Goal: Task Accomplishment & Management: Manage account settings

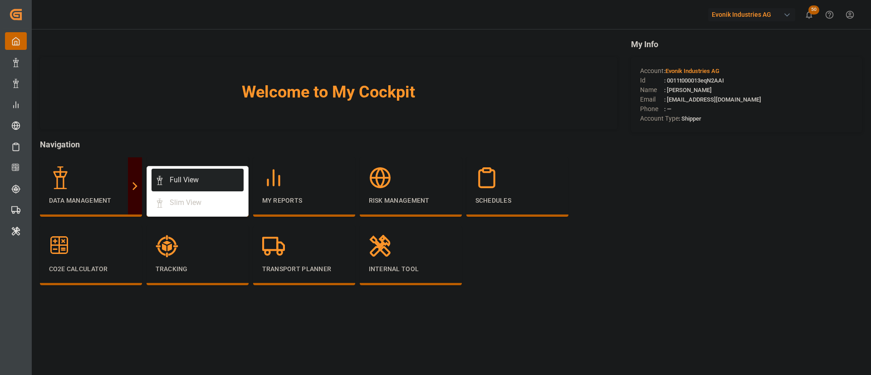
click at [184, 180] on div "Full View" at bounding box center [184, 180] width 29 height 11
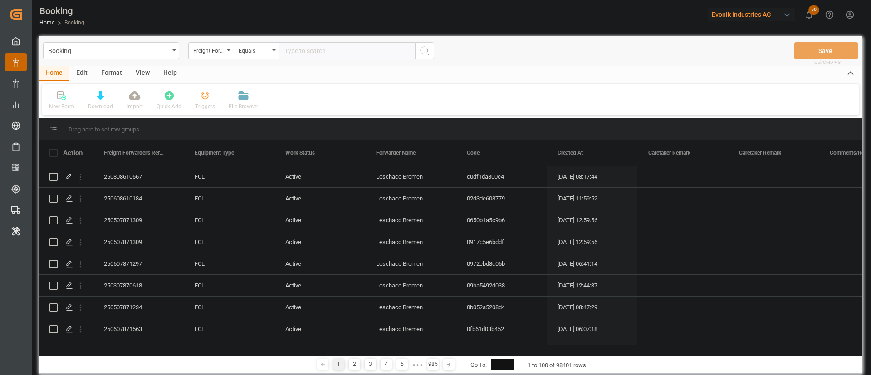
click at [141, 72] on div "View" at bounding box center [143, 73] width 28 height 15
click at [63, 100] on div at bounding box center [58, 96] width 18 height 10
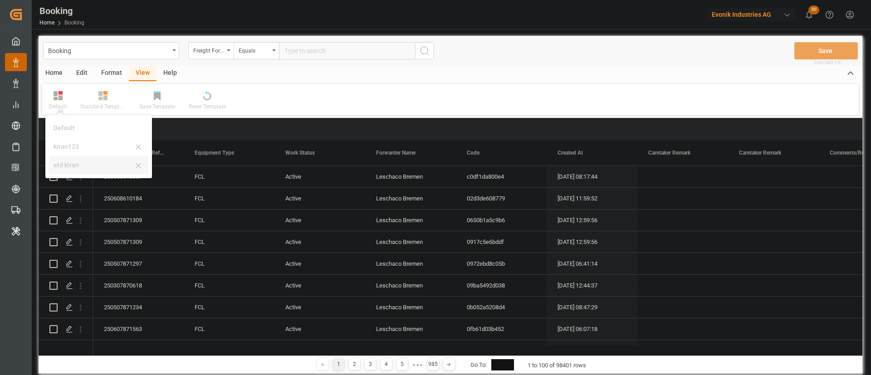
click at [82, 157] on div "etd kiran" at bounding box center [98, 165] width 99 height 19
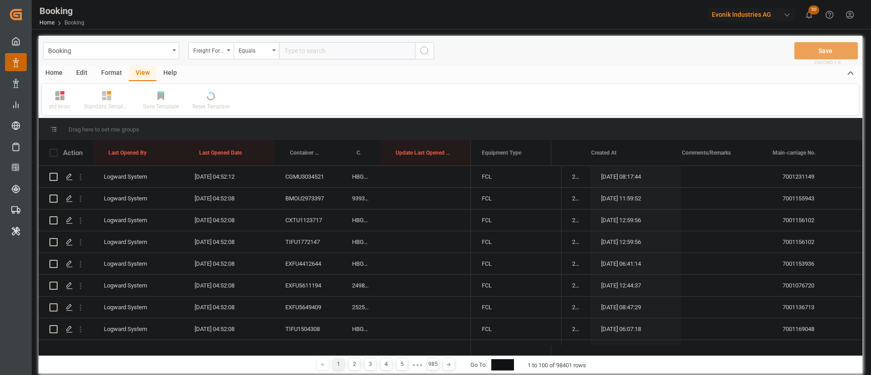
scroll to position [0, 0]
click at [59, 96] on icon at bounding box center [59, 95] width 9 height 9
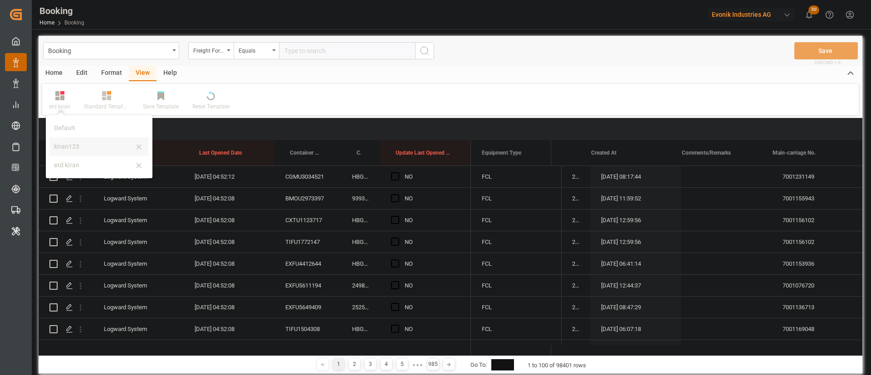
click at [76, 138] on div "kiran123" at bounding box center [98, 146] width 99 height 19
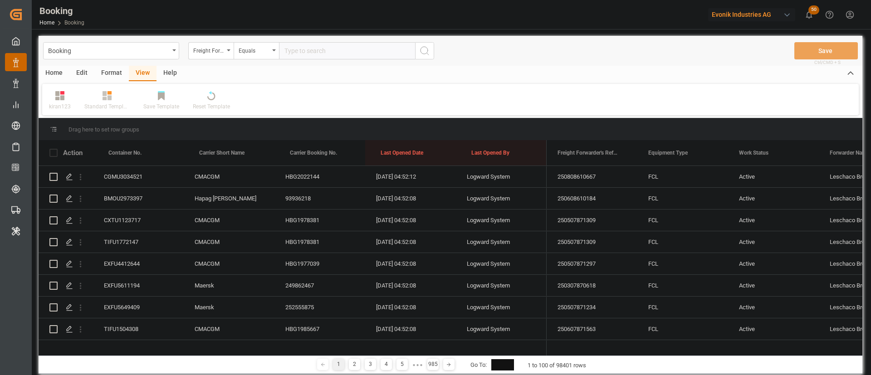
scroll to position [0, 0]
click at [108, 66] on div "Format" at bounding box center [111, 73] width 34 height 15
click at [69, 101] on div "Filter Rows" at bounding box center [62, 101] width 40 height 20
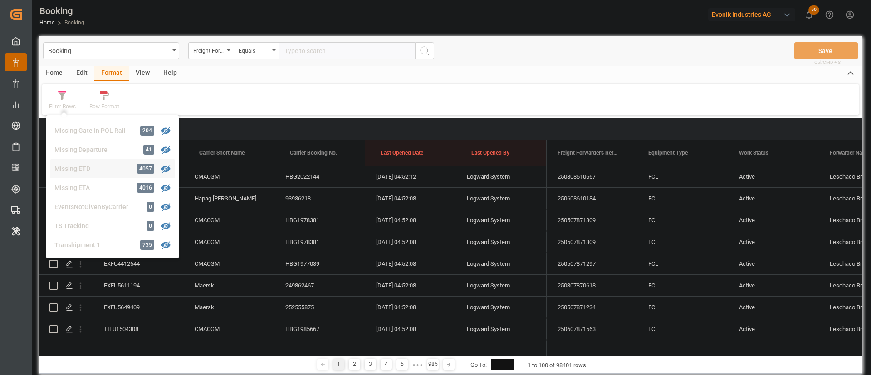
scroll to position [139, 0]
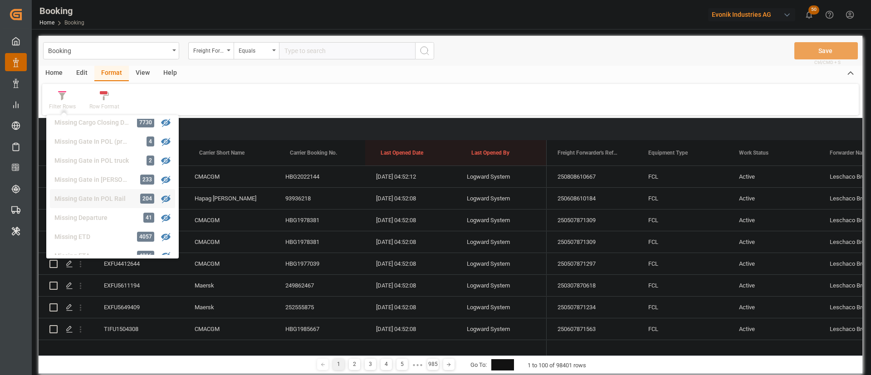
click at [107, 201] on div "Missing Gate In POL Rail" at bounding box center [93, 199] width 79 height 10
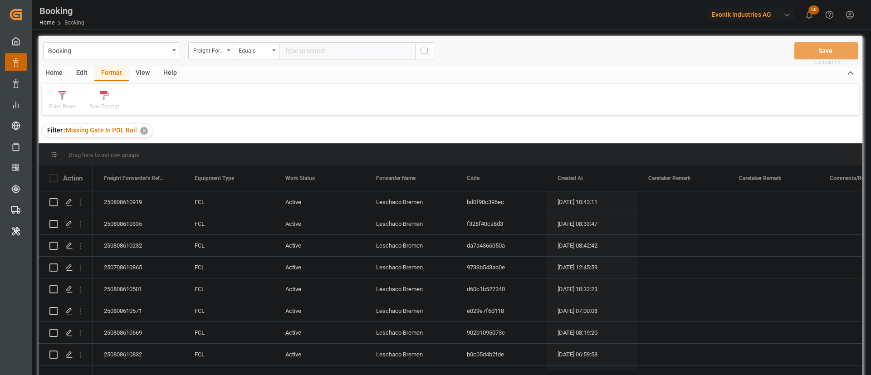
click at [142, 69] on div "View" at bounding box center [143, 73] width 28 height 15
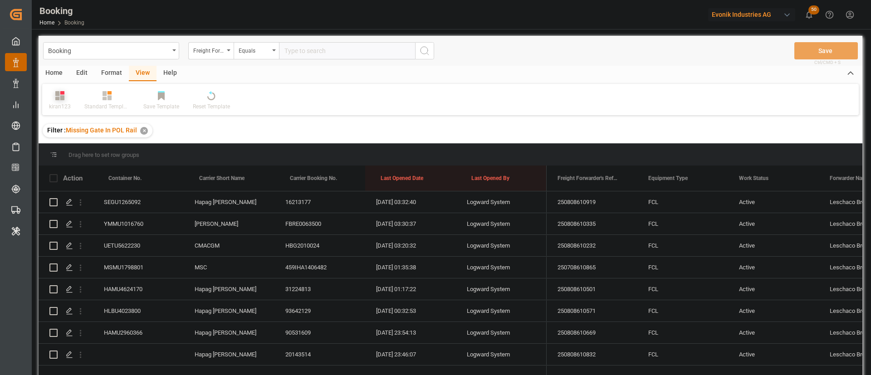
click at [61, 98] on icon at bounding box center [59, 95] width 9 height 9
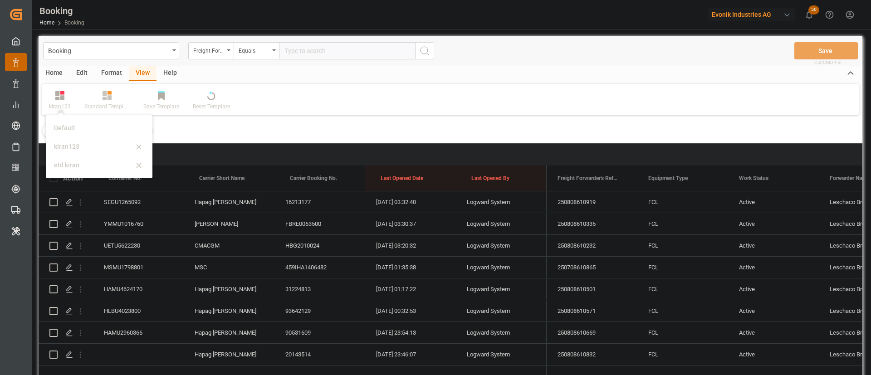
click at [78, 143] on div "kiran123" at bounding box center [93, 147] width 79 height 10
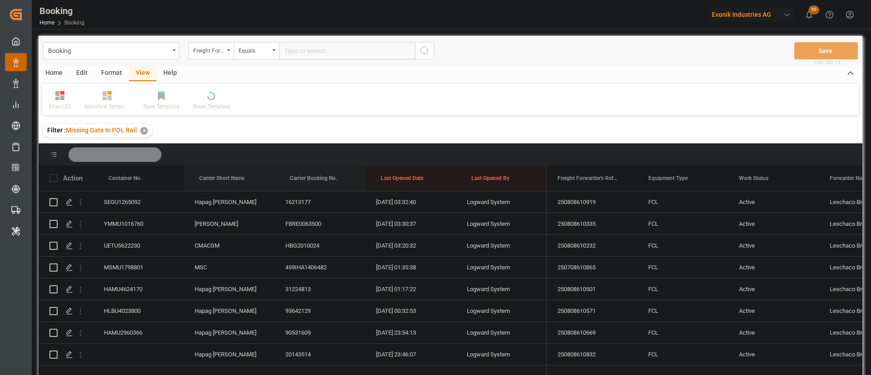
drag, startPoint x: 217, startPoint y: 178, endPoint x: 275, endPoint y: 190, distance: 59.3
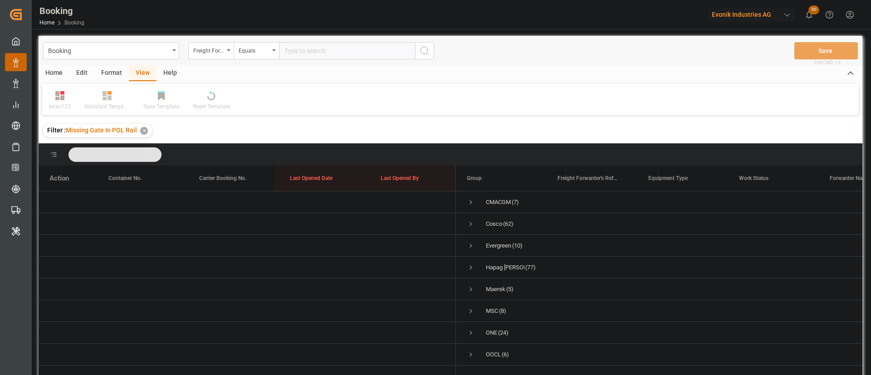
scroll to position [2, 0]
click at [108, 72] on div "Format" at bounding box center [111, 73] width 34 height 15
click at [60, 97] on icon at bounding box center [62, 95] width 8 height 9
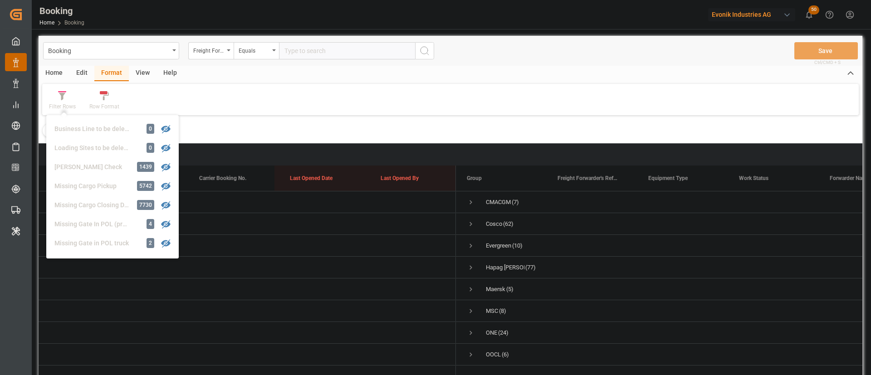
scroll to position [136, 0]
click at [317, 110] on div "Filter Rows GHM Tracking 2414 Karl gross 0 Evonik3rdParty 0 Business Line to be…" at bounding box center [450, 99] width 817 height 31
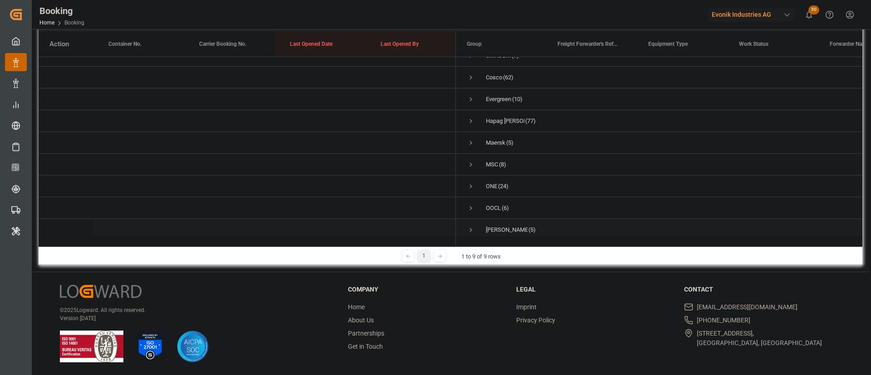
scroll to position [0, 0]
click at [468, 129] on span "Press SPACE to select this row." at bounding box center [471, 133] width 8 height 8
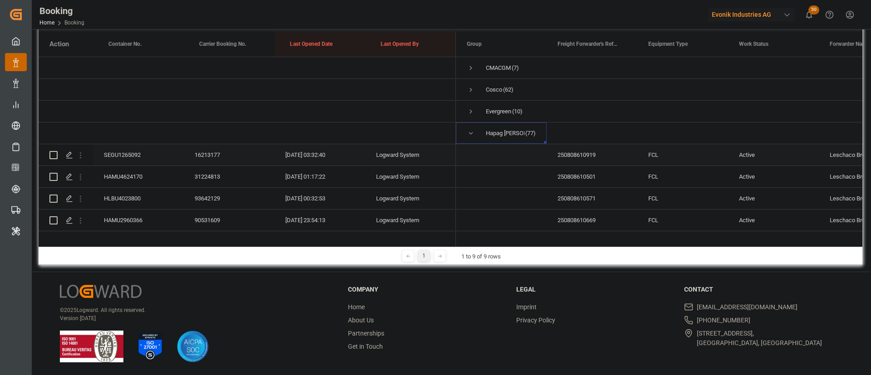
click at [122, 158] on div "SEGU1265092" at bounding box center [138, 154] width 91 height 21
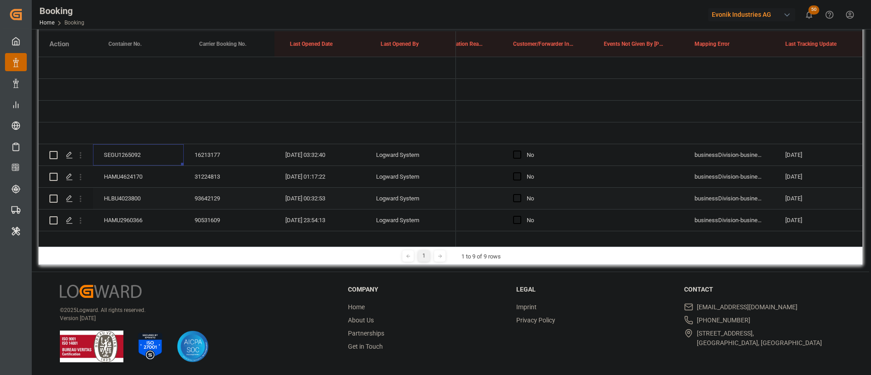
click at [143, 180] on div "HAMU4624170" at bounding box center [138, 176] width 91 height 21
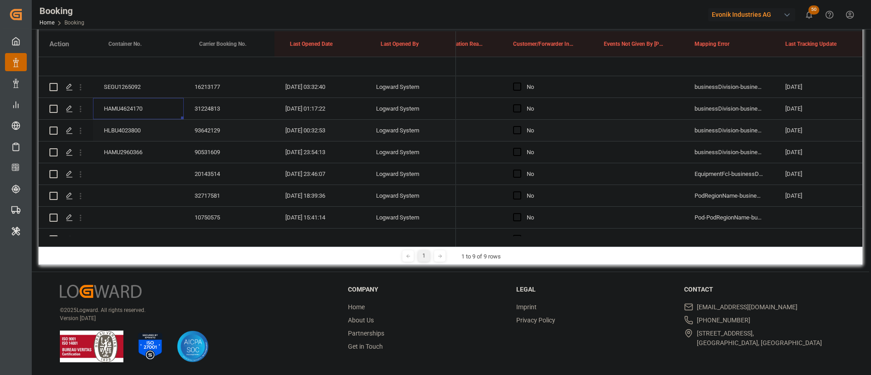
click at [153, 137] on div "HLBU4023800" at bounding box center [138, 130] width 91 height 21
click at [148, 146] on div "HAMU2960366" at bounding box center [138, 152] width 91 height 21
click at [202, 168] on div "20143514" at bounding box center [229, 173] width 91 height 21
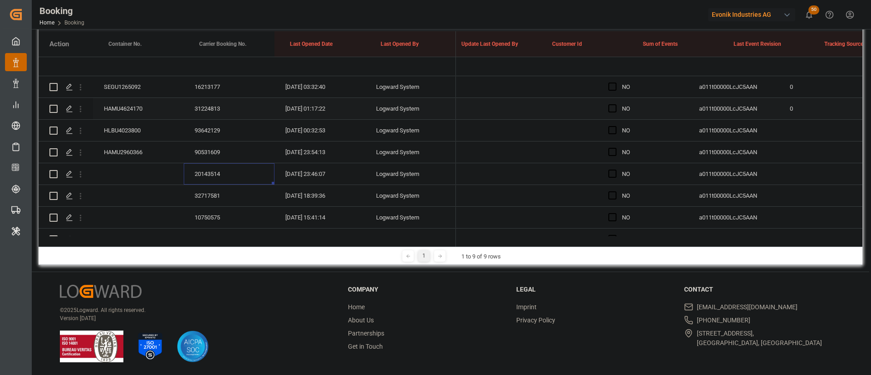
scroll to position [0, 7188]
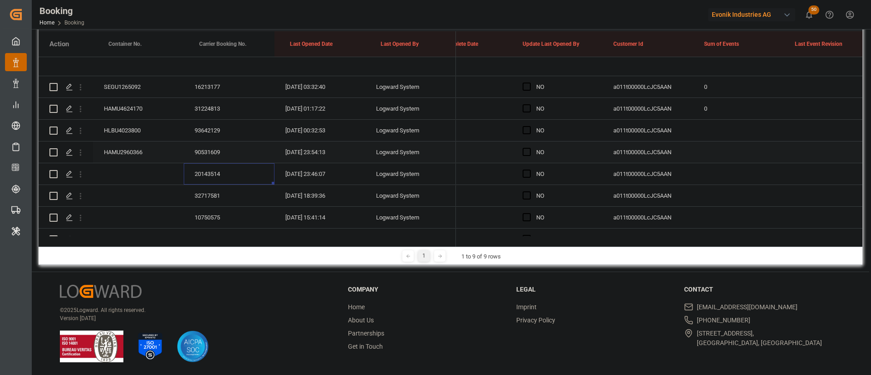
click at [525, 153] on span "Press SPACE to select this row." at bounding box center [527, 152] width 8 height 8
click at [529, 148] on input "Press SPACE to select this row." at bounding box center [529, 148] width 0 height 0
drag, startPoint x: 602, startPoint y: 162, endPoint x: 591, endPoint y: 83, distance: 79.2
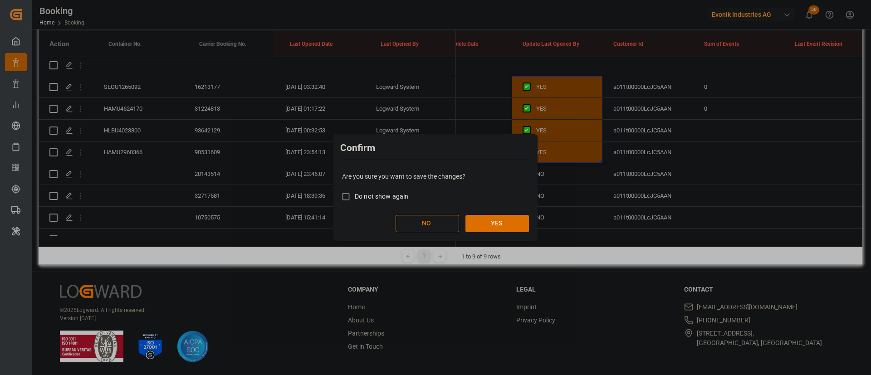
click at [480, 220] on button "YES" at bounding box center [497, 223] width 64 height 17
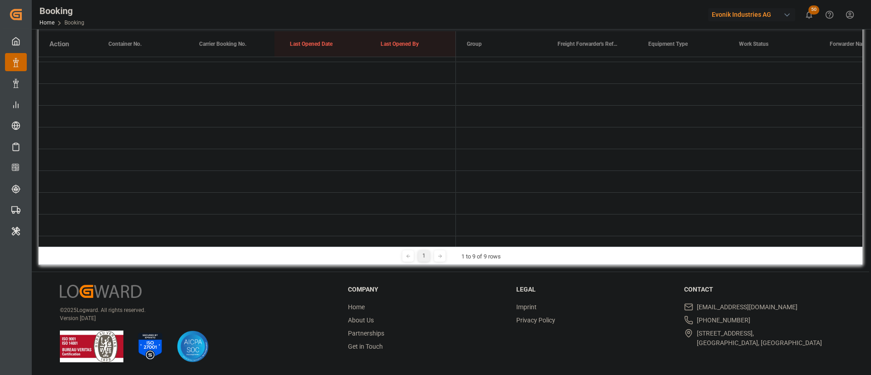
scroll to position [0, 0]
click at [474, 113] on span "Press SPACE to select this row." at bounding box center [470, 117] width 8 height 8
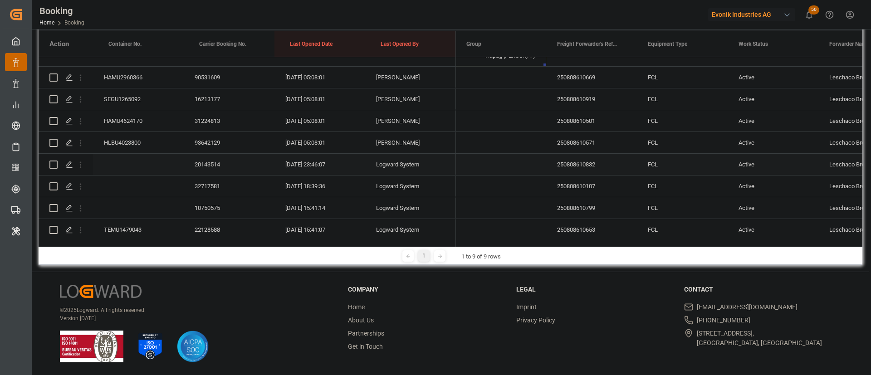
scroll to position [95, 0]
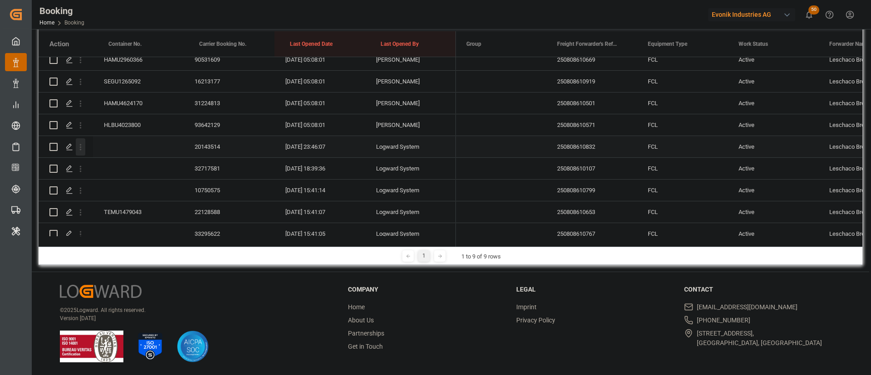
click at [78, 142] on button "open menu" at bounding box center [81, 146] width 10 height 17
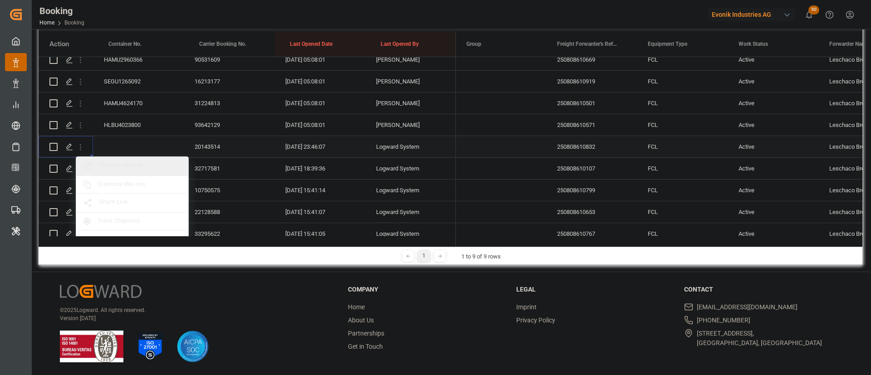
click at [132, 165] on span "Open in new tab" at bounding box center [140, 167] width 83 height 10
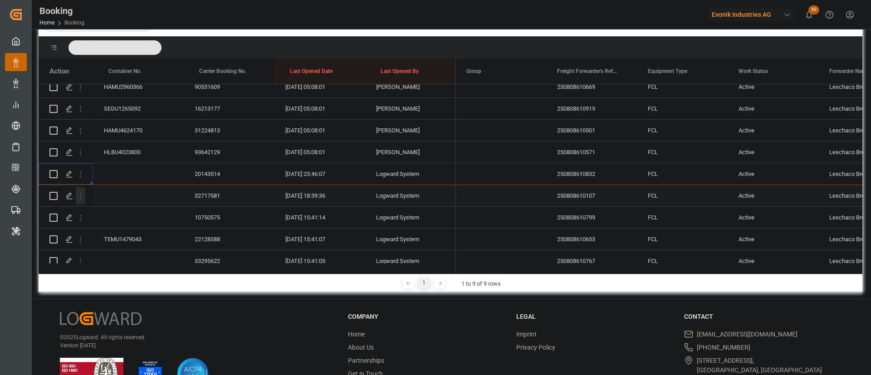
scroll to position [163, 0]
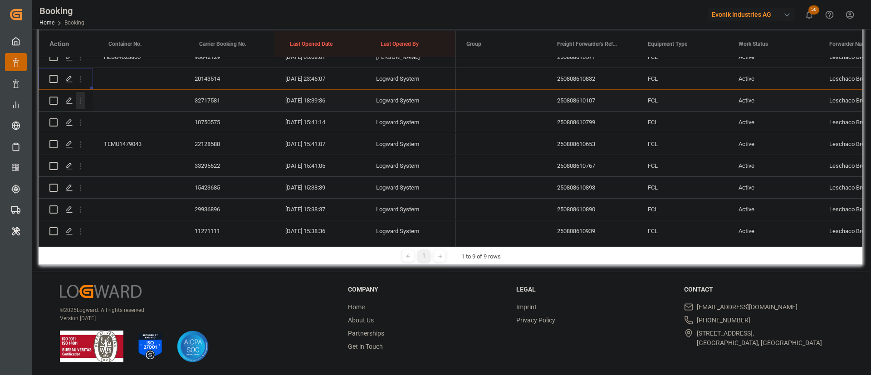
click at [82, 101] on icon "open menu" at bounding box center [81, 101] width 10 height 10
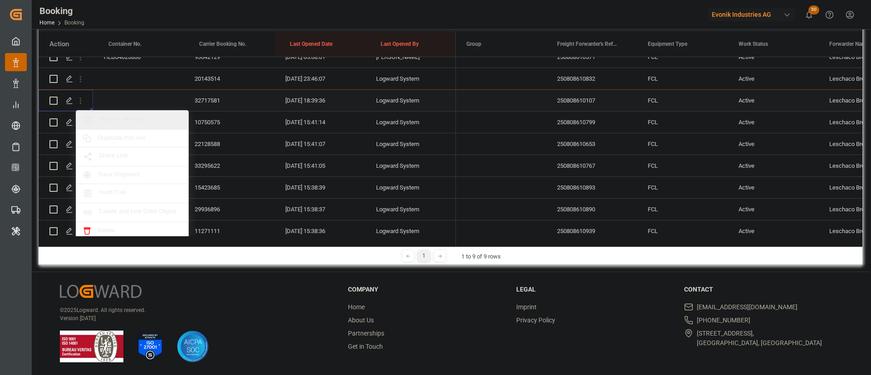
click at [127, 115] on span "Open in new tab" at bounding box center [140, 120] width 83 height 10
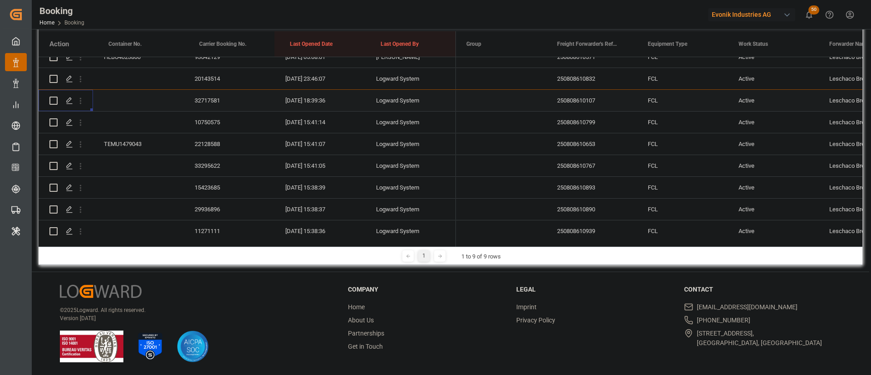
scroll to position [134, 0]
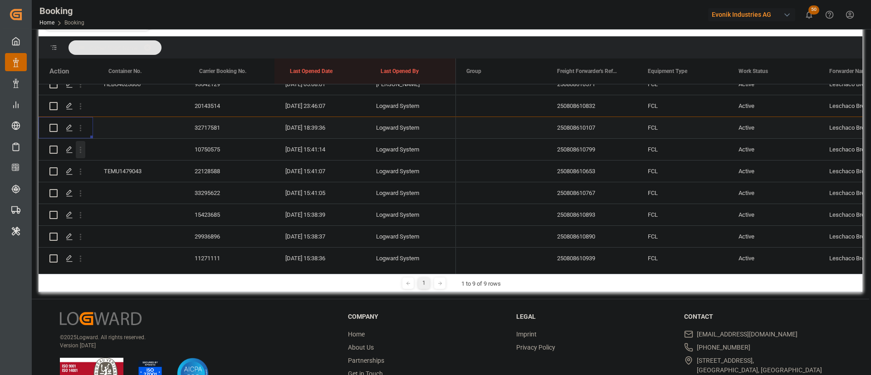
click at [82, 145] on icon "open menu" at bounding box center [81, 150] width 10 height 10
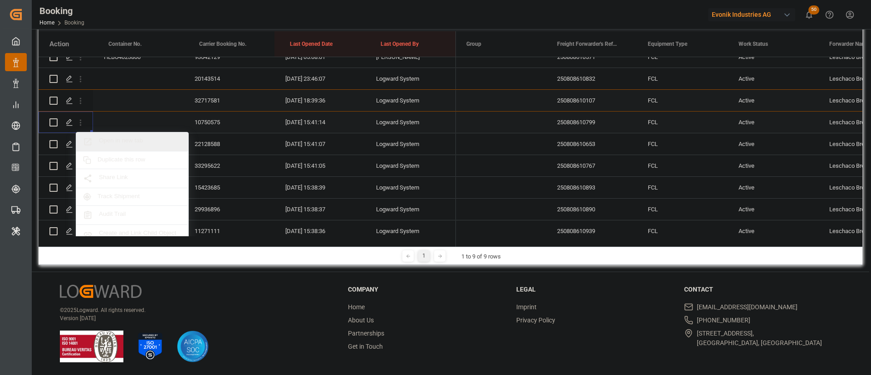
click at [120, 141] on span "Open in new tab" at bounding box center [140, 142] width 83 height 10
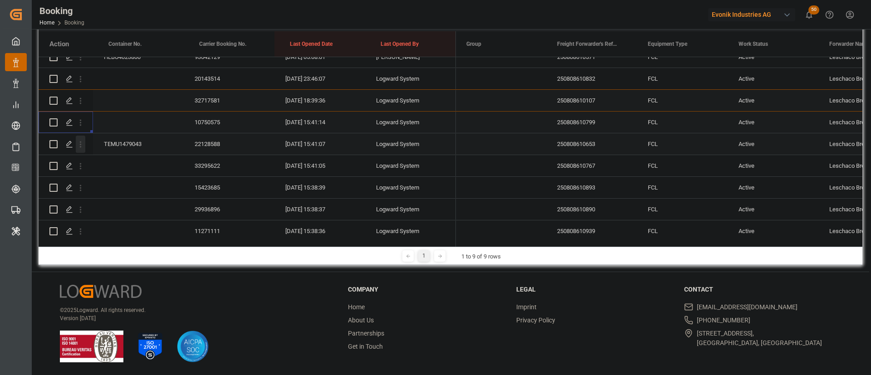
click at [80, 145] on icon "open menu" at bounding box center [81, 145] width 10 height 10
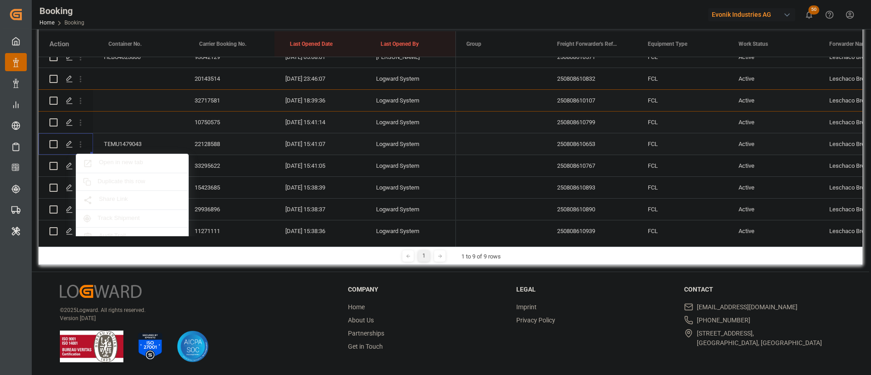
click at [120, 159] on span "Open in new tab" at bounding box center [140, 164] width 83 height 10
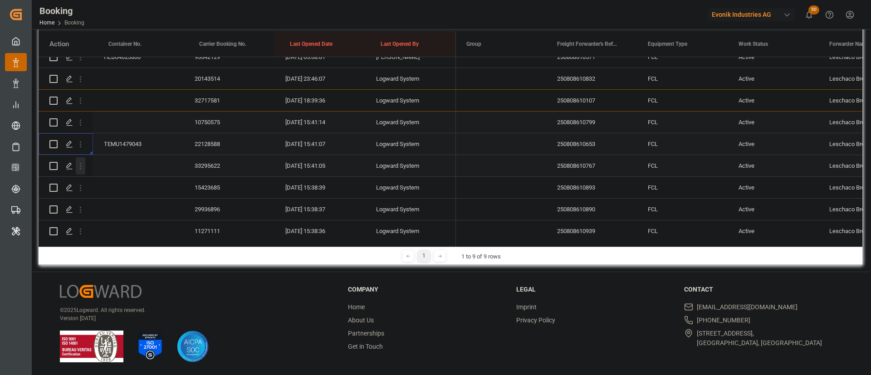
scroll to position [231, 0]
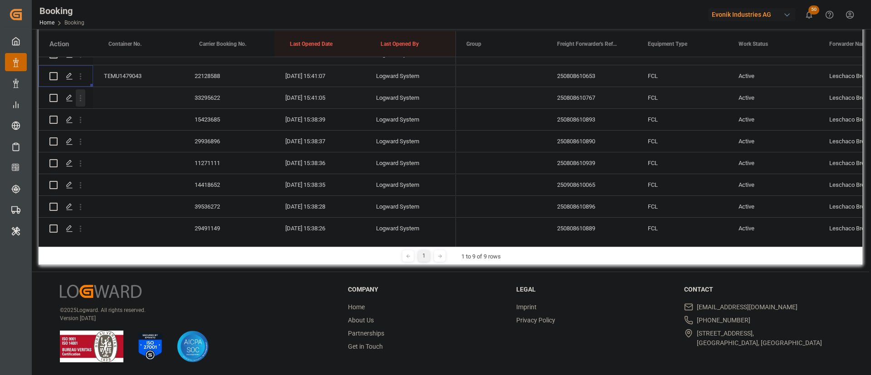
click at [78, 101] on icon "open menu" at bounding box center [81, 98] width 10 height 10
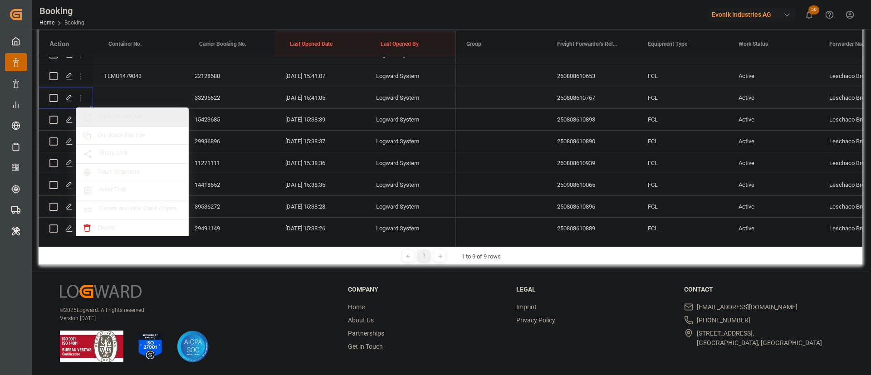
click at [145, 119] on span "Open in new tab" at bounding box center [140, 118] width 83 height 10
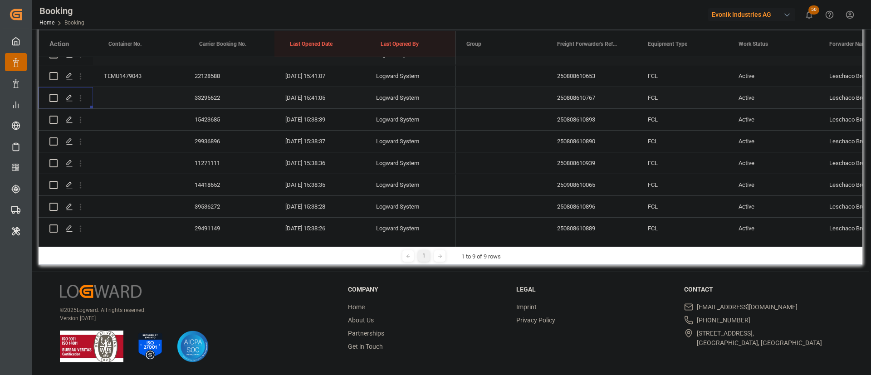
click at [218, 93] on div "33295622" at bounding box center [229, 97] width 91 height 21
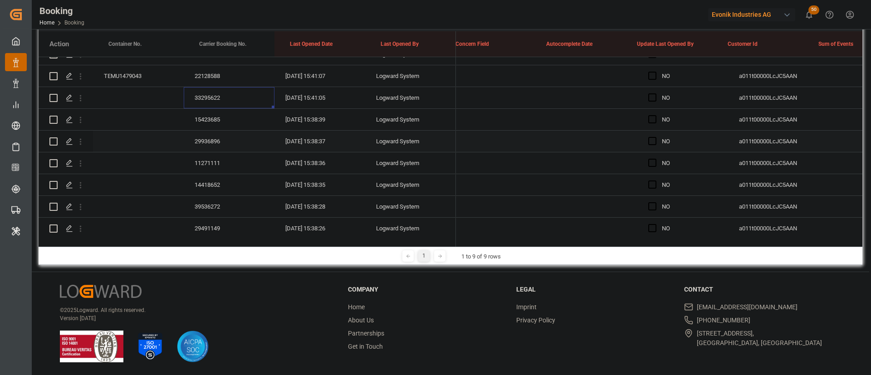
scroll to position [0, 7009]
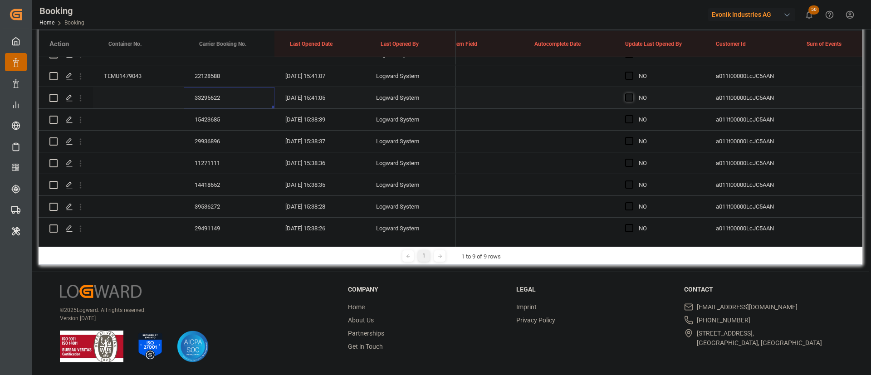
click at [629, 95] on span "Press SPACE to select this row." at bounding box center [629, 97] width 8 height 8
click at [632, 93] on input "Press SPACE to select this row." at bounding box center [632, 93] width 0 height 0
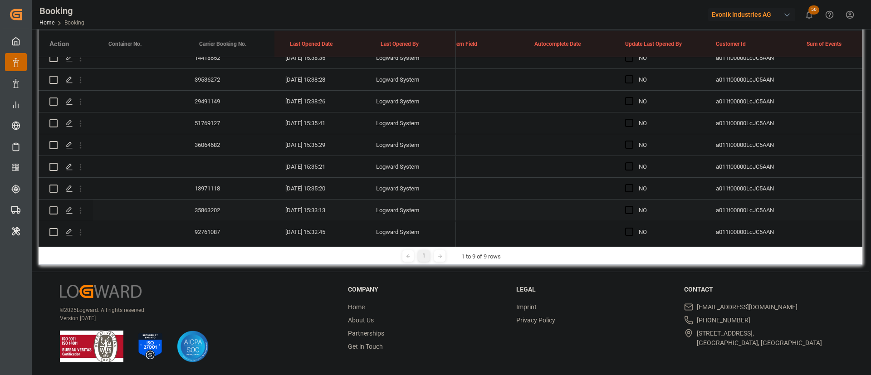
scroll to position [231, 0]
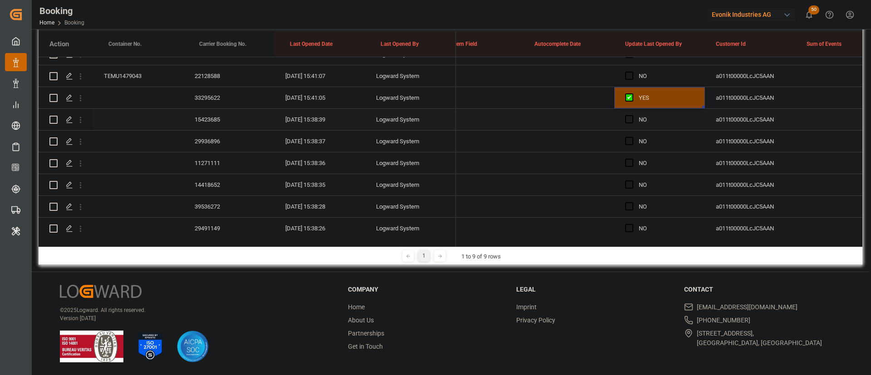
click at [224, 121] on div "15423685" at bounding box center [229, 119] width 91 height 21
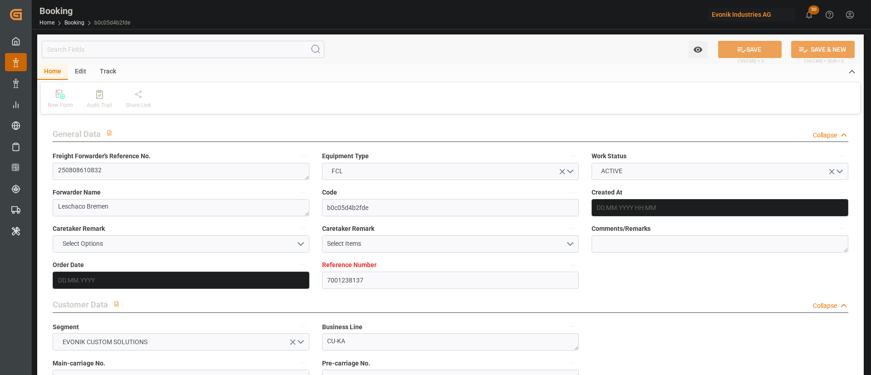
type input "7001238137"
type input "9540144"
type input "Hapag [PERSON_NAME]"
type input "Hapag [PERSON_NAME] Aktiengesellschaft"
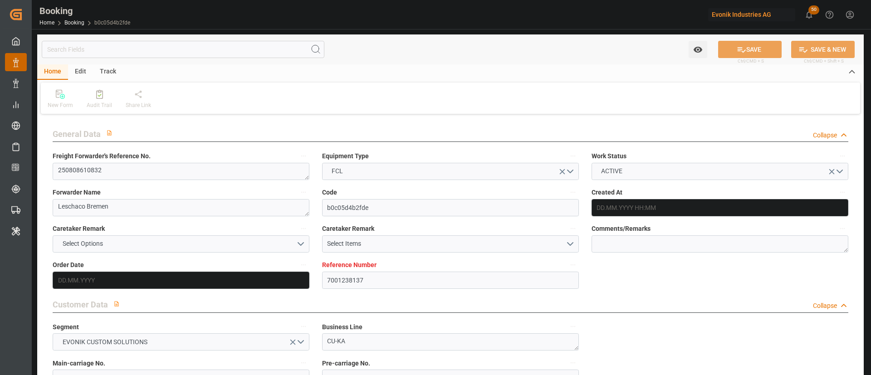
type input "DEBRV"
type input "KRPUS"
type input "CNSGH"
type input "01.08.2025 06:59"
type input "[DATE]"
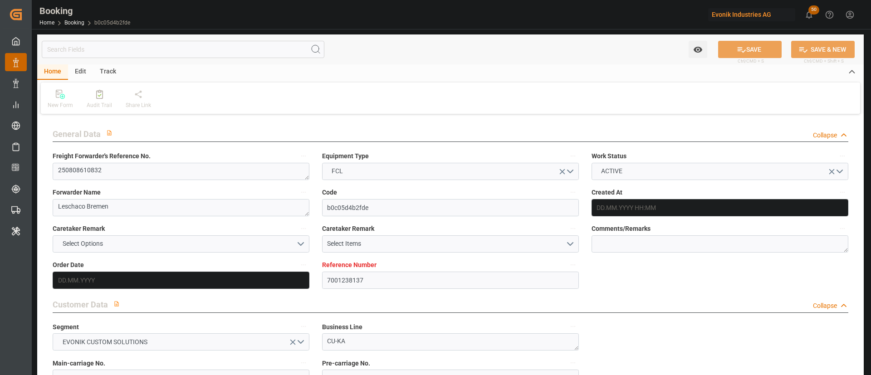
type input "[DATE]"
type input "19.08.2025 00:00"
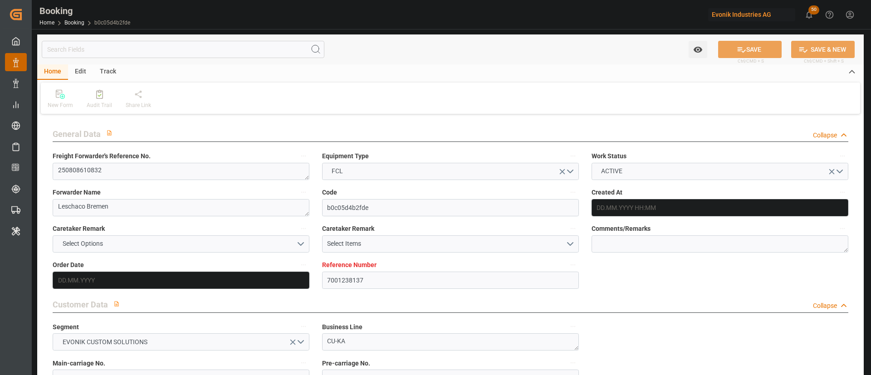
type input "19.08.2025 00:00"
type input "18.10.2025 00:00"
type input "07.10.2025 00:00"
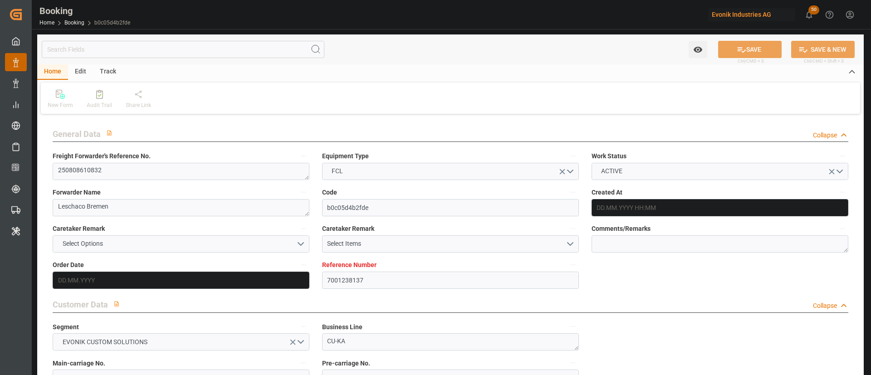
type input "13.10.2025 00:00"
type input "[DATE]"
type input "13.08.2025 23:46"
type input "[DATE]"
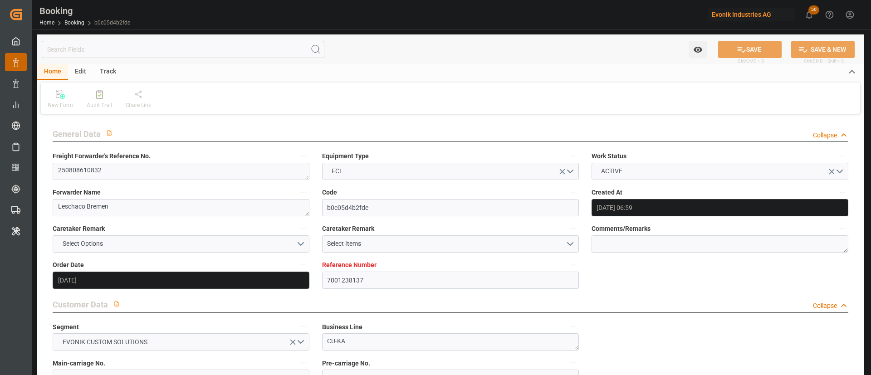
scroll to position [612, 0]
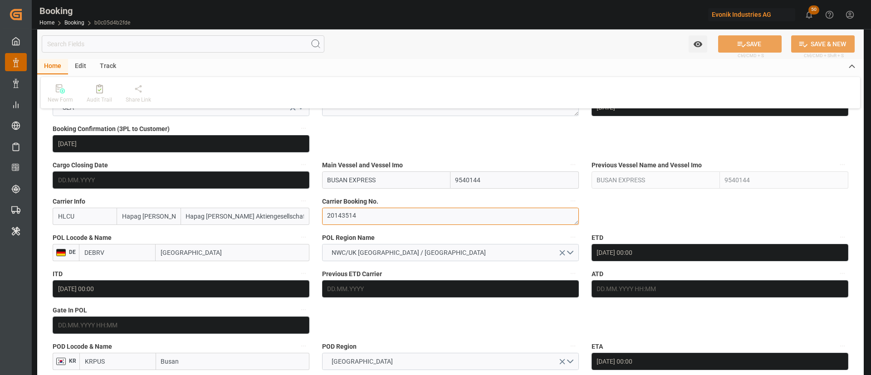
click at [336, 220] on textarea "20143514" at bounding box center [450, 216] width 257 height 17
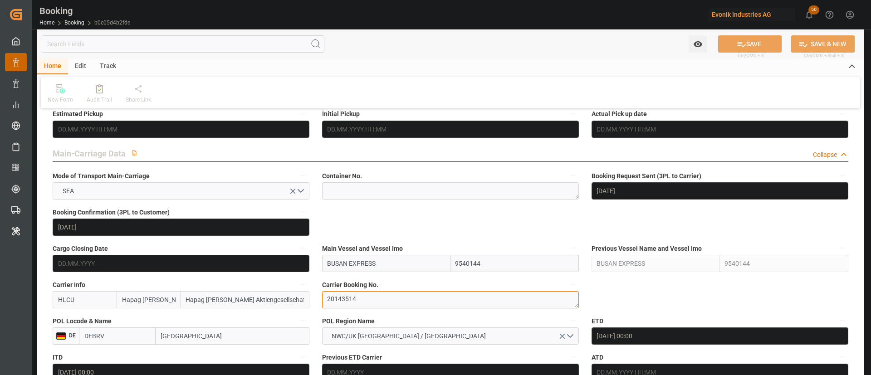
scroll to position [476, 0]
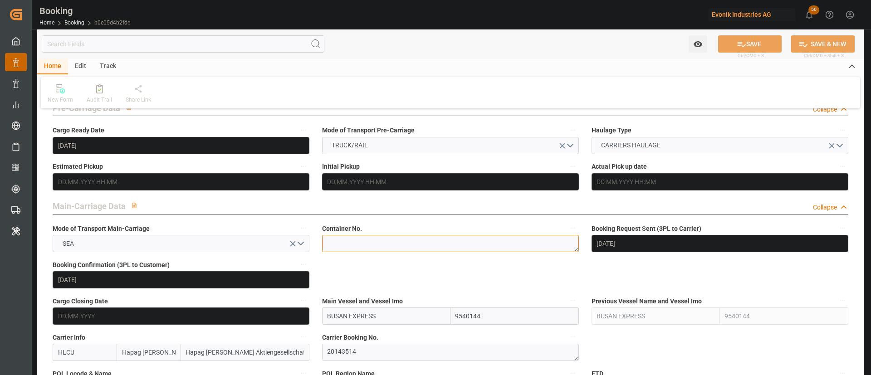
click at [354, 250] on textarea at bounding box center [450, 243] width 257 height 17
paste textarea "HAMU 8000228"
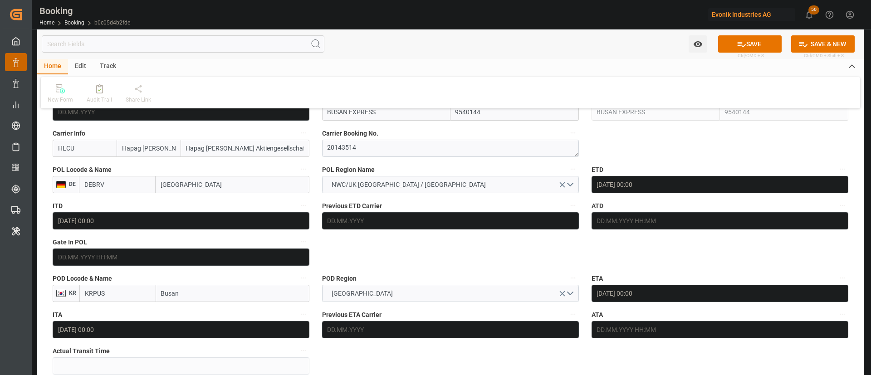
scroll to position [612, 0]
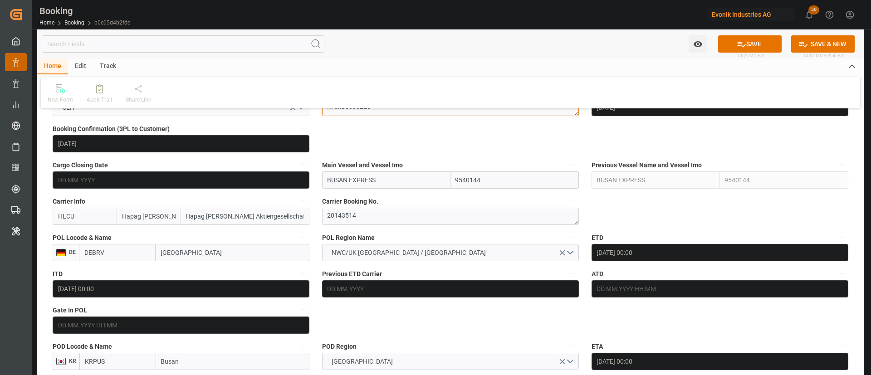
type textarea "HAMU8000228"
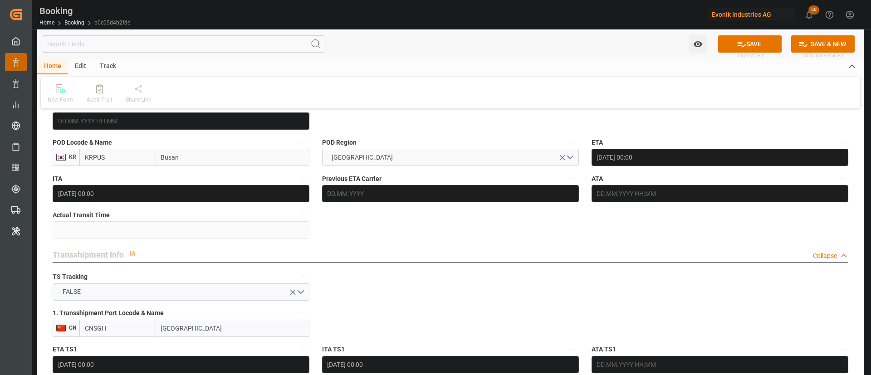
scroll to position [885, 0]
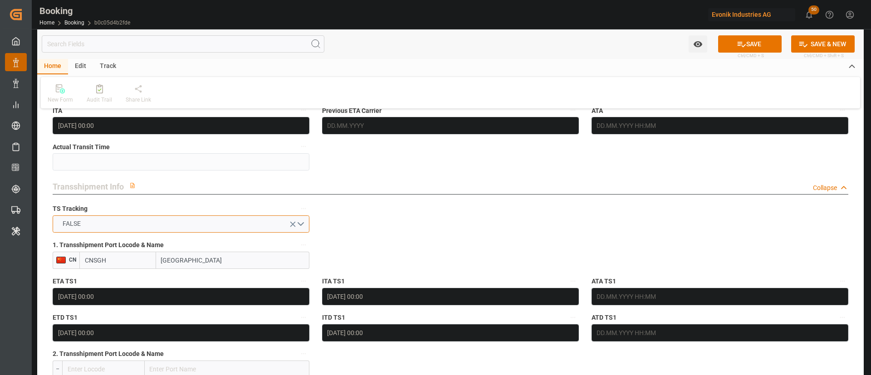
click at [186, 225] on button "FALSE" at bounding box center [181, 223] width 257 height 17
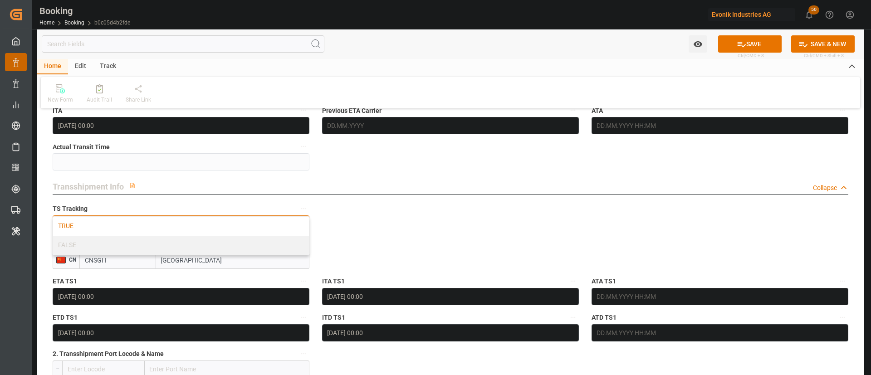
click at [185, 224] on div "TRUE" at bounding box center [181, 226] width 256 height 19
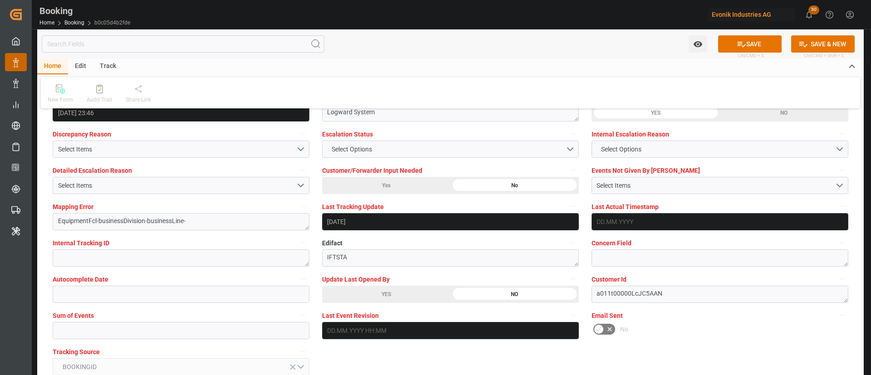
scroll to position [1701, 0]
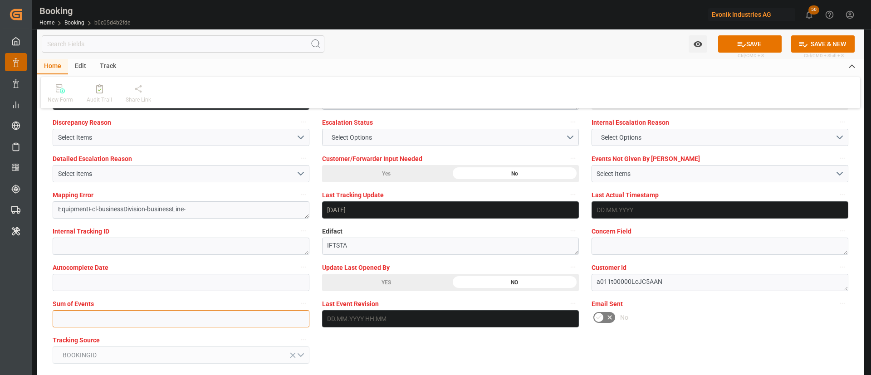
click at [148, 325] on input "text" at bounding box center [181, 318] width 257 height 17
type input "0"
click at [762, 39] on button "SAVE" at bounding box center [750, 43] width 64 height 17
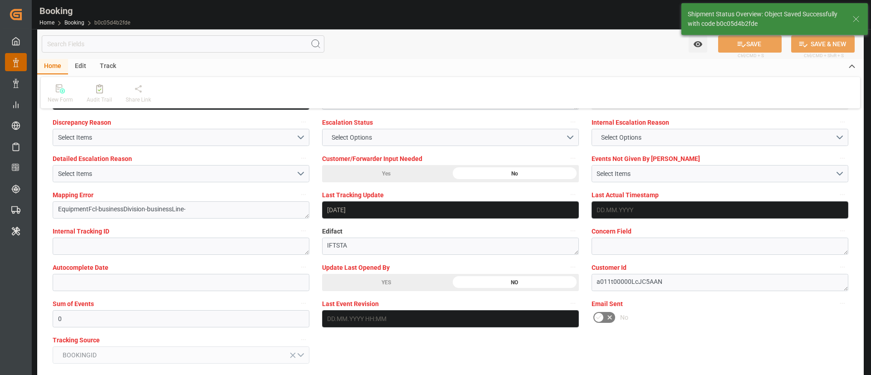
type textarea "[PERSON_NAME]"
type input "14.08.2025 05:14"
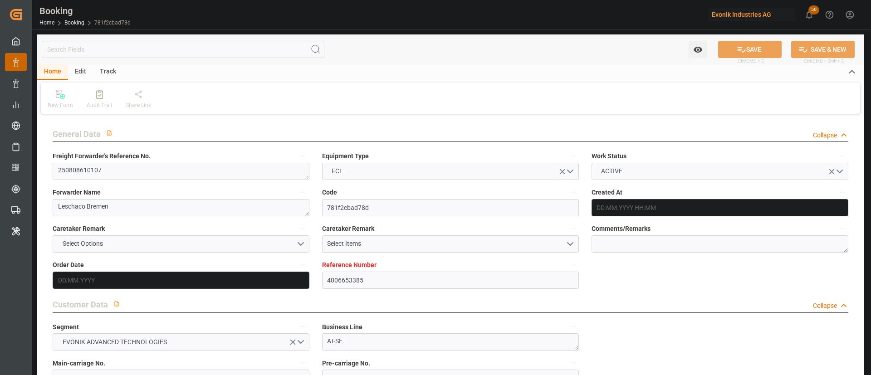
type input "4006653385"
type input "9283227"
type input "Hapag [PERSON_NAME]"
type input "Hapag [PERSON_NAME] Aktiengesellschaft"
type input "DEWVN"
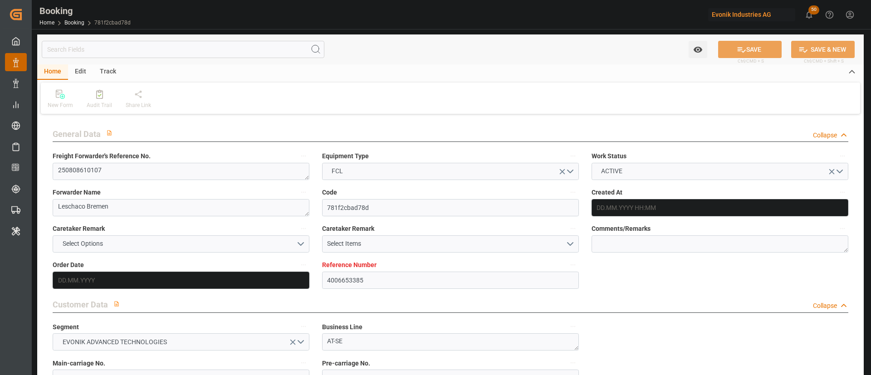
type input "USPHL"
type input "CASJB"
type input "DEWVN"
type input "USPHL"
type input "9857432"
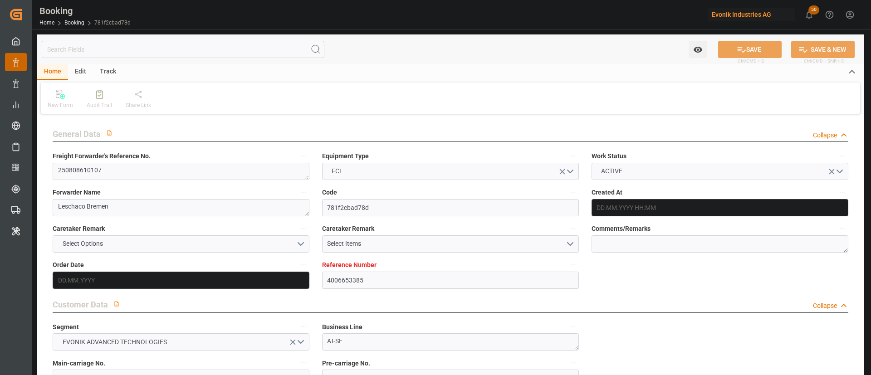
type input "9857432"
type input "02.07.2025 06:13"
type input "[DATE]"
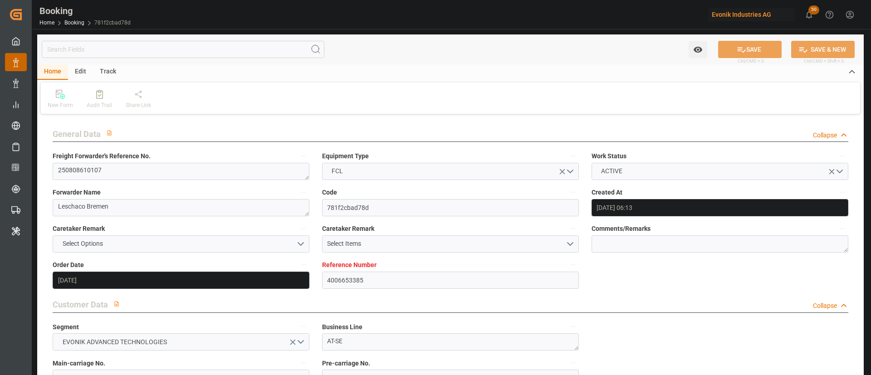
type input "21.07.2025"
type input "21.08.2025 08:00"
type input "21.08.2025 00:00"
type input "17.09.2025 08:00"
type input "17.09.2025 00:00"
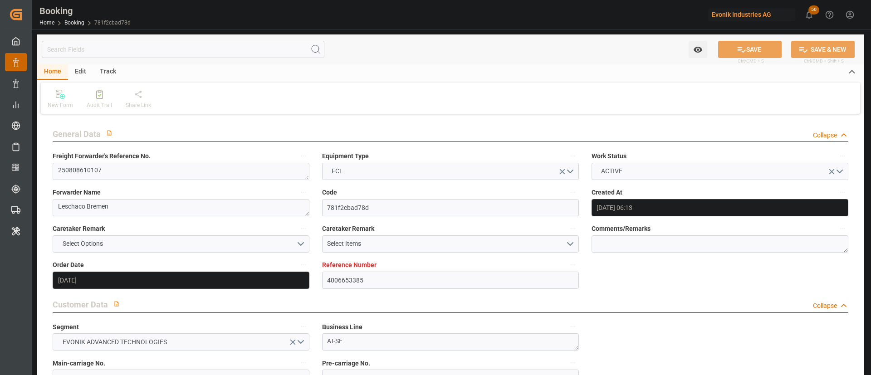
type input "09.09.2025 08:00"
type input "09.09.2025 00:00"
type input "14.09.2025 23:00"
type input "14.09.2025 00:00"
type input "21.07.2025"
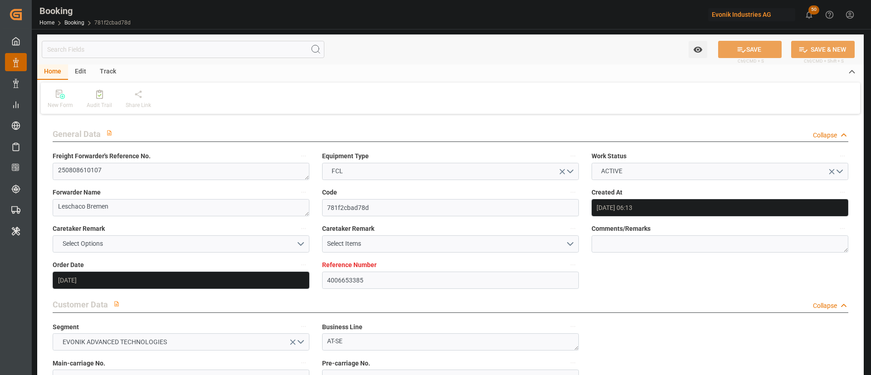
type input "13.08.2025 18:39"
type input "[DATE]"
type input "21.08.2025 08:00"
type input "09.09.2025 08:00"
type input "14.09.2025 23:00"
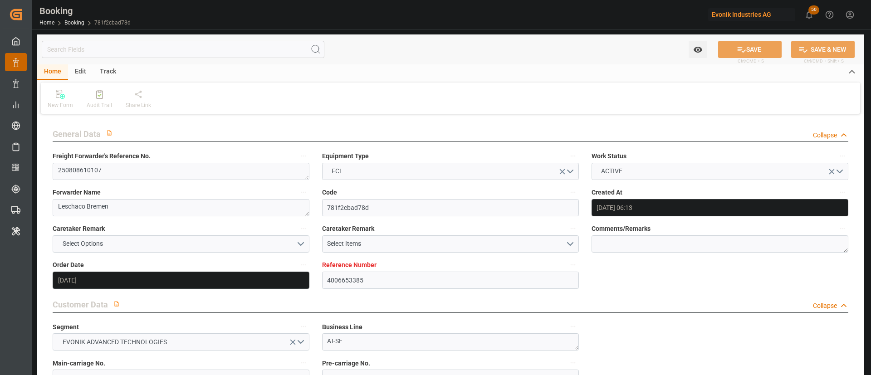
type input "17.09.2025 08:00"
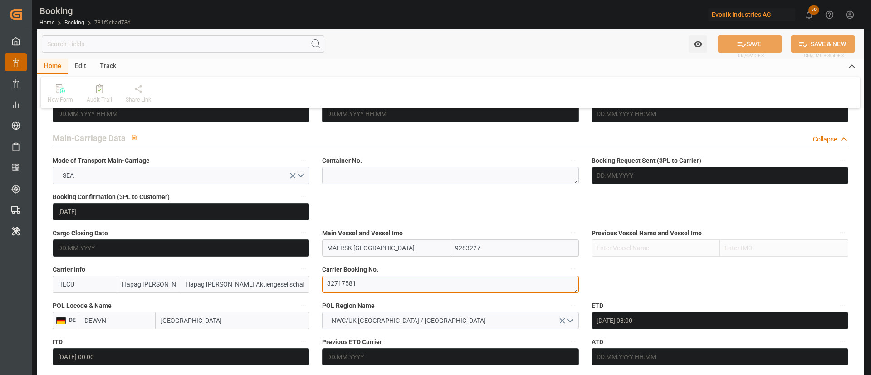
click at [357, 277] on textarea "32717581" at bounding box center [450, 284] width 257 height 17
click at [388, 168] on textarea at bounding box center [450, 175] width 257 height 17
paste textarea "HAMU 2251648"
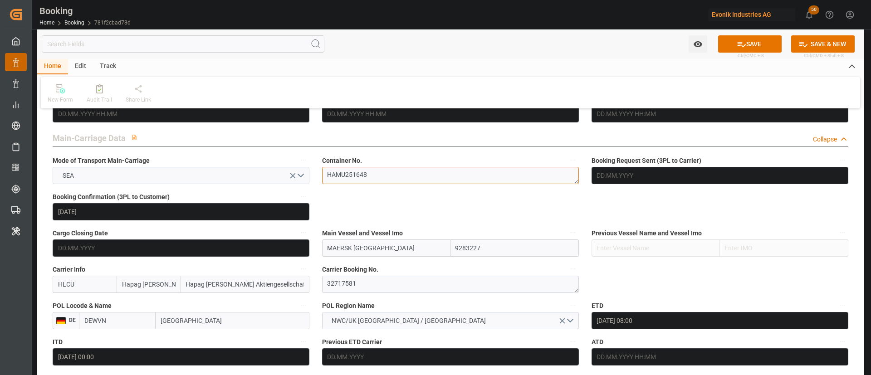
type textarea "HAMU251648"
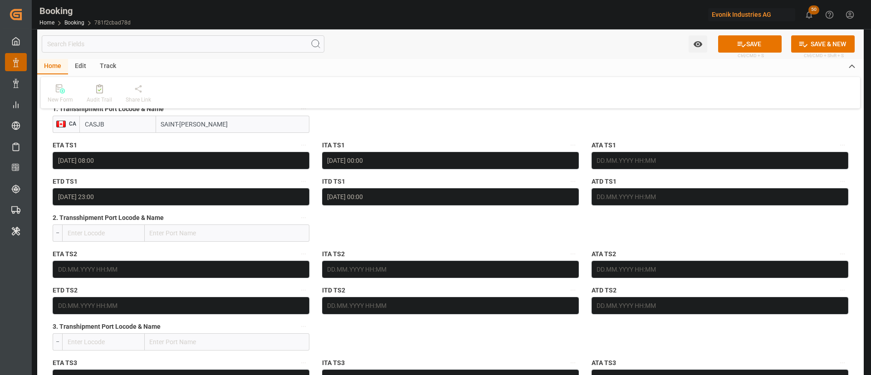
scroll to position [953, 0]
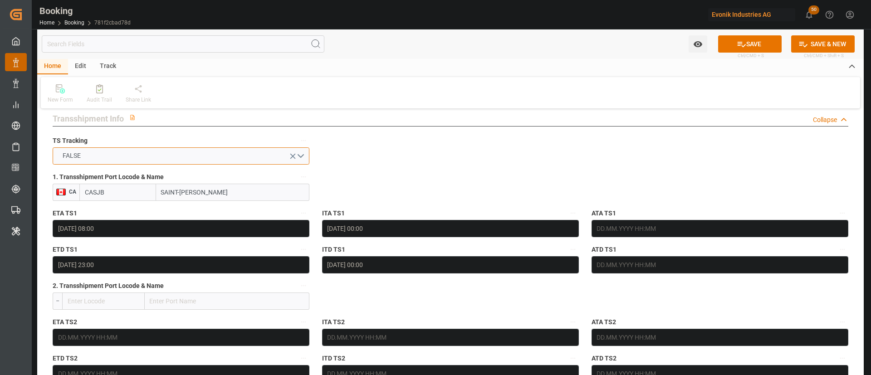
click at [189, 156] on button "FALSE" at bounding box center [181, 155] width 257 height 17
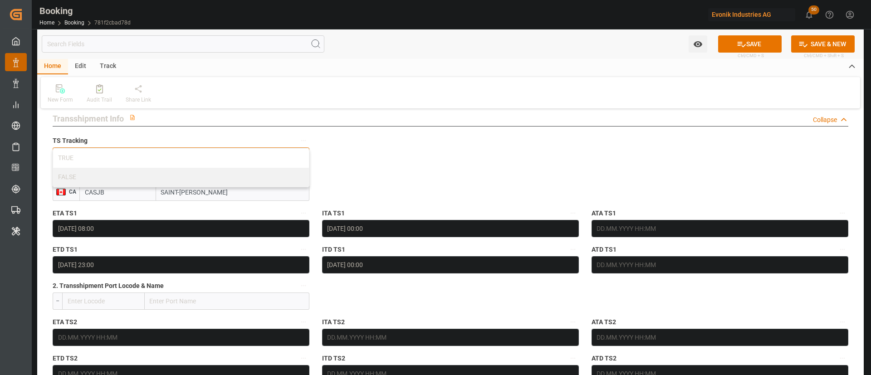
click at [189, 156] on div "TRUE" at bounding box center [181, 158] width 256 height 19
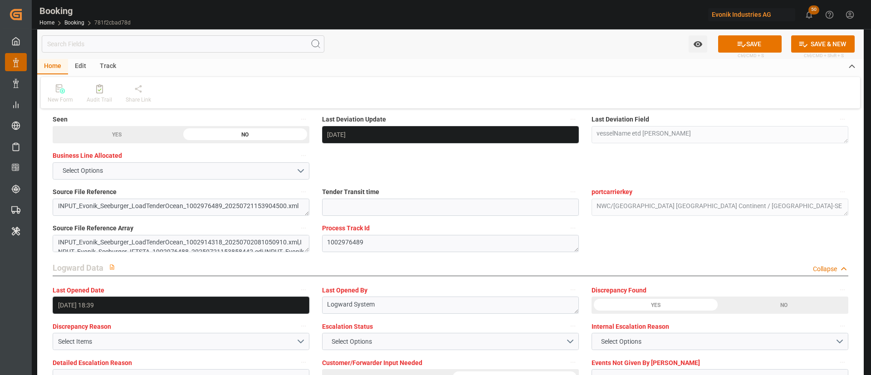
scroll to position [1701, 0]
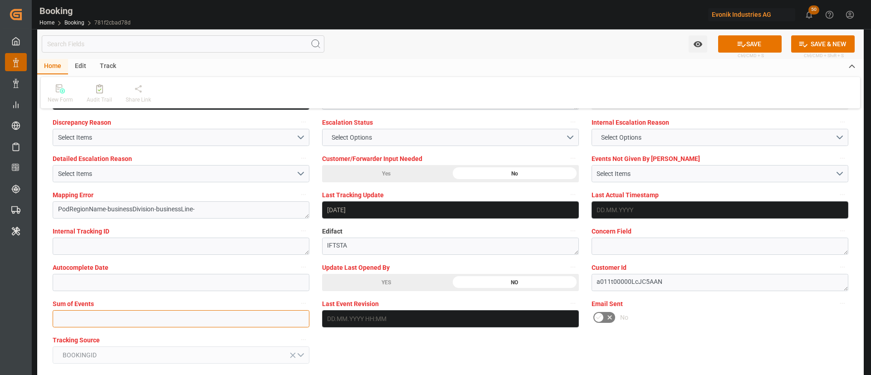
click at [93, 318] on input "text" at bounding box center [181, 318] width 257 height 17
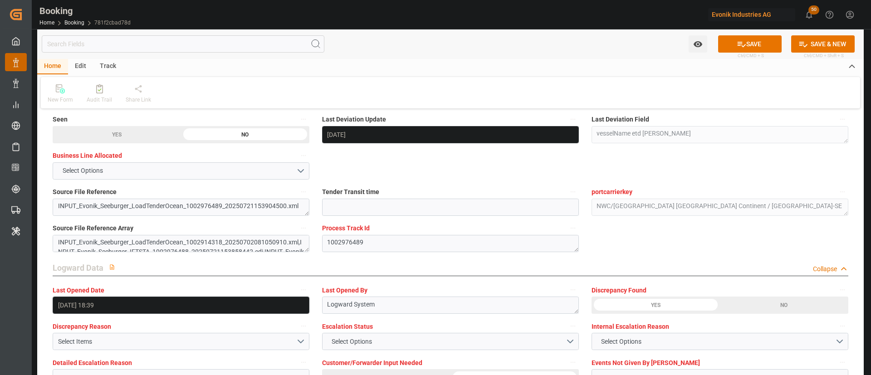
scroll to position [1293, 0]
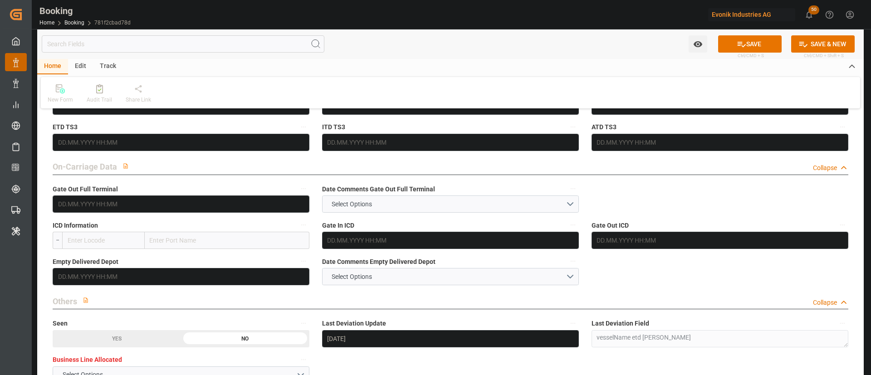
type input "0"
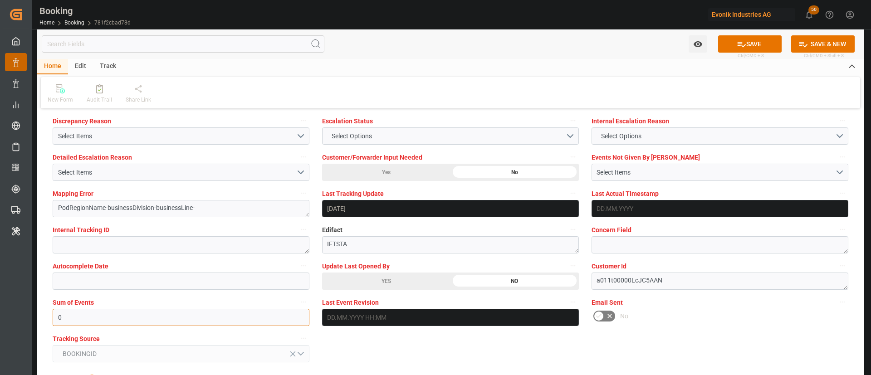
scroll to position [1769, 0]
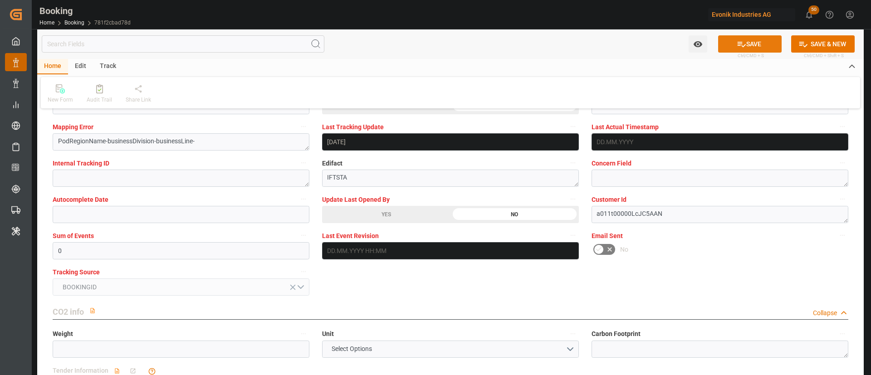
click at [749, 38] on button "SAVE" at bounding box center [750, 43] width 64 height 17
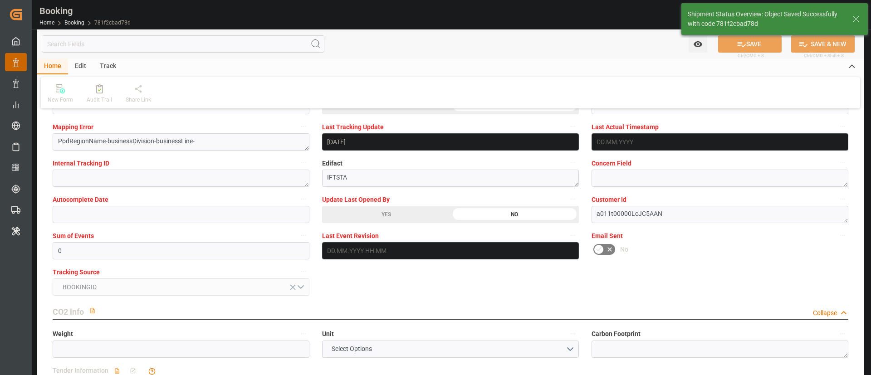
type textarea "[PERSON_NAME]"
type input "14.08.2025 05:16"
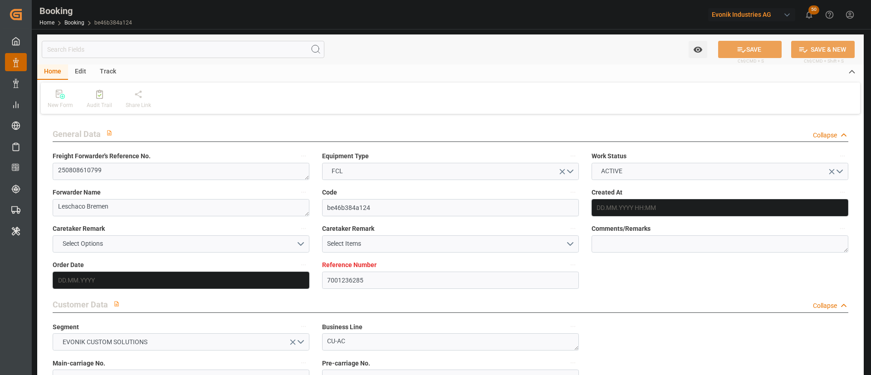
type input "7001236285"
type input "9780483"
type input "Hapag [PERSON_NAME]"
type input "Hapag [PERSON_NAME] Aktiengesellschaft"
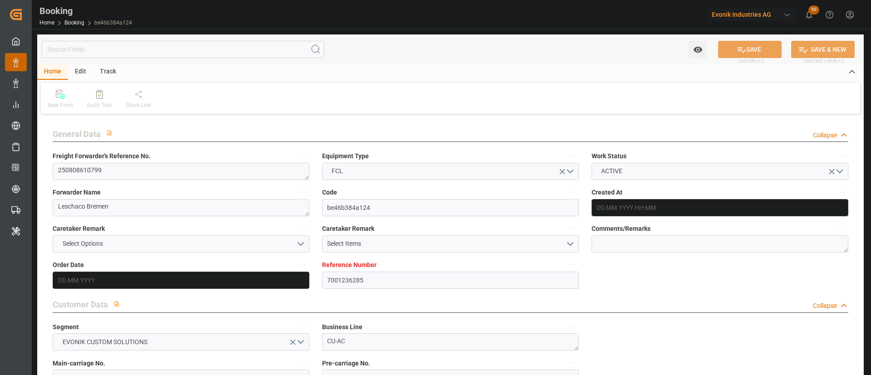
type input "NLRTM"
type input "CNSGH"
type input "30.07.2025 12:23"
type input "30.07.2025"
type input "[DATE]"
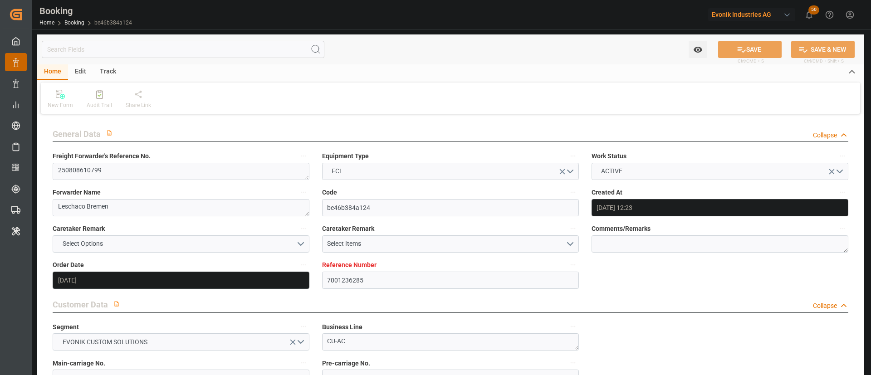
type input "[DATE]"
type input "31.08.2025 00:00"
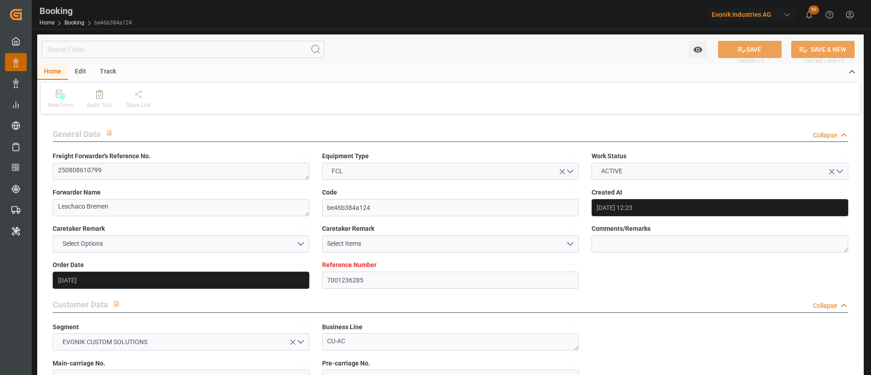
type input "13.10.2025 00:00"
type input "[DATE]"
type input "13.08.2025 15:41"
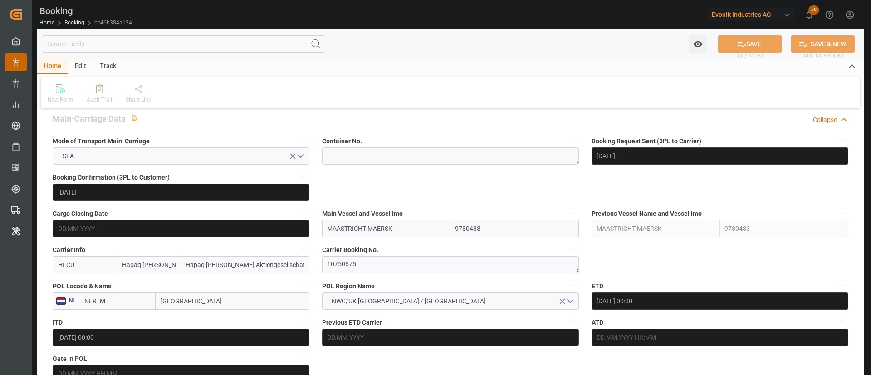
scroll to position [612, 0]
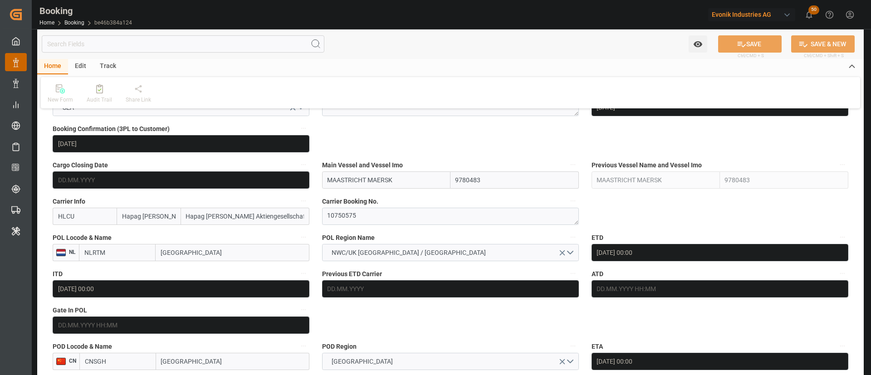
click at [372, 204] on span "Carrier Booking No." at bounding box center [350, 202] width 56 height 10
click at [567, 204] on button "Carrier Booking No." at bounding box center [573, 201] width 12 height 12
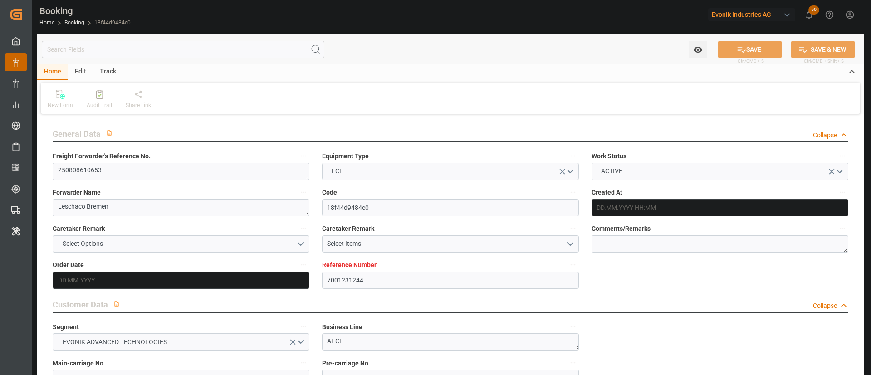
type input "7001231244"
type input "9619969"
type input "Hapag [PERSON_NAME]"
type input "Hapag [PERSON_NAME] Aktiengesellschaft"
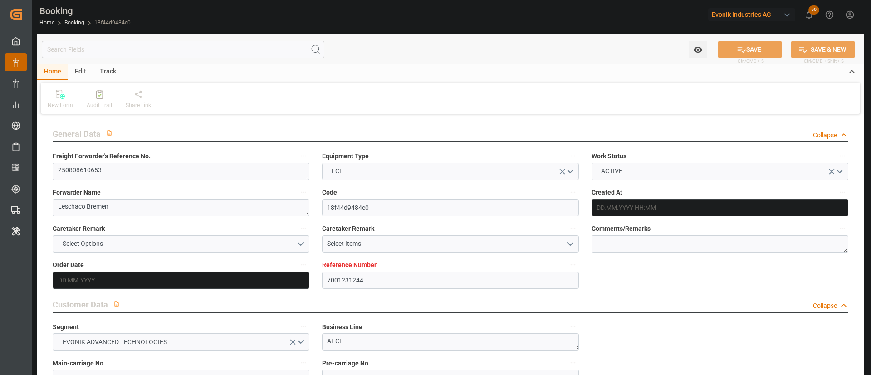
type input "NLRTM"
type input "THLCH"
type input "MYTPP"
type input "NLRTM"
type input "THLCH"
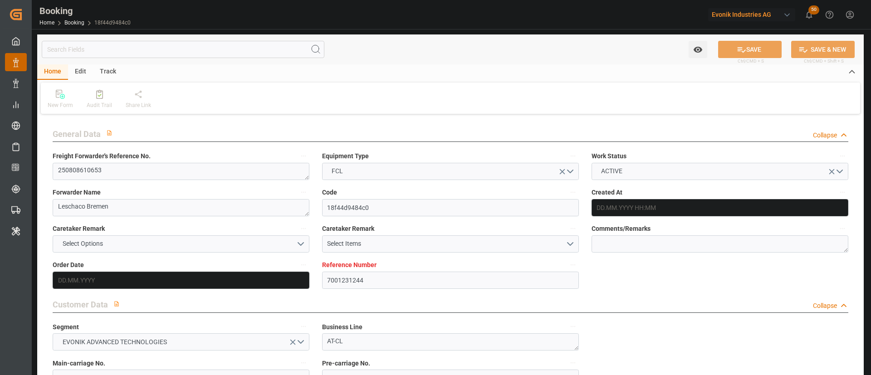
type input "9351036"
type input "[DATE] 08:29"
type input "[DATE]"
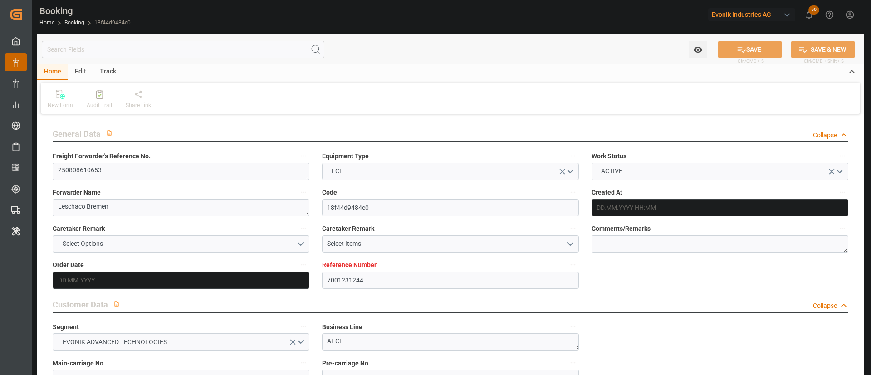
type input "[DATE]"
type input "[DATE] 00:00"
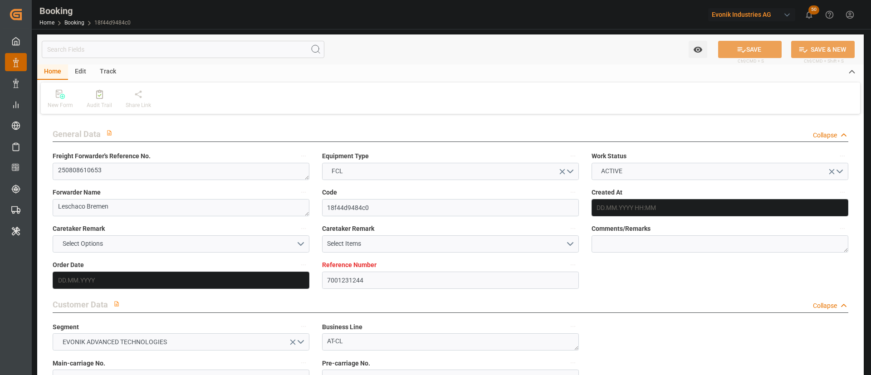
type input "[DATE] 00:00"
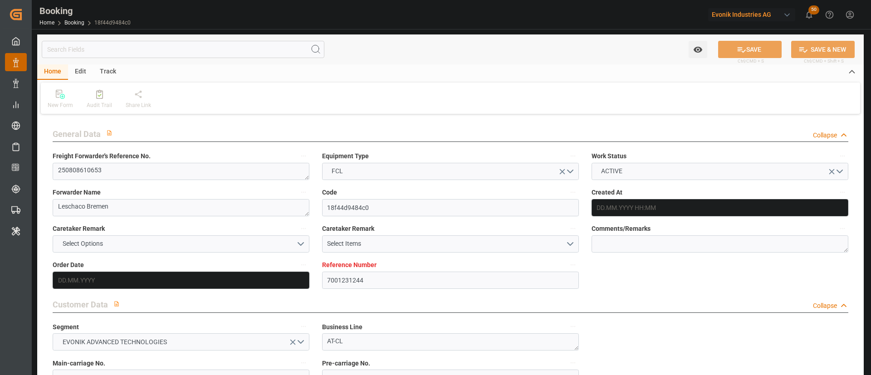
type input "[DATE] 00:00"
type input "[DATE]"
type input "[DATE] 15:41"
type input "[DATE]"
type input "[DATE] 10:30"
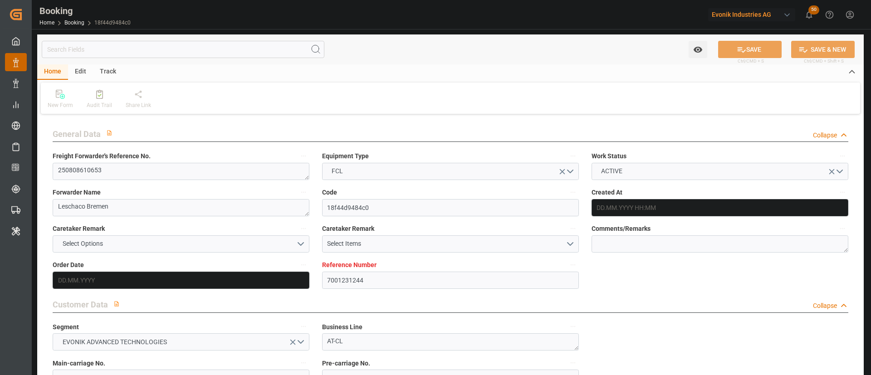
type input "[DATE] 10:30"
type input "[DATE] 08:00"
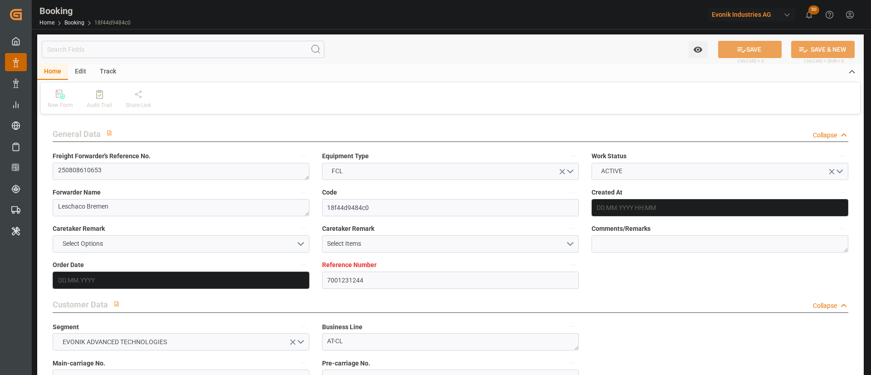
type input "[DATE] 01:11"
type input "[DATE] 07:00"
type input "[DATE] 12:00"
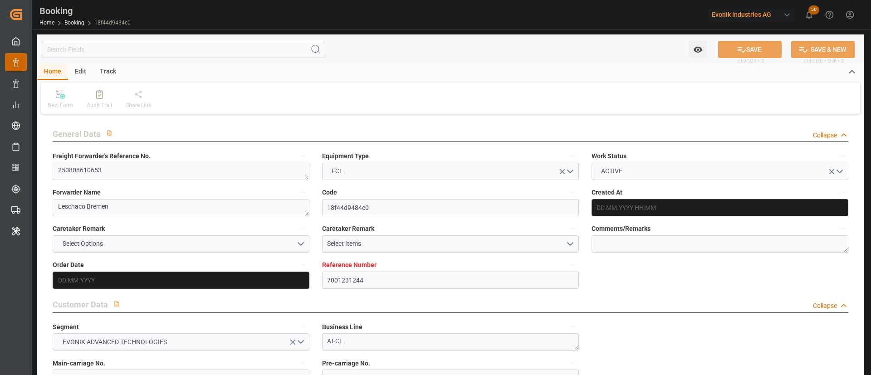
type input "[DATE] 12:00"
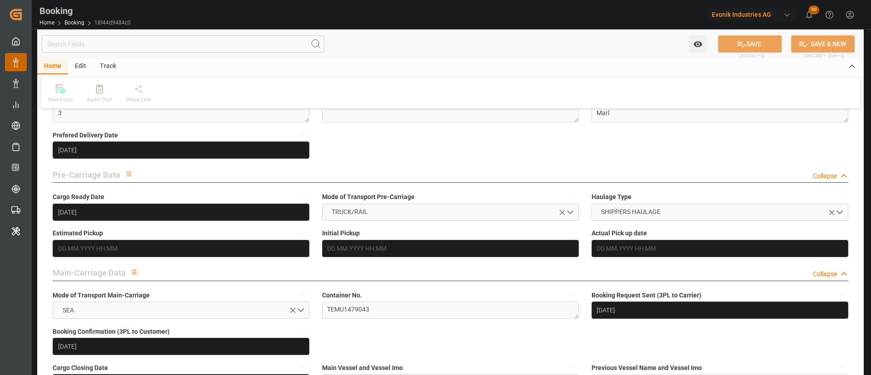
scroll to position [476, 0]
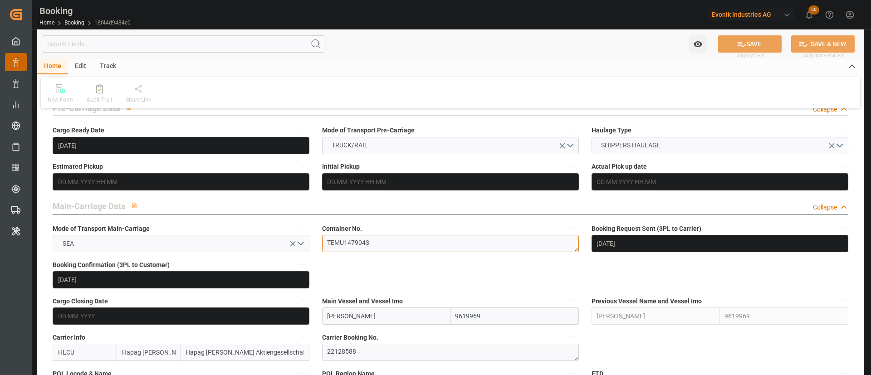
click at [378, 246] on textarea "TEMU1479043" at bounding box center [450, 243] width 257 height 17
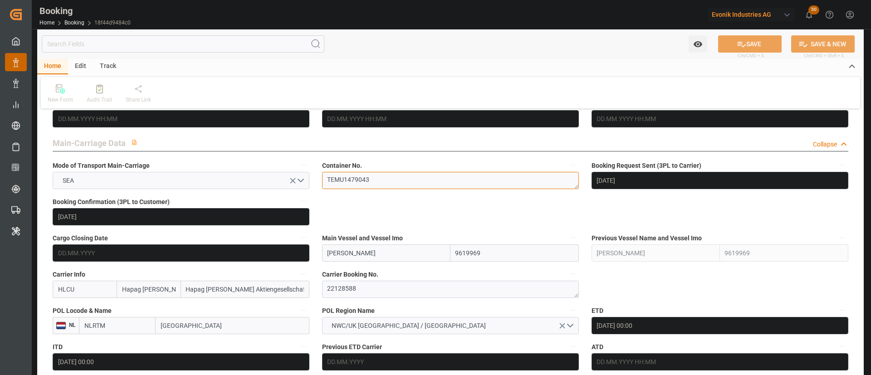
scroll to position [544, 0]
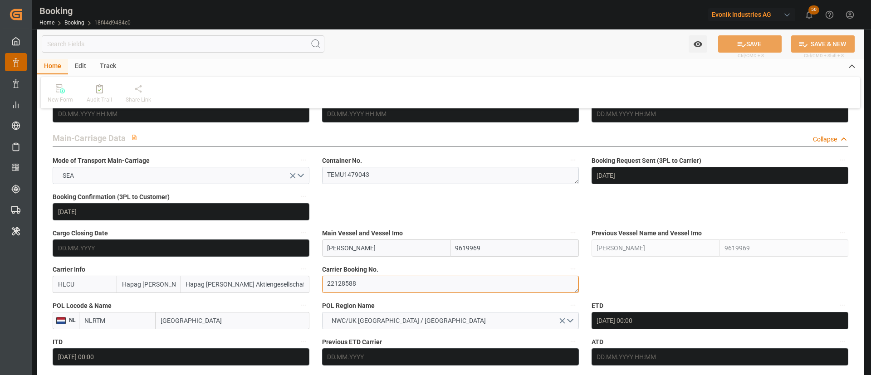
click at [344, 277] on textarea "22128588" at bounding box center [450, 284] width 257 height 17
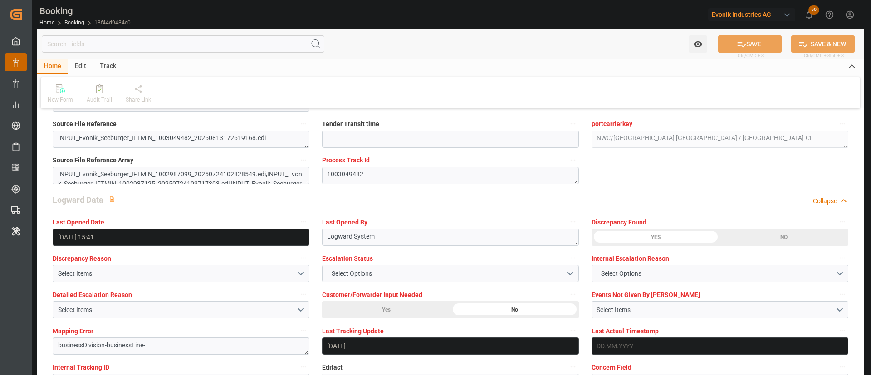
scroll to position [1701, 0]
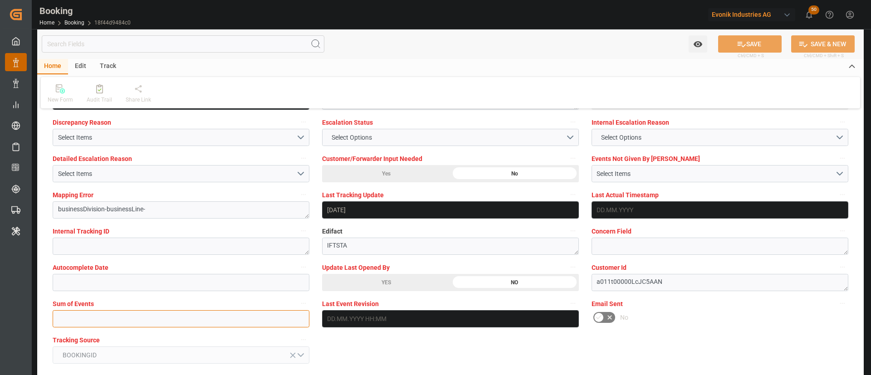
click at [186, 313] on input "text" at bounding box center [181, 318] width 257 height 17
type input "0"
drag, startPoint x: 759, startPoint y: 41, endPoint x: 383, endPoint y: 0, distance: 377.8
click at [758, 41] on button "SAVE" at bounding box center [750, 43] width 64 height 17
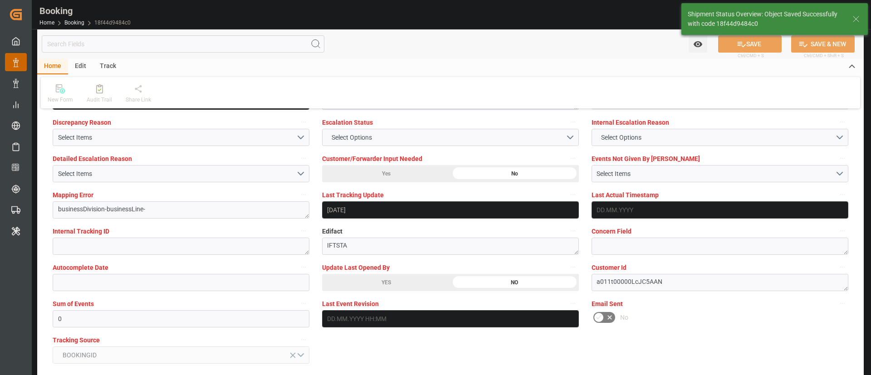
type textarea "Kiran Hari"
type input "14.08.2025 05:19"
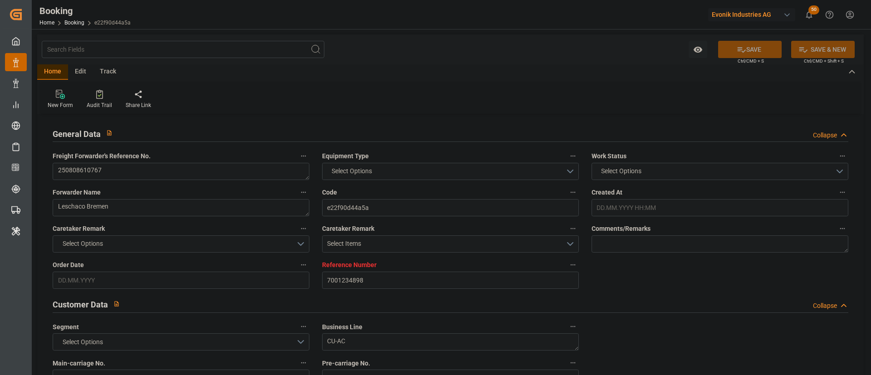
type input "7001234898"
type input "9780483"
type input "Hapag [PERSON_NAME]"
type input "Hapag Lloyd Aktiengesellschaft"
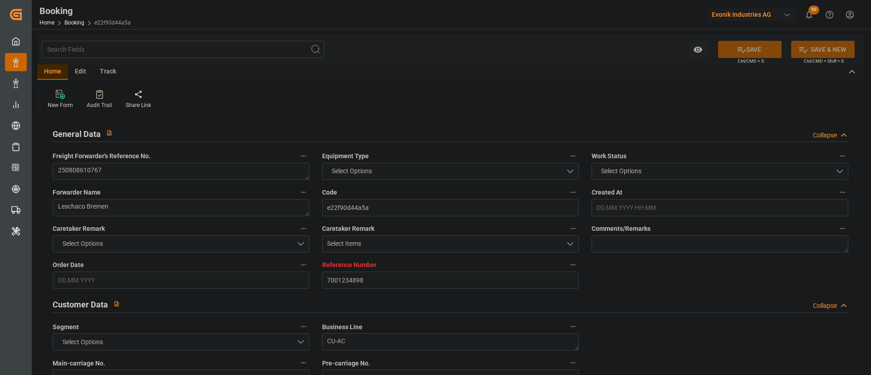
type input "NLRTM"
type input "CNSGH"
type input "29.07.2025 10:06"
type input "29.07.2025"
type input "14.10.2025"
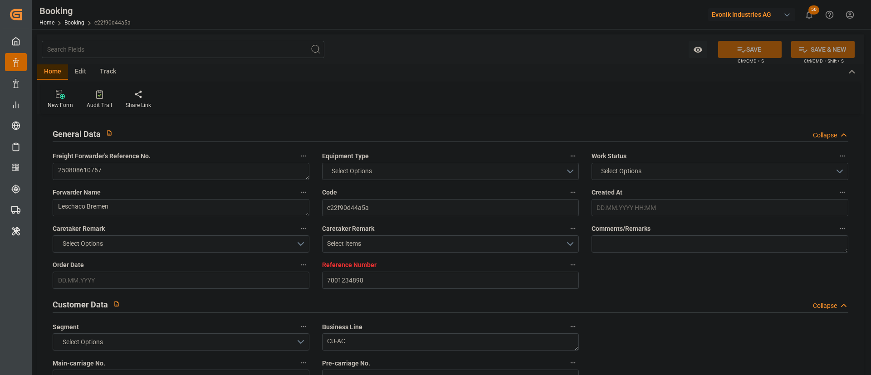
type input "18.08.2025"
type input "30.07.2025"
type input "31.08.2025 00:00"
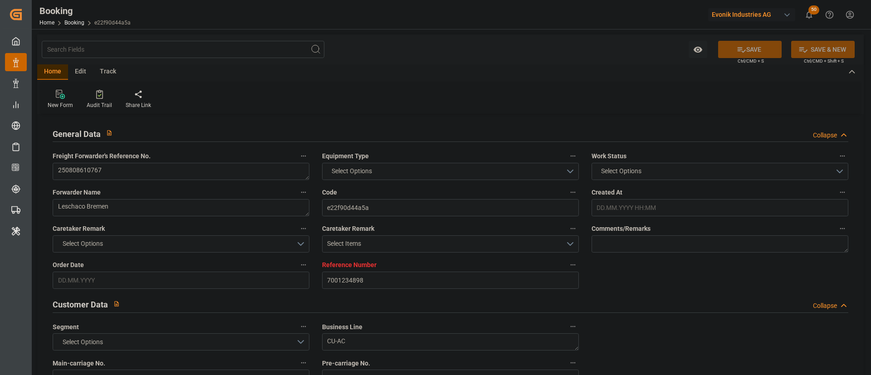
type input "13.10.2025 00:00"
type input "13.08.2025"
type input "13.08.2025 15:41"
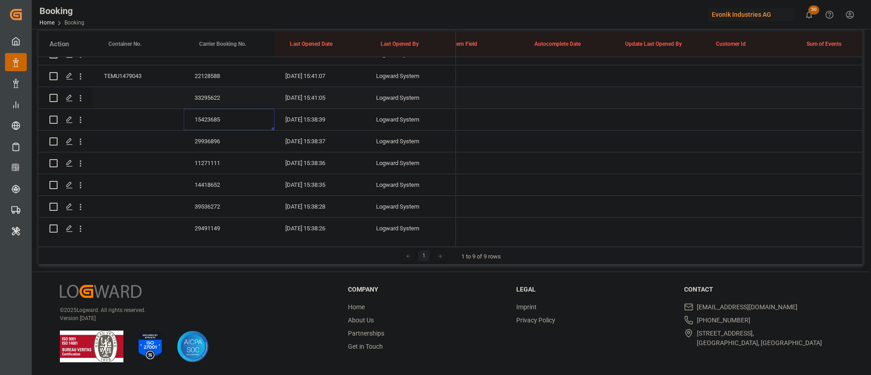
scroll to position [0, 7009]
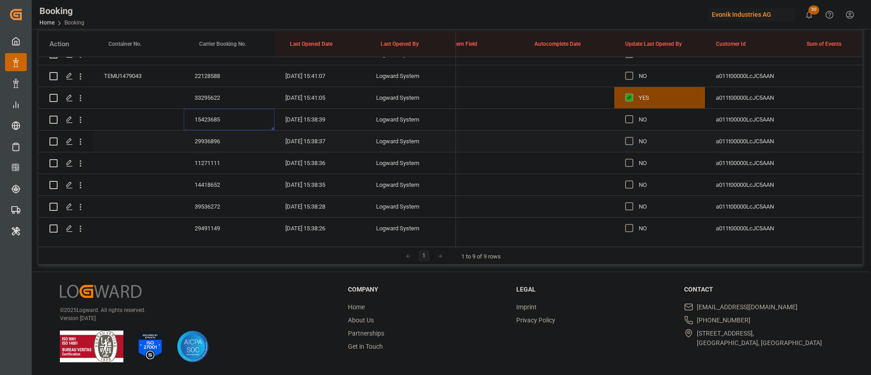
click at [210, 137] on div "29936896" at bounding box center [229, 141] width 91 height 21
click at [208, 155] on div "11271111" at bounding box center [229, 162] width 91 height 21
click at [208, 185] on div "14418652" at bounding box center [229, 184] width 91 height 21
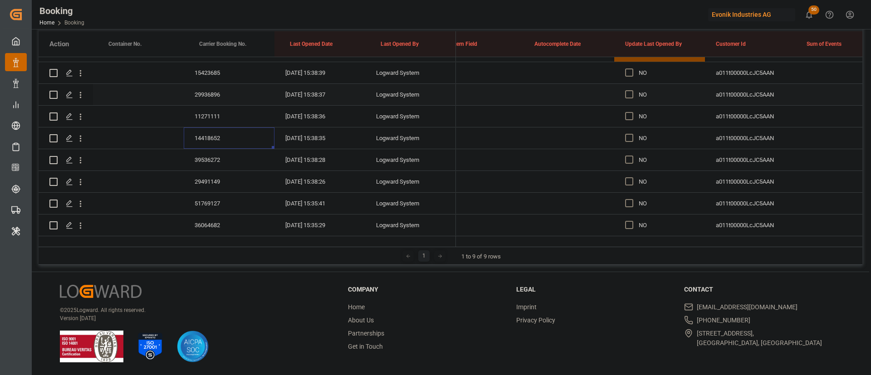
scroll to position [299, 0]
click at [219, 140] on div "39536272" at bounding box center [229, 138] width 91 height 21
click at [209, 88] on div "29491149" at bounding box center [229, 92] width 91 height 21
click at [201, 113] on div "51769127" at bounding box center [229, 113] width 91 height 21
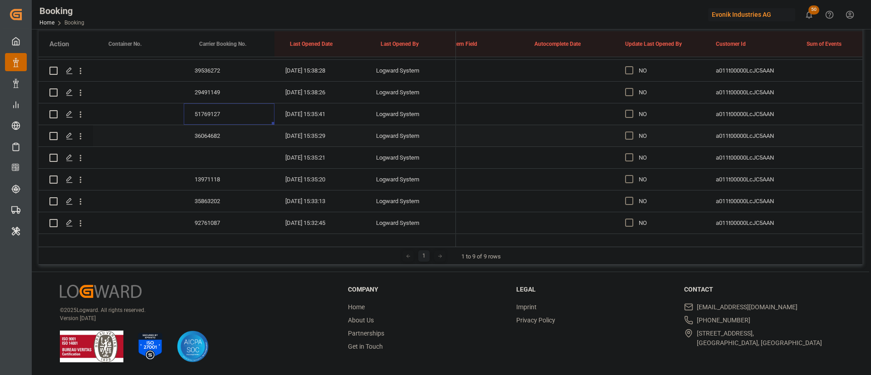
click at [212, 131] on div "36064682" at bounding box center [229, 135] width 91 height 21
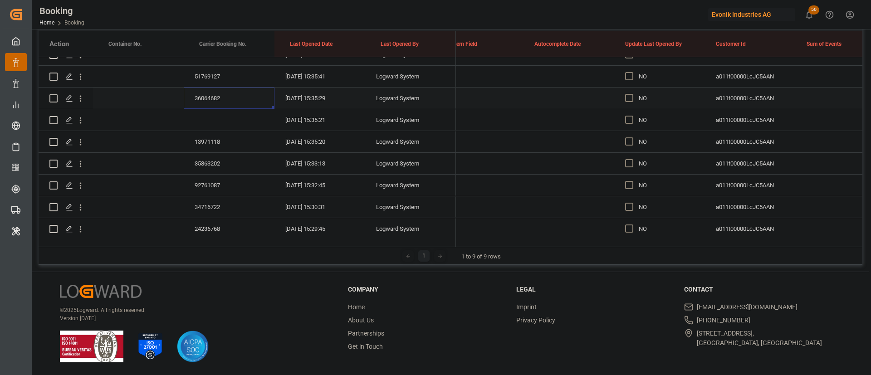
scroll to position [436, 0]
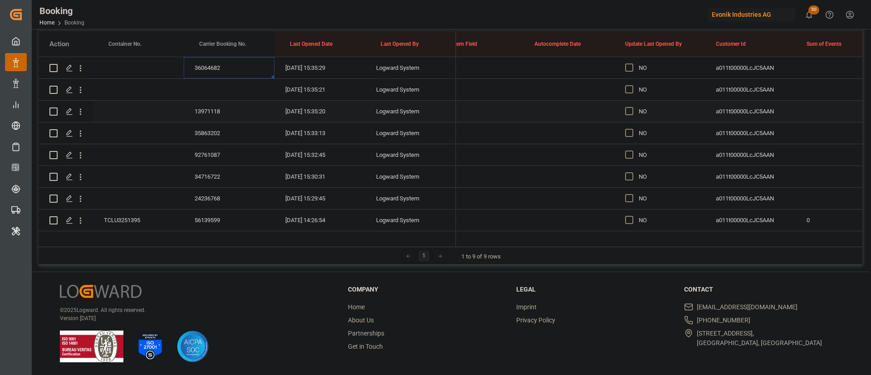
click at [210, 110] on div "13971118" at bounding box center [229, 111] width 91 height 21
click at [215, 133] on div "35863202" at bounding box center [229, 132] width 91 height 21
click at [228, 158] on div "92761087" at bounding box center [229, 154] width 91 height 21
click at [213, 167] on div "34716722" at bounding box center [229, 176] width 91 height 21
click at [217, 191] on div "24236768" at bounding box center [229, 198] width 91 height 21
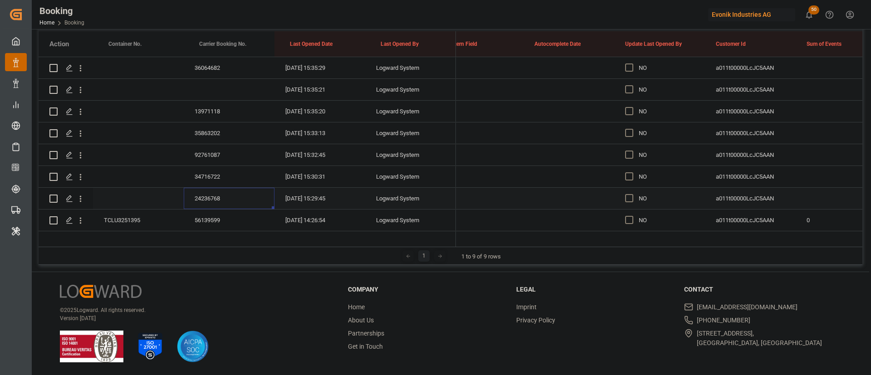
click at [624, 199] on div "NO" at bounding box center [659, 198] width 91 height 21
click at [631, 197] on span "Press SPACE to select this row." at bounding box center [629, 198] width 8 height 8
click at [632, 194] on input "Press SPACE to select this row." at bounding box center [632, 194] width 0 height 0
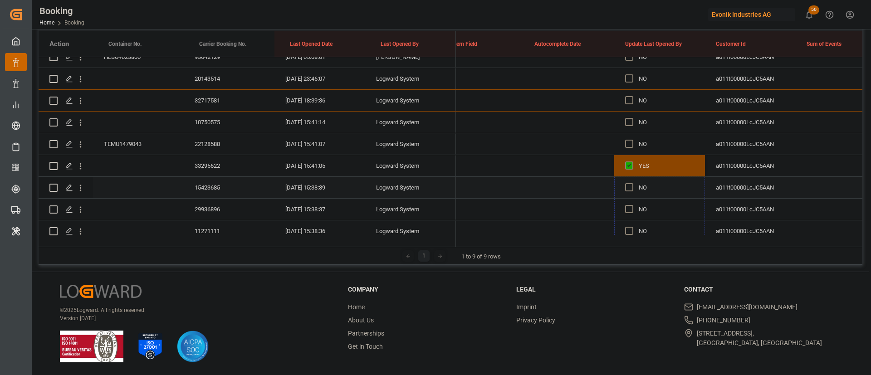
drag, startPoint x: 703, startPoint y: 207, endPoint x: 666, endPoint y: 184, distance: 43.2
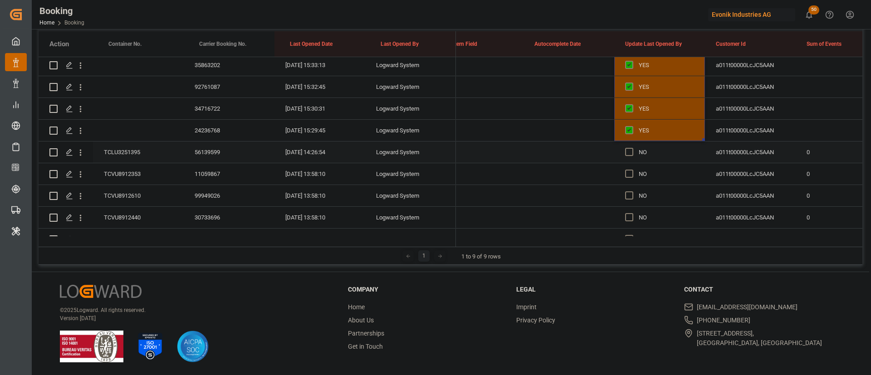
scroll to position [572, 0]
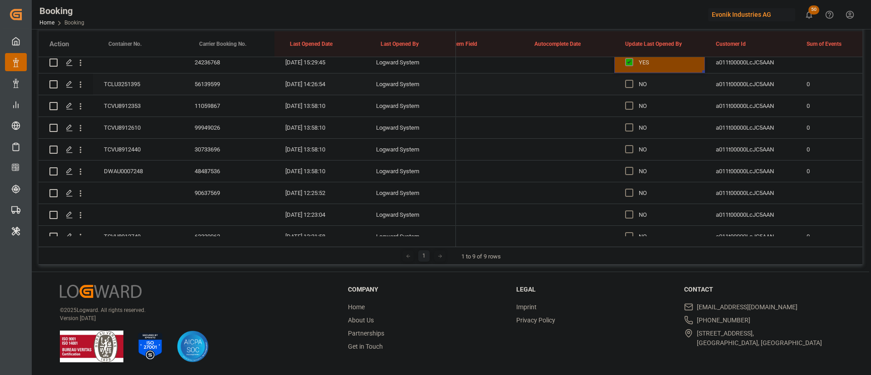
click at [125, 82] on div "TCLU3251395" at bounding box center [138, 83] width 91 height 21
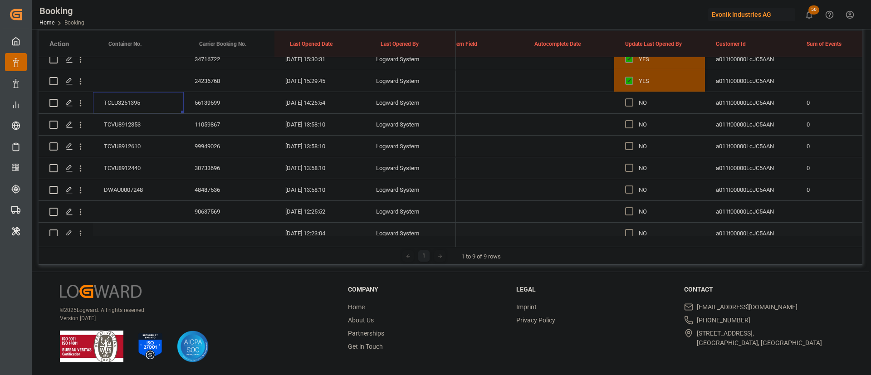
scroll to position [547, 0]
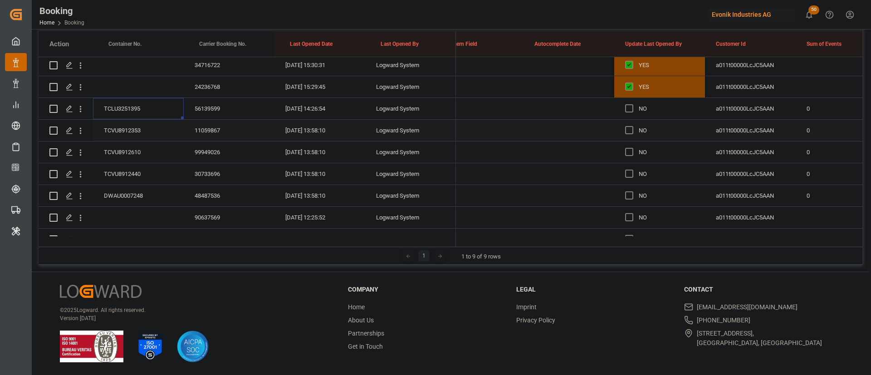
click at [125, 139] on div "TCVU8912353" at bounding box center [138, 130] width 91 height 21
click at [142, 147] on div "TCVU8912610" at bounding box center [138, 152] width 91 height 21
click at [146, 172] on div "TCVU8912440" at bounding box center [138, 173] width 91 height 21
click at [140, 201] on div "DWAU0007248" at bounding box center [138, 195] width 91 height 21
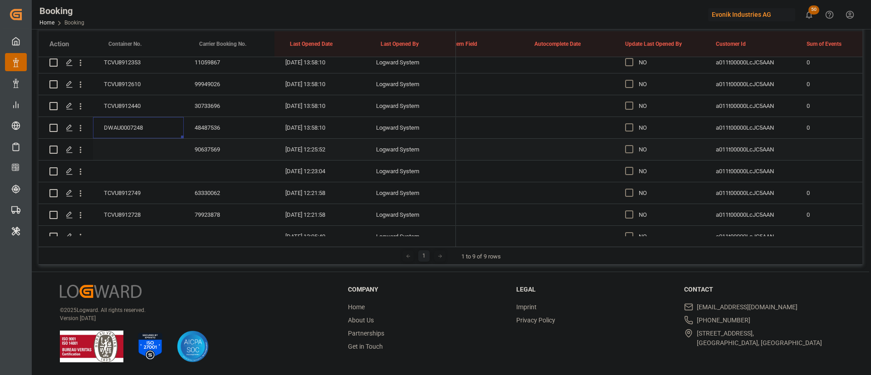
click at [218, 147] on div "90637569" at bounding box center [229, 149] width 91 height 21
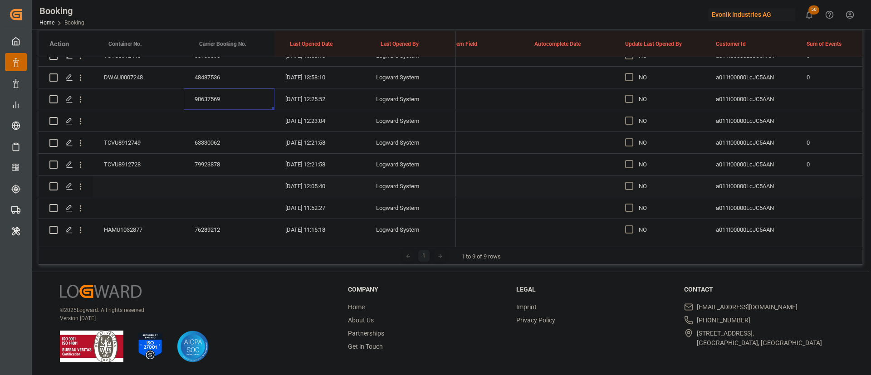
scroll to position [683, 0]
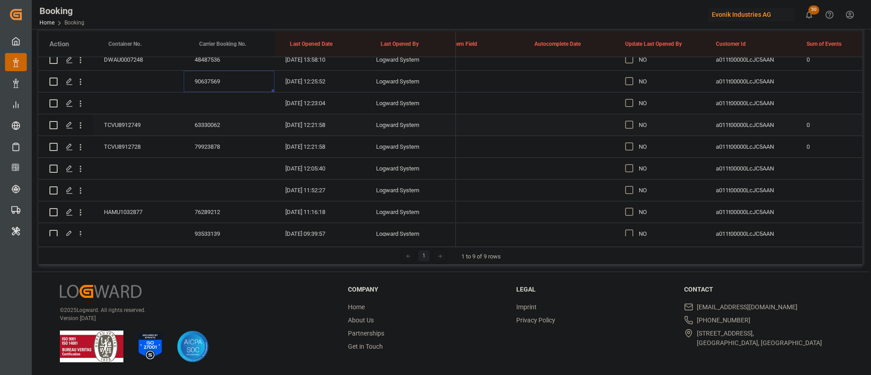
click at [212, 127] on div "63330062" at bounding box center [229, 124] width 91 height 21
click at [129, 122] on div "TCVU8912749" at bounding box center [138, 124] width 91 height 21
drag, startPoint x: 85, startPoint y: 127, endPoint x: 119, endPoint y: 142, distance: 37.4
click at [85, 127] on icon "open menu" at bounding box center [81, 126] width 10 height 10
click at [134, 145] on span "Open in new tab" at bounding box center [140, 145] width 83 height 10
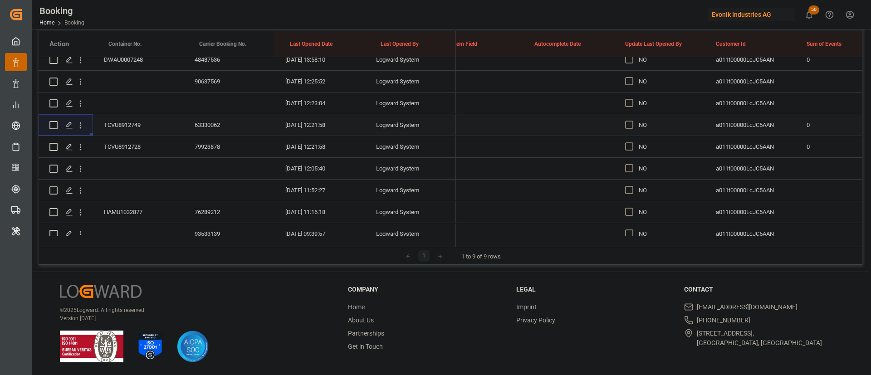
click at [127, 143] on div "TCVU8912728" at bounding box center [138, 146] width 91 height 21
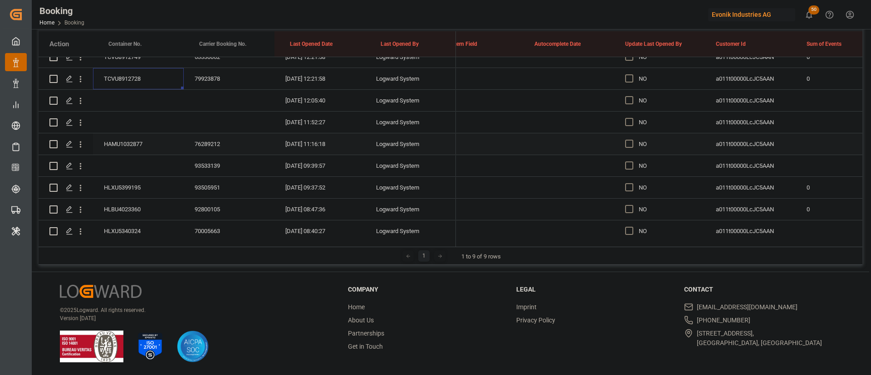
click at [225, 147] on div "76289212" at bounding box center [229, 143] width 91 height 21
click at [202, 161] on div "93533139" at bounding box center [229, 165] width 91 height 21
click at [82, 172] on button "open menu" at bounding box center [81, 165] width 10 height 17
click at [135, 185] on span "Open in new tab" at bounding box center [140, 186] width 83 height 10
click at [628, 142] on span "Press SPACE to select this row." at bounding box center [629, 144] width 8 height 8
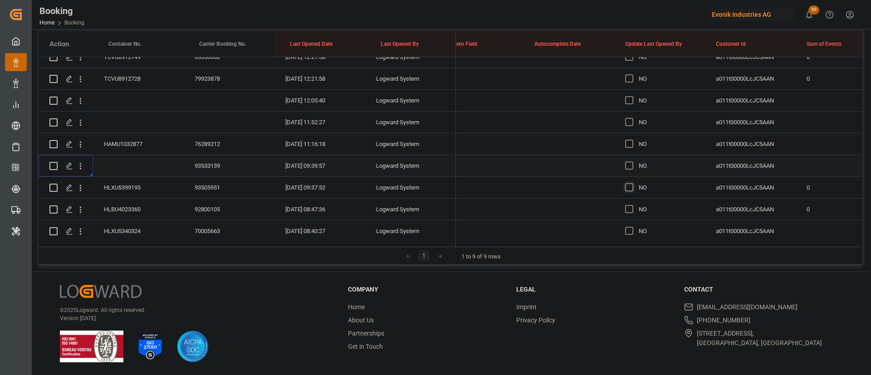
click at [632, 140] on input "Press SPACE to select this row." at bounding box center [632, 140] width 0 height 0
click at [631, 185] on span "Press SPACE to select this row." at bounding box center [629, 187] width 8 height 8
click at [632, 183] on input "Press SPACE to select this row." at bounding box center [632, 183] width 0 height 0
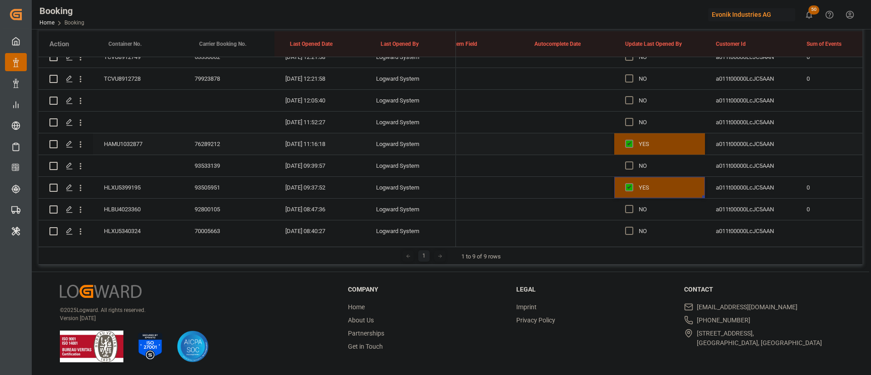
click at [671, 139] on div "YES" at bounding box center [666, 144] width 55 height 21
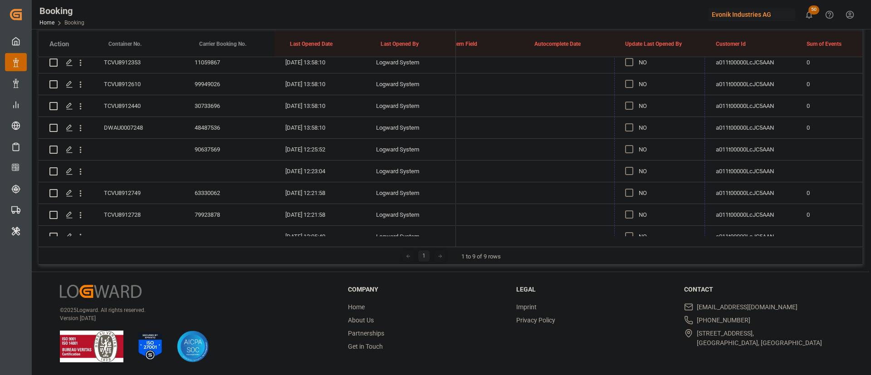
scroll to position [479, 0]
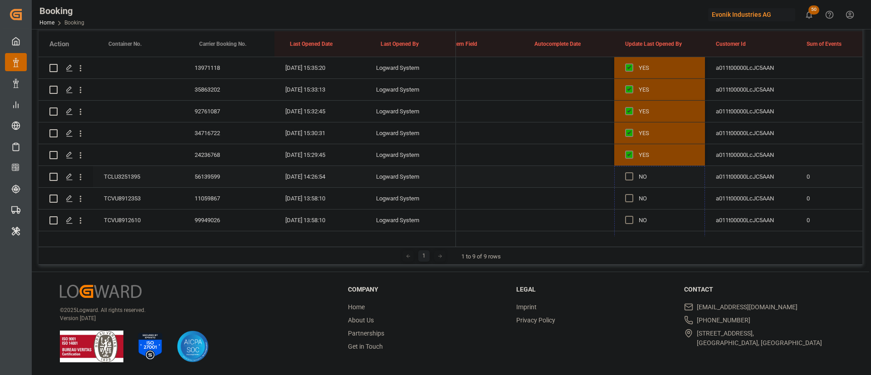
drag, startPoint x: 704, startPoint y: 152, endPoint x: 670, endPoint y: 170, distance: 38.8
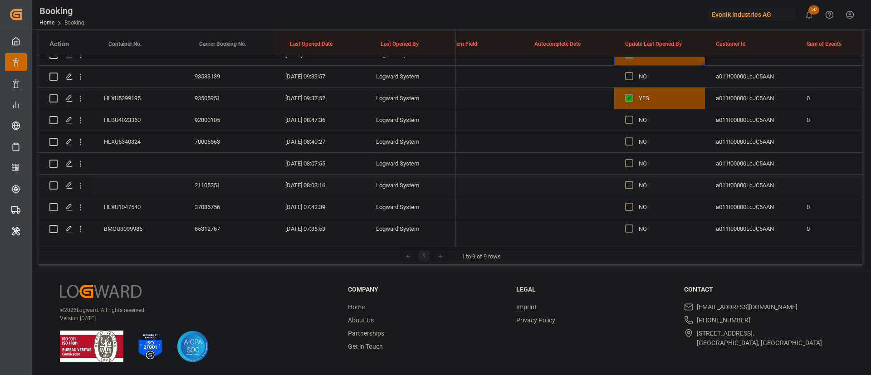
scroll to position [819, 0]
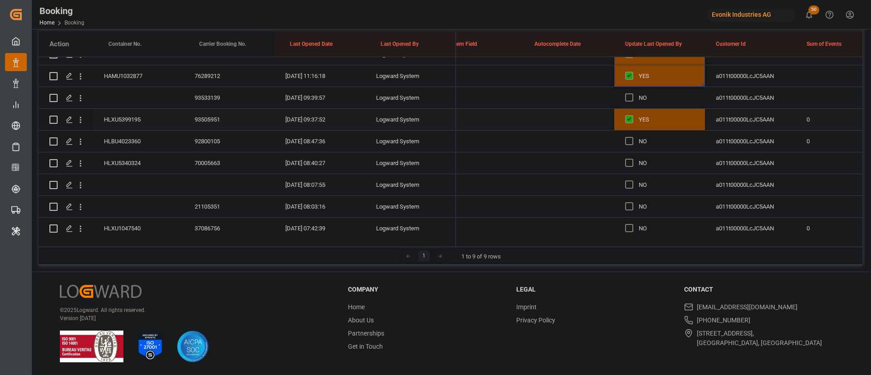
click at [213, 115] on div "93505951" at bounding box center [229, 119] width 91 height 21
click at [125, 118] on div "HLXU5399195" at bounding box center [138, 119] width 91 height 21
click at [136, 144] on div "HLBU4023360" at bounding box center [138, 141] width 91 height 21
click at [137, 161] on div "HLXU5340324" at bounding box center [138, 162] width 91 height 21
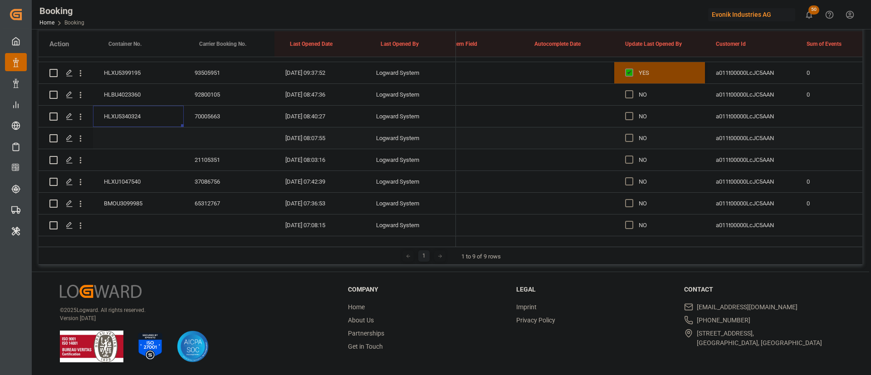
scroll to position [887, 0]
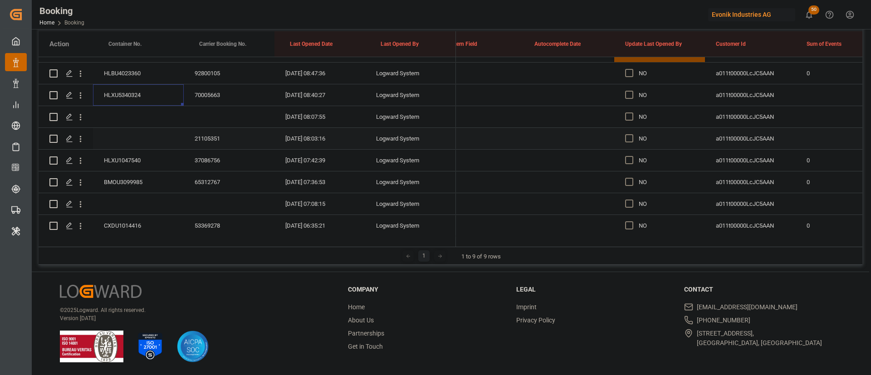
click at [212, 142] on div "21105351" at bounding box center [229, 138] width 91 height 21
click at [217, 161] on div "37086756" at bounding box center [229, 160] width 91 height 21
click at [135, 161] on div "HLXU1047540" at bounding box center [138, 160] width 91 height 21
click at [142, 181] on div "BMOU3099985" at bounding box center [138, 181] width 91 height 21
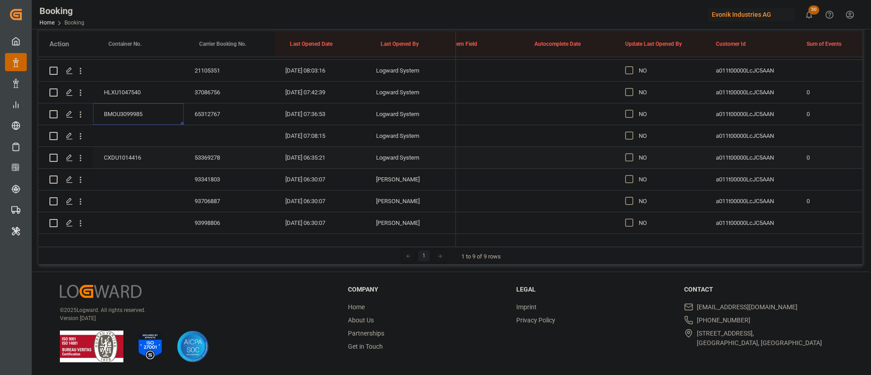
click at [147, 159] on div "CXDU1014416" at bounding box center [138, 157] width 91 height 21
click at [82, 159] on icon "open menu" at bounding box center [81, 158] width 10 height 10
click at [146, 181] on span "Open in new tab" at bounding box center [140, 177] width 83 height 10
click at [628, 177] on span "Press SPACE to select this row." at bounding box center [629, 179] width 8 height 8
click at [632, 175] on input "Press SPACE to select this row." at bounding box center [632, 175] width 0 height 0
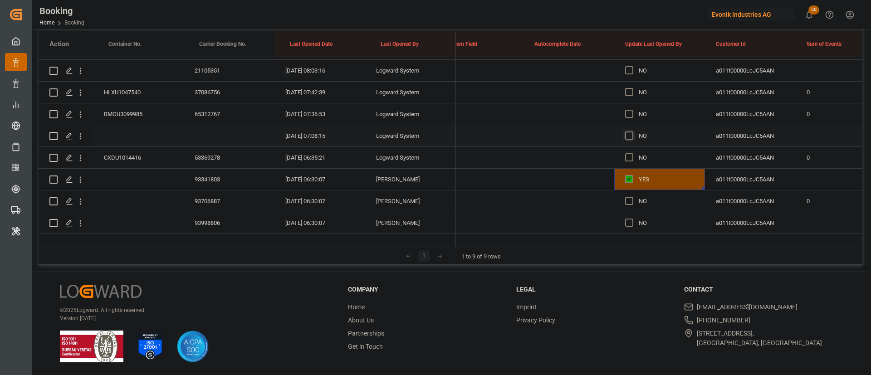
click at [628, 138] on span "Press SPACE to select this row." at bounding box center [629, 136] width 8 height 8
click at [632, 132] on input "Press SPACE to select this row." at bounding box center [632, 132] width 0 height 0
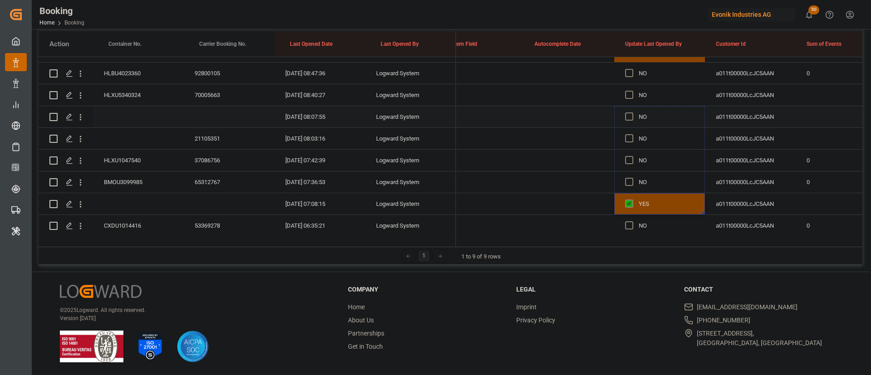
scroll to position [819, 0]
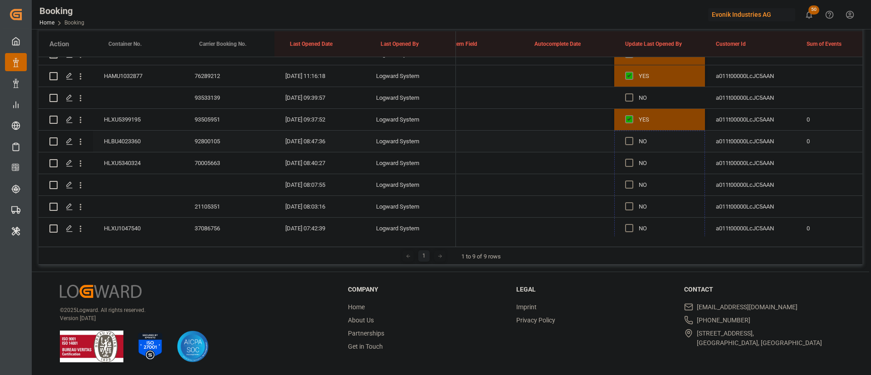
drag, startPoint x: 703, startPoint y: 144, endPoint x: 697, endPoint y: 137, distance: 10.0
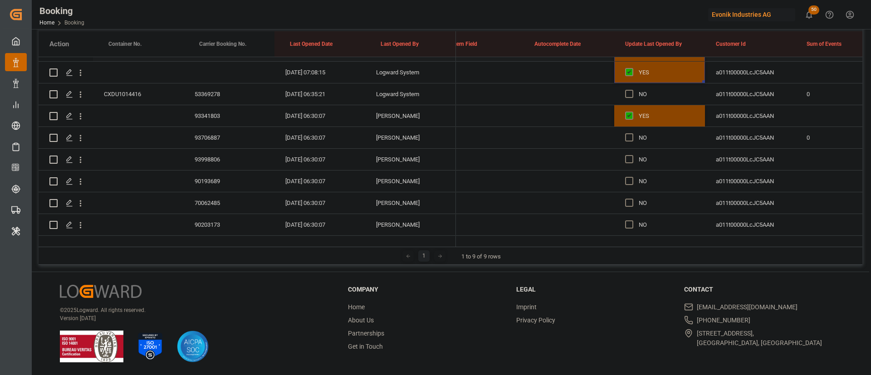
scroll to position [1023, 0]
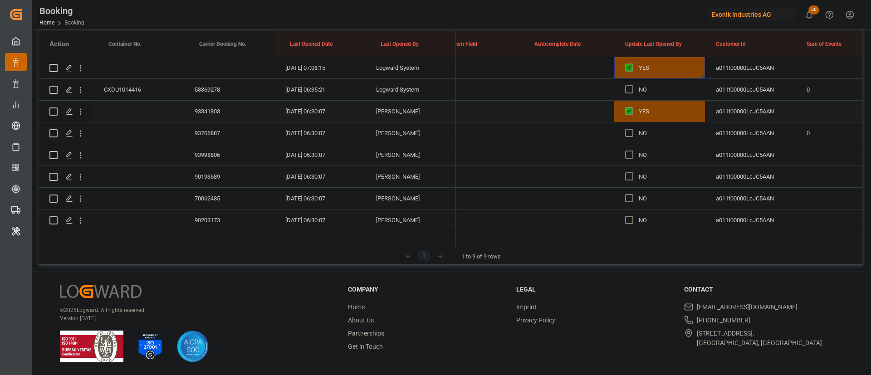
click at [199, 106] on div "93341803" at bounding box center [229, 111] width 91 height 21
click at [217, 133] on div "93706887" at bounding box center [229, 132] width 91 height 21
click at [220, 156] on div "93998806" at bounding box center [229, 154] width 91 height 21
click at [208, 181] on div "90193689" at bounding box center [229, 176] width 91 height 21
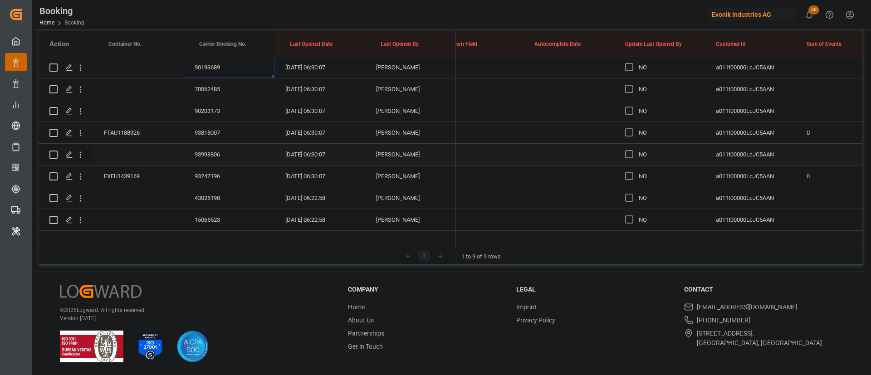
scroll to position [1091, 0]
click at [208, 132] on div "70062485" at bounding box center [229, 130] width 91 height 21
click at [211, 149] on div "90203173" at bounding box center [229, 152] width 91 height 21
click at [124, 170] on div "FTAU1188926" at bounding box center [138, 173] width 91 height 21
click at [82, 173] on icon "open menu" at bounding box center [81, 175] width 10 height 10
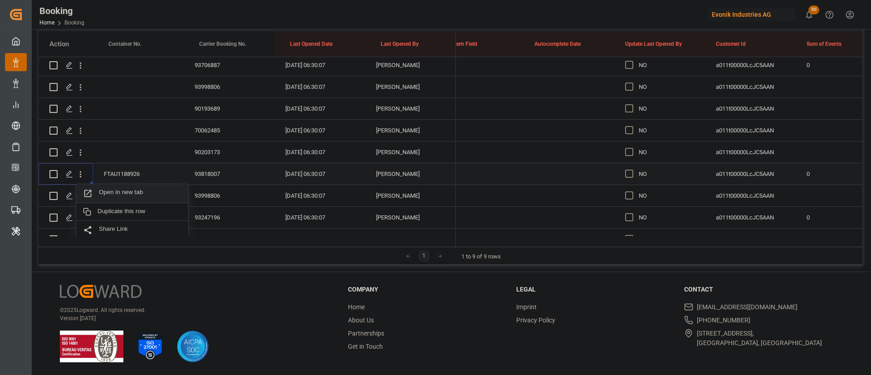
click at [159, 194] on span "Open in new tab" at bounding box center [140, 194] width 83 height 10
click at [626, 152] on span "Press SPACE to select this row." at bounding box center [629, 152] width 8 height 8
click at [632, 148] on input "Press SPACE to select this row." at bounding box center [632, 148] width 0 height 0
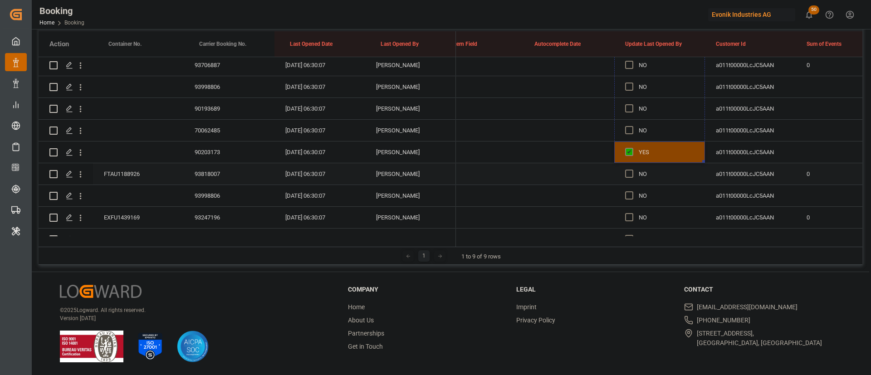
scroll to position [955, 0]
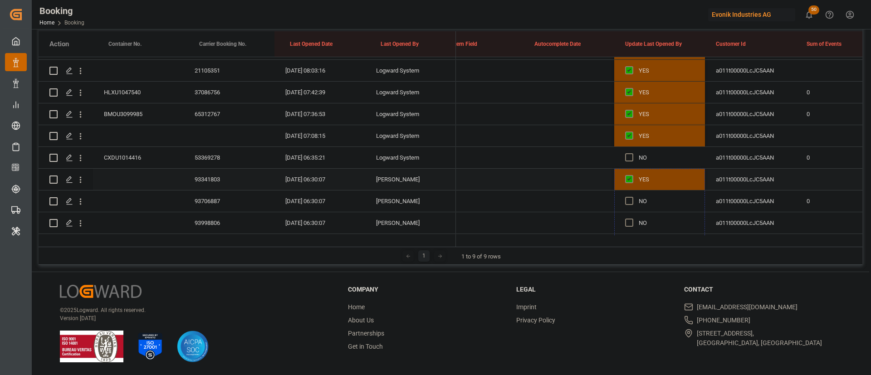
drag, startPoint x: 692, startPoint y: 135, endPoint x: 667, endPoint y: 183, distance: 54.4
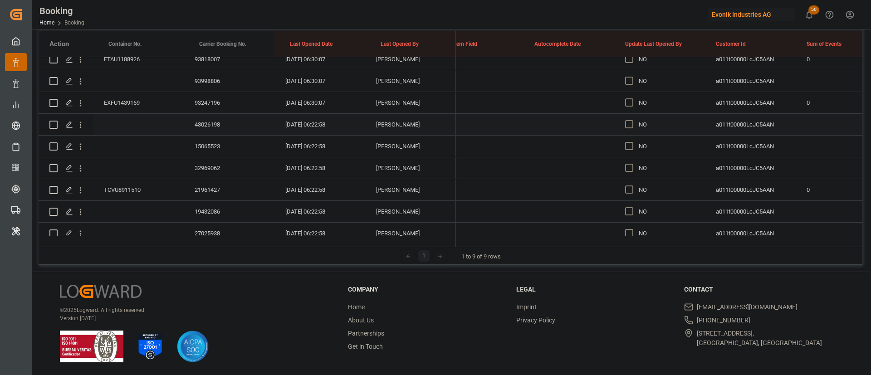
scroll to position [1228, 0]
click at [210, 70] on div "93998806" at bounding box center [229, 59] width 91 height 21
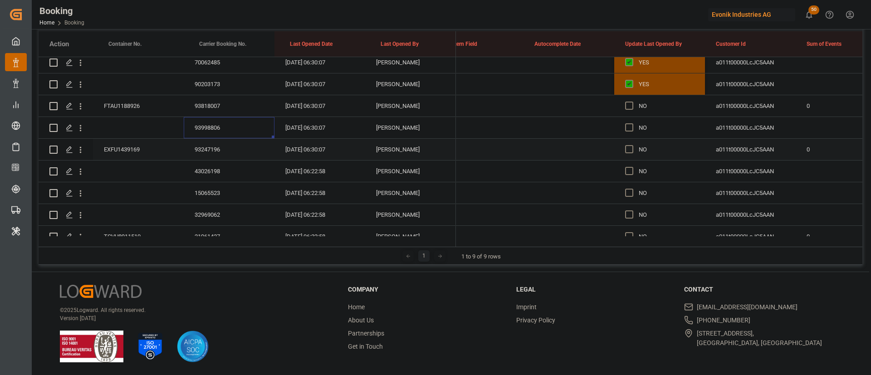
click at [132, 144] on div "EXFU1439169" at bounding box center [138, 149] width 91 height 21
click at [629, 127] on span "Press SPACE to select this row." at bounding box center [629, 127] width 8 height 8
click at [632, 123] on input "Press SPACE to select this row." at bounding box center [632, 123] width 0 height 0
click at [207, 167] on div "43026198" at bounding box center [229, 171] width 91 height 21
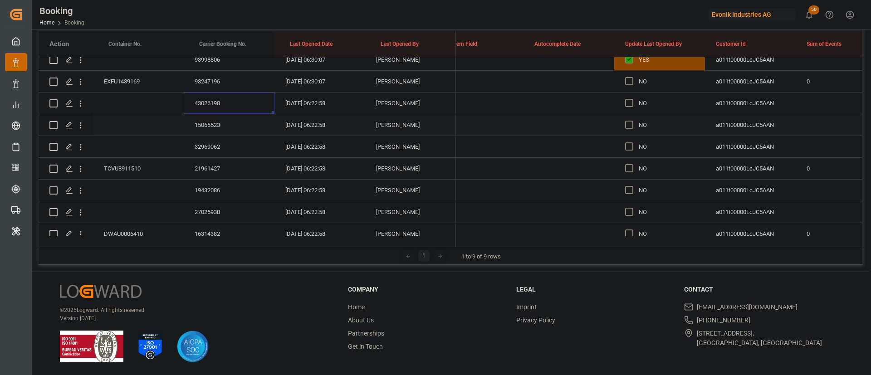
click at [213, 127] on div "15065523" at bounding box center [229, 124] width 91 height 21
click at [208, 149] on div "32969062" at bounding box center [229, 146] width 91 height 21
click at [130, 167] on div "TCVU8911510" at bounding box center [138, 168] width 91 height 21
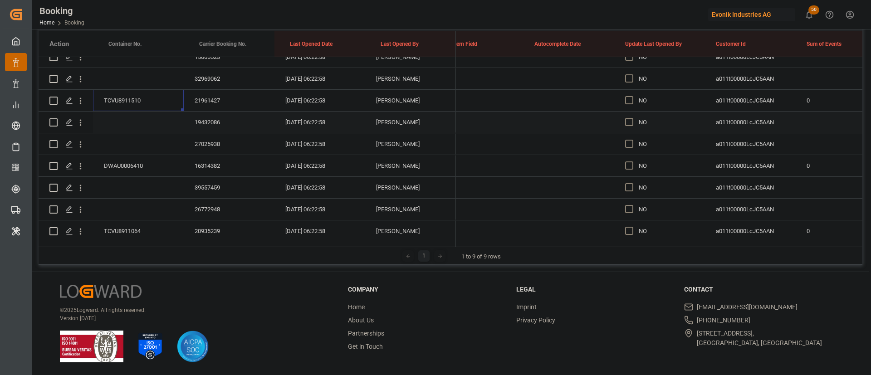
click at [205, 120] on div "19432086" at bounding box center [229, 122] width 91 height 21
click at [216, 142] on div "27025938" at bounding box center [229, 143] width 91 height 21
click at [129, 157] on div "DWAU0006410" at bounding box center [138, 165] width 91 height 21
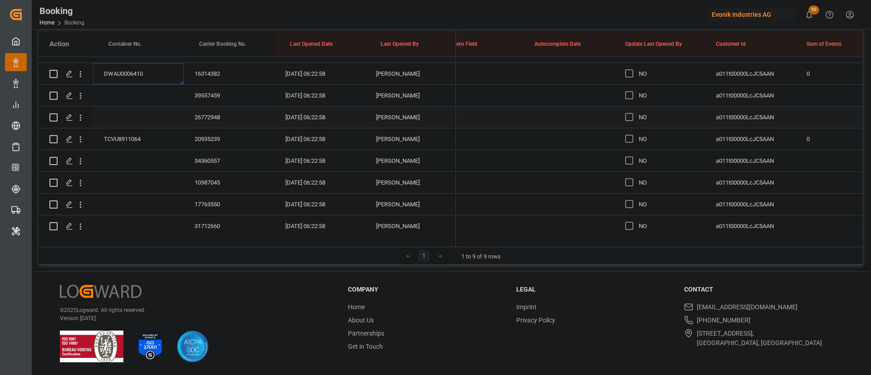
scroll to position [1364, 0]
click at [142, 158] on div "TCVU8911064" at bounding box center [138, 162] width 91 height 21
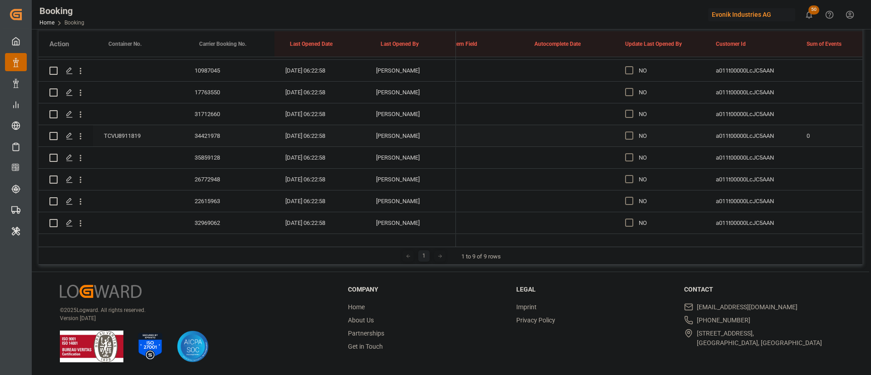
click at [139, 140] on div "TCVU8911819" at bounding box center [138, 135] width 91 height 21
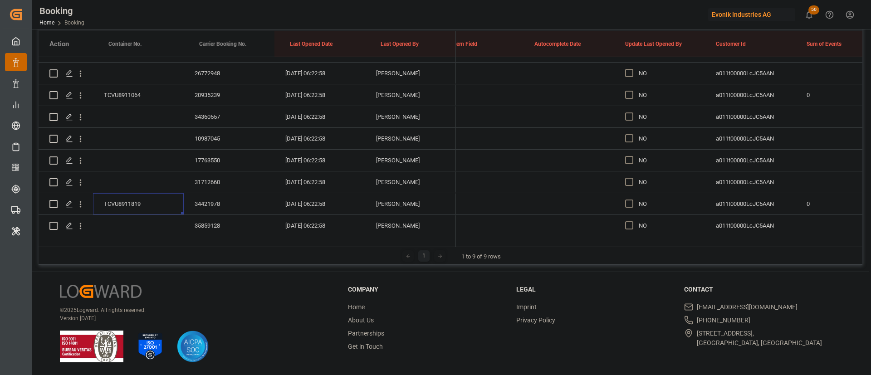
scroll to position [1364, 0]
click at [202, 121] on div "39557459" at bounding box center [229, 119] width 91 height 21
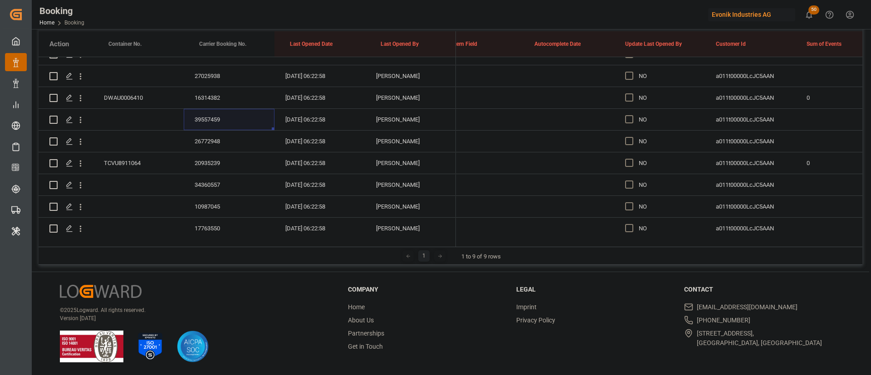
click at [210, 139] on div "26772948" at bounding box center [229, 141] width 91 height 21
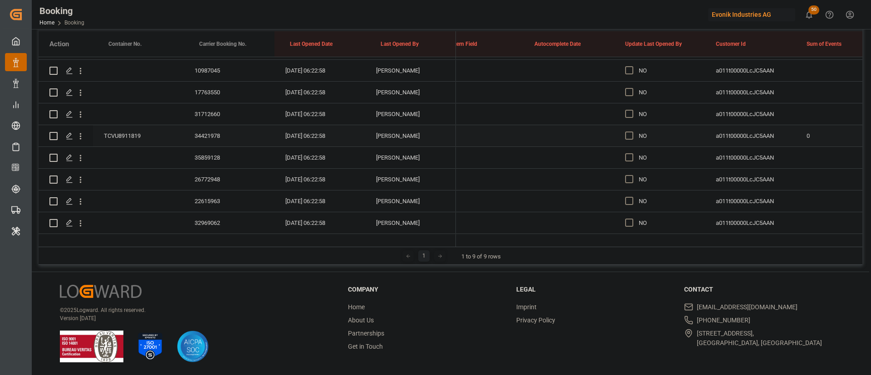
scroll to position [1432, 0]
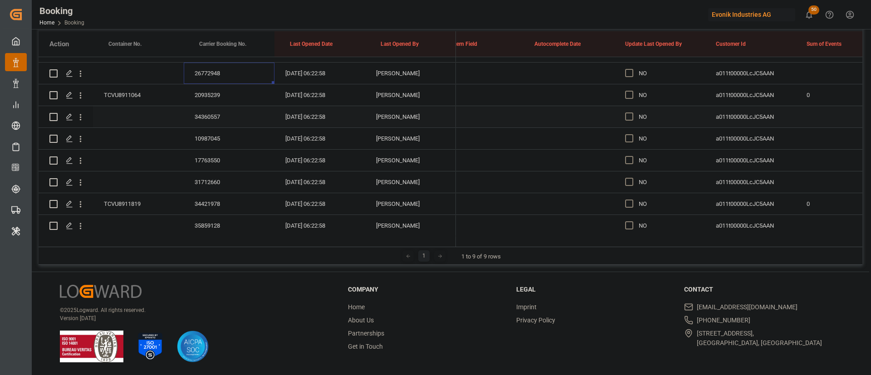
click at [216, 115] on div "34360557" at bounding box center [229, 116] width 91 height 21
click at [219, 136] on div "10987045" at bounding box center [229, 138] width 91 height 21
click at [213, 160] on div "17763550" at bounding box center [229, 160] width 91 height 21
click at [210, 180] on div "31712660" at bounding box center [229, 181] width 91 height 21
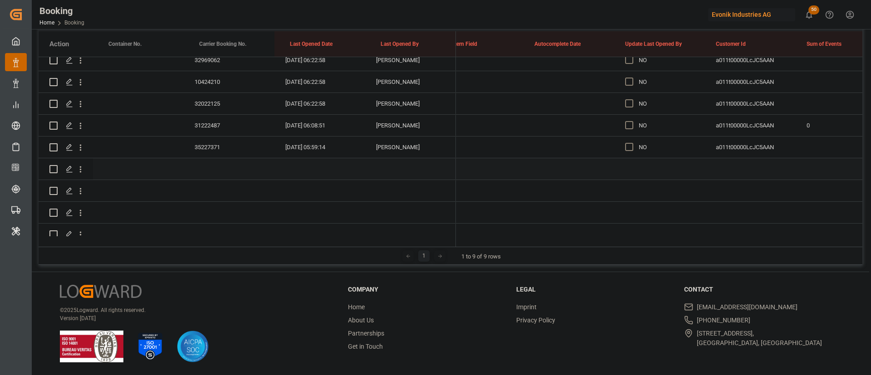
scroll to position [1568, 0]
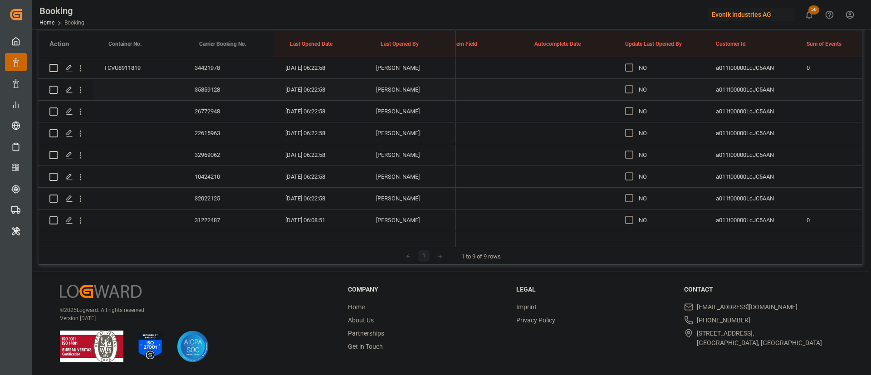
click at [215, 91] on div "35859128" at bounding box center [229, 89] width 91 height 21
click at [219, 105] on div "26772948" at bounding box center [229, 111] width 91 height 21
click at [213, 135] on div "22615963" at bounding box center [229, 132] width 91 height 21
click at [207, 152] on div "32969062" at bounding box center [229, 154] width 91 height 21
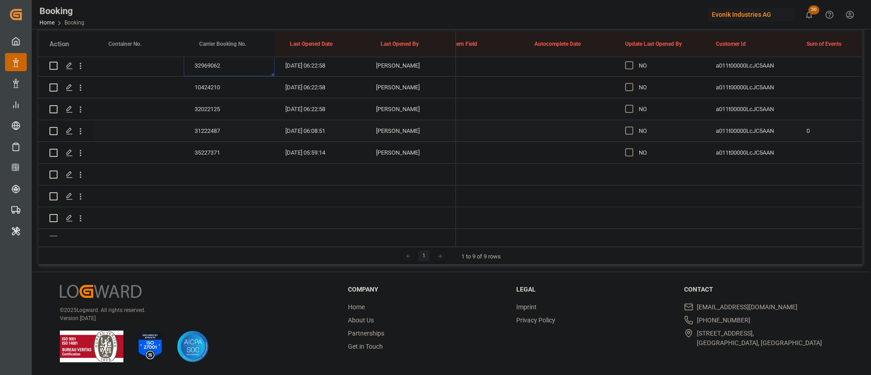
scroll to position [1636, 0]
click at [215, 110] on div "10424210" at bounding box center [229, 108] width 91 height 21
click at [218, 133] on div "32022125" at bounding box center [229, 130] width 91 height 21
click at [219, 150] on div "31222487" at bounding box center [229, 152] width 91 height 21
click at [207, 170] on div "35227371" at bounding box center [229, 173] width 91 height 21
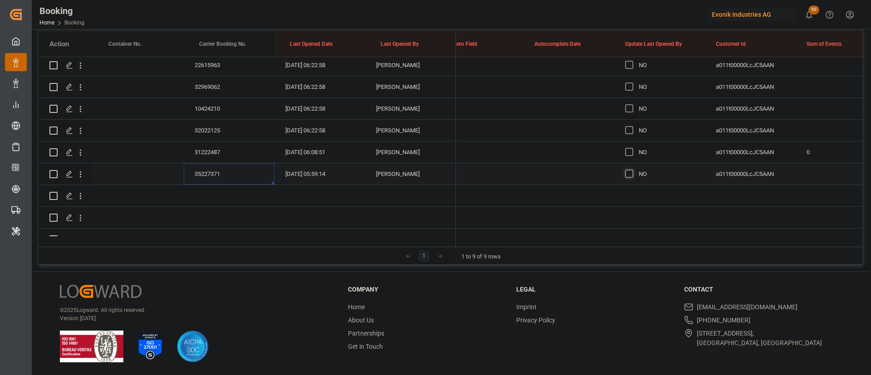
click at [629, 174] on span "Press SPACE to select this row." at bounding box center [629, 174] width 8 height 8
click at [632, 170] on input "Press SPACE to select this row." at bounding box center [632, 170] width 0 height 0
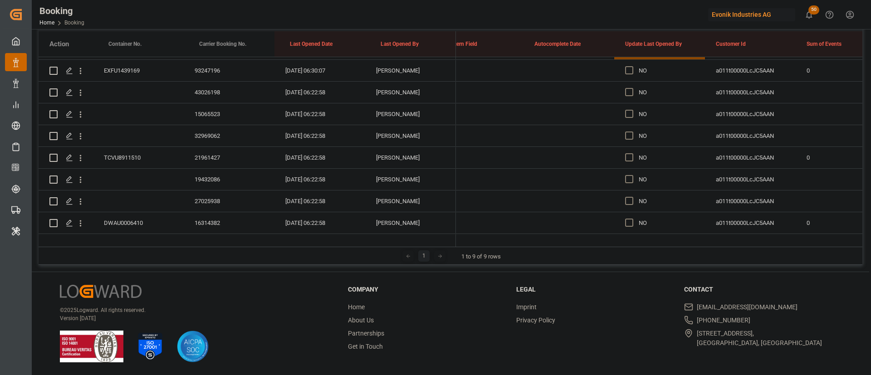
scroll to position [1228, 0]
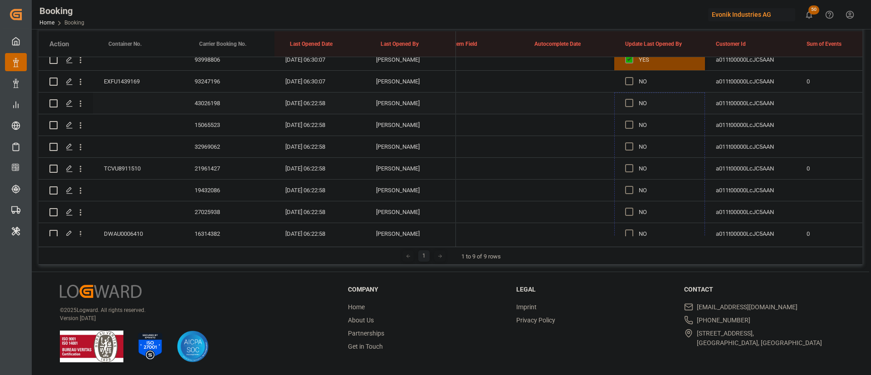
drag, startPoint x: 704, startPoint y: 182, endPoint x: 670, endPoint y: 104, distance: 84.9
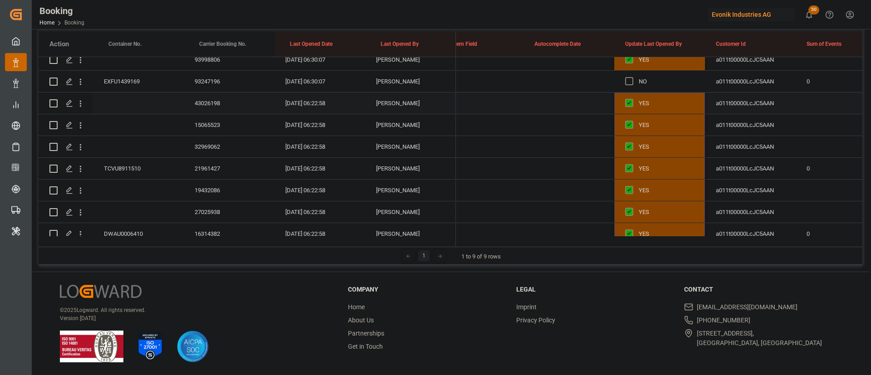
scroll to position [1160, 0]
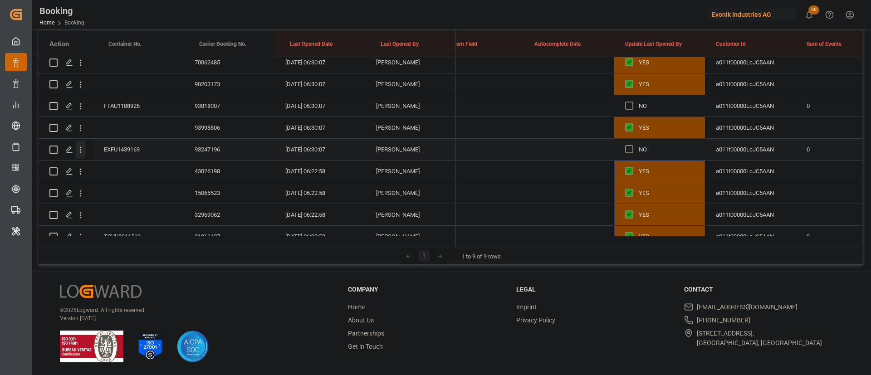
click at [81, 149] on icon "open menu" at bounding box center [81, 150] width 10 height 10
click at [145, 171] on span "Open in new tab" at bounding box center [140, 169] width 83 height 10
click at [630, 148] on span "Press SPACE to select this row." at bounding box center [629, 149] width 8 height 8
click at [632, 145] on input "Press SPACE to select this row." at bounding box center [632, 145] width 0 height 0
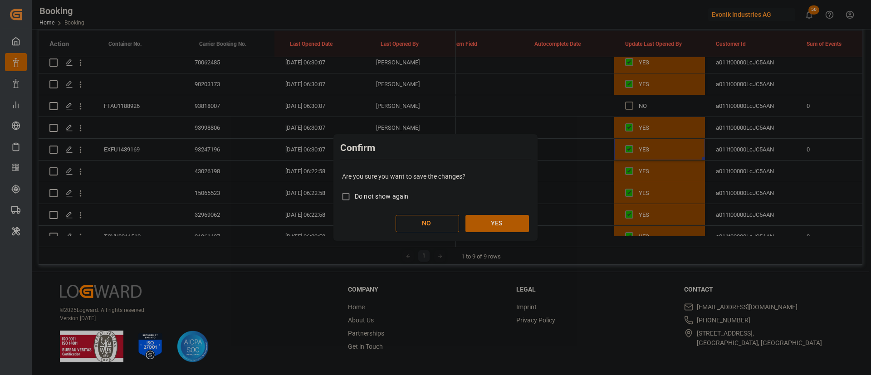
click at [489, 215] on button "YES" at bounding box center [497, 223] width 64 height 17
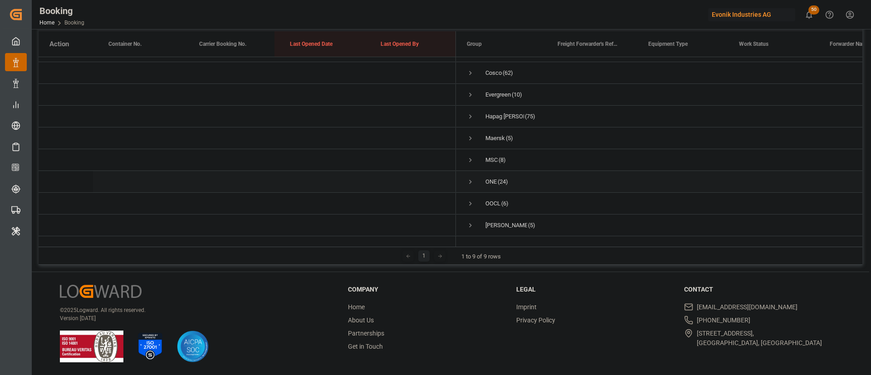
scroll to position [0, 0]
click at [473, 89] on span "Press SPACE to select this row." at bounding box center [470, 90] width 8 height 8
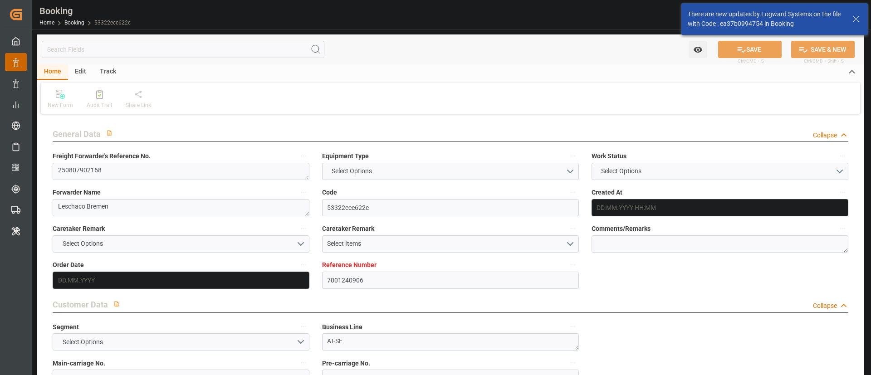
type input "7001240906"
type input "9665645"
type input "Hapag [PERSON_NAME]"
type input "Hapag [PERSON_NAME] Aktiengesellschaft"
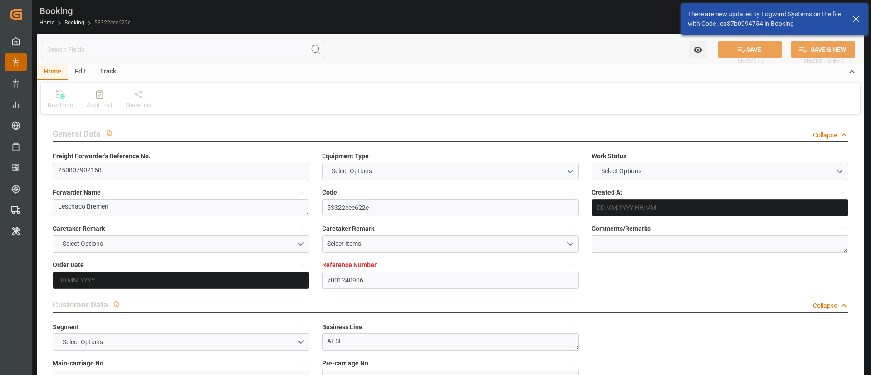
type input "NLRTM"
type input "INNSA"
type input "0"
type input "NLRTM"
type input "INNSA"
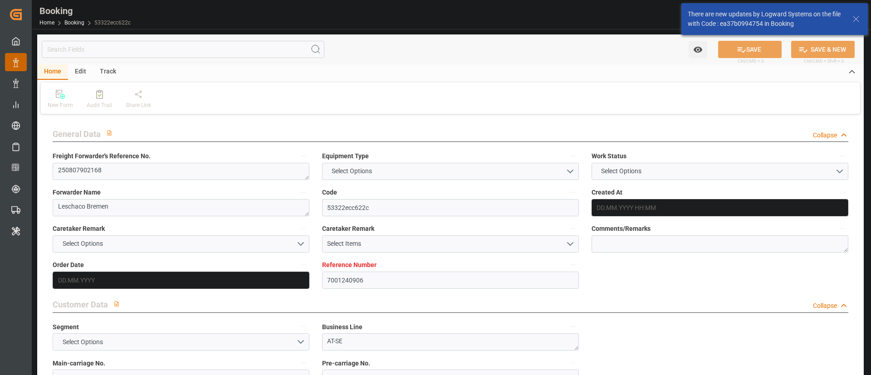
type input "9665645"
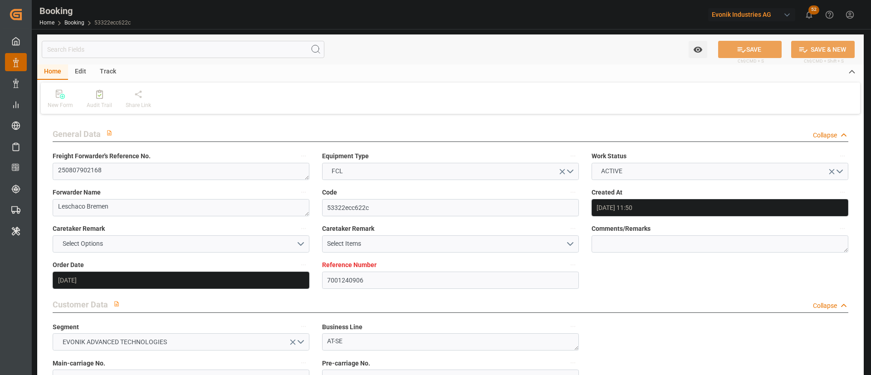
type input "05.08.2025 11:50"
type input "05.08.2025"
type input "11.10.2025"
type input "[DATE]"
type input "06.08.2025"
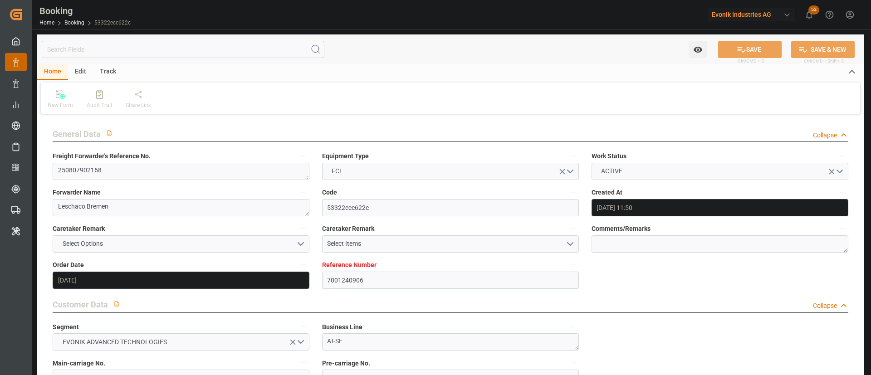
type input "06.08.2025"
type input "[DATE] 00:00"
type input "08.10.2025 00:00"
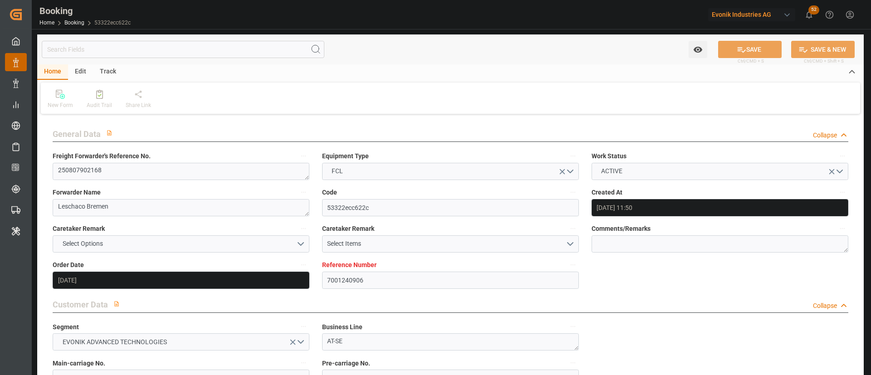
type input "[DATE]"
type input "13.08.2025 12:21"
type input "[DATE]"
type input "22.08.2025 17:00"
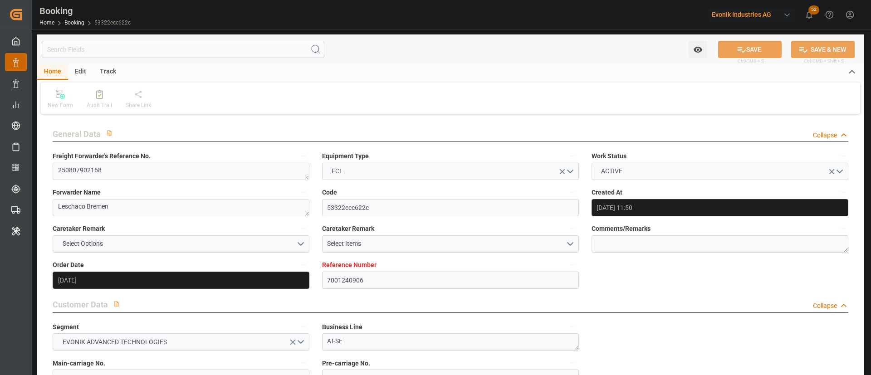
type input "22.08.2025 17:00"
type input "08.10.2025 10:00"
type input "08.10.2025 17:19"
type input "08.10.2025 10:00"
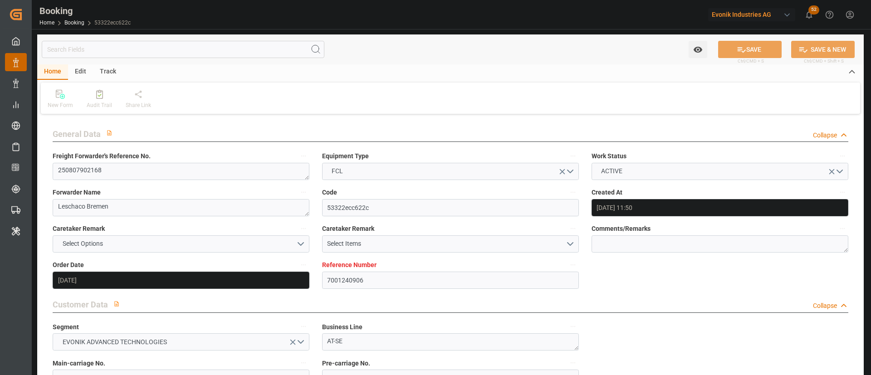
type input "12.10.2025 17:19"
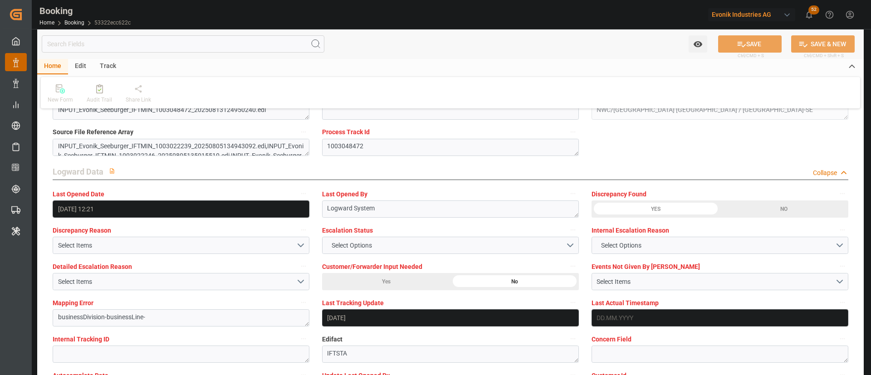
scroll to position [1497, 0]
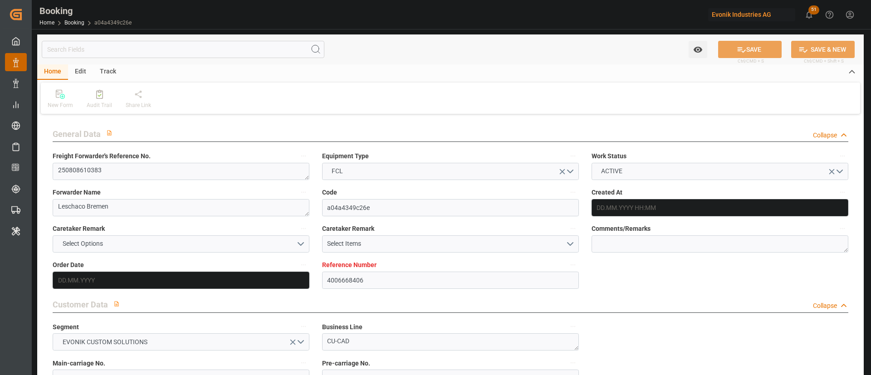
type input "4006668406"
type input "9619440"
type input "Hapag [PERSON_NAME]"
type input "Hapag [PERSON_NAME] Aktiengesellschaft"
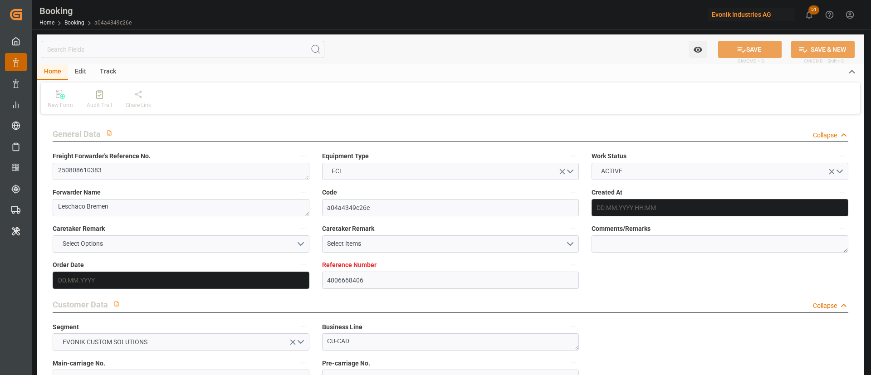
type input "DEHAM"
type input "BRRIG"
type input "DEHAM"
type input "BRRIG"
type input "9619440"
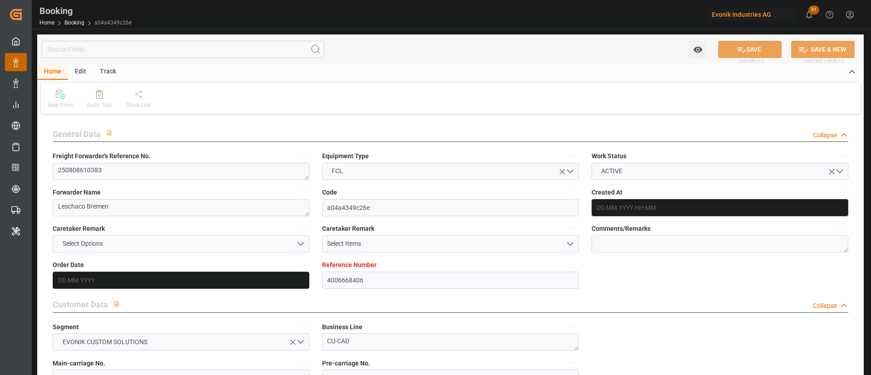
type input "[DATE] 08:12"
type input "[DATE]"
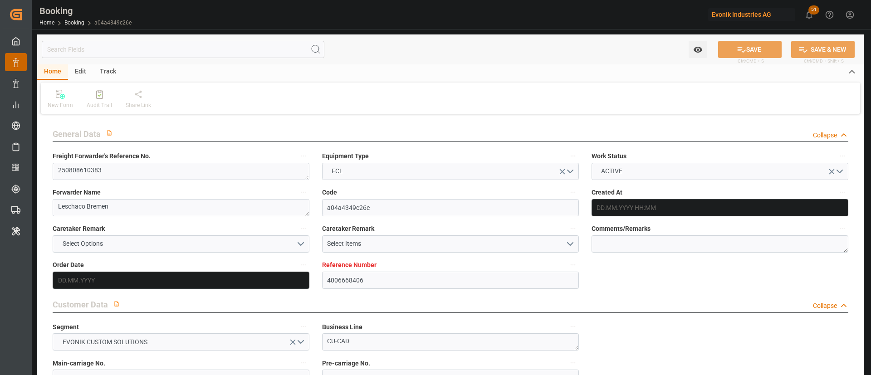
type input "[DATE] 04:00"
type input "[DATE] 00:00"
type input "[DATE] 21:00"
type input "[DATE] 00:00"
type input "[DATE]"
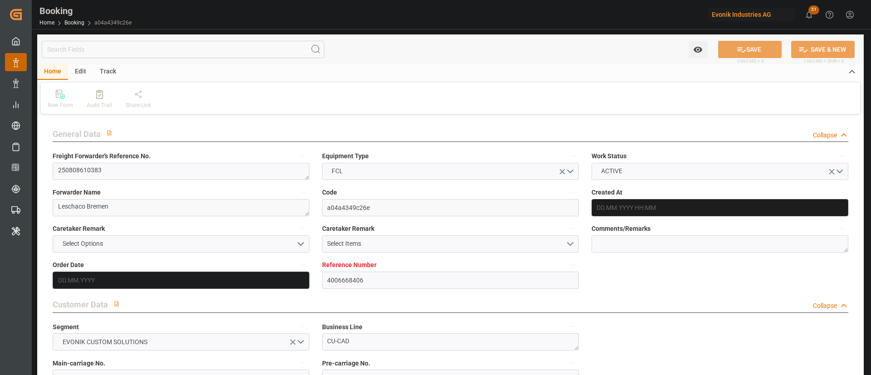
type input "[DATE] 09:39"
type input "[DATE]"
type input "[DATE] 04:00"
type input "[DATE] 21:00"
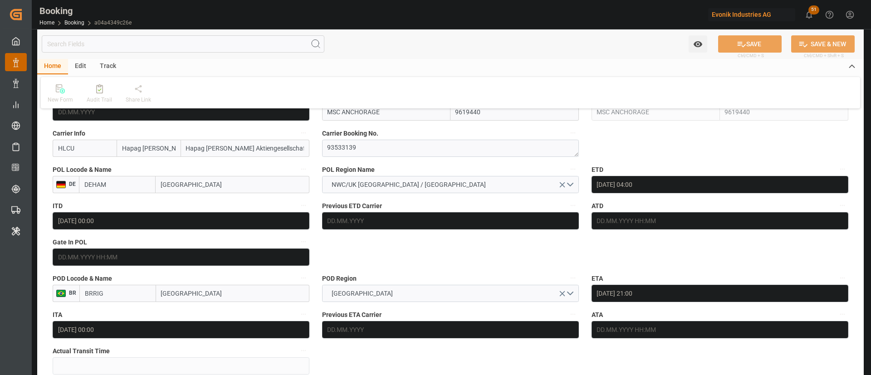
scroll to position [476, 0]
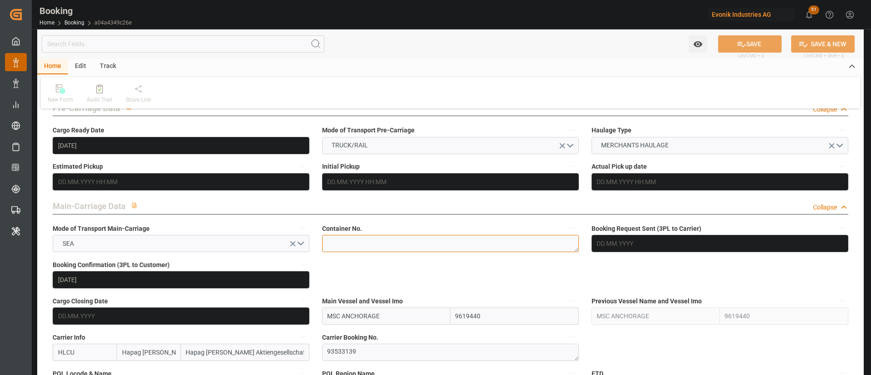
click at [367, 247] on textarea at bounding box center [450, 243] width 257 height 17
paste textarea "UACU 3725338"
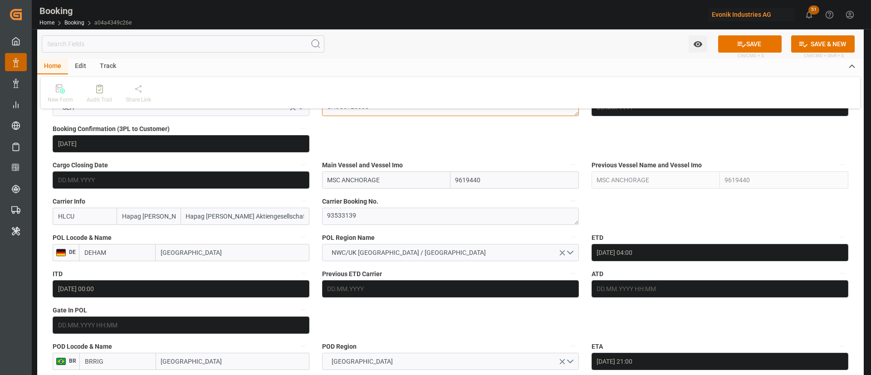
scroll to position [680, 0]
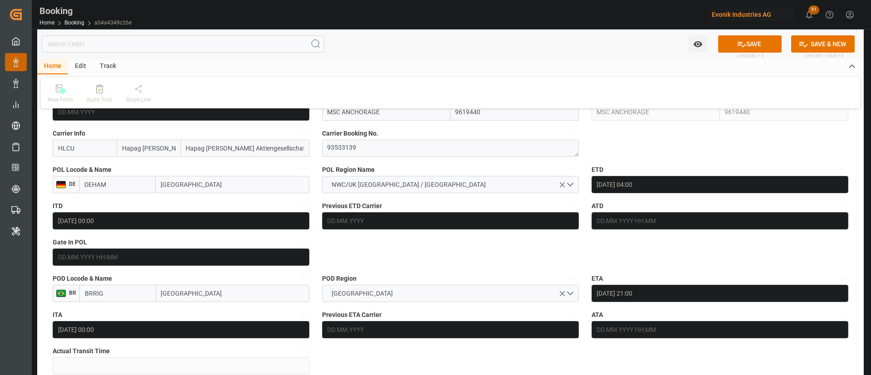
type textarea "UACU3725338"
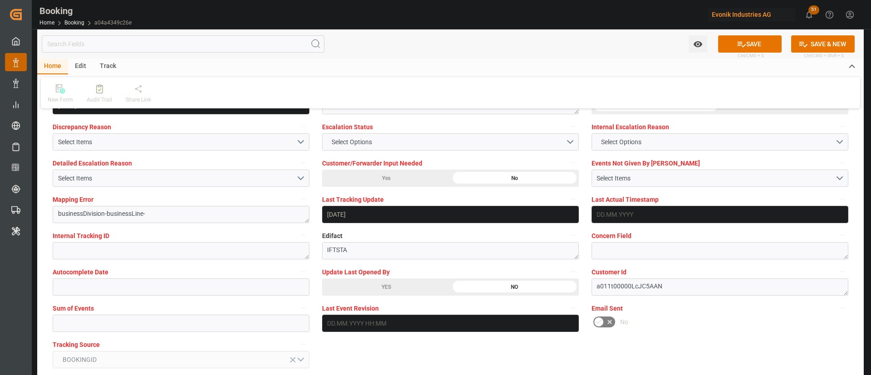
scroll to position [1769, 0]
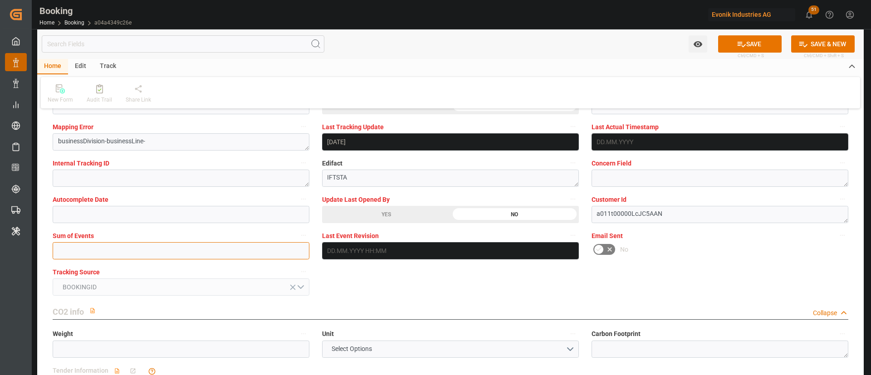
click at [118, 249] on input "text" at bounding box center [181, 250] width 257 height 17
type input "0"
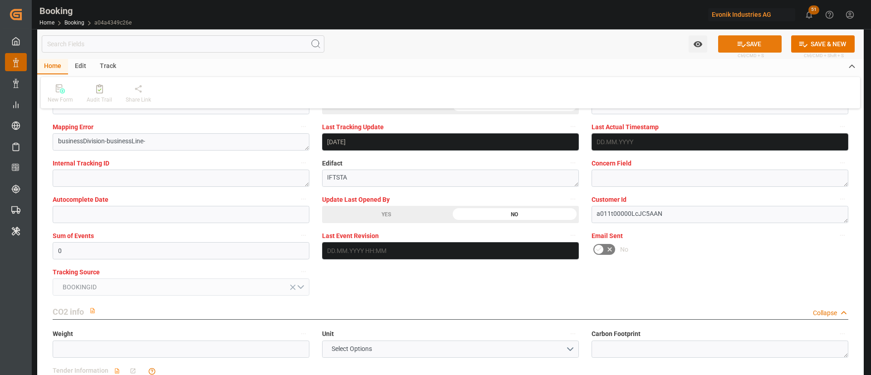
click at [749, 36] on button "SAVE" at bounding box center [750, 43] width 64 height 17
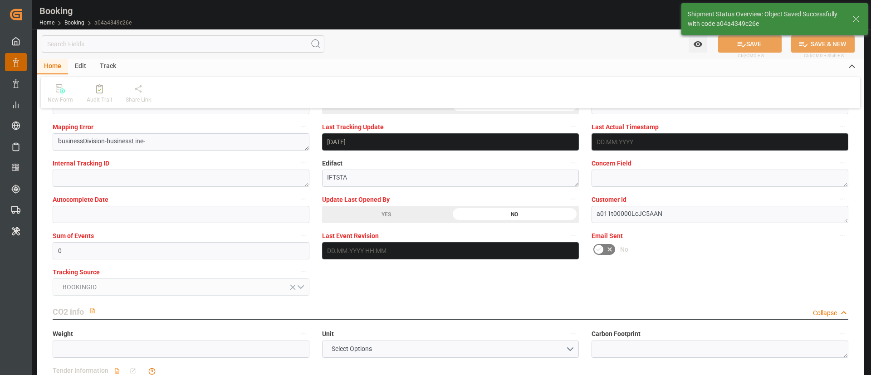
type textarea "[PERSON_NAME]"
type input "[DATE] 05:30"
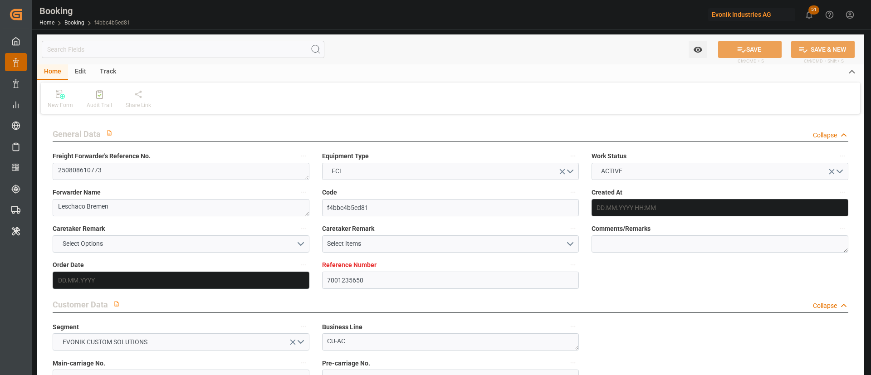
type input "7001235650"
type input "9321536"
type input "Hapag [PERSON_NAME]"
type input "Hapag [PERSON_NAME] Aktiengesellschaft"
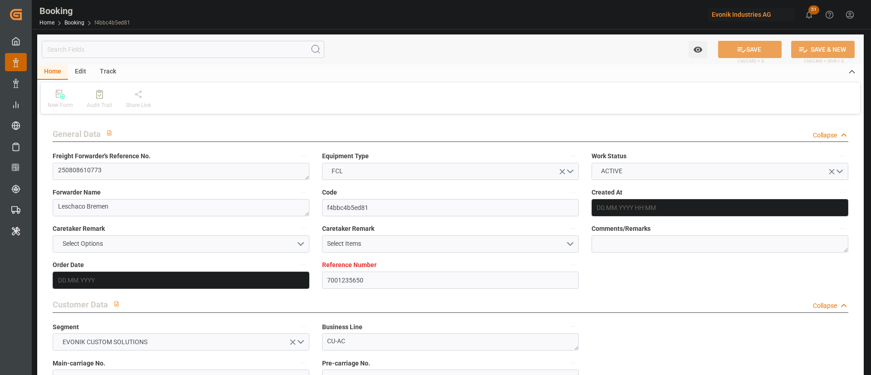
type input "NLRTM"
type input "CNSGH"
type input "0"
type input "NLRTM"
type input "CNSHG"
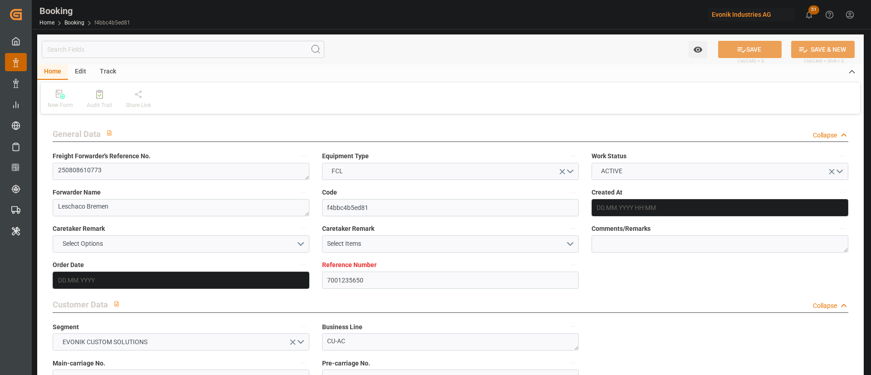
type input "9321536"
type input "30.07.2025 06:00"
type input "[DATE]"
type input "01.10.2025"
type input "[DATE]"
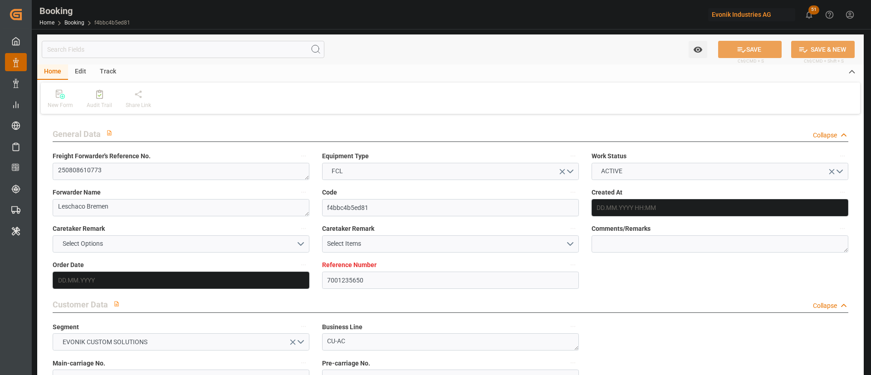
type input "[DATE]"
type input "17.08.2025 08:00"
type input "17.08.2025 00:00"
type input "29.09.2025 01:30"
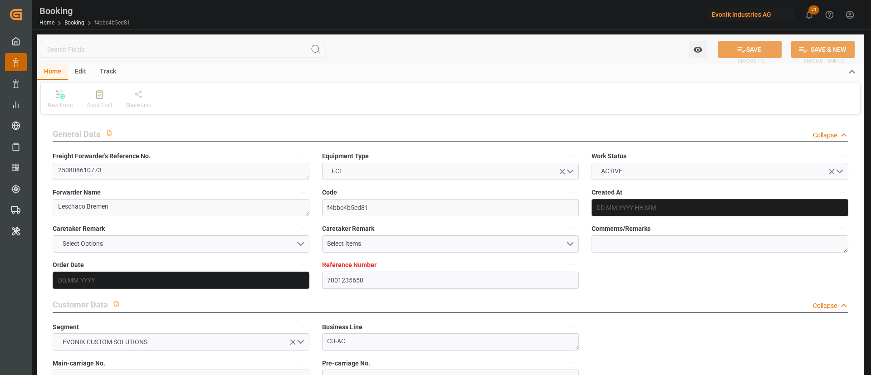
type input "29.09.2025 00:00"
type input "[DATE]"
type input "13.08.2025 06:35"
type input "[DATE]"
type input "09.08.2025 05:17"
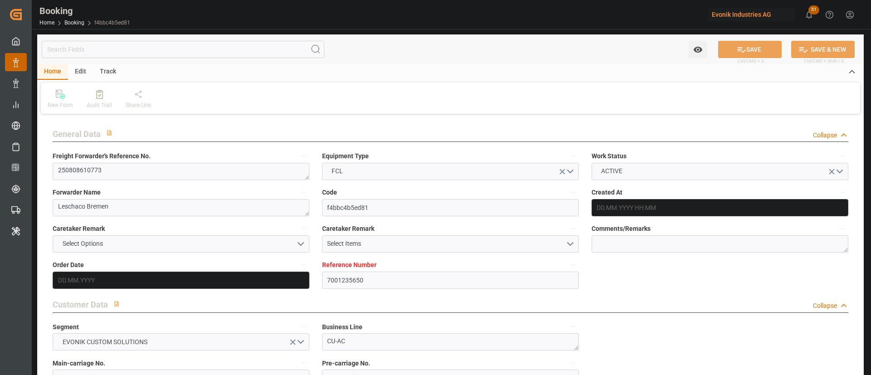
type input "17.08.2025 08:00"
type input "29.09.2025 01:30"
type input "29.09.2025 10:27"
type input "03.10.2025 10:27"
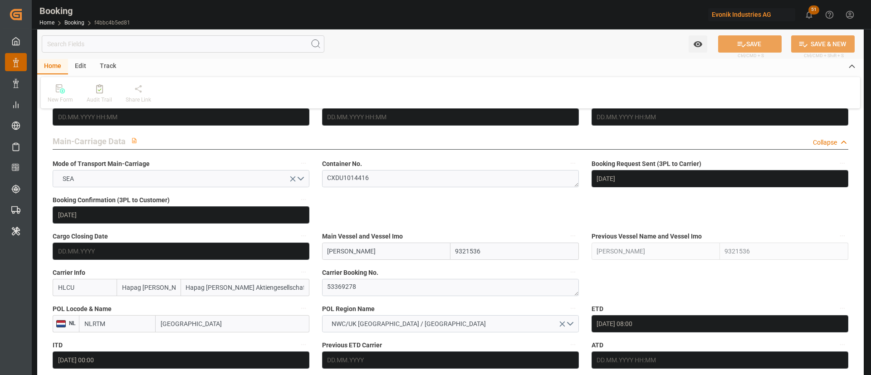
scroll to position [544, 0]
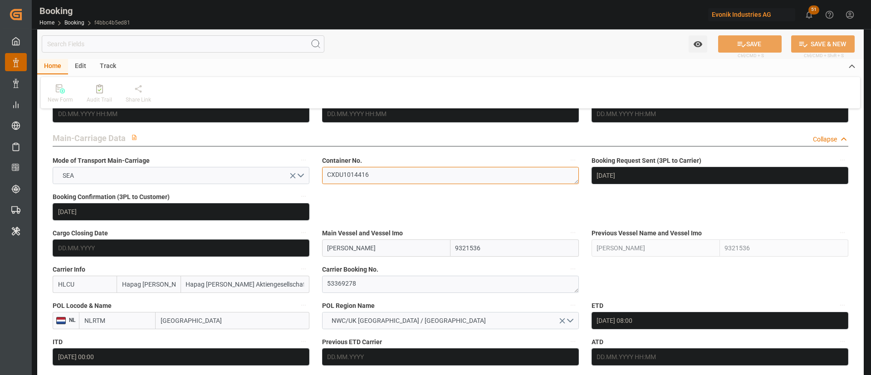
click at [372, 175] on textarea "CXDU1014416" at bounding box center [450, 175] width 257 height 17
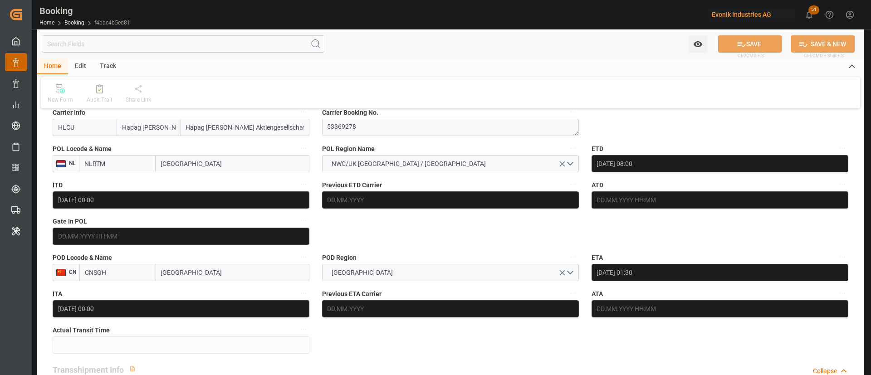
scroll to position [680, 0]
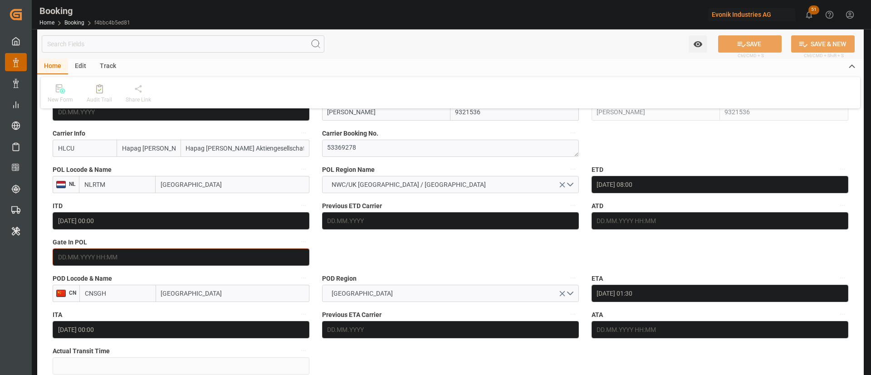
click at [150, 259] on input "text" at bounding box center [181, 257] width 257 height 17
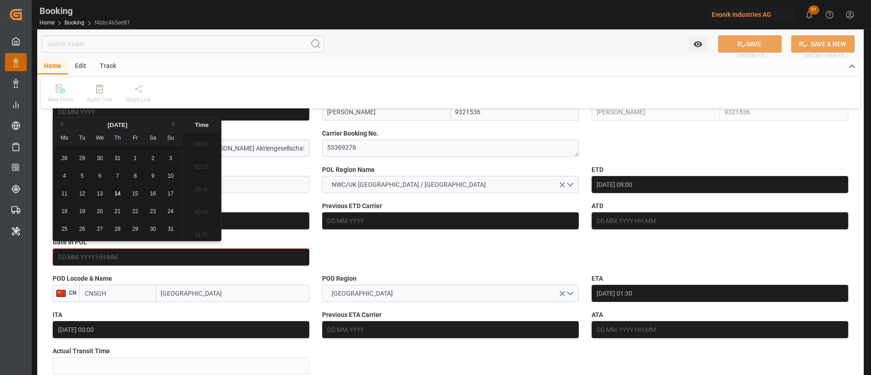
scroll to position [956, 0]
click at [94, 189] on div "13" at bounding box center [99, 194] width 11 height 11
type input "13.08.2025 00:00"
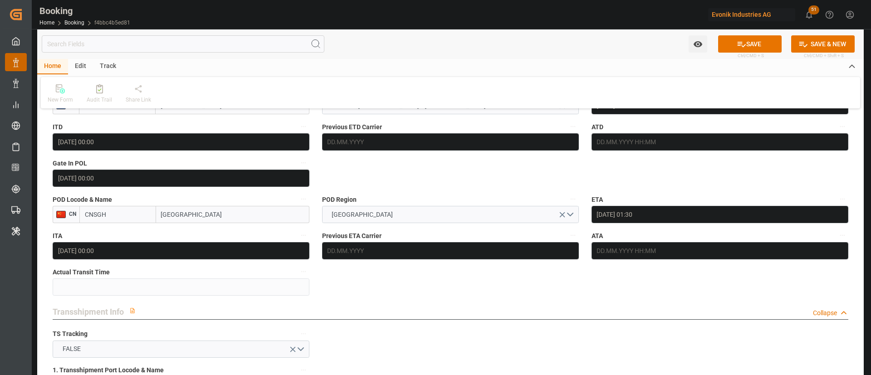
scroll to position [749, 0]
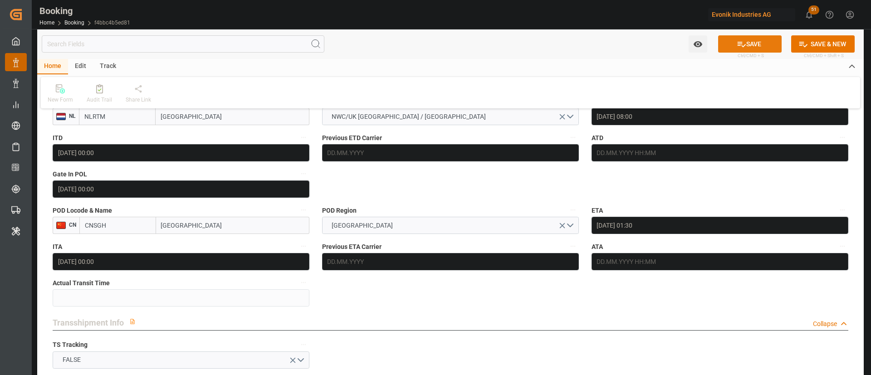
click at [748, 46] on button "SAVE" at bounding box center [750, 43] width 64 height 17
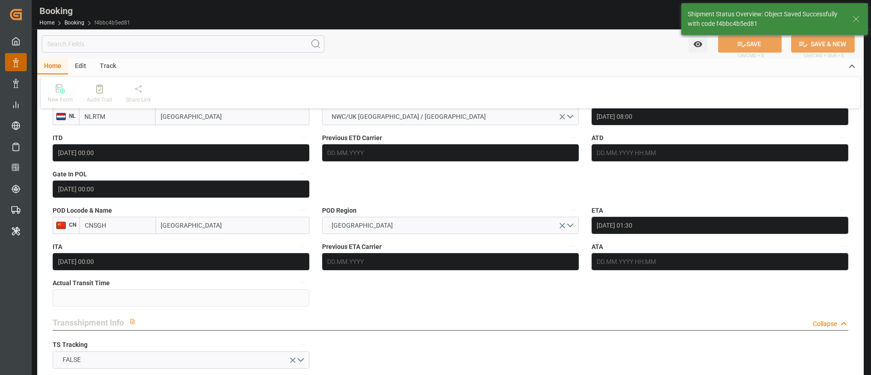
type textarea "[PERSON_NAME]"
type input "14.08.2025 05:34"
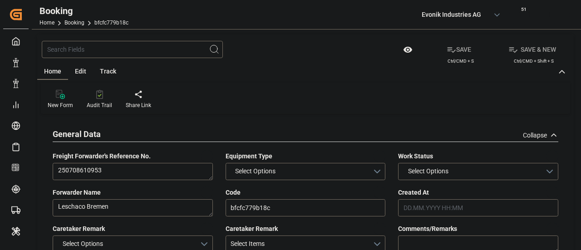
type input "7001213220"
type input "9540120"
type input "Hapag [PERSON_NAME]"
type input "Hapag [PERSON_NAME] Aktiengesellschaft"
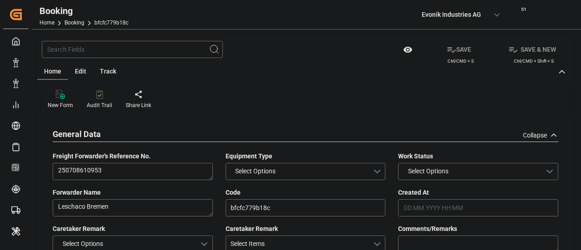
type input "NLRTM"
type input "HKHKG"
type input "0"
type input "04.07.2025 06:10"
type input "04.07.2025"
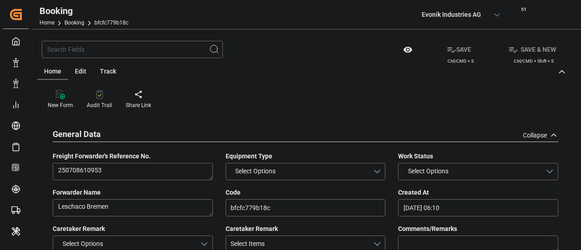
type input "05.09.2025"
type input "15.07.2025"
type input "21.07.2025"
type input "15.08.2025 00:00"
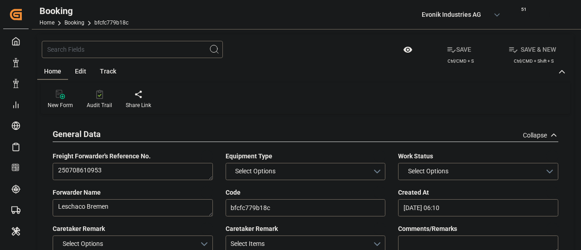
type input "15.08.2025 00:00"
type input "15.09.2025 00:00"
type input "06.08.2025"
type input "13.08.2025 06:30"
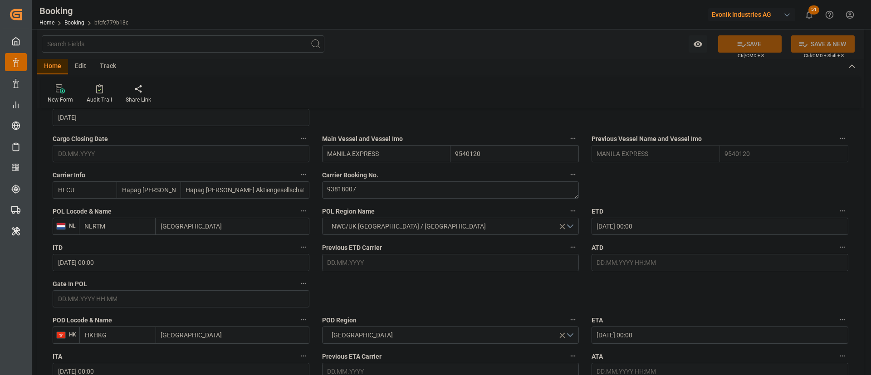
scroll to position [680, 0]
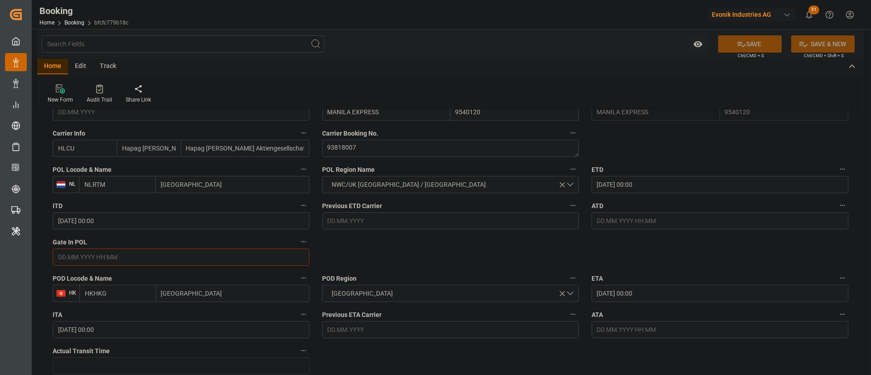
click at [103, 250] on input "text" at bounding box center [181, 257] width 257 height 17
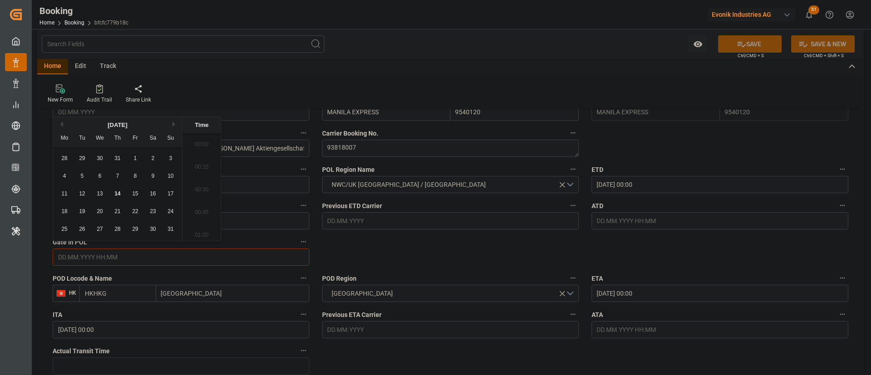
scroll to position [956, 0]
click at [83, 195] on span "12" at bounding box center [82, 194] width 6 height 6
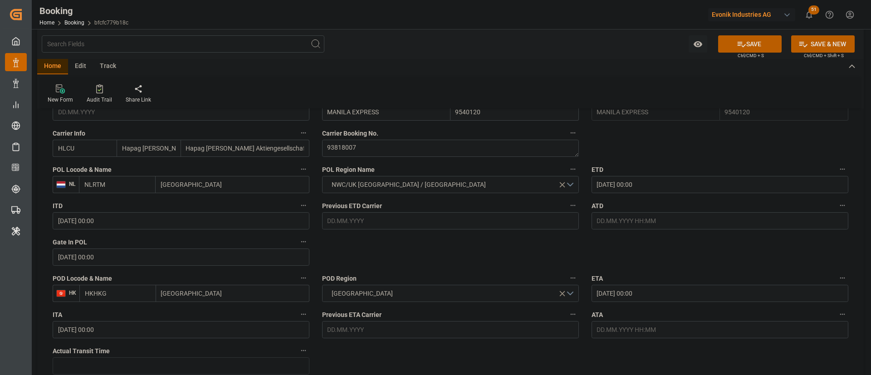
type input "12.08.2025 00:00"
click at [580, 40] on icon at bounding box center [742, 44] width 10 height 10
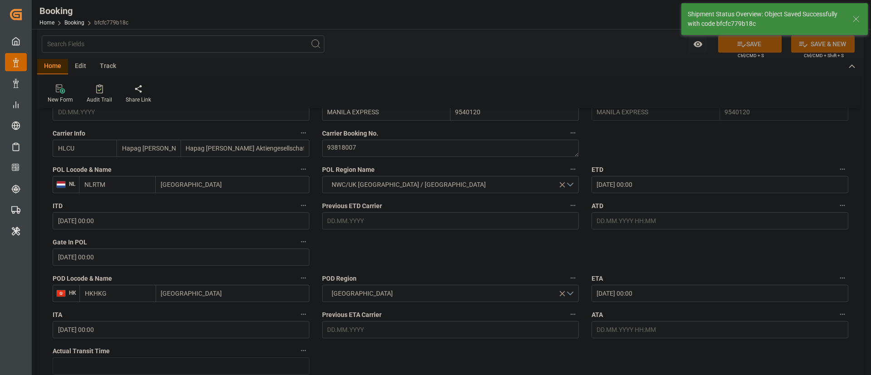
type input "14.08.2025 05:37"
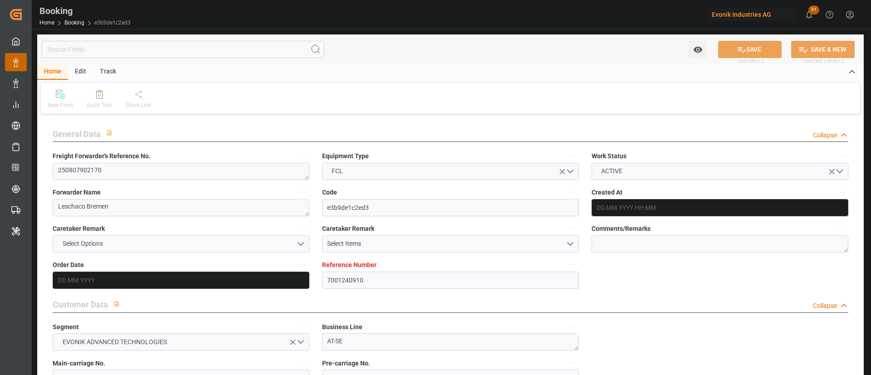
type input "7001240910"
type input "9229855"
type input "Hapag [PERSON_NAME]"
type input "Hapag [PERSON_NAME] Aktiengesellschaft"
type input "NLRTM"
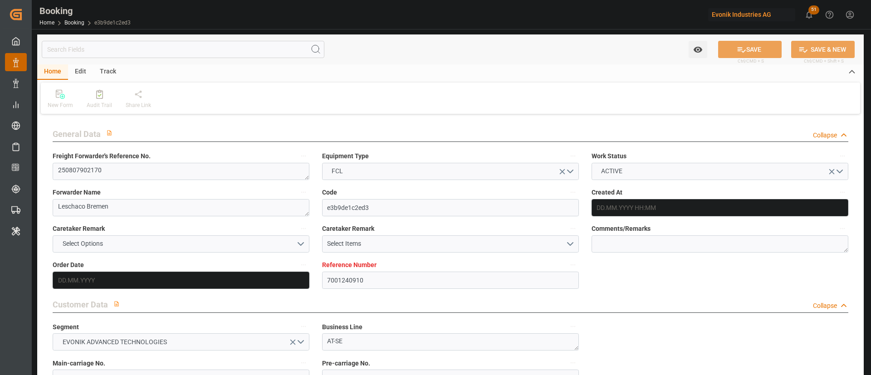
type input "USCHS"
type input "0"
type input "[DATE] 11:50"
type input "[DATE]"
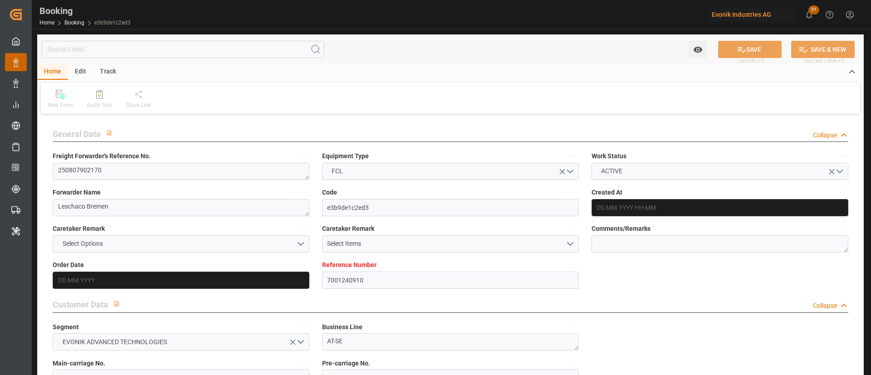
type input "[DATE]"
type input "[DATE] 00:00"
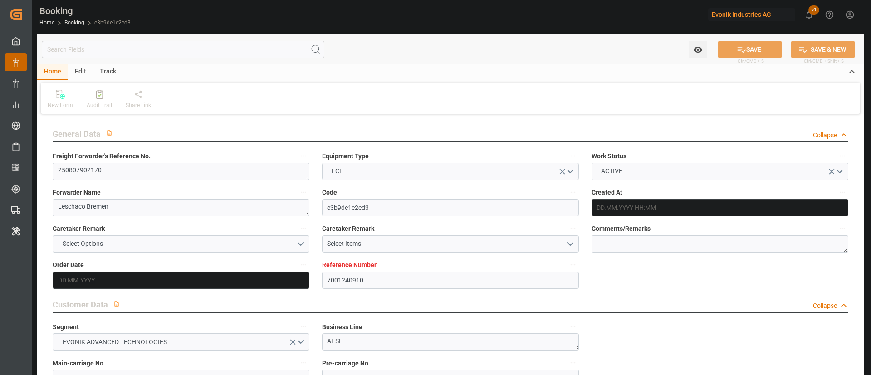
type input "[DATE] 00:00"
type input "[DATE]"
type input "[DATE] 06:30"
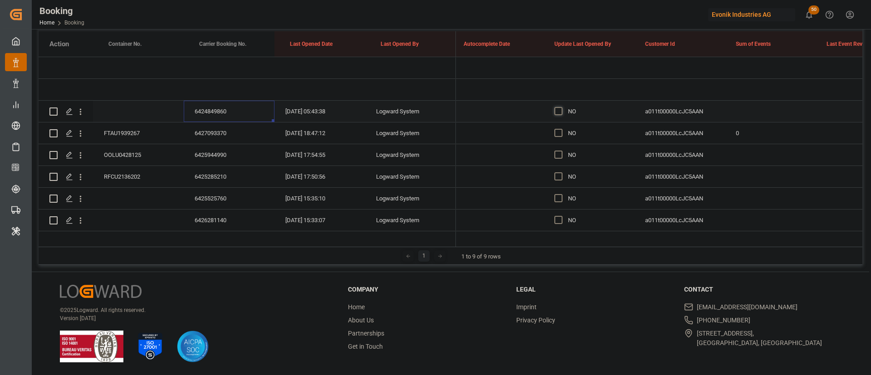
click at [557, 113] on span "Press SPACE to select this row." at bounding box center [558, 111] width 8 height 8
click at [561, 107] on input "Press SPACE to select this row." at bounding box center [561, 107] width 0 height 0
click at [226, 136] on div "6427093370" at bounding box center [229, 132] width 91 height 21
click at [215, 157] on div "6425944990" at bounding box center [229, 154] width 91 height 21
click at [221, 180] on div "6425285210" at bounding box center [229, 176] width 91 height 21
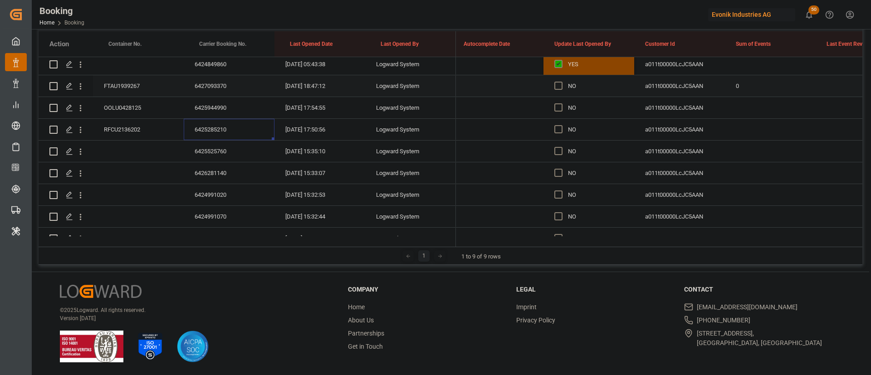
scroll to position [68, 0]
click at [217, 128] on div "6425525760" at bounding box center [229, 130] width 91 height 21
click at [220, 157] on div "6426281140" at bounding box center [229, 152] width 91 height 21
click at [213, 172] on div "6424991020" at bounding box center [229, 173] width 91 height 21
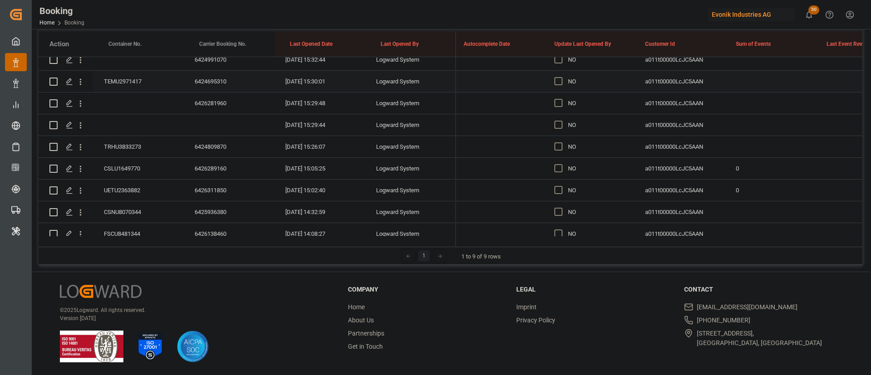
scroll to position [136, 0]
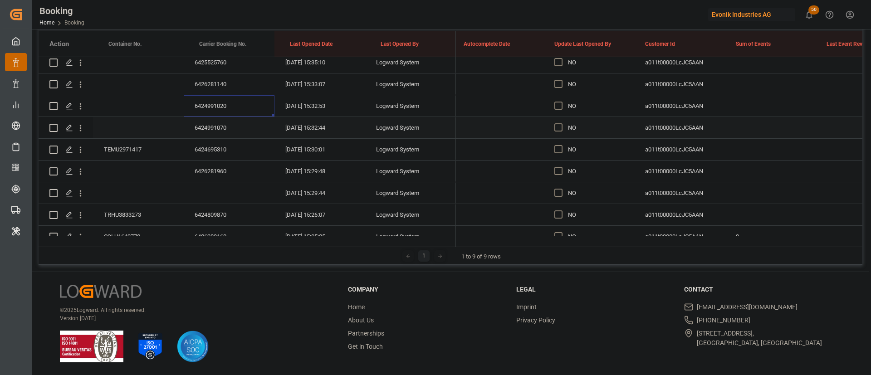
click at [207, 123] on div "6424991070" at bounding box center [229, 127] width 91 height 21
click at [201, 144] on div "6424695310" at bounding box center [229, 149] width 91 height 21
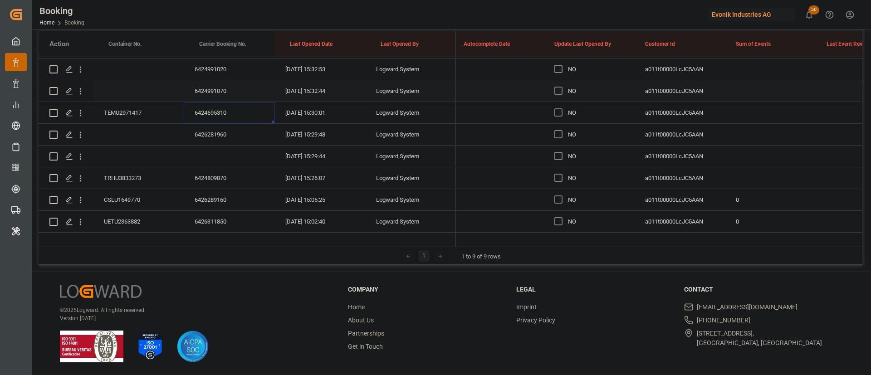
scroll to position [204, 0]
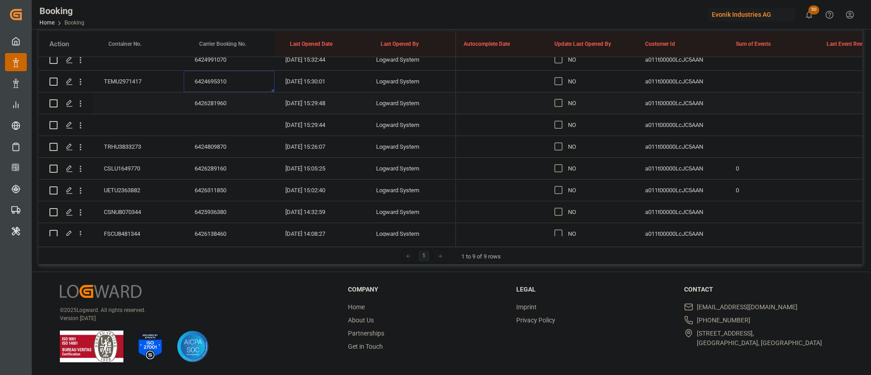
click at [221, 106] on div "6426281960" at bounding box center [229, 103] width 91 height 21
click at [207, 144] on div "6424809870" at bounding box center [229, 146] width 91 height 21
click at [212, 166] on div "6426289160" at bounding box center [229, 168] width 91 height 21
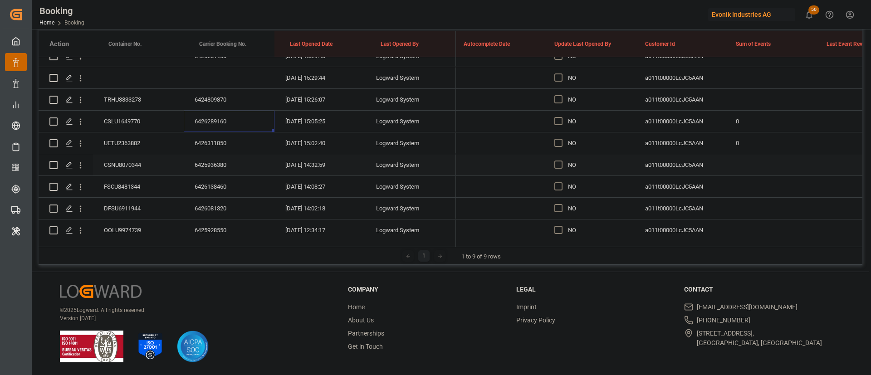
scroll to position [272, 0]
click at [207, 123] on div "6426311850" at bounding box center [229, 122] width 91 height 21
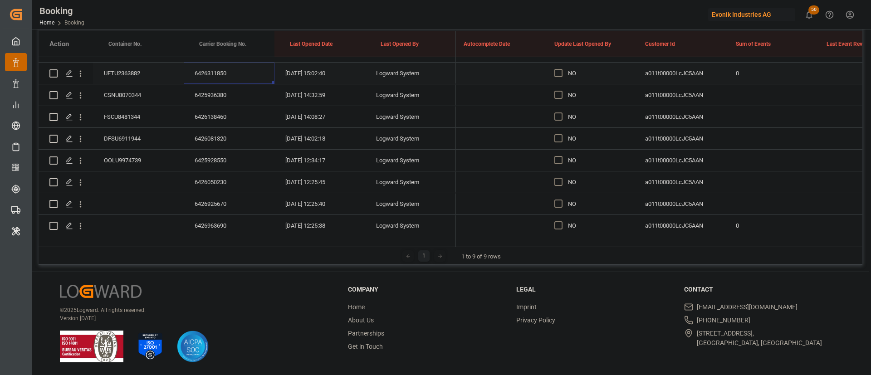
scroll to position [340, 0]
click at [213, 76] on div "6425936380" at bounding box center [229, 75] width 91 height 21
click at [207, 98] on div "6426138460" at bounding box center [229, 97] width 91 height 21
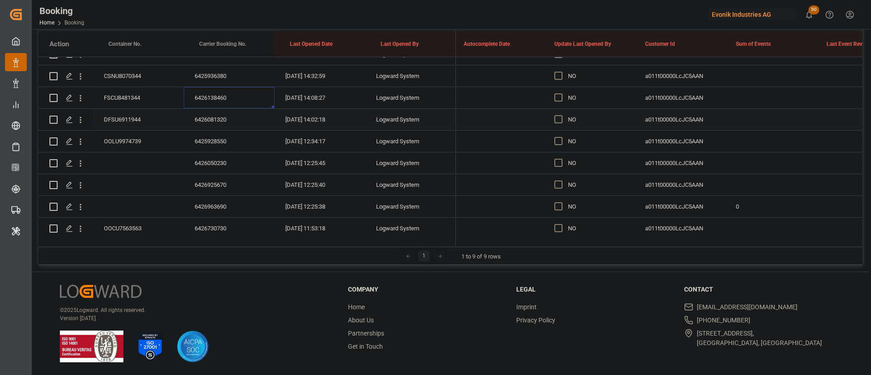
click at [228, 116] on div "6426081320" at bounding box center [229, 119] width 91 height 21
click at [210, 140] on div "6425928550" at bounding box center [229, 141] width 91 height 21
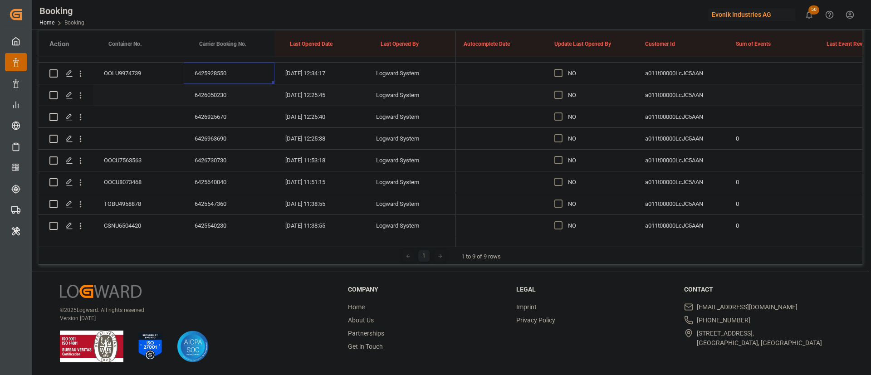
click at [222, 92] on div "6426050230" at bounding box center [229, 94] width 91 height 21
click at [213, 115] on div "6426925670" at bounding box center [229, 116] width 91 height 21
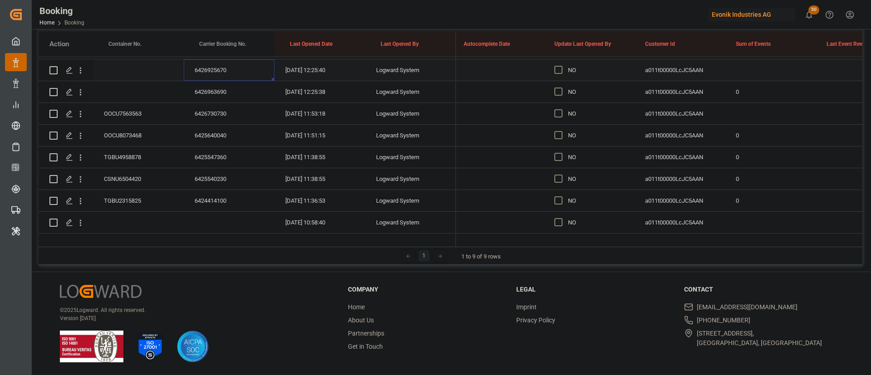
scroll to position [476, 0]
click at [214, 72] on div "6426963690" at bounding box center [229, 70] width 91 height 21
click at [212, 93] on div "6426730730" at bounding box center [229, 92] width 91 height 21
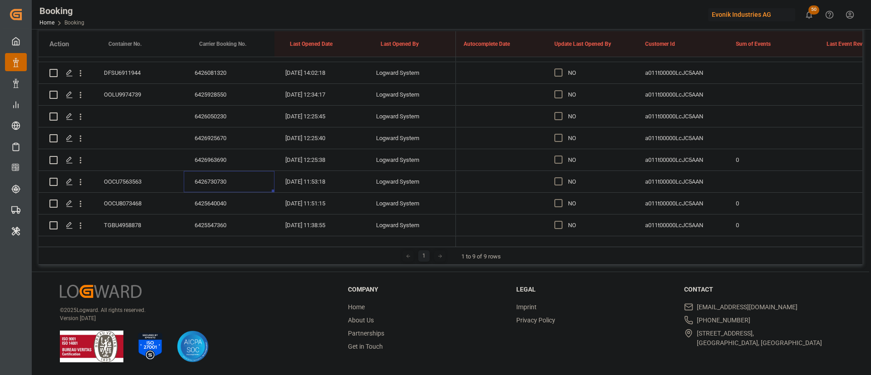
scroll to position [408, 0]
click at [208, 178] on div "6425640040" at bounding box center [229, 181] width 91 height 21
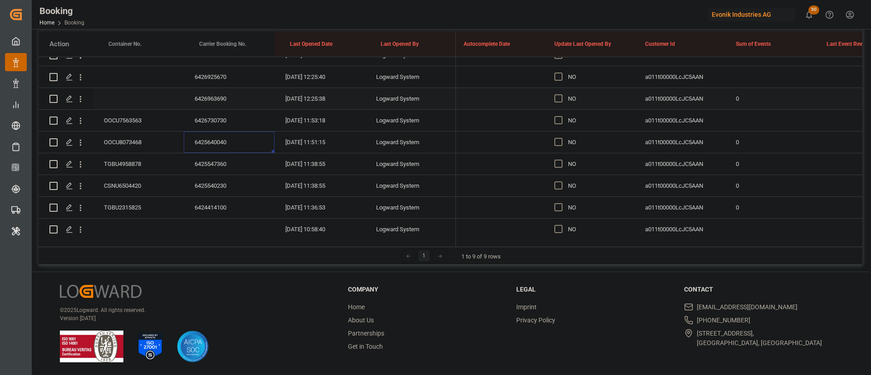
scroll to position [476, 0]
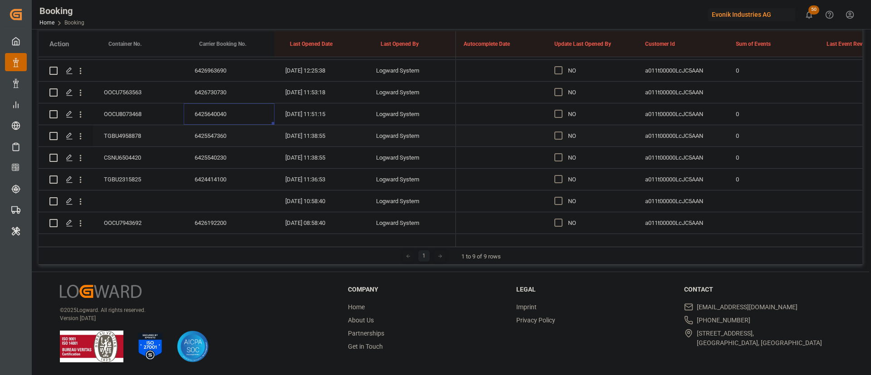
click at [204, 127] on div "6425547360" at bounding box center [229, 135] width 91 height 21
click at [220, 155] on div "6425540230" at bounding box center [229, 157] width 91 height 21
click at [207, 180] on div "6424414100" at bounding box center [229, 179] width 91 height 21
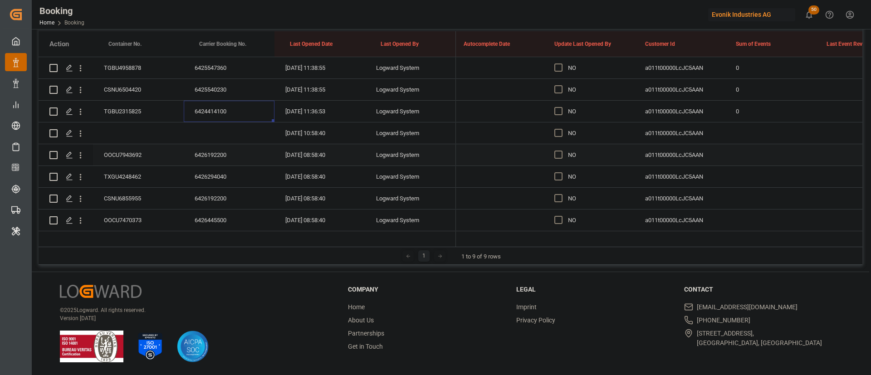
click at [208, 154] on div "6426192200" at bounding box center [229, 154] width 91 height 21
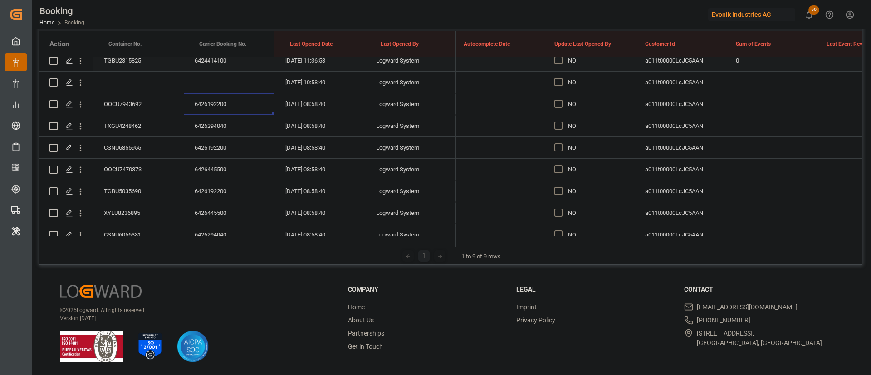
scroll to position [612, 0]
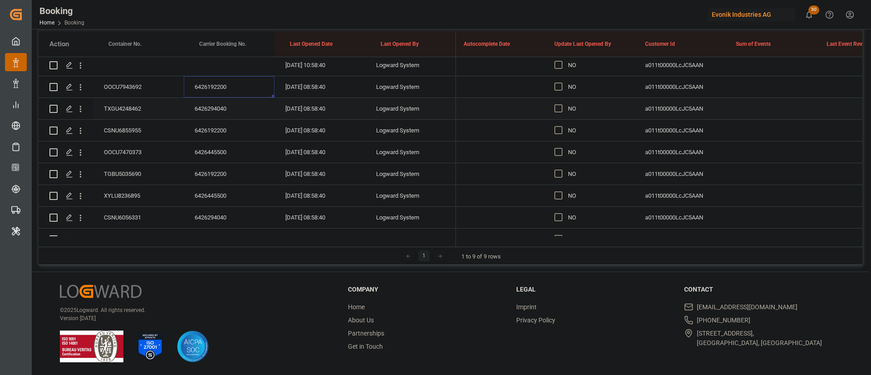
click at [228, 113] on div "6426294040" at bounding box center [229, 108] width 91 height 21
click at [223, 134] on div "6426192200" at bounding box center [229, 130] width 91 height 21
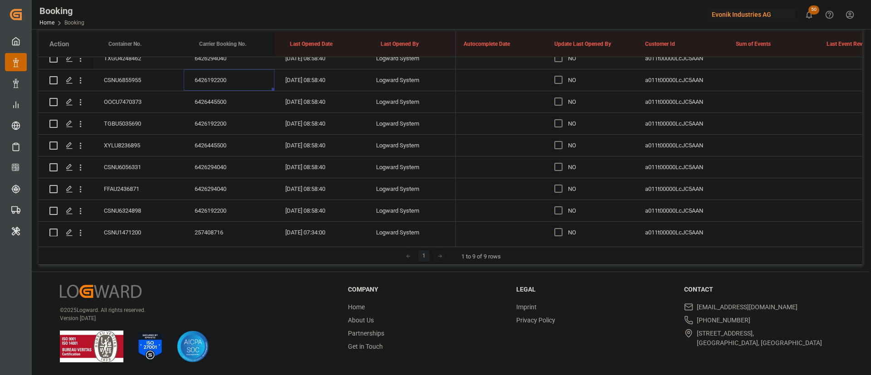
scroll to position [680, 0]
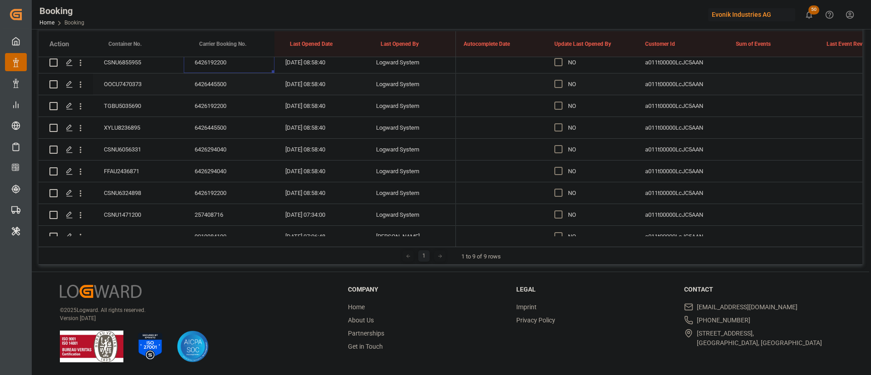
click at [207, 84] on div "6426445500" at bounding box center [229, 83] width 91 height 21
click at [225, 100] on div "6426192200" at bounding box center [229, 105] width 91 height 21
click at [232, 127] on div "6426445500" at bounding box center [229, 127] width 91 height 21
click at [212, 144] on div "6426294040" at bounding box center [229, 149] width 91 height 21
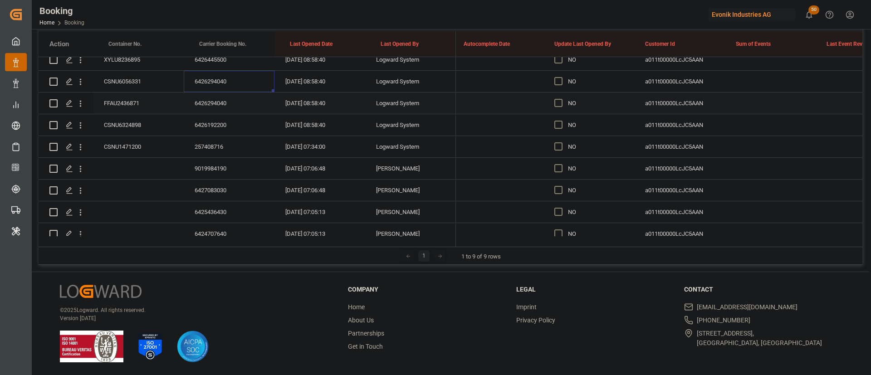
click at [220, 103] on div "6426294040" at bounding box center [229, 103] width 91 height 21
click at [229, 122] on div "6426192200" at bounding box center [229, 124] width 91 height 21
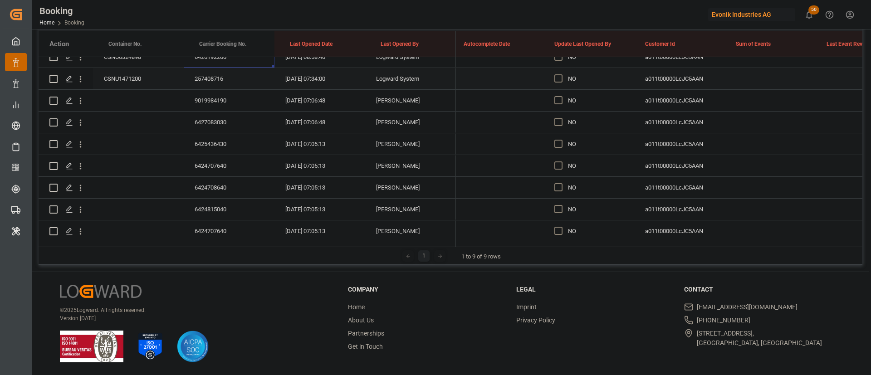
click at [217, 76] on div "257408716" at bounding box center [229, 78] width 91 height 21
click at [230, 93] on div "9019984190" at bounding box center [229, 100] width 91 height 21
click at [219, 127] on div "6427083030" at bounding box center [229, 122] width 91 height 21
click at [203, 137] on div "6425436430" at bounding box center [229, 143] width 91 height 21
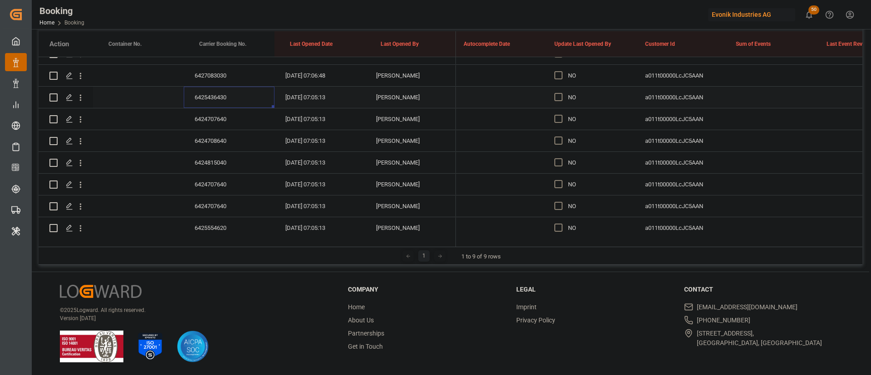
scroll to position [885, 0]
click at [214, 99] on div "6424707640" at bounding box center [229, 97] width 91 height 21
click at [235, 115] on div "6424708640" at bounding box center [229, 119] width 91 height 21
click at [220, 142] on div "6424815040" at bounding box center [229, 141] width 91 height 21
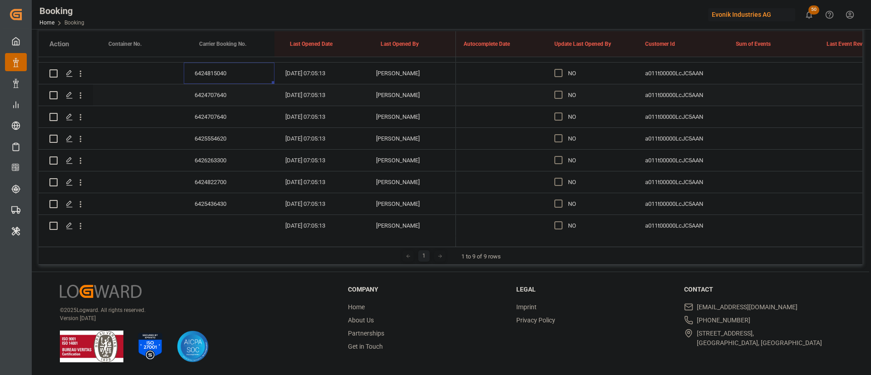
click at [219, 88] on div "6424707640" at bounding box center [229, 94] width 91 height 21
click at [225, 119] on div "6424707640" at bounding box center [229, 116] width 91 height 21
click at [211, 137] on div "6425554620" at bounding box center [229, 138] width 91 height 21
click at [213, 154] on div "6426263300" at bounding box center [229, 160] width 91 height 21
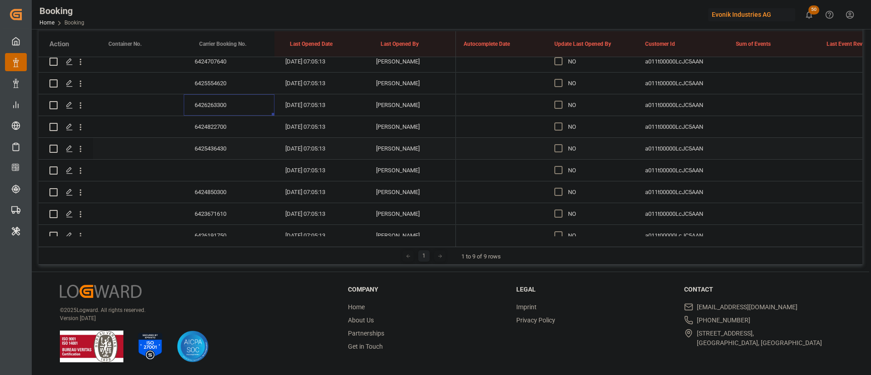
scroll to position [1021, 0]
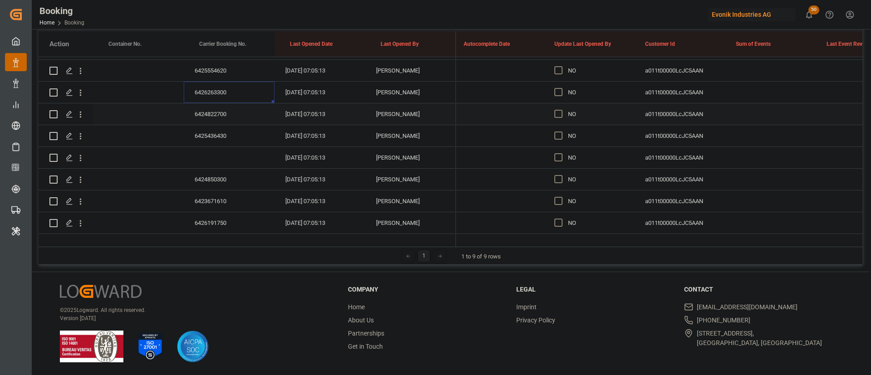
click at [209, 113] on div "6424822700" at bounding box center [229, 113] width 91 height 21
click at [208, 131] on div "6425436430" at bounding box center [229, 135] width 91 height 21
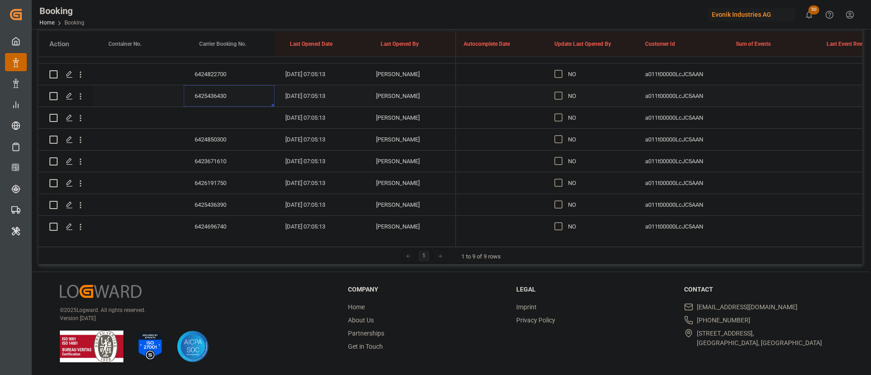
scroll to position [1089, 0]
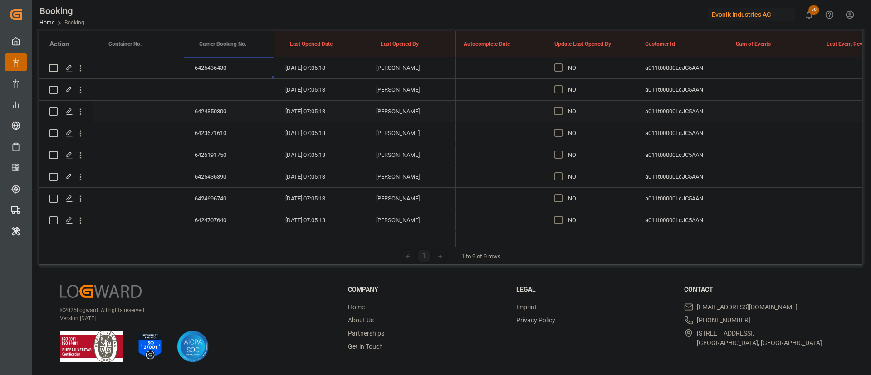
click at [216, 113] on div "6424850300" at bounding box center [229, 111] width 91 height 21
click at [221, 127] on div "6423671610" at bounding box center [229, 132] width 91 height 21
click at [225, 83] on div "6426191750" at bounding box center [229, 86] width 91 height 21
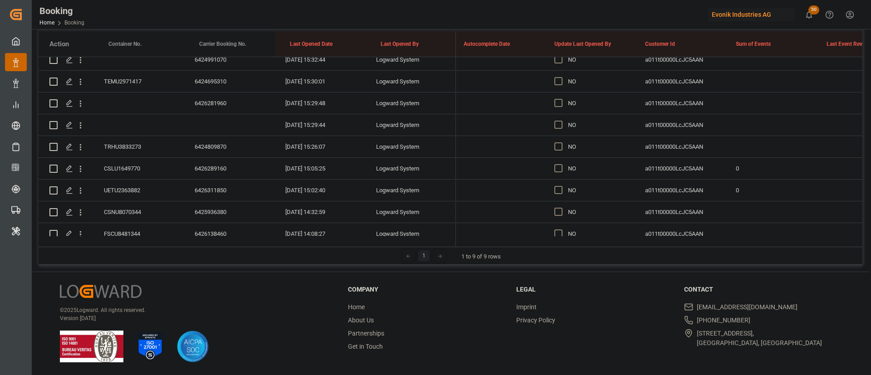
scroll to position [0, 0]
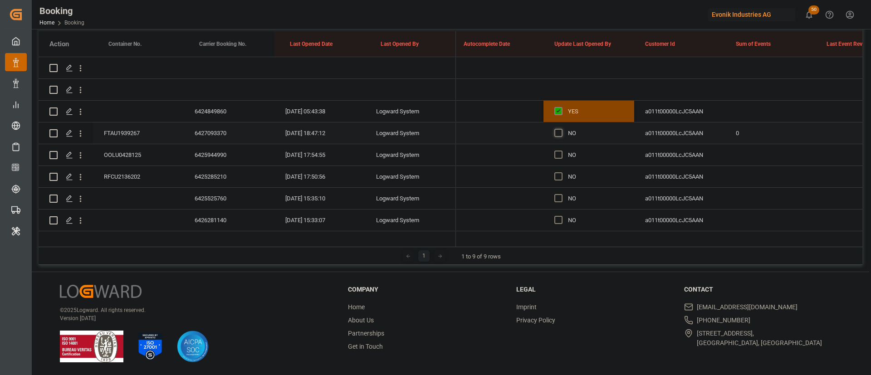
click at [557, 133] on span "Press SPACE to select this row." at bounding box center [558, 133] width 8 height 8
click at [561, 129] on input "Press SPACE to select this row." at bounding box center [561, 129] width 0 height 0
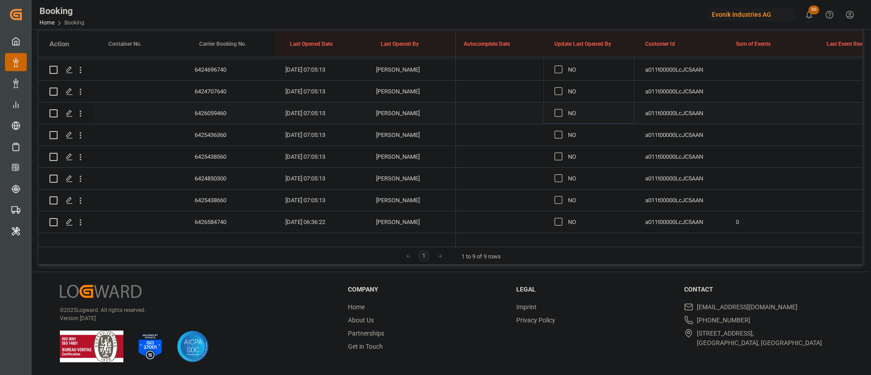
scroll to position [1293, 0]
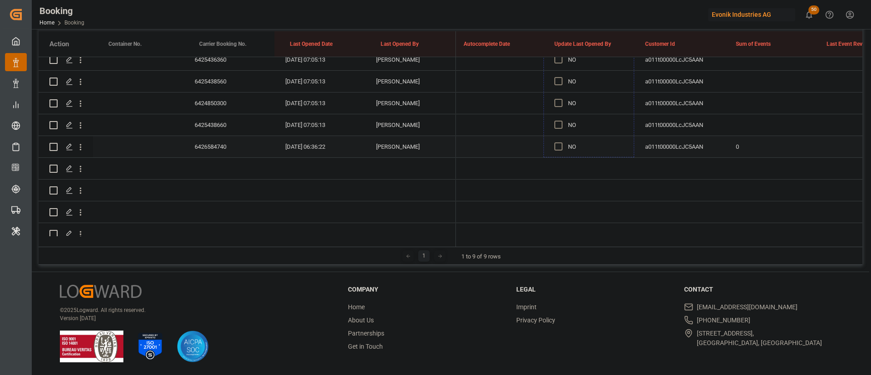
drag, startPoint x: 632, startPoint y: 141, endPoint x: 602, endPoint y: 150, distance: 32.2
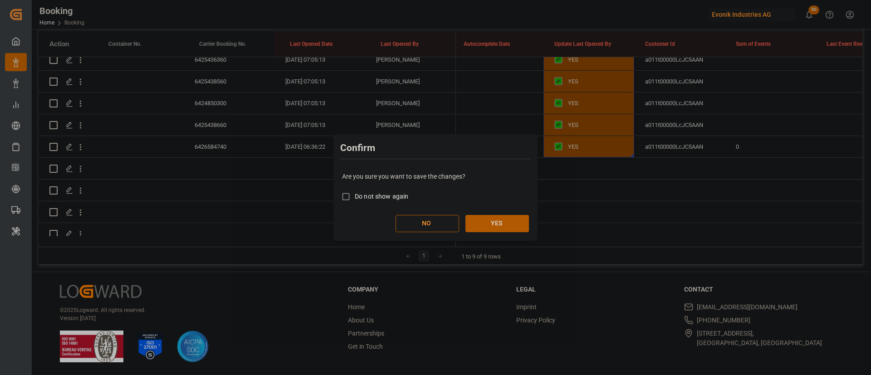
click at [508, 222] on button "YES" at bounding box center [497, 223] width 64 height 17
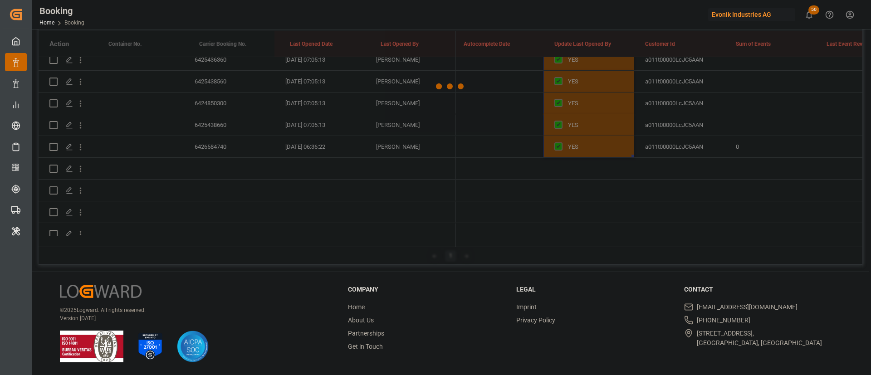
scroll to position [0, 0]
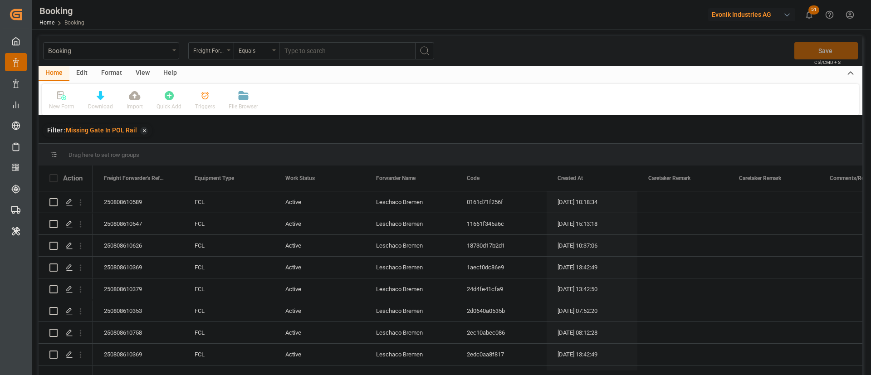
drag, startPoint x: 140, startPoint y: 75, endPoint x: 152, endPoint y: 128, distance: 54.6
click at [139, 75] on div "View" at bounding box center [143, 73] width 28 height 15
click at [57, 100] on div "Default" at bounding box center [57, 101] width 31 height 20
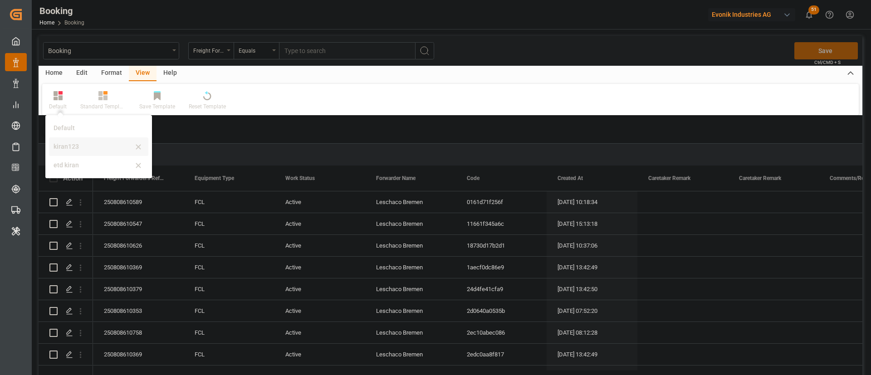
click at [82, 145] on div "kiran123" at bounding box center [93, 147] width 79 height 10
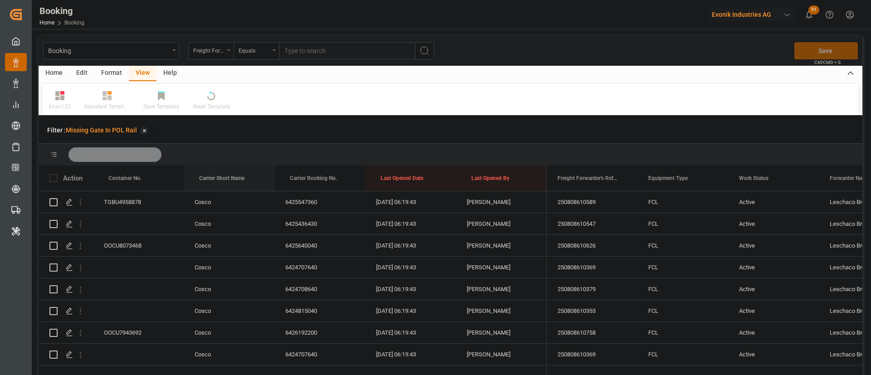
drag, startPoint x: 232, startPoint y: 168, endPoint x: 232, endPoint y: 157, distance: 11.4
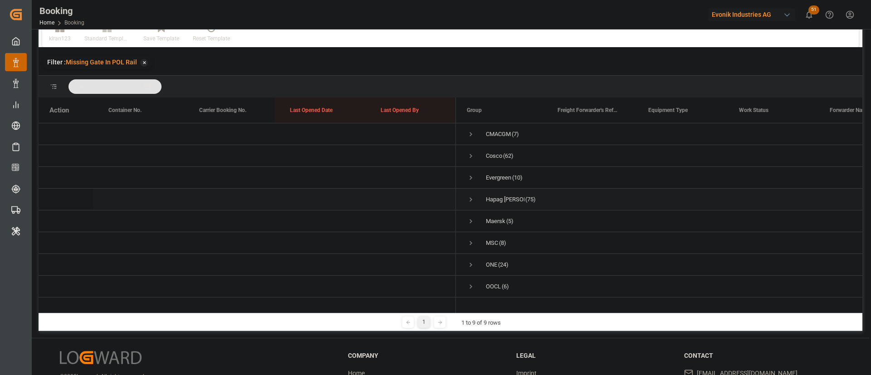
scroll to position [27, 0]
click at [468, 201] on span "Press SPACE to select this row." at bounding box center [471, 205] width 8 height 8
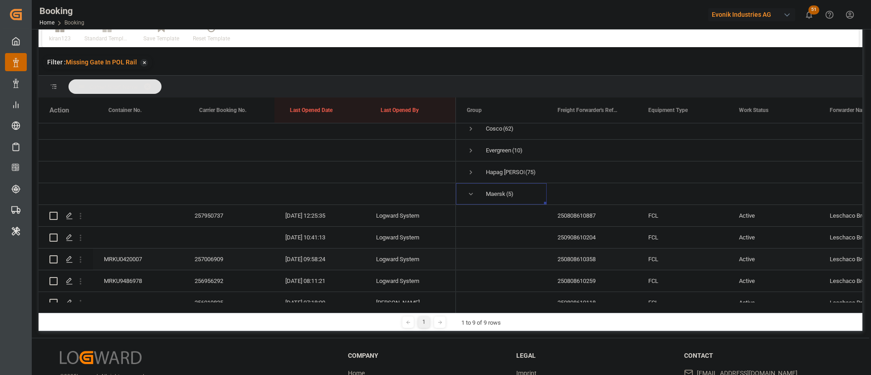
scroll to position [95, 0]
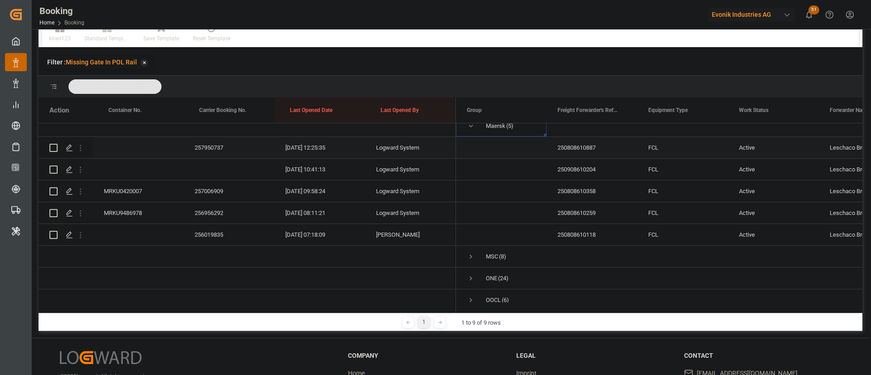
click at [205, 148] on div "257950737" at bounding box center [229, 147] width 91 height 21
click at [82, 174] on icon "open menu" at bounding box center [81, 170] width 10 height 10
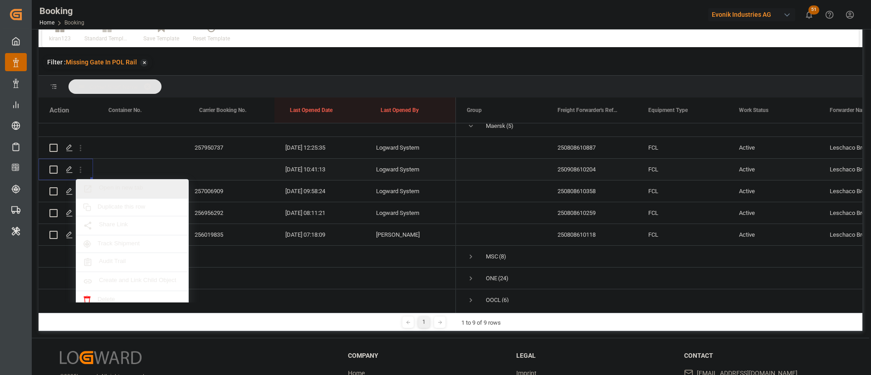
click at [145, 187] on span "Open in new tab" at bounding box center [140, 189] width 83 height 10
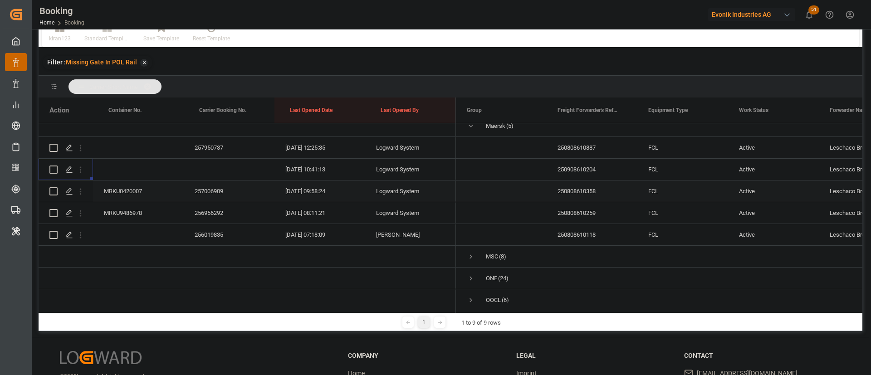
click at [220, 184] on div "257006909" at bounding box center [229, 191] width 91 height 21
click at [201, 206] on div "256956292" at bounding box center [229, 212] width 91 height 21
click at [213, 231] on div "256019835" at bounding box center [229, 234] width 91 height 21
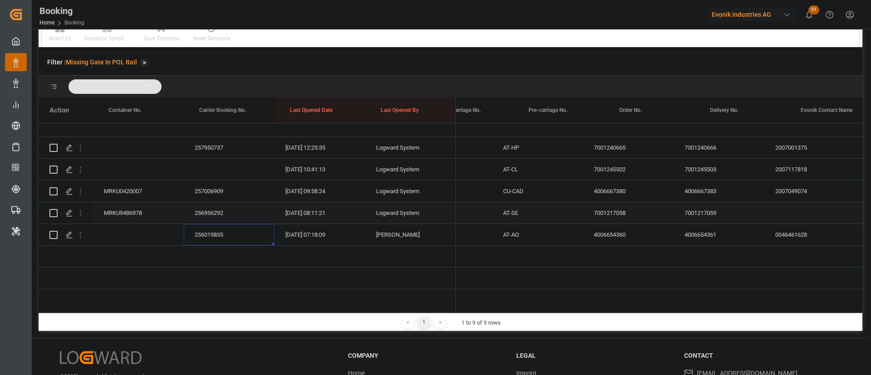
scroll to position [0, 0]
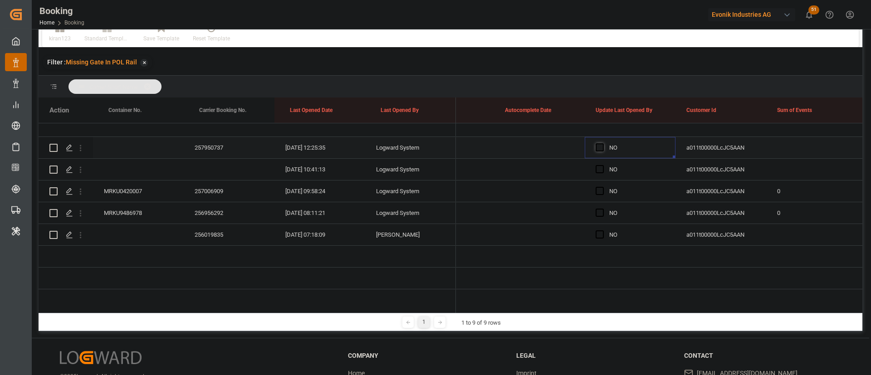
click at [597, 151] on span "Press SPACE to select this row." at bounding box center [600, 147] width 8 height 8
click at [602, 143] on input "Press SPACE to select this row." at bounding box center [602, 143] width 0 height 0
drag, startPoint x: 674, startPoint y: 157, endPoint x: 659, endPoint y: 227, distance: 72.2
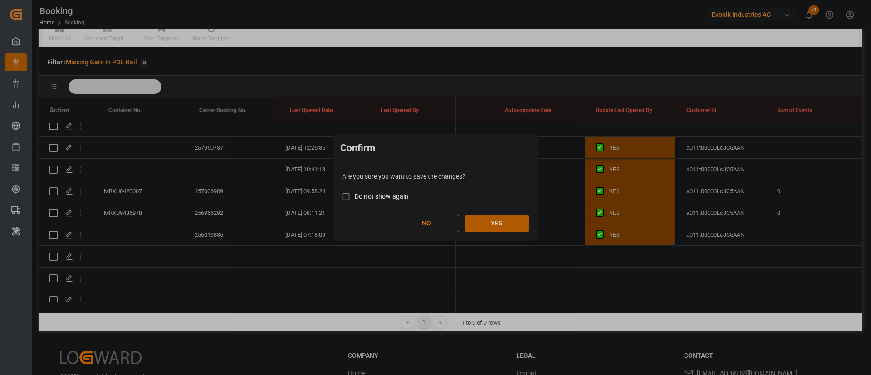
click at [498, 215] on button "YES" at bounding box center [497, 223] width 64 height 17
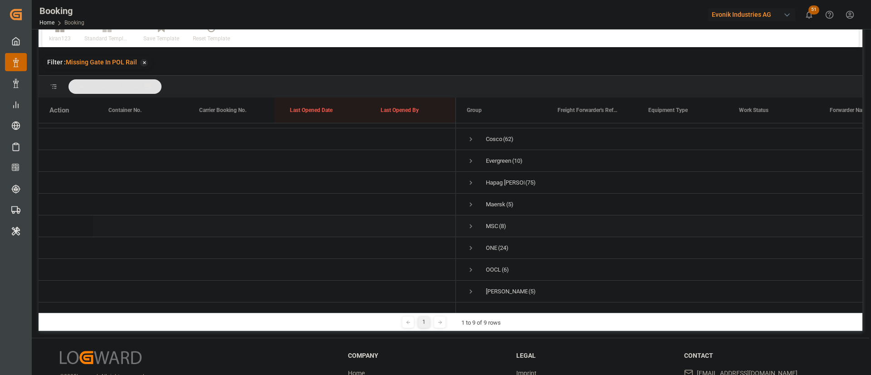
click at [471, 222] on span "Press SPACE to select this row." at bounding box center [471, 226] width 8 height 8
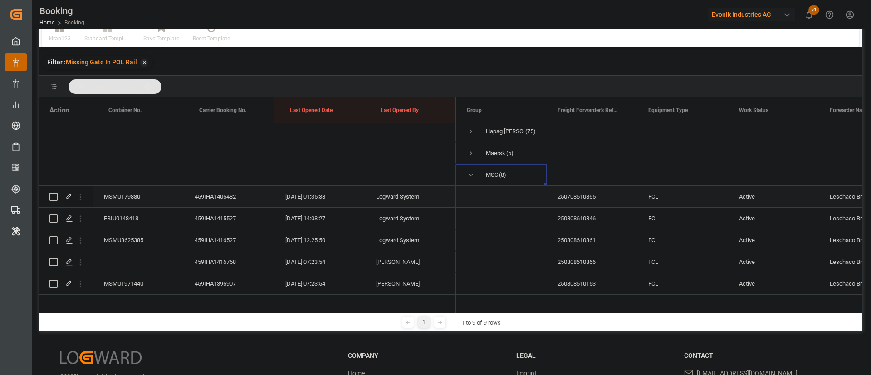
click at [225, 189] on div "459IHA1406482" at bounding box center [229, 196] width 91 height 21
click at [82, 200] on icon "open menu" at bounding box center [81, 197] width 10 height 10
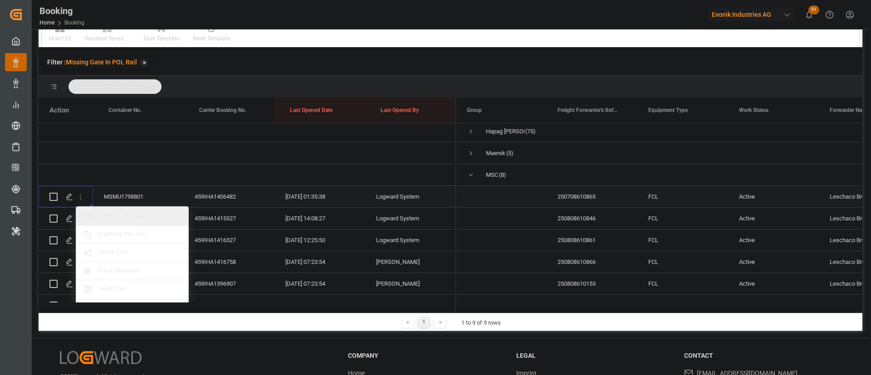
click at [152, 214] on span "Open in new tab" at bounding box center [140, 216] width 83 height 10
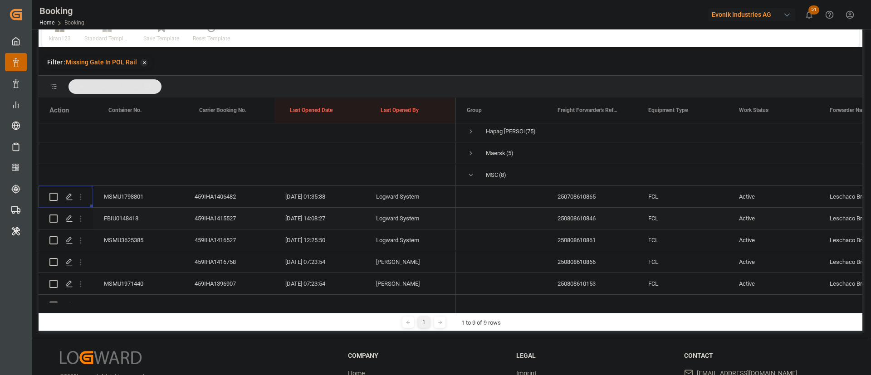
click at [215, 214] on div "459IHA1415527" at bounding box center [229, 218] width 91 height 21
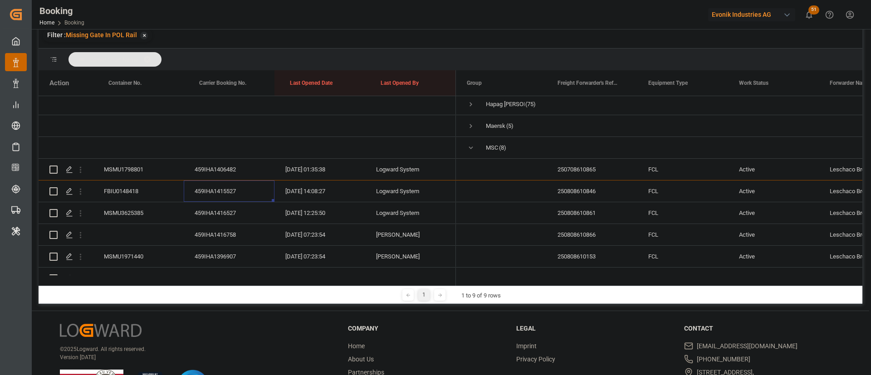
scroll to position [68, 0]
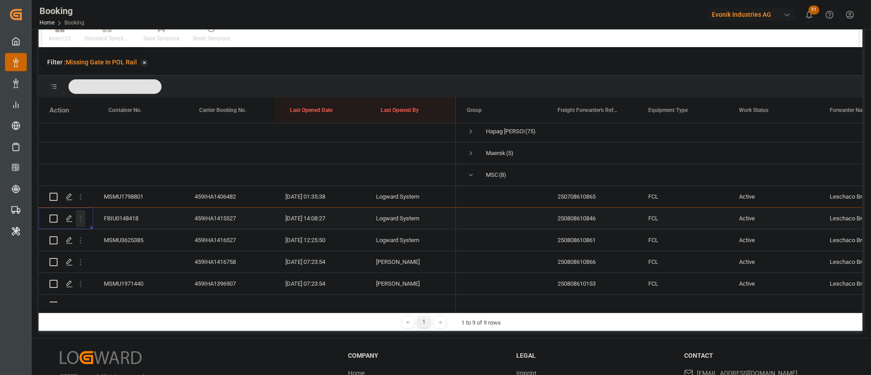
click at [85, 222] on icon "open menu" at bounding box center [81, 219] width 10 height 10
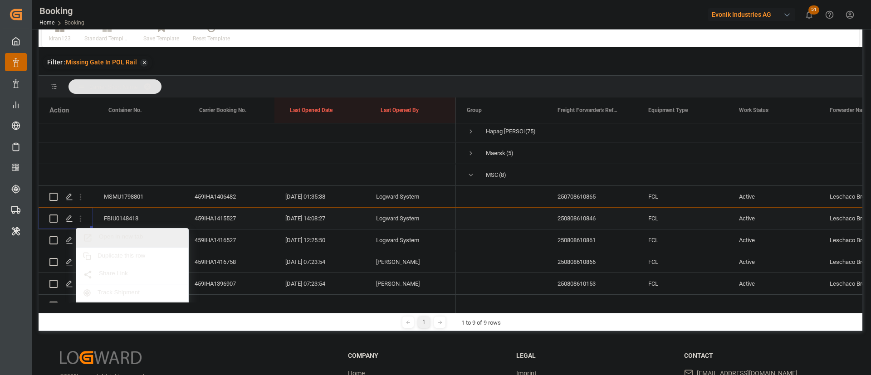
click at [140, 239] on span "Open in new tab" at bounding box center [140, 238] width 83 height 10
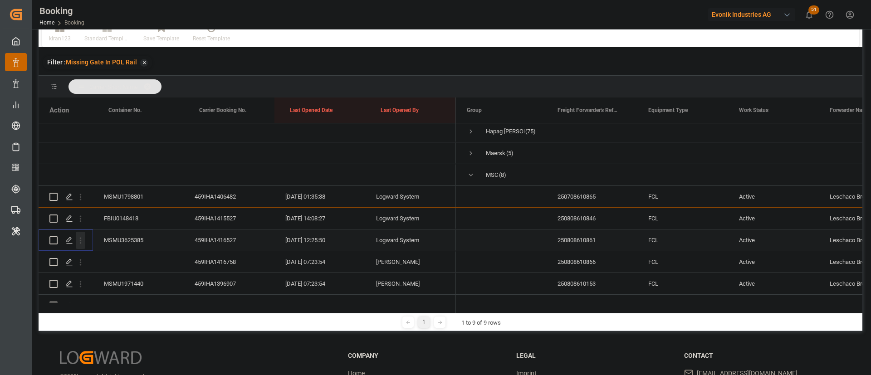
click at [84, 244] on icon "open menu" at bounding box center [81, 241] width 10 height 10
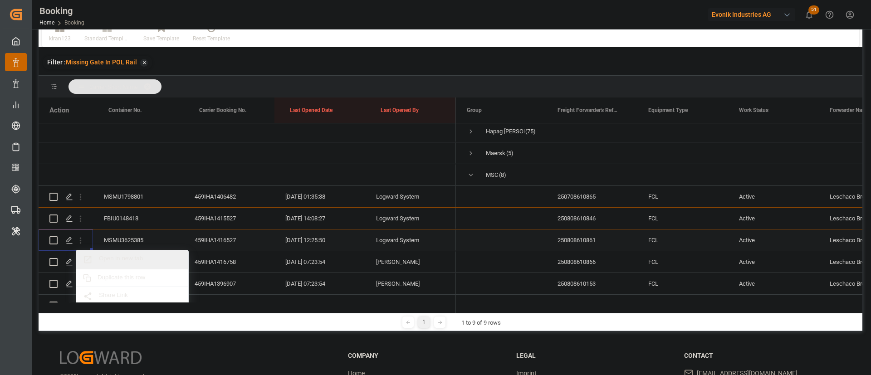
click at [138, 258] on span "Open in new tab" at bounding box center [140, 260] width 83 height 10
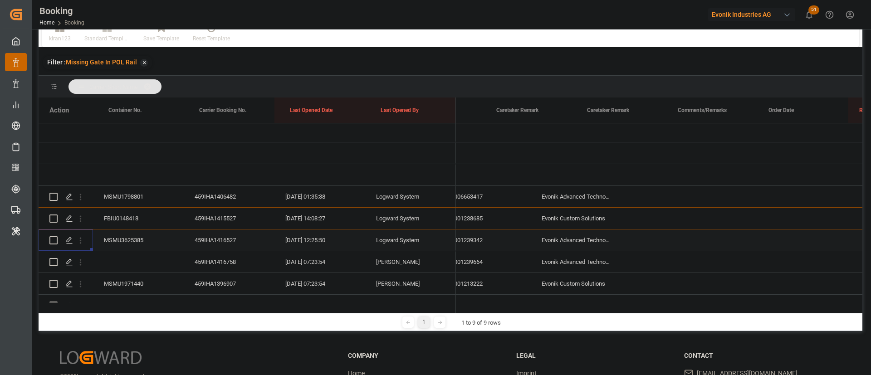
scroll to position [0, 1014]
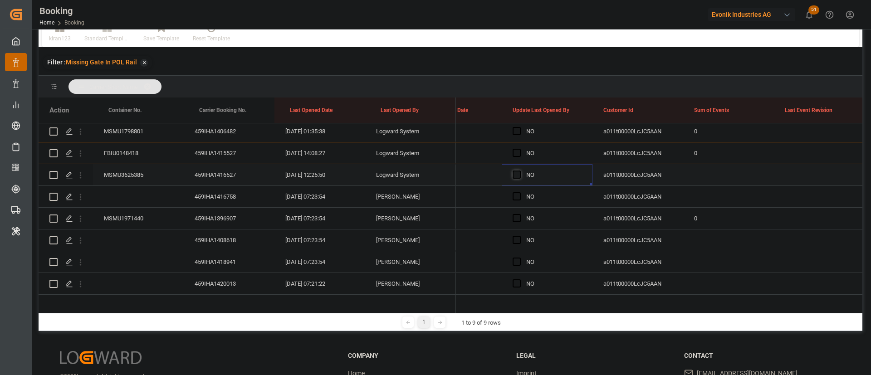
click at [516, 176] on span "Press SPACE to select this row." at bounding box center [517, 175] width 8 height 8
click at [519, 171] on input "Press SPACE to select this row." at bounding box center [519, 171] width 0 height 0
click at [254, 201] on div "459IHA1416758" at bounding box center [229, 196] width 91 height 21
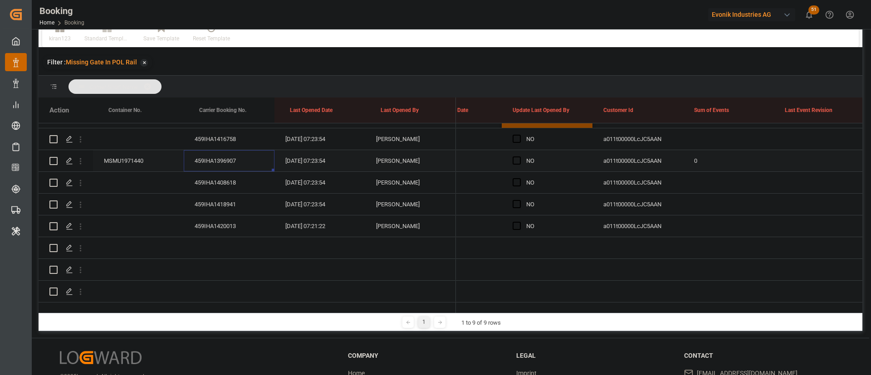
click at [227, 151] on div "459IHA1396907" at bounding box center [229, 160] width 91 height 21
click at [228, 172] on div "459IHA1408618" at bounding box center [229, 182] width 91 height 21
click at [84, 157] on icon "open menu" at bounding box center [81, 162] width 10 height 10
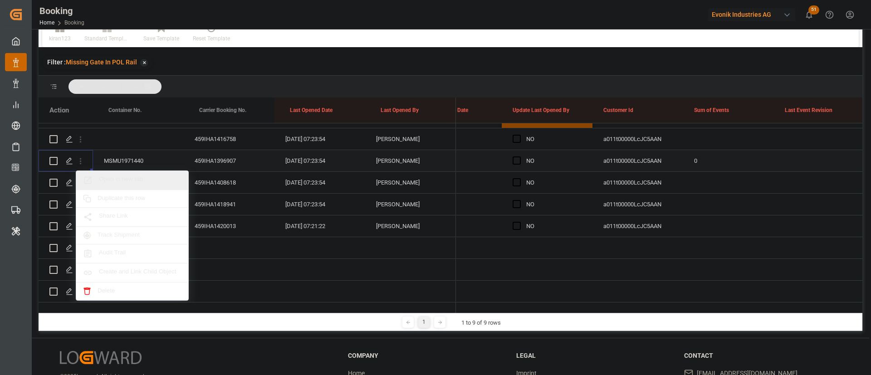
click at [137, 176] on span "Open in new tab" at bounding box center [140, 181] width 83 height 10
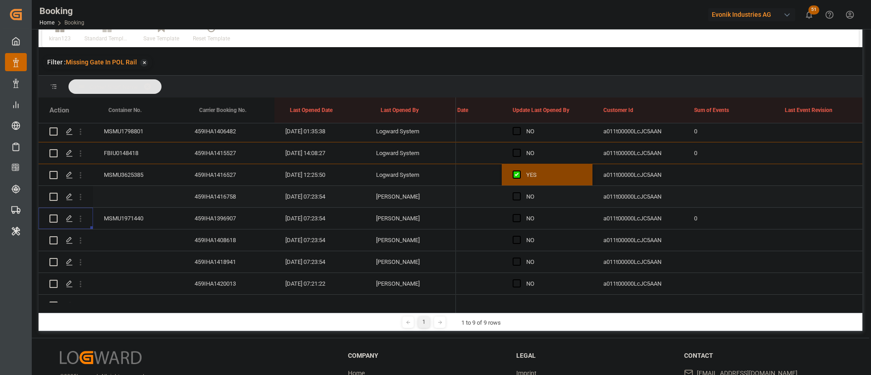
click at [517, 196] on span "Press SPACE to select this row." at bounding box center [517, 196] width 8 height 8
click at [519, 192] on input "Press SPACE to select this row." at bounding box center [519, 192] width 0 height 0
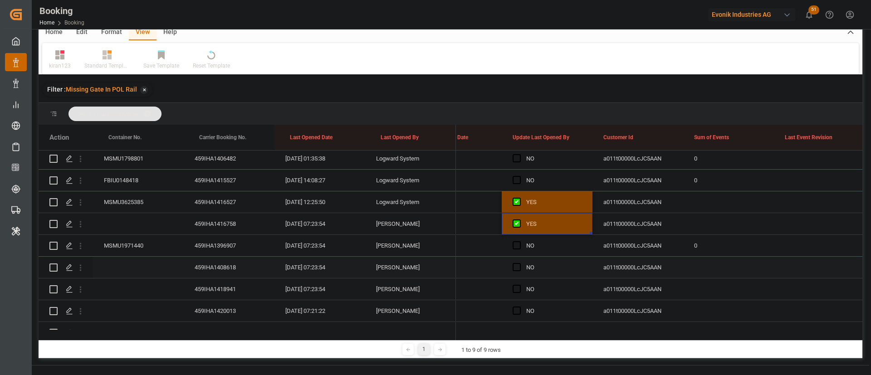
scroll to position [201, 0]
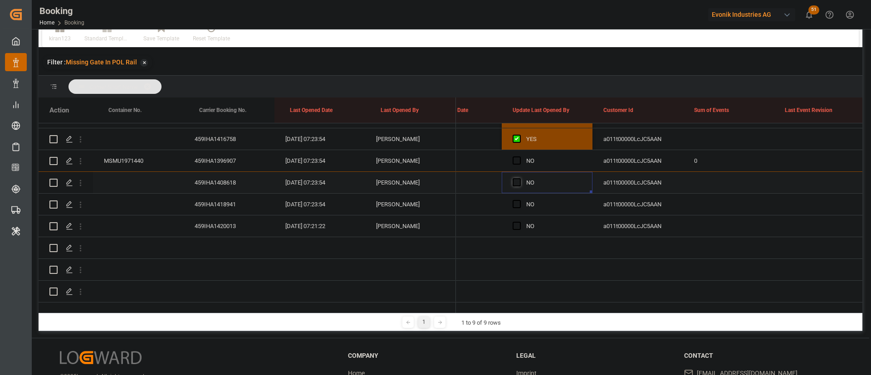
click at [517, 178] on span "Press SPACE to select this row." at bounding box center [517, 182] width 8 height 8
click at [519, 178] on input "Press SPACE to select this row." at bounding box center [519, 178] width 0 height 0
click at [242, 172] on div "459IHA1408618" at bounding box center [229, 182] width 91 height 21
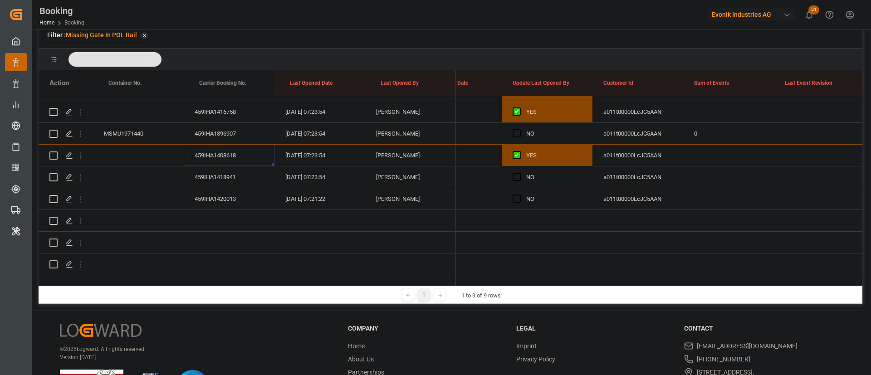
scroll to position [68, 0]
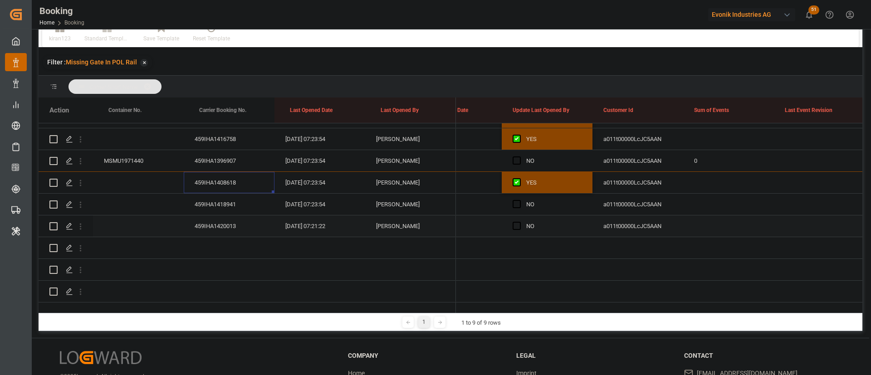
click at [225, 194] on div "459IHA1418941" at bounding box center [229, 204] width 91 height 21
click at [207, 215] on div "459IHA1420013" at bounding box center [229, 225] width 91 height 21
click at [516, 222] on span "Press SPACE to select this row." at bounding box center [517, 226] width 8 height 8
click at [519, 222] on input "Press SPACE to select this row." at bounding box center [519, 222] width 0 height 0
click at [513, 200] on span "Press SPACE to select this row." at bounding box center [517, 204] width 8 height 8
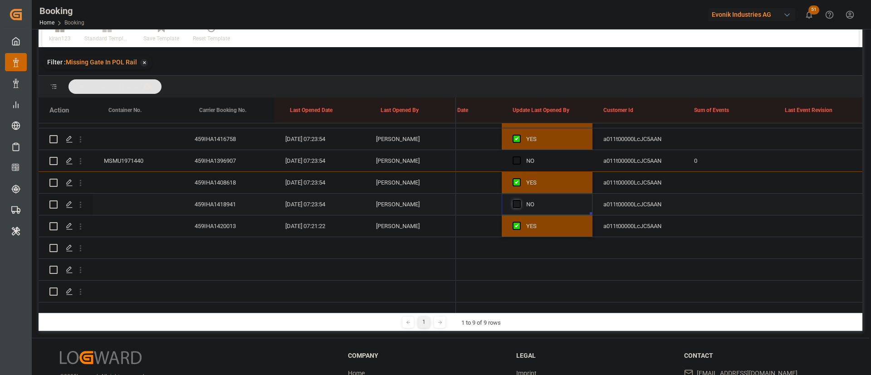
click at [519, 200] on input "Press SPACE to select this row." at bounding box center [519, 200] width 0 height 0
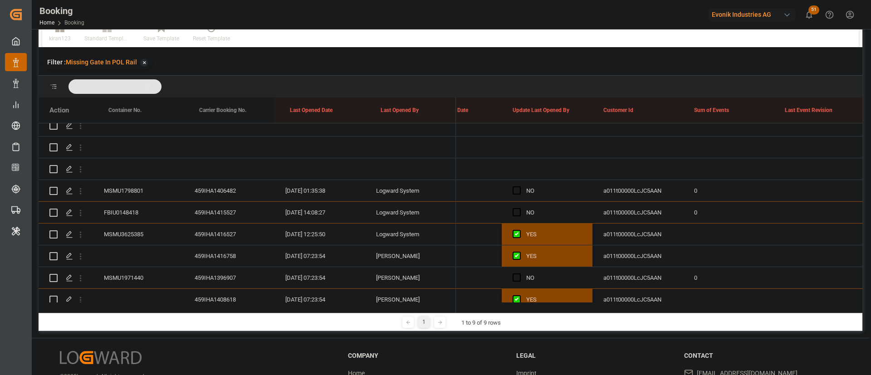
scroll to position [65, 0]
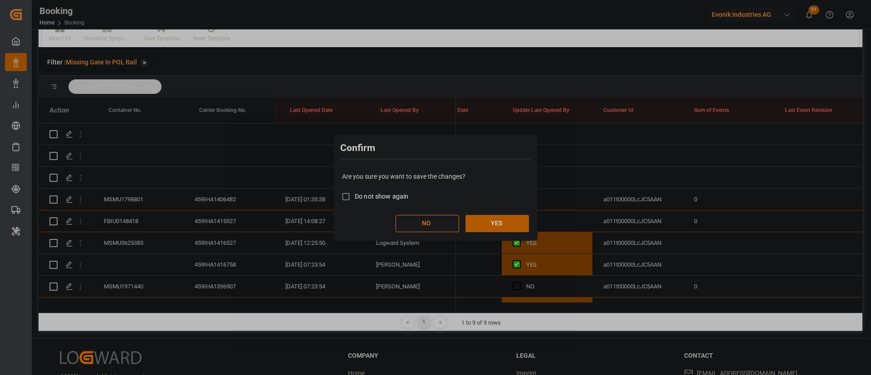
click at [512, 228] on button "YES" at bounding box center [497, 223] width 64 height 17
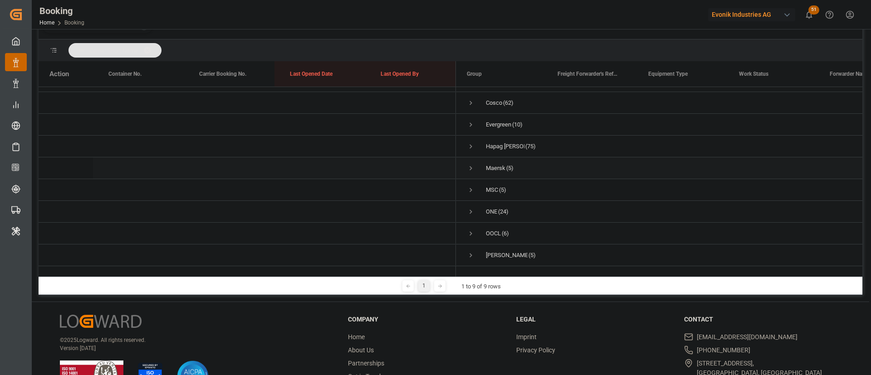
scroll to position [134, 0]
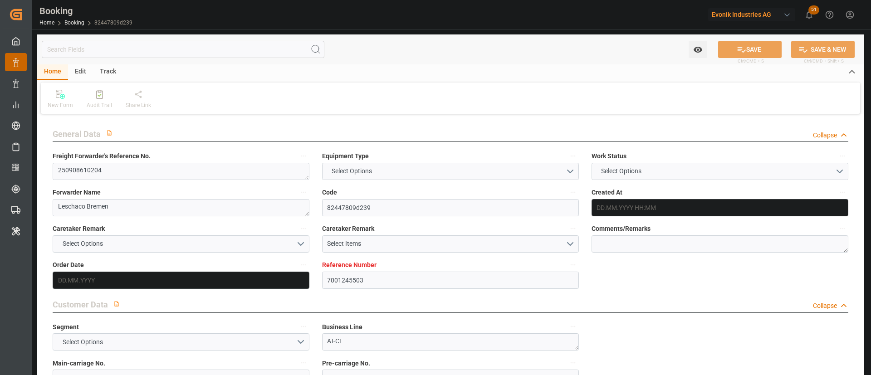
type input "7001245503"
type input "Maersk"
type input "Maersk Line AS"
type input "EUNWC"
type input "PECLL"
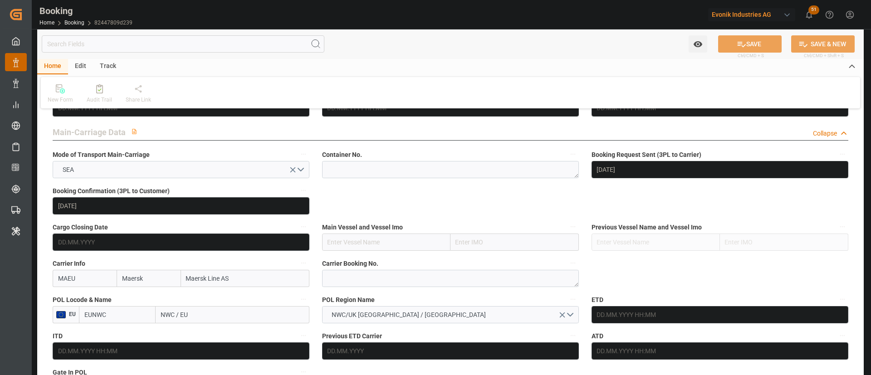
type input "[DATE] 11:18"
type input "[DATE]"
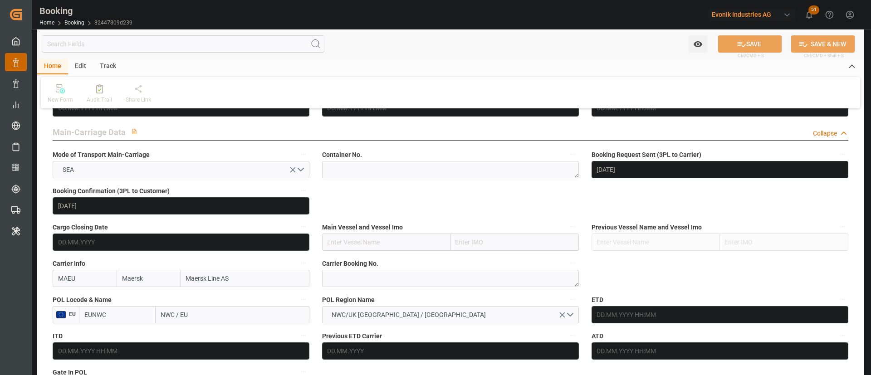
type input "[DATE]"
type input "[DATE] 10:41"
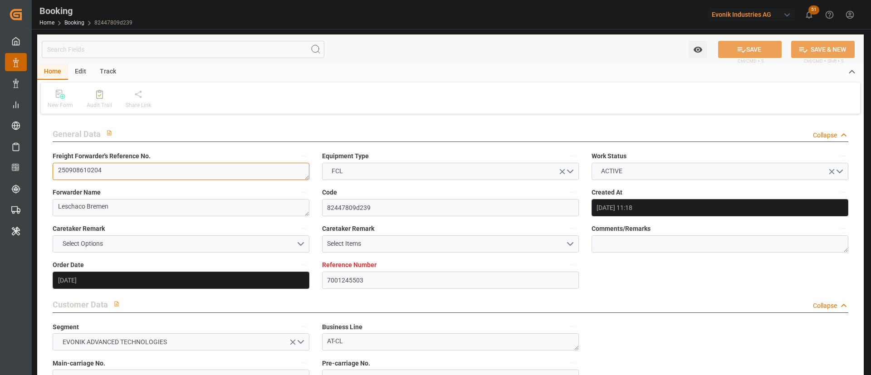
click at [139, 171] on textarea "250908610204" at bounding box center [181, 171] width 257 height 17
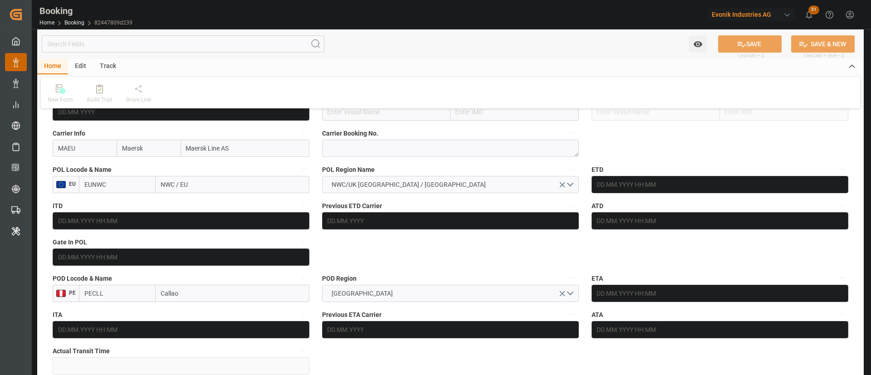
scroll to position [885, 0]
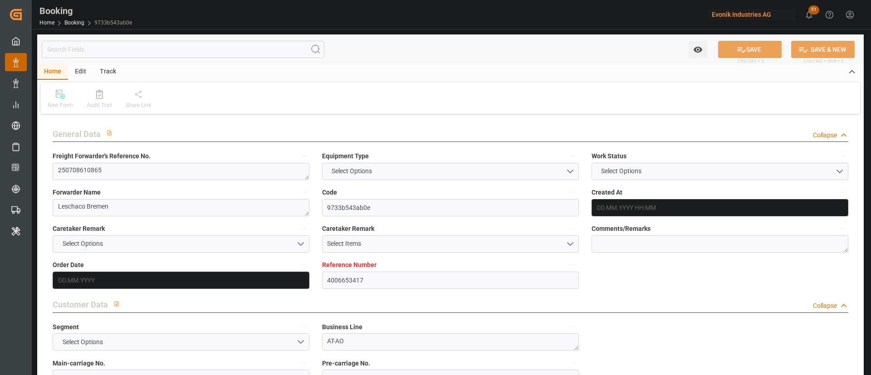
type input "4006653417"
type input "9770749"
type input "MSC"
type input "Mediterranean Shipping Company"
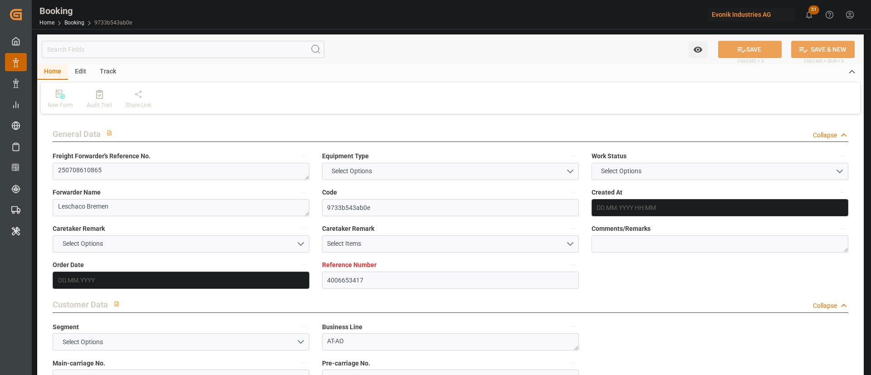
type input "DEBRV"
type input "ZADUR"
type input "0"
type input "DEBRV"
type input "ZADUR"
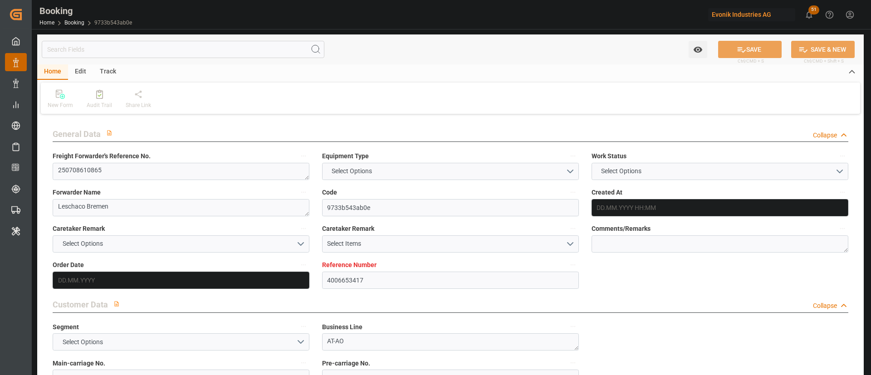
type input "9770749"
type input "[DATE] 12:45"
type input "[DATE]"
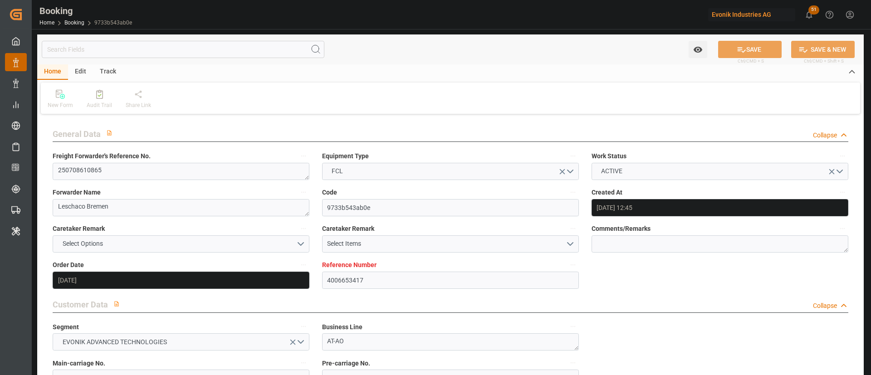
type input "[DATE]"
type input "[DATE] 12:00"
type input "[DATE] 00:00"
type input "[DATE] 12:00"
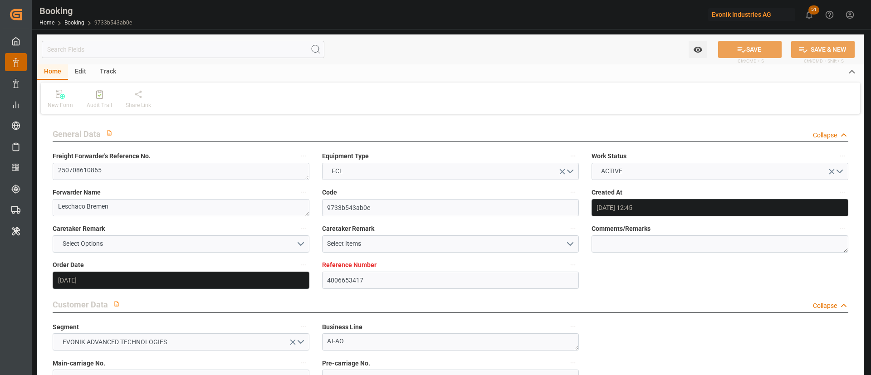
type input "[DATE] 00:00"
type input "[DATE]"
type input "[DATE] 01:35"
type input "[DATE]"
type input "[DATE] 12:00"
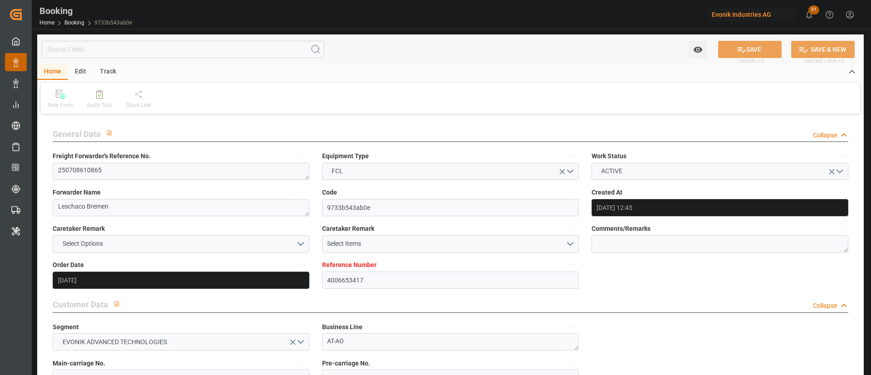
type input "02.09.2025 12:00"
type input "29.09.2025 12:00"
type input "30.09.2025 22:03"
type input "04.10.2025 22:03"
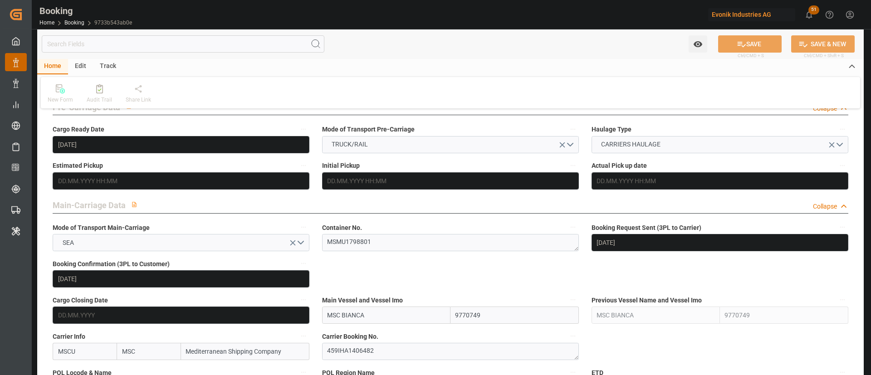
scroll to position [476, 0]
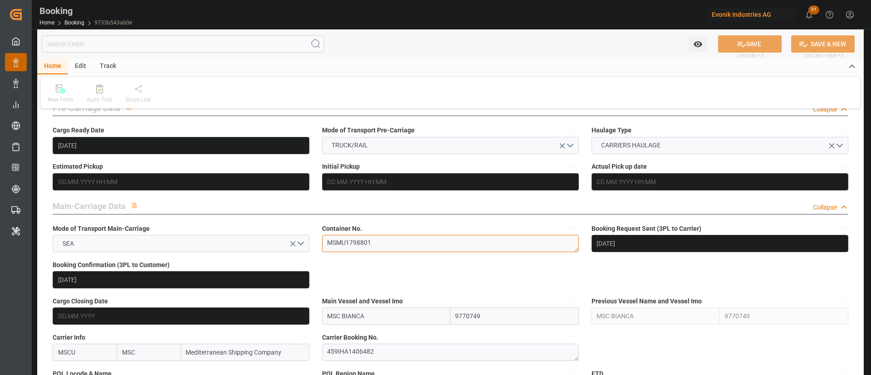
click at [395, 243] on textarea "MSMU1798801" at bounding box center [450, 243] width 257 height 17
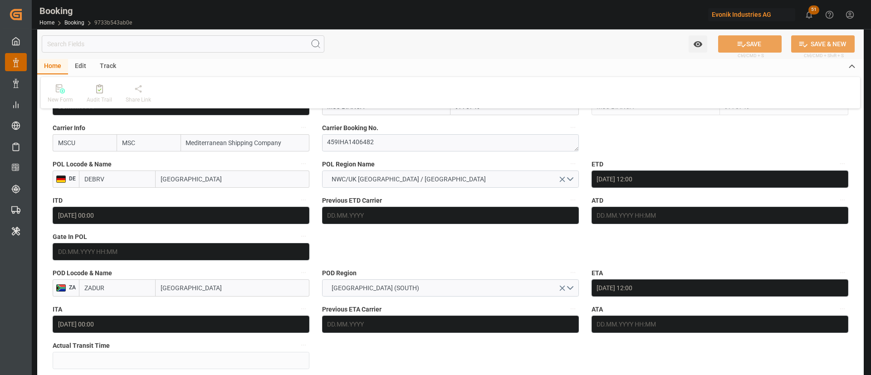
scroll to position [680, 0]
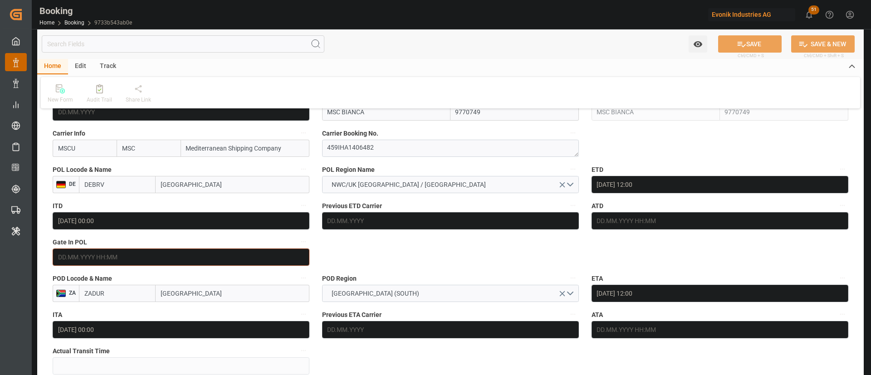
click at [120, 262] on input "text" at bounding box center [181, 257] width 257 height 17
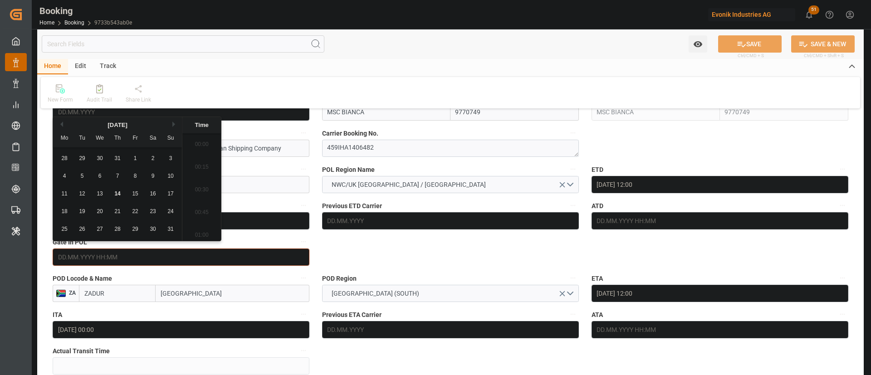
scroll to position [1024, 0]
click at [107, 189] on div "11 12 13 14 15 16 17" at bounding box center [118, 194] width 124 height 18
click at [91, 193] on div "11 12 13 14 15 16 17" at bounding box center [118, 194] width 124 height 18
click at [103, 196] on div "13" at bounding box center [99, 194] width 11 height 11
type input "13.08.2025 00:00"
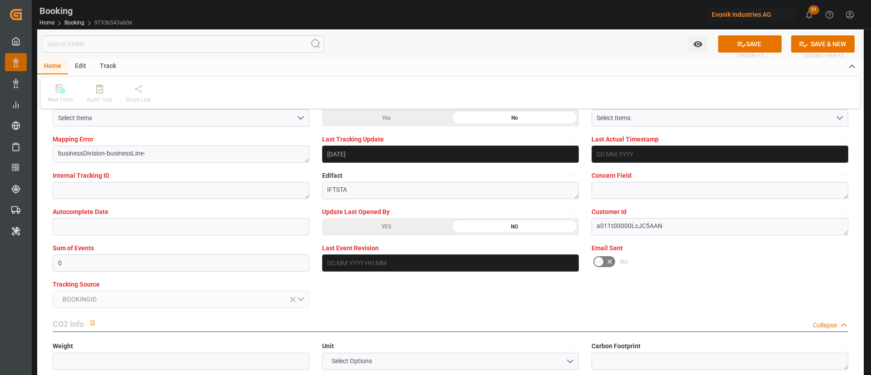
scroll to position [1769, 0]
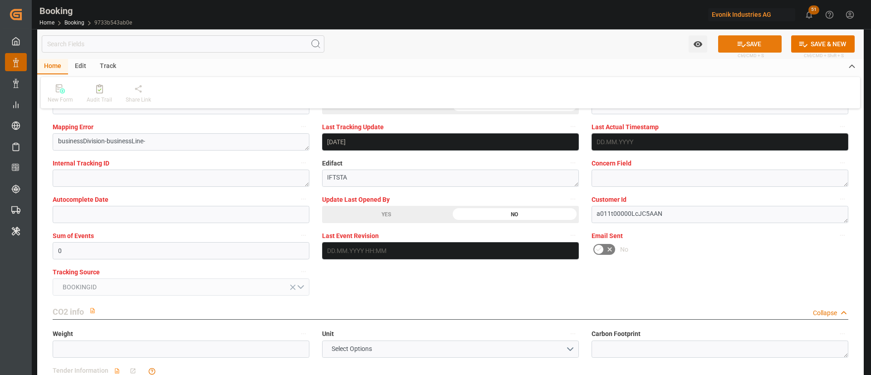
click at [731, 39] on button "SAVE" at bounding box center [750, 43] width 64 height 17
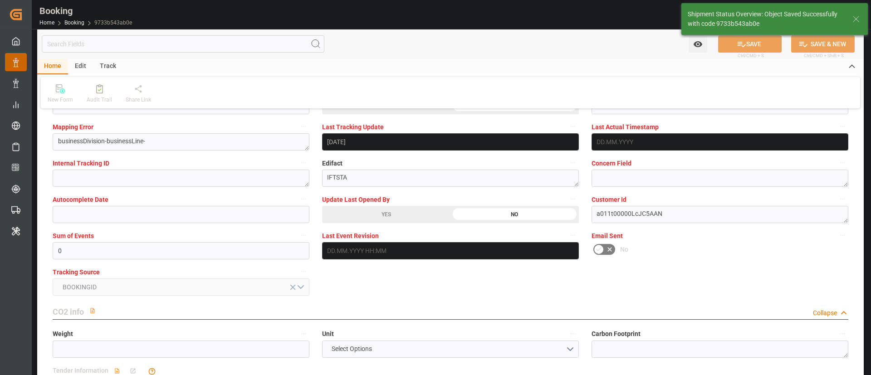
type textarea "[PERSON_NAME]"
type input "14.08.2025 06:24"
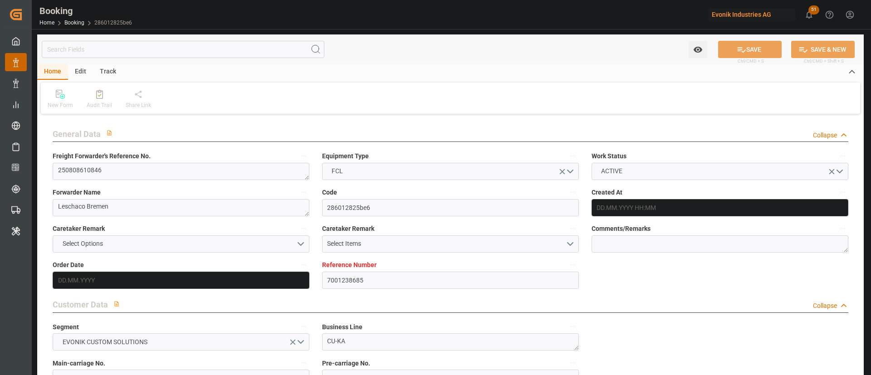
type input "7001238685"
type input "9231822"
type input "MSC"
type input "Mediterranean Shipping Company"
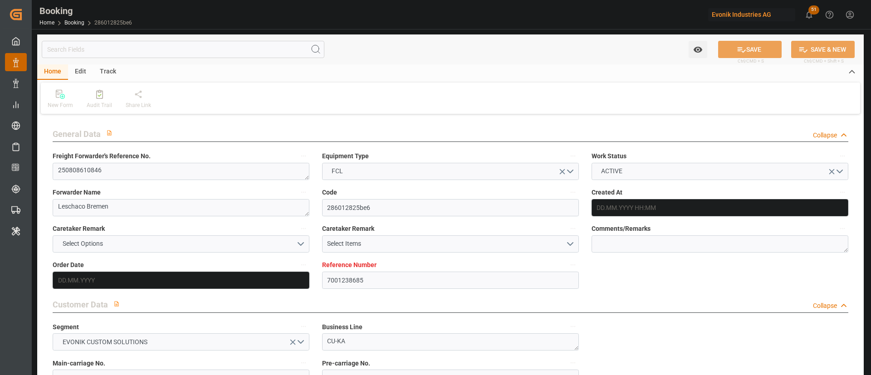
type input "NLRTM"
type input "USMOB"
type input "0"
type input "NLRTM"
type input "USMOB"
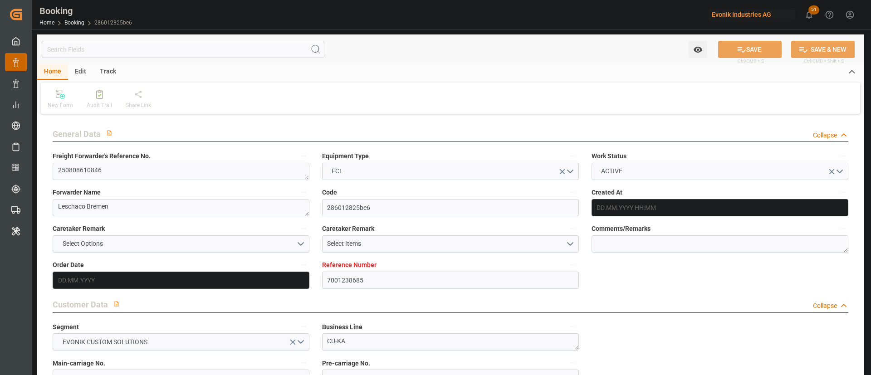
type input "9231822"
type input "[DATE] 13:20"
type input "[DATE]"
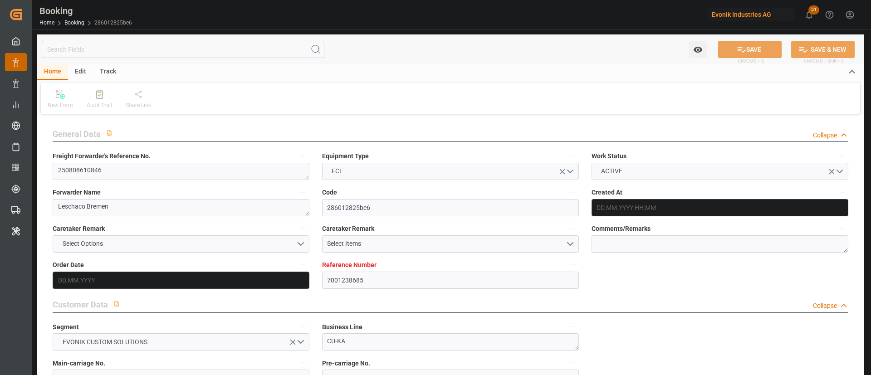
type input "[DATE]"
type input "17.08.2025 12:00"
type input "17.08.2025 00:00"
type input "09.09.2025 12:00"
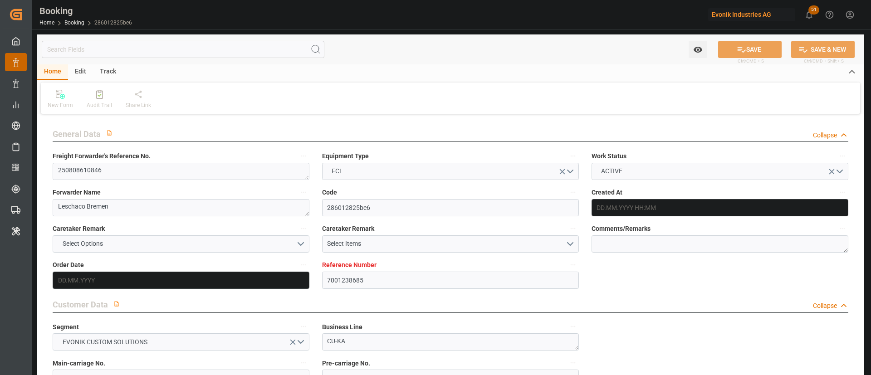
type input "09.09.2025 12:00"
type input "11.08.2025"
type input "13.08.2025 14:08"
type input "[DATE]"
type input "07.08.2025 12:00"
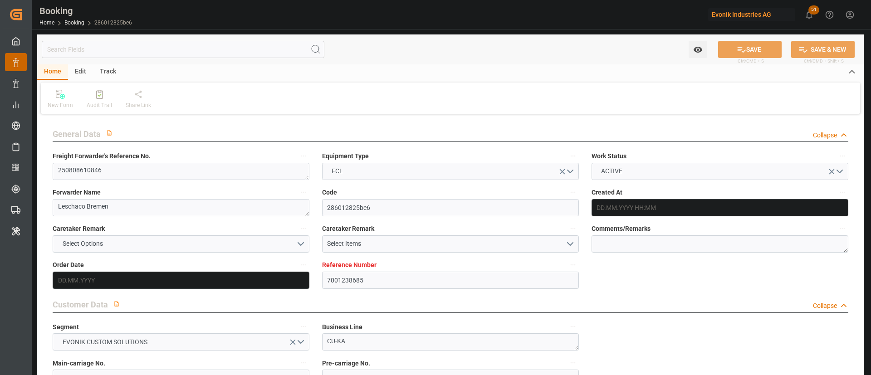
type input "07.08.2025 12:00"
type input "17.08.2025 12:00"
type input "09.09.2025 12:00"
type input "10.09.2025 01:06"
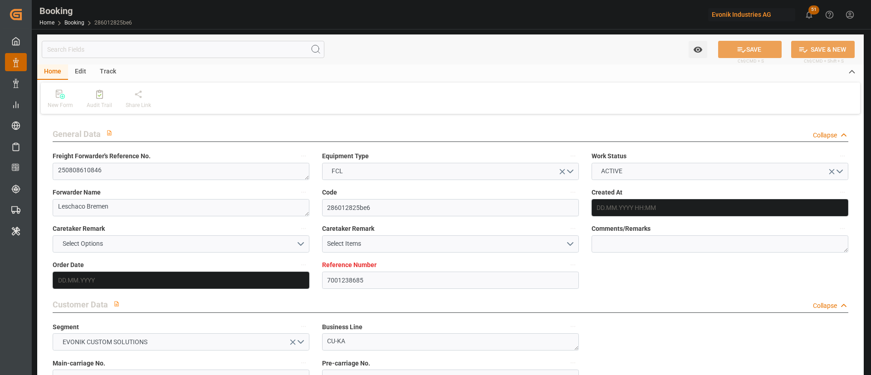
type input "14.09.2025 01:06"
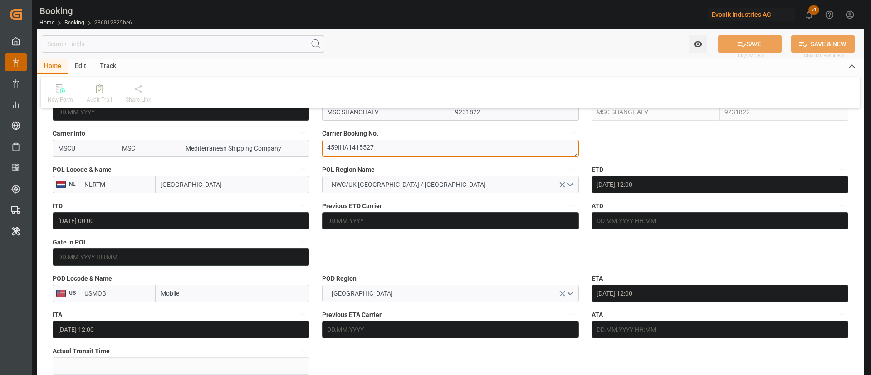
click at [397, 156] on textarea "459IHA1415527" at bounding box center [450, 148] width 257 height 17
click at [169, 256] on input "text" at bounding box center [181, 257] width 257 height 17
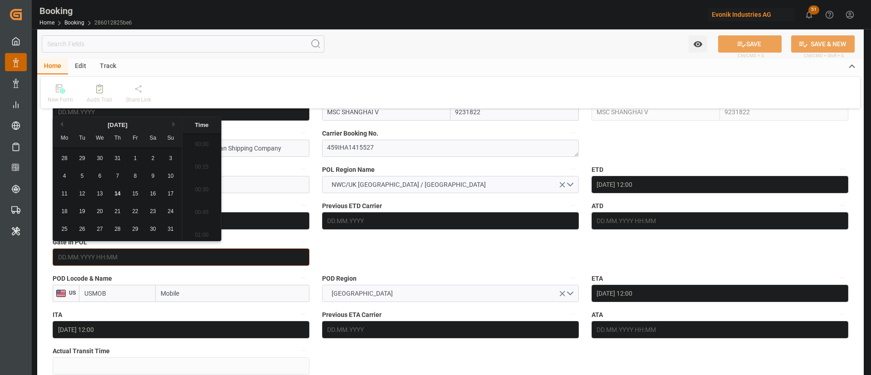
scroll to position [1024, 0]
click at [119, 191] on span "14" at bounding box center [117, 194] width 6 height 6
type input "14.08.2025 00:00"
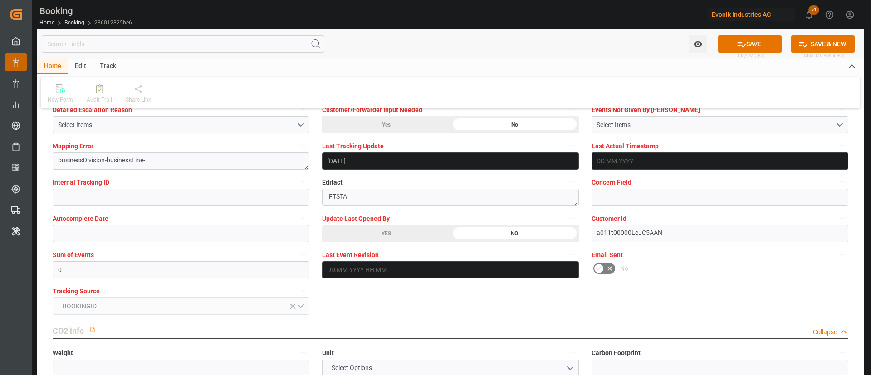
scroll to position [1769, 0]
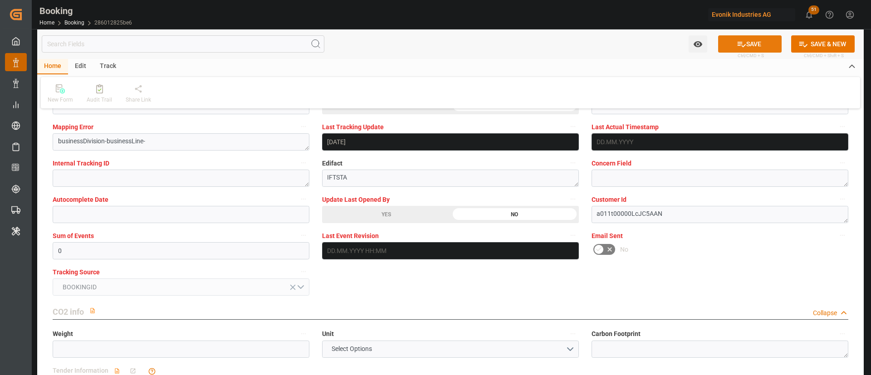
click at [759, 44] on button "SAVE" at bounding box center [750, 43] width 64 height 17
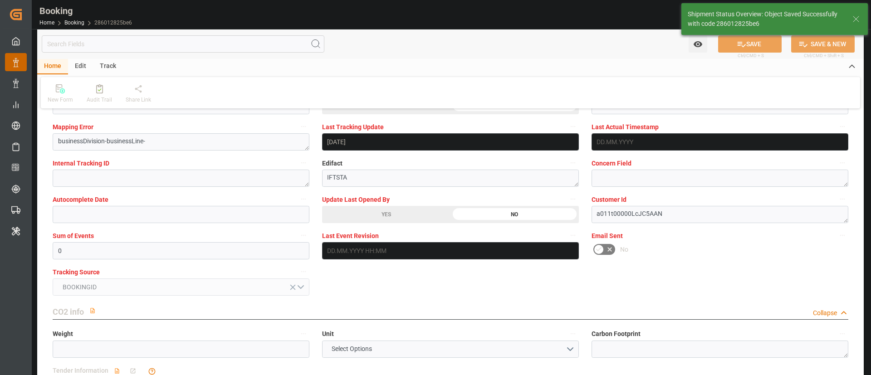
type textarea "[PERSON_NAME]"
type input "14.08.2025 06:25"
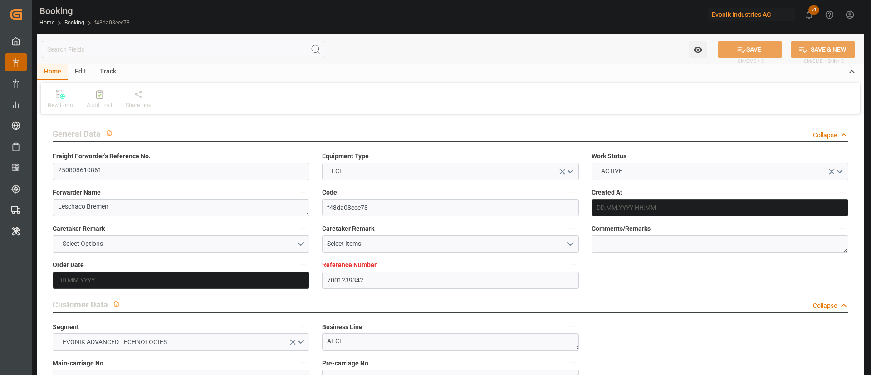
type input "7001239342"
type input "9535187"
type input "MSC"
type input "Mediterranean Shipping Company"
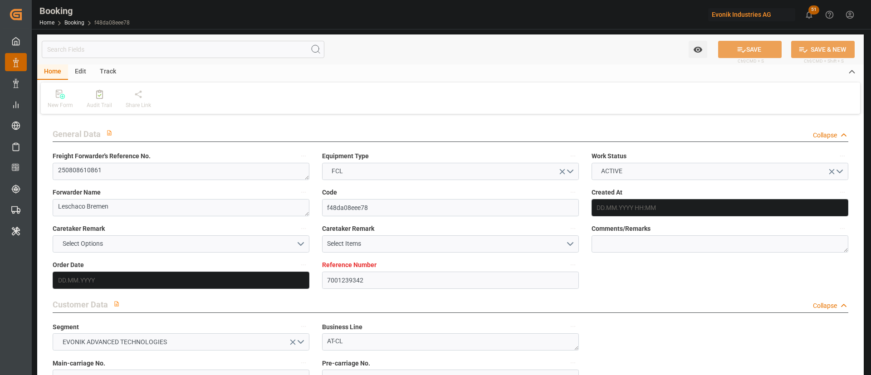
type input "BEANR"
type input "USMOB"
type input "BEANR"
type input "USMOB"
type input "9535187"
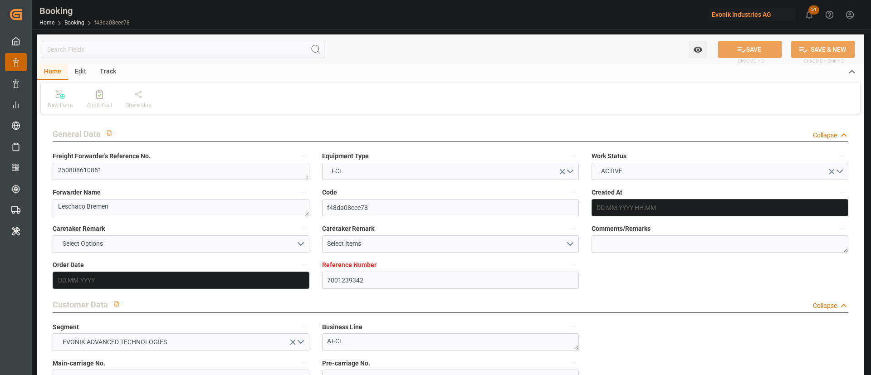
type input "[DATE] 08:12"
type input "[DATE]"
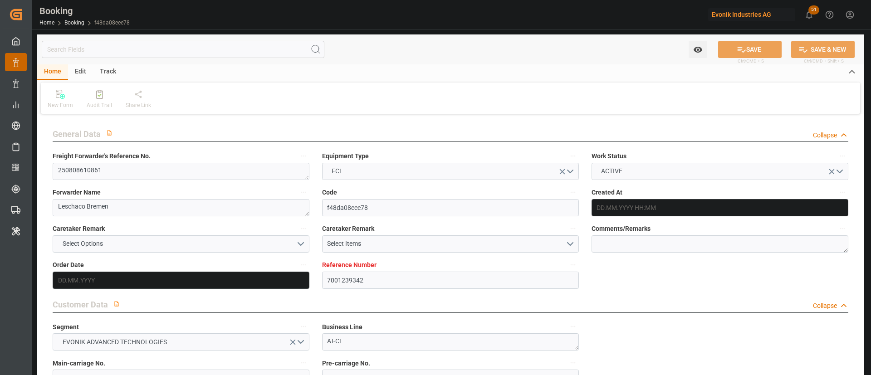
type input "[DATE]"
type input "[DATE] 12:00"
type input "[DATE] 00:00"
type input "[DATE] 12:00"
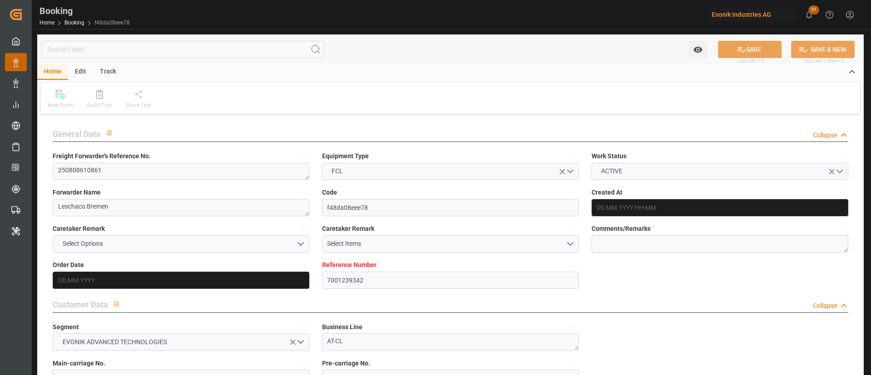
type input "[DATE]"
type input "[DATE] 12:25"
type input "[DATE]"
type input "[DATE] 12:00"
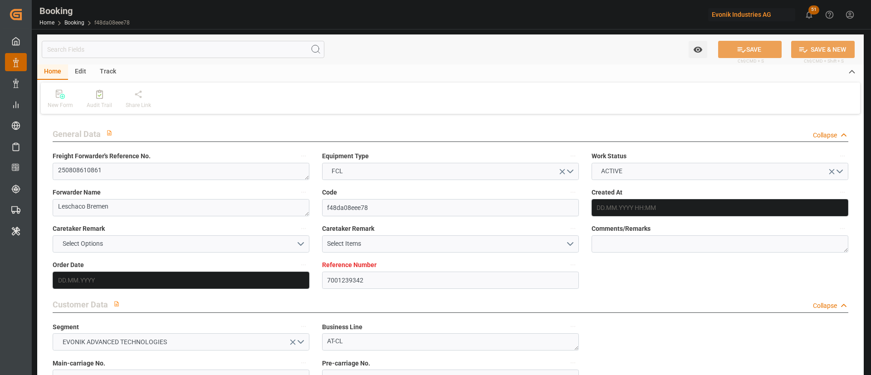
type input "[DATE] 12:00"
type input "[DATE] 01:06"
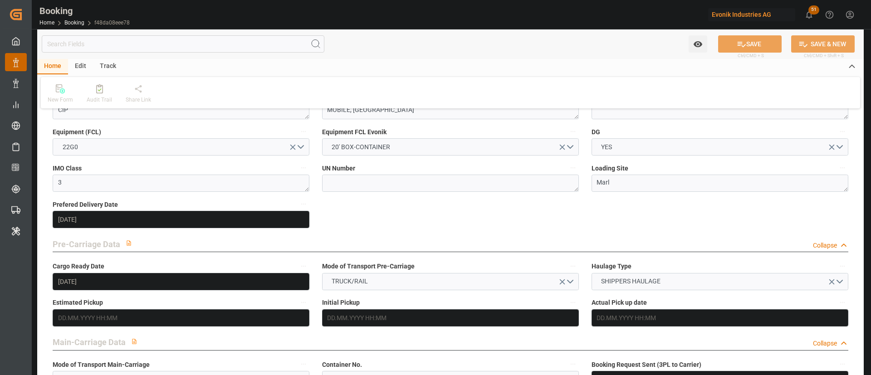
scroll to position [612, 0]
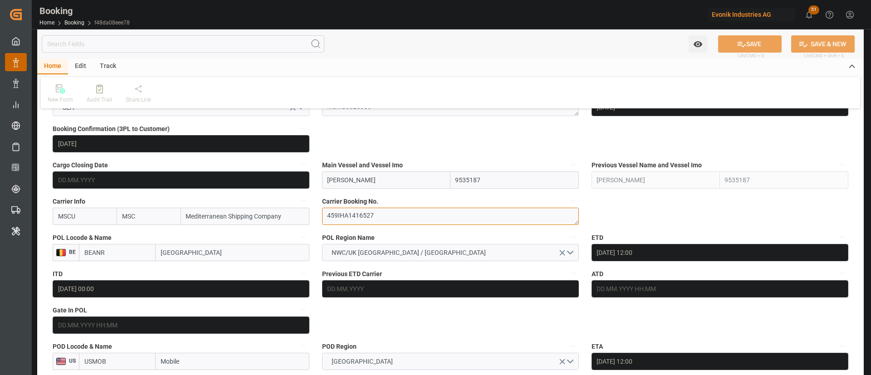
click at [391, 217] on textarea "459IHA1416527" at bounding box center [450, 216] width 257 height 17
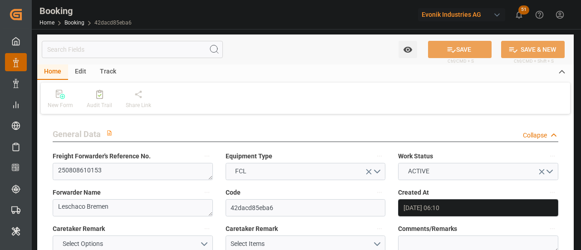
type input "[DATE] 06:10"
type input "[DATE]"
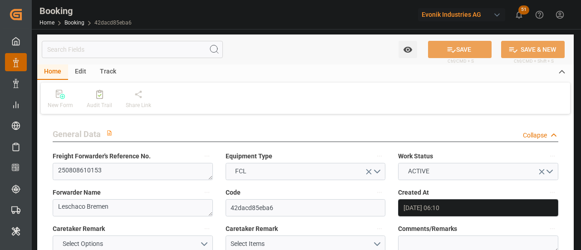
type input "[DATE]"
type input "[DATE] 00:00"
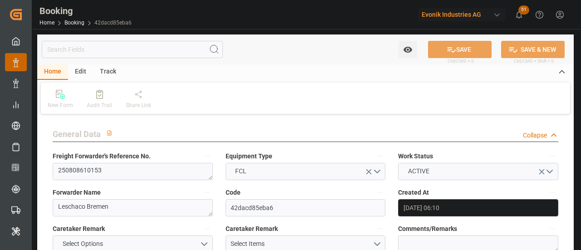
type input "[DATE]"
type input "[DATE] 07:23"
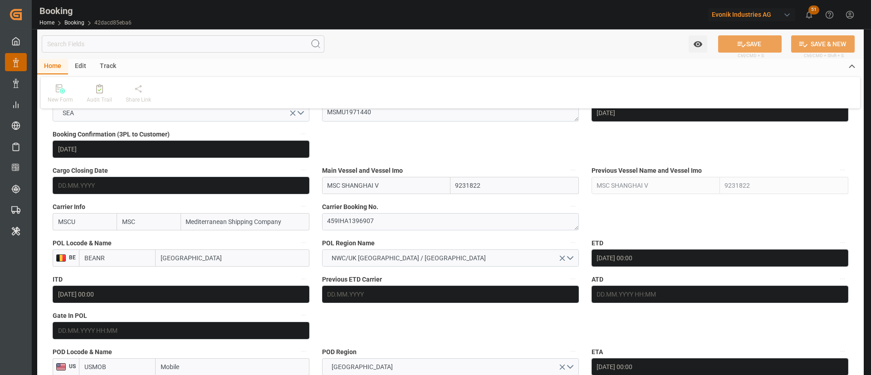
scroll to position [612, 0]
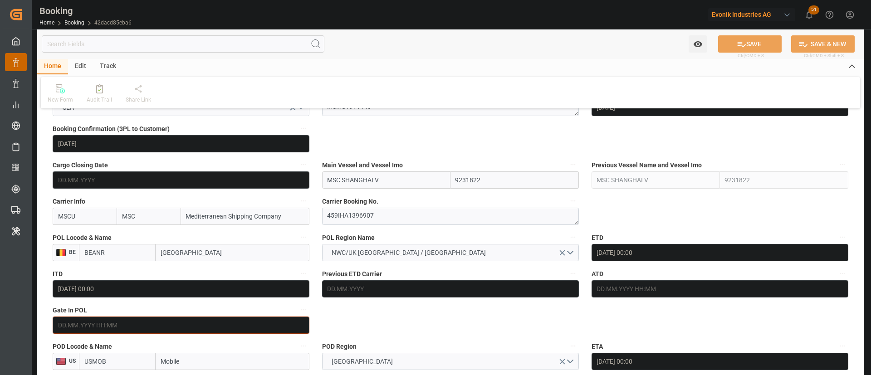
click at [91, 250] on input "text" at bounding box center [181, 325] width 257 height 17
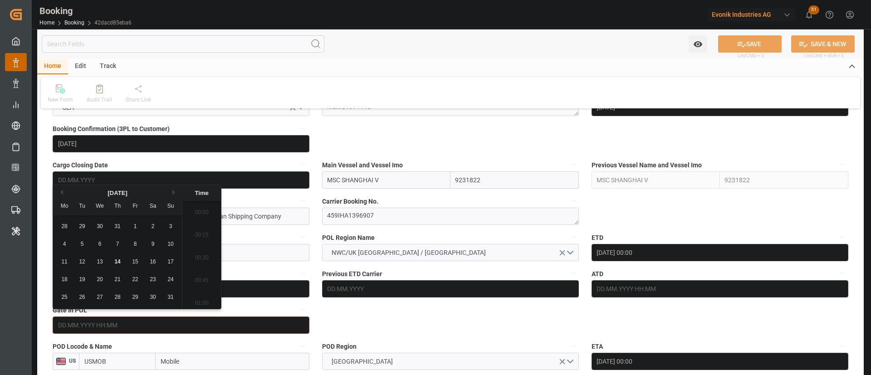
scroll to position [1024, 0]
drag, startPoint x: 114, startPoint y: 263, endPoint x: 210, endPoint y: 287, distance: 98.3
click at [114, 250] on span "14" at bounding box center [117, 262] width 6 height 6
type input "[DATE] 00:00"
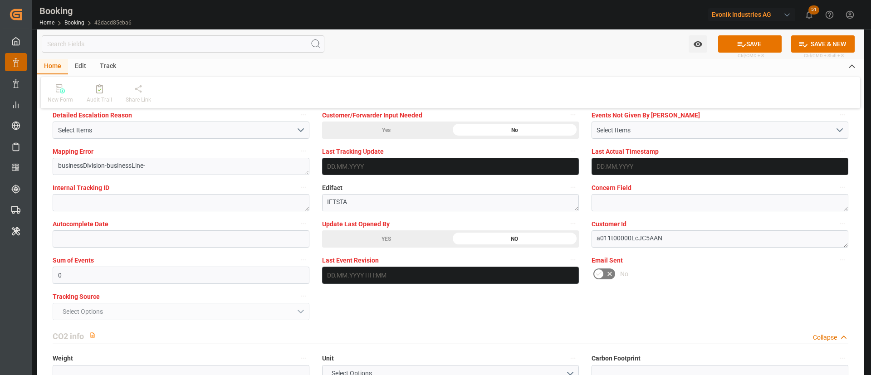
scroll to position [1769, 0]
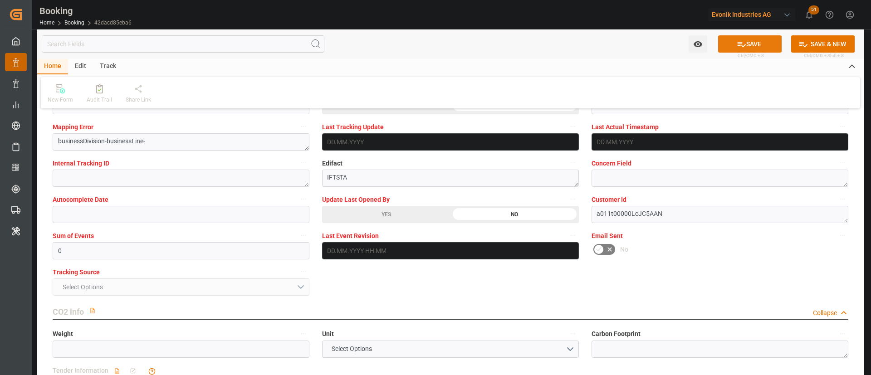
click at [580, 39] on button "SAVE" at bounding box center [750, 43] width 64 height 17
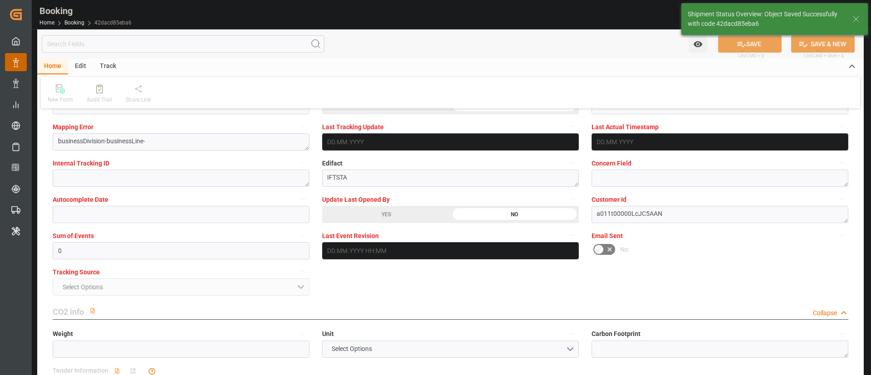
type textarea "[PERSON_NAME]"
type input "[DATE] 06:27"
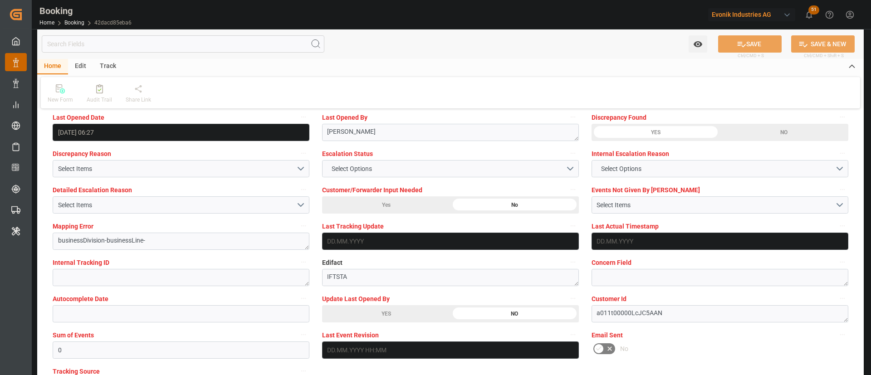
scroll to position [1633, 0]
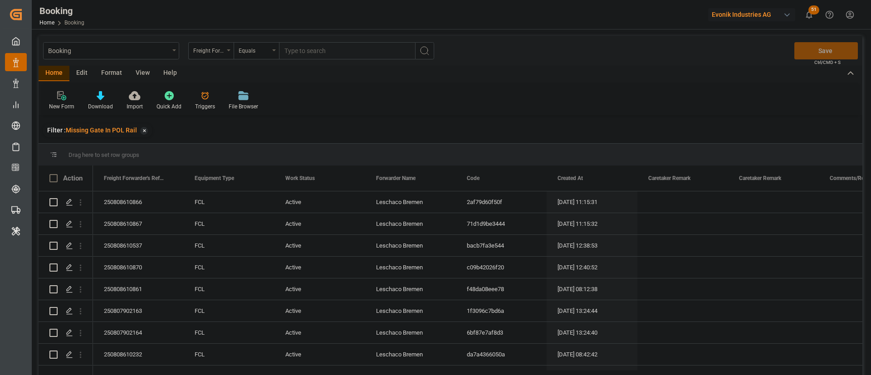
click at [140, 70] on div "View" at bounding box center [143, 73] width 28 height 15
click at [54, 99] on icon at bounding box center [58, 95] width 9 height 9
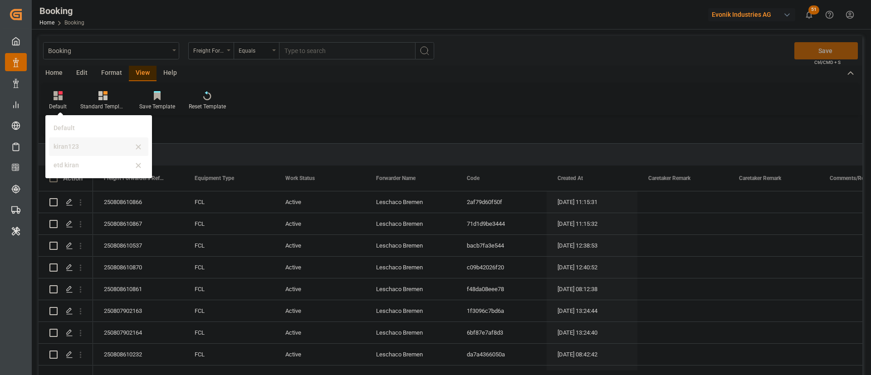
click at [103, 151] on div "kiran123" at bounding box center [93, 147] width 79 height 10
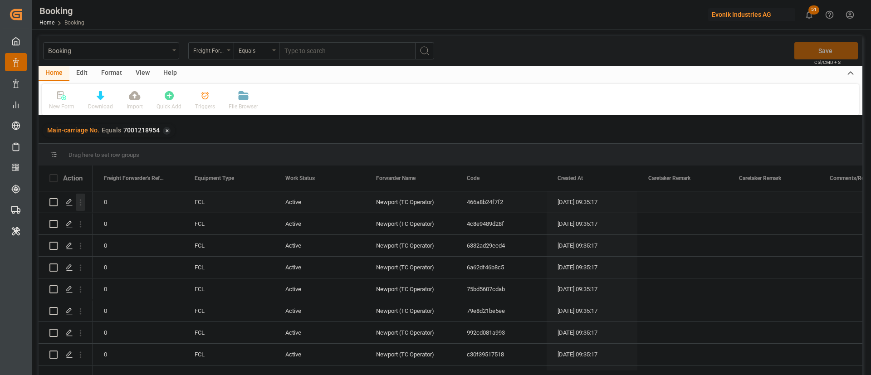
click at [83, 201] on icon "open menu" at bounding box center [81, 203] width 10 height 10
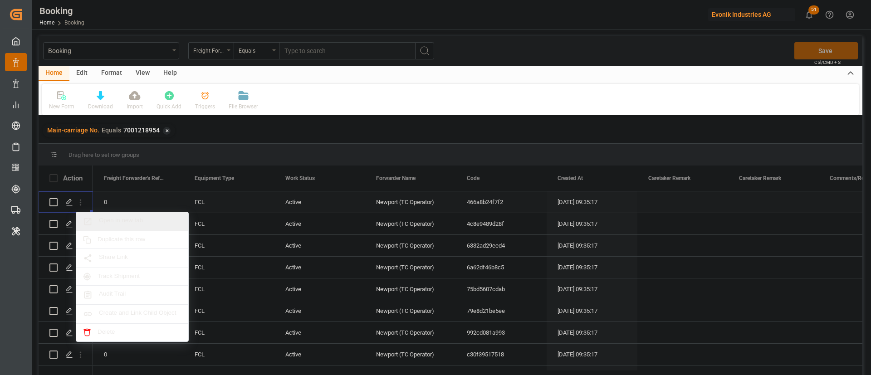
click at [144, 225] on span "Open in new tab" at bounding box center [140, 222] width 83 height 10
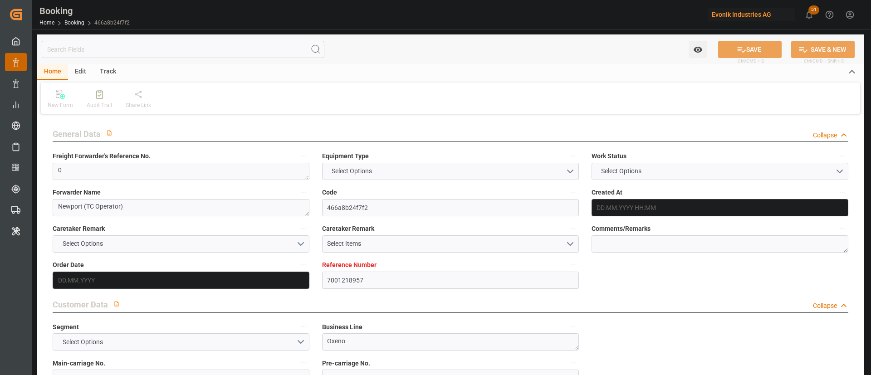
type input "7001218957"
type input "9619995"
type input "Maersk"
type input "Maersk Line AS"
type input "NLRTM"
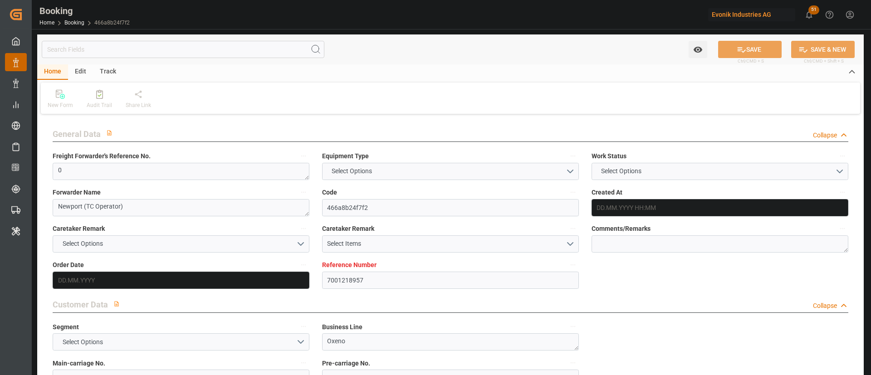
type input "THLCH"
type input "MYTPP"
type input "0"
type input "[DATE] 09:35"
type input "[DATE]"
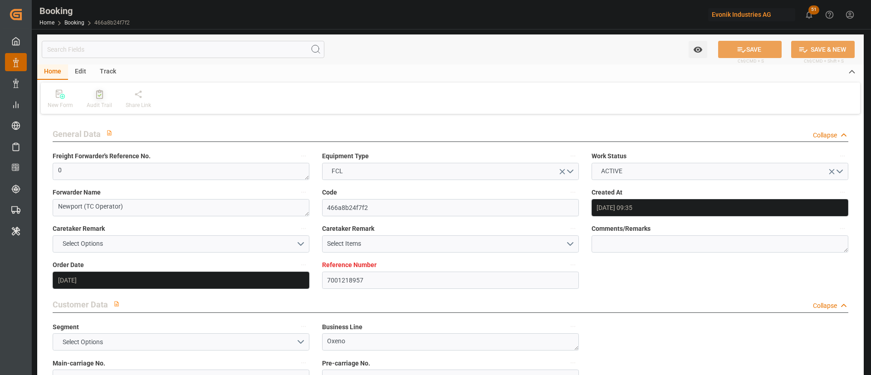
type input "[DATE]"
type input "[DATE] 00:00"
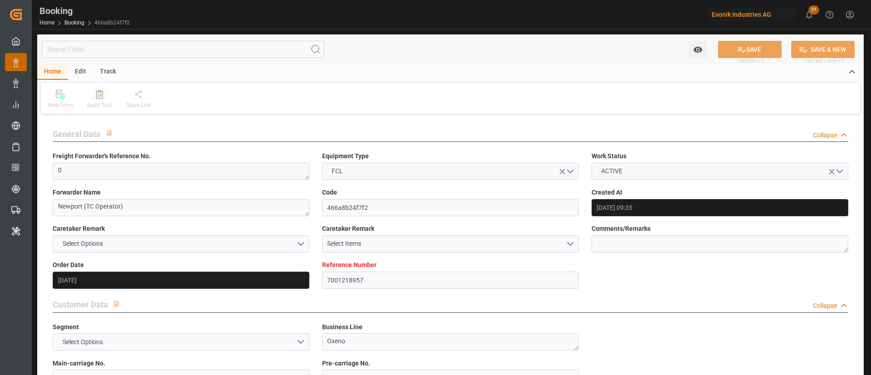
type input "[DATE] 00:00"
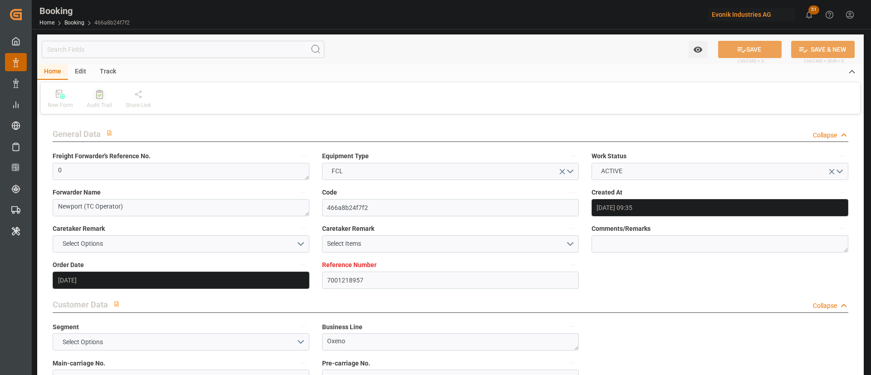
type input "[DATE] 00:00"
type input "[DATE]"
type input "[DATE] 06:17"
click at [101, 101] on div "Audit Trail" at bounding box center [99, 105] width 25 height 8
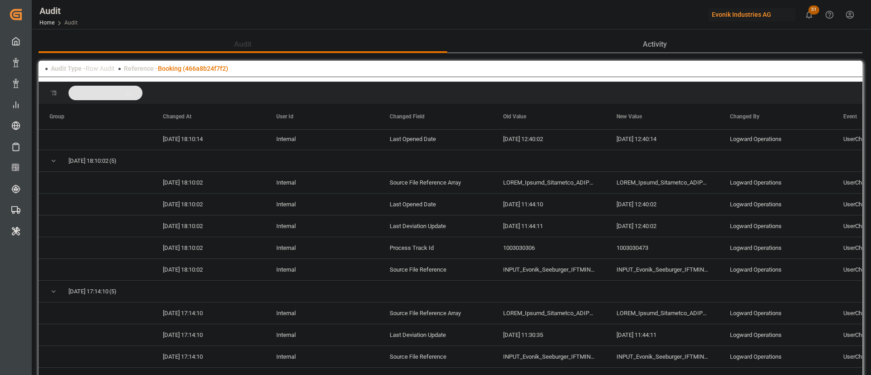
scroll to position [953, 0]
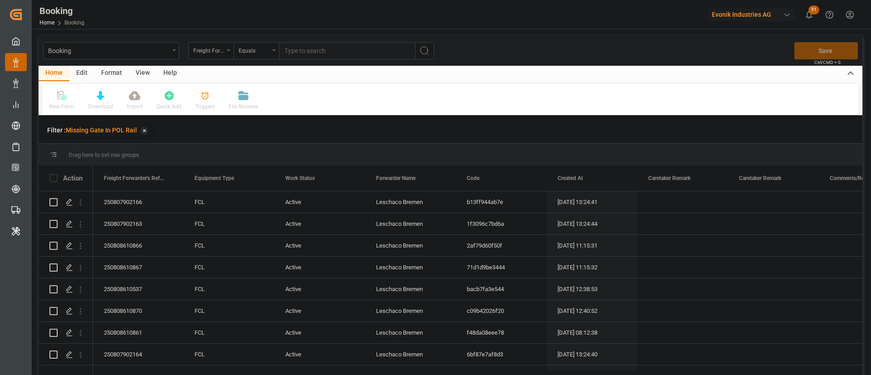
click at [143, 76] on div "View" at bounding box center [143, 73] width 28 height 15
click at [66, 101] on div "Default" at bounding box center [57, 101] width 31 height 20
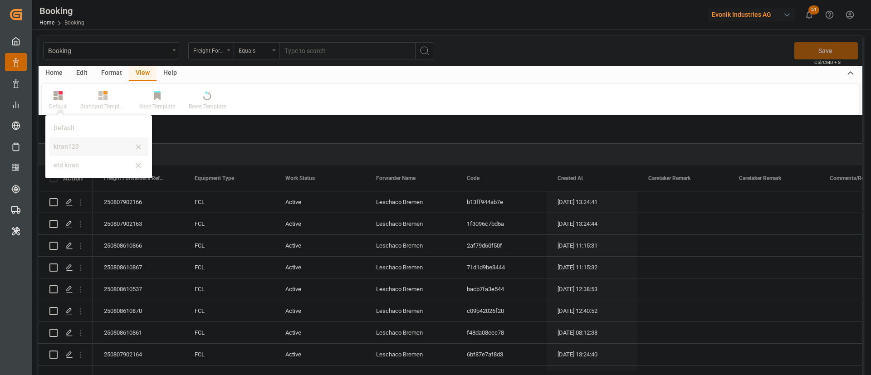
click at [95, 143] on div "kiran123" at bounding box center [93, 147] width 79 height 10
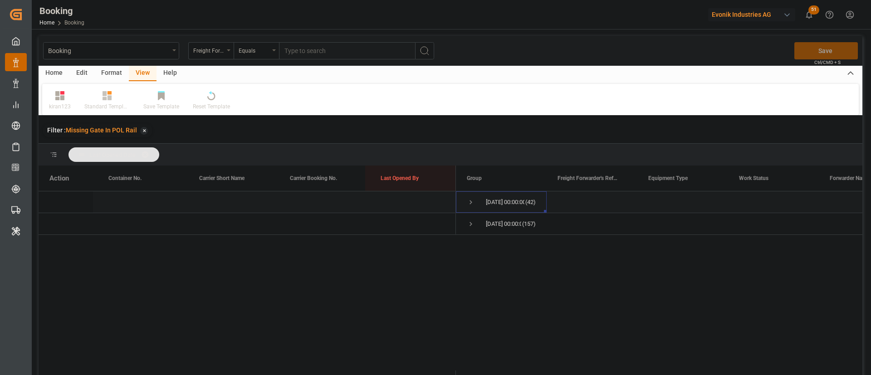
click at [470, 201] on span "Press SPACE to select this row." at bounding box center [471, 202] width 8 height 8
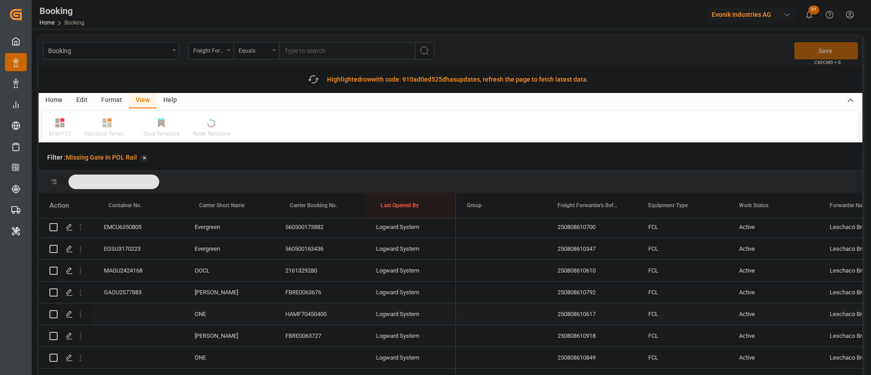
scroll to position [68, 0]
click at [152, 179] on span at bounding box center [148, 182] width 15 height 8
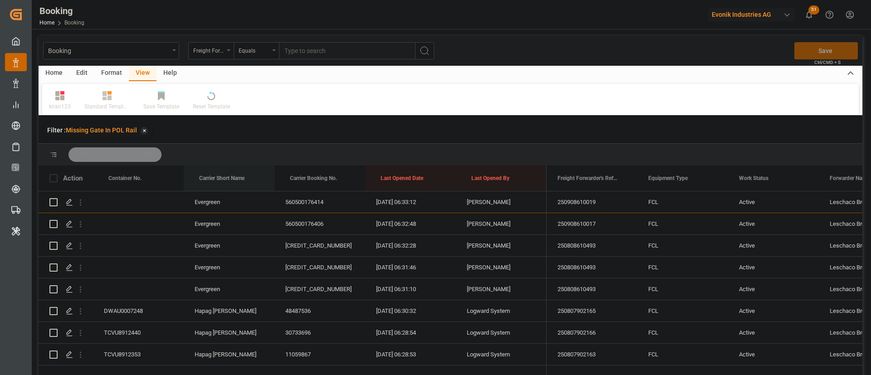
drag, startPoint x: 230, startPoint y: 172, endPoint x: 233, endPoint y: 159, distance: 13.4
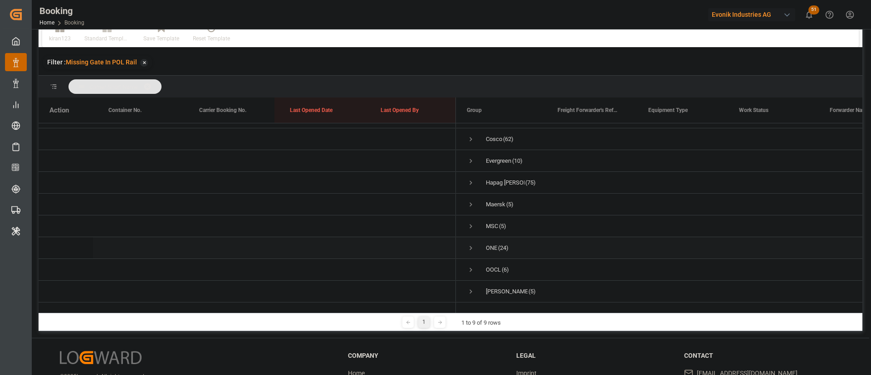
scroll to position [134, 0]
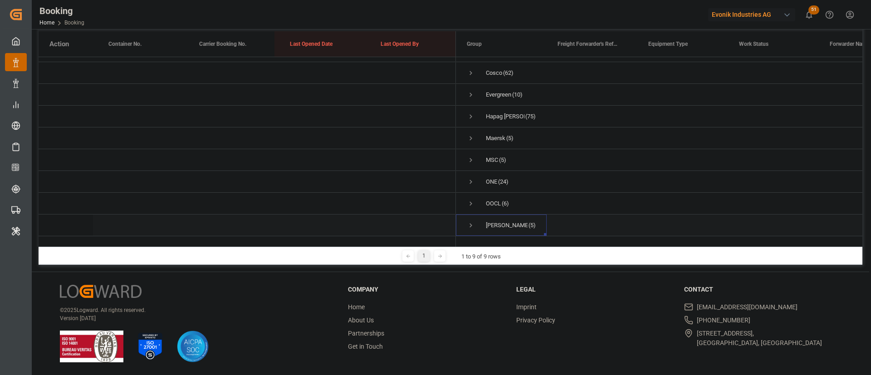
click at [475, 221] on span "Press SPACE to select this row." at bounding box center [471, 225] width 8 height 8
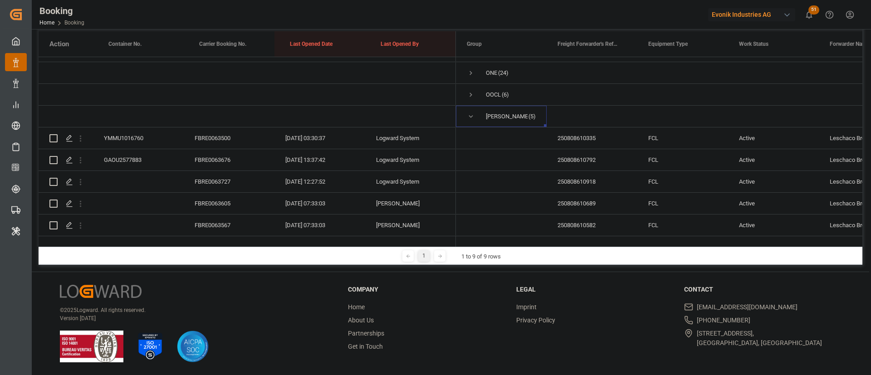
scroll to position [136, 0]
click at [230, 127] on div "FBRE0063500" at bounding box center [229, 137] width 91 height 21
click at [227, 149] on div "FBRE0063676" at bounding box center [229, 159] width 91 height 21
click at [229, 171] on div "FBRE0063727" at bounding box center [229, 181] width 91 height 21
click at [232, 198] on div "FBRE0063605" at bounding box center [229, 203] width 91 height 21
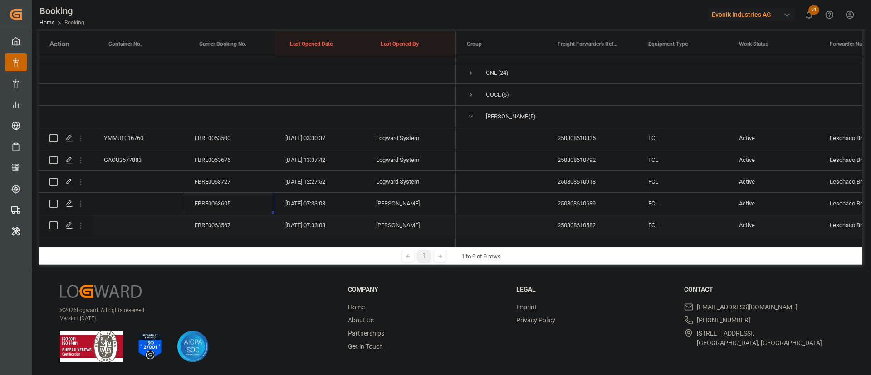
click at [242, 215] on div "FBRE0063567" at bounding box center [229, 225] width 91 height 21
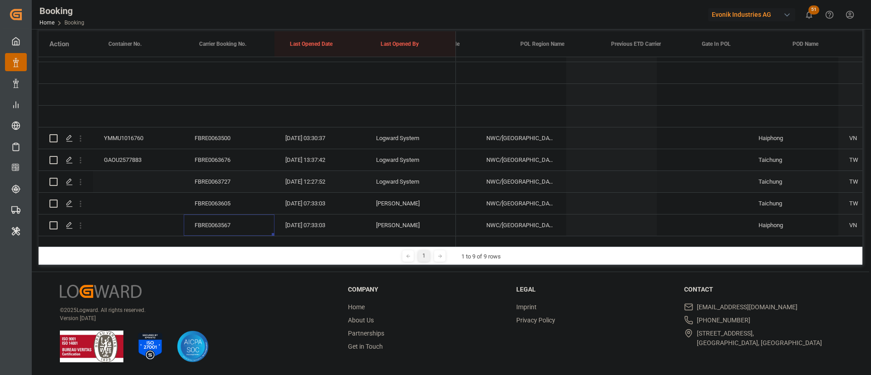
scroll to position [0, 0]
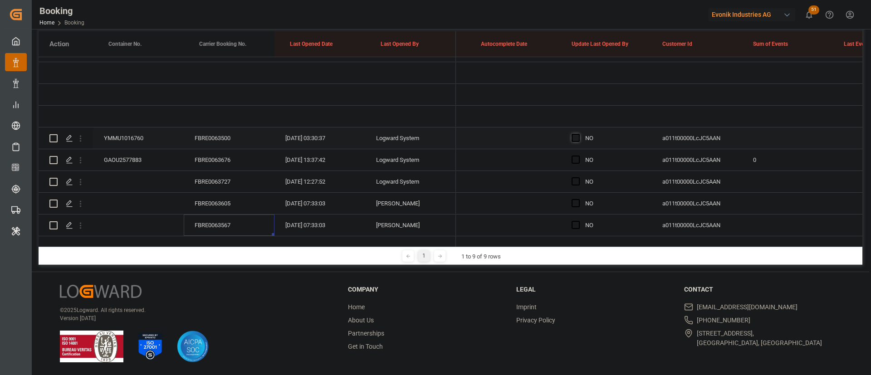
click at [577, 134] on span "Press SPACE to select this row." at bounding box center [576, 138] width 8 height 8
click at [578, 134] on input "Press SPACE to select this row." at bounding box center [578, 134] width 0 height 0
drag, startPoint x: 650, startPoint y: 136, endPoint x: 591, endPoint y: 176, distance: 71.8
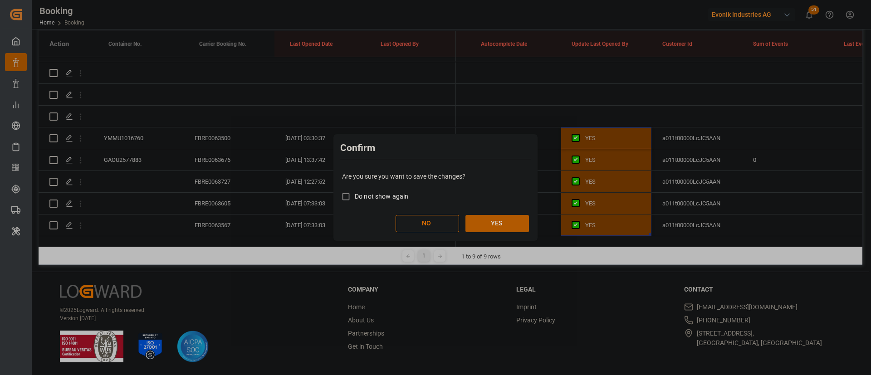
click at [515, 225] on button "YES" at bounding box center [497, 223] width 64 height 17
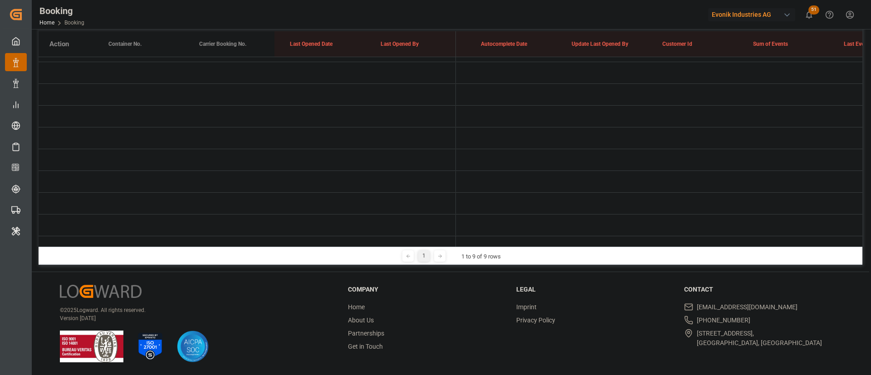
scroll to position [27, 0]
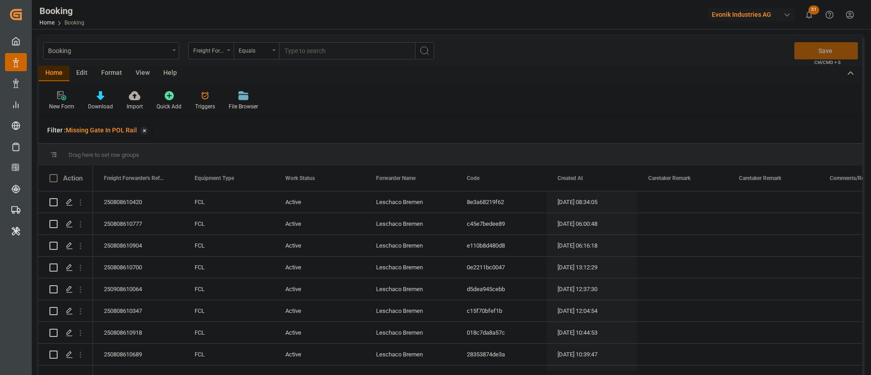
click at [151, 72] on div "View" at bounding box center [143, 73] width 28 height 15
click at [65, 99] on div at bounding box center [58, 96] width 18 height 10
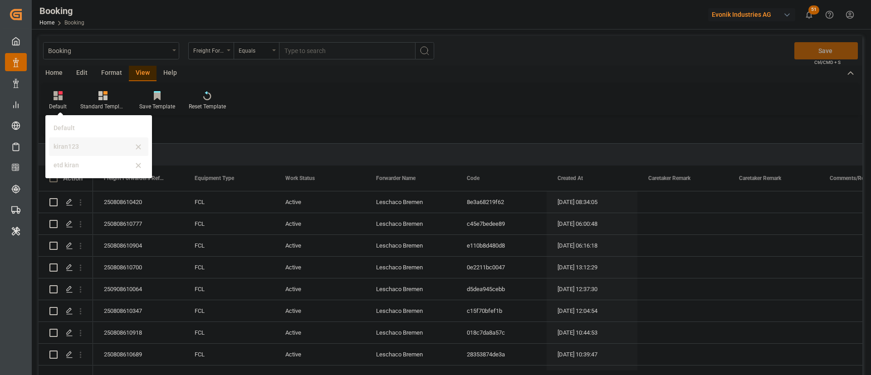
click at [75, 148] on div "kiran123" at bounding box center [93, 147] width 79 height 10
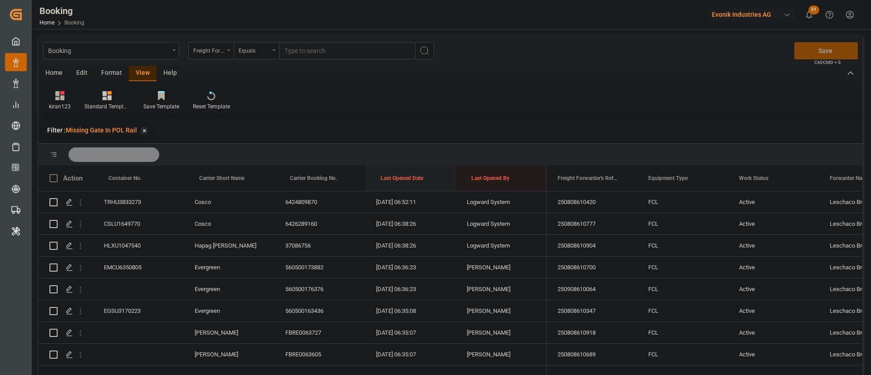
drag, startPoint x: 405, startPoint y: 171, endPoint x: 405, endPoint y: 152, distance: 19.1
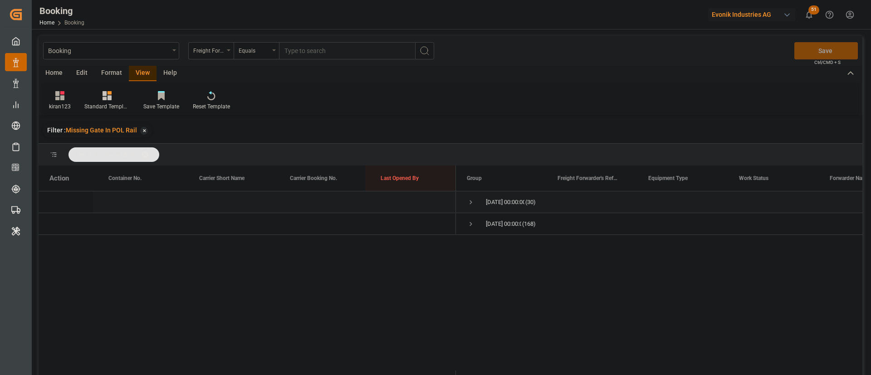
click at [472, 204] on span "Press SPACE to select this row." at bounding box center [471, 202] width 8 height 8
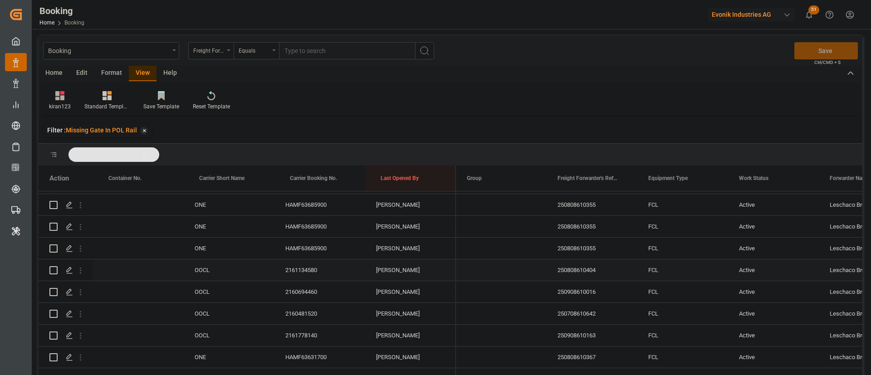
scroll to position [528, 0]
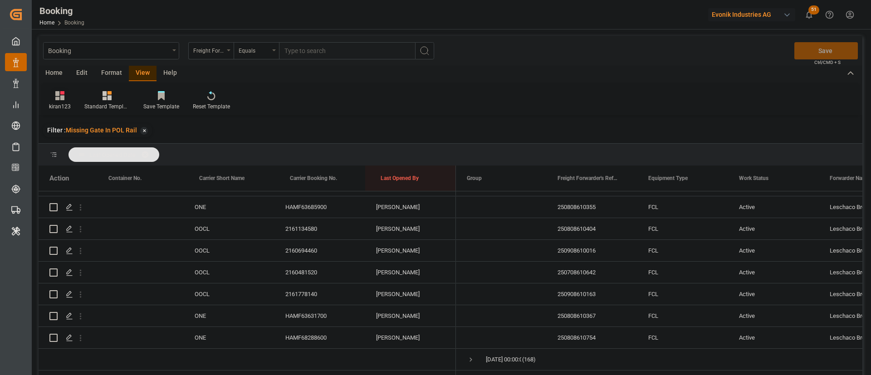
click at [65, 92] on div at bounding box center [60, 96] width 22 height 10
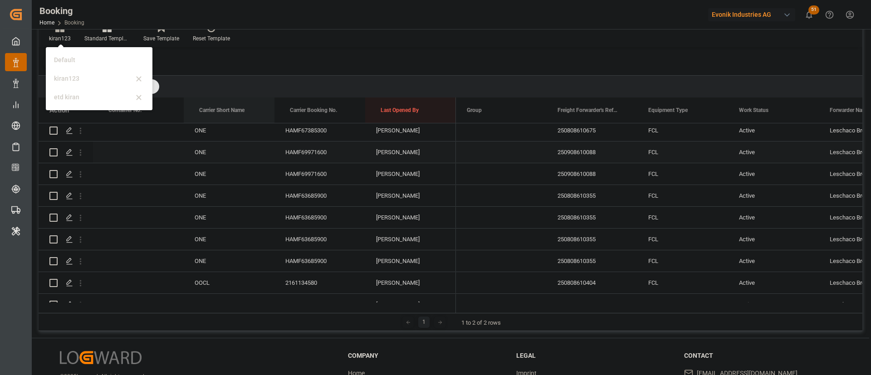
scroll to position [392, 0]
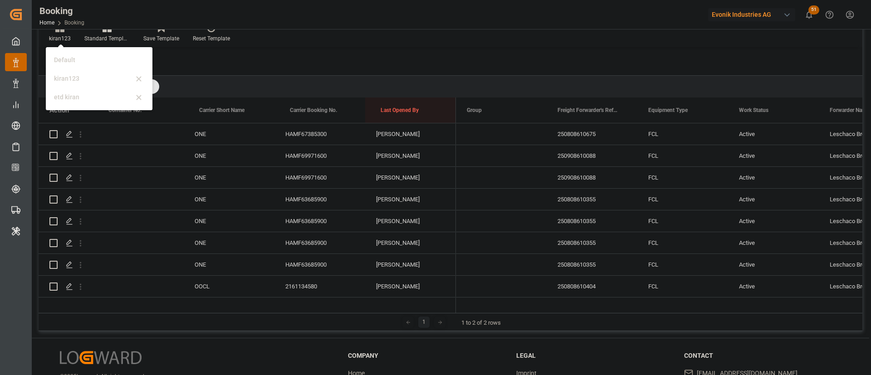
click at [255, 59] on div "Filter : Missing Gate In POL Rail ✕" at bounding box center [451, 62] width 824 height 25
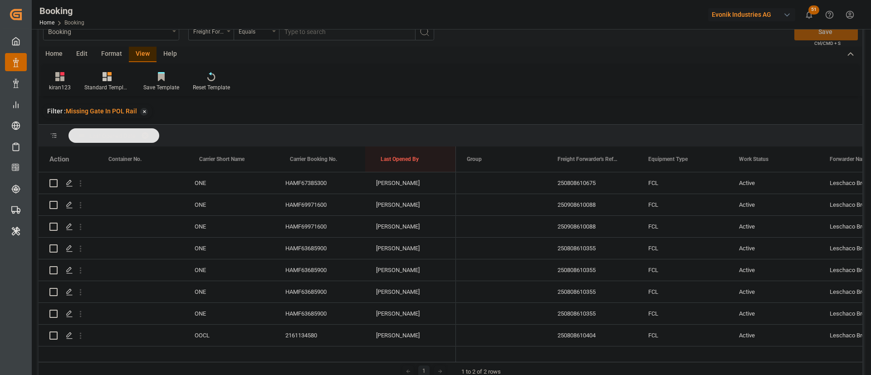
scroll to position [0, 0]
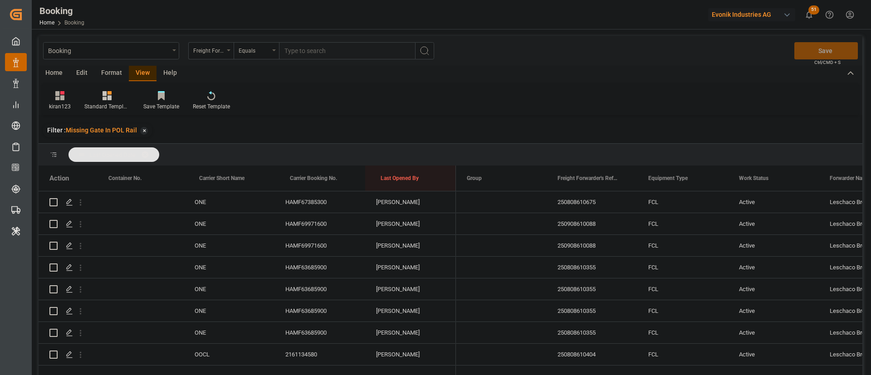
click at [106, 73] on div "Format" at bounding box center [111, 73] width 34 height 15
click at [56, 103] on div "Filter Rows" at bounding box center [62, 107] width 27 height 8
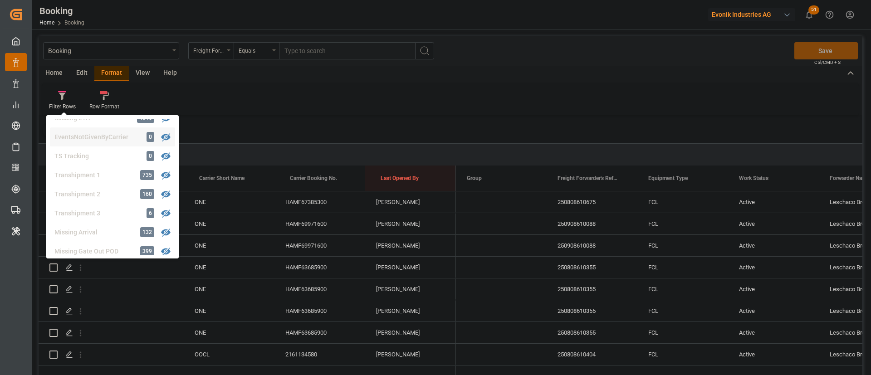
scroll to position [344, 0]
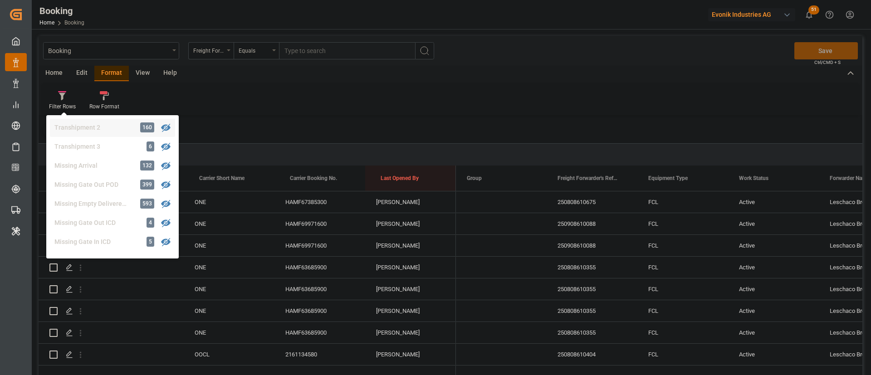
click at [103, 130] on div "Transhipment 2" at bounding box center [93, 128] width 79 height 10
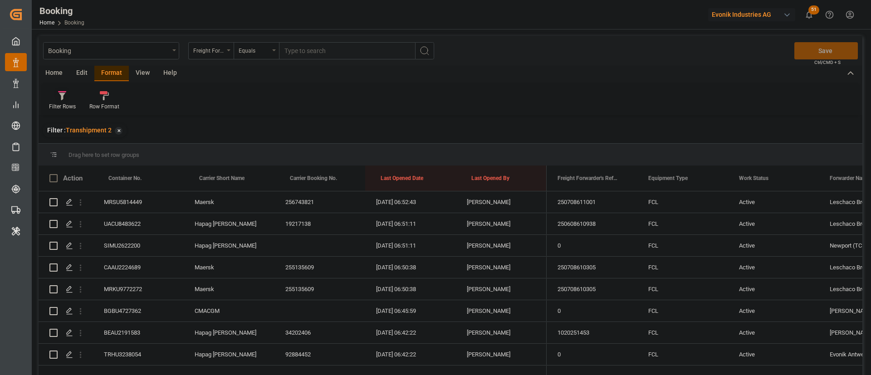
click at [54, 94] on div at bounding box center [62, 96] width 27 height 10
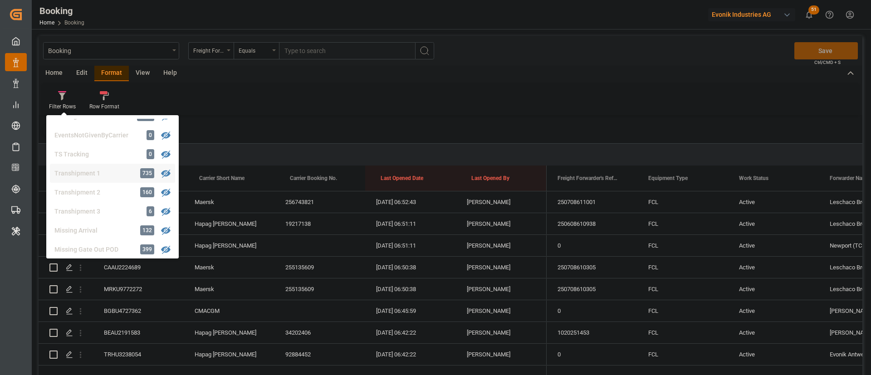
scroll to position [347, 0]
click at [259, 106] on div "Filter Rows GHM Tracking 2414 Karl gross 0 Evonik3rdParty 0 Business Line to be…" at bounding box center [450, 99] width 817 height 31
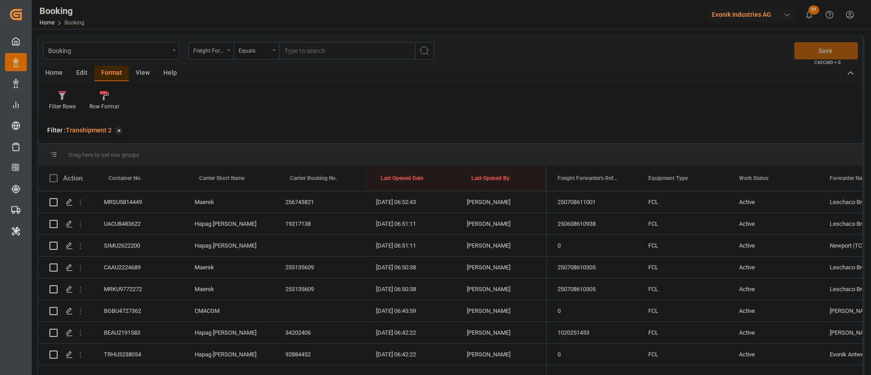
click at [143, 71] on div "View" at bounding box center [143, 73] width 28 height 15
click at [69, 107] on div "kiran123" at bounding box center [60, 107] width 22 height 8
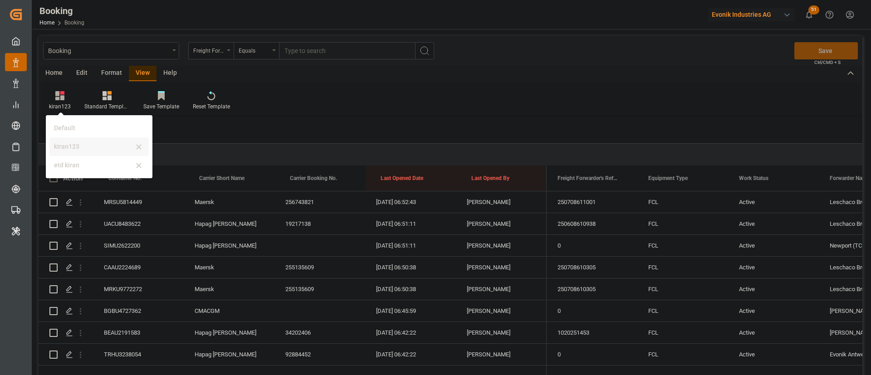
click at [83, 144] on div "kiran123" at bounding box center [93, 147] width 79 height 10
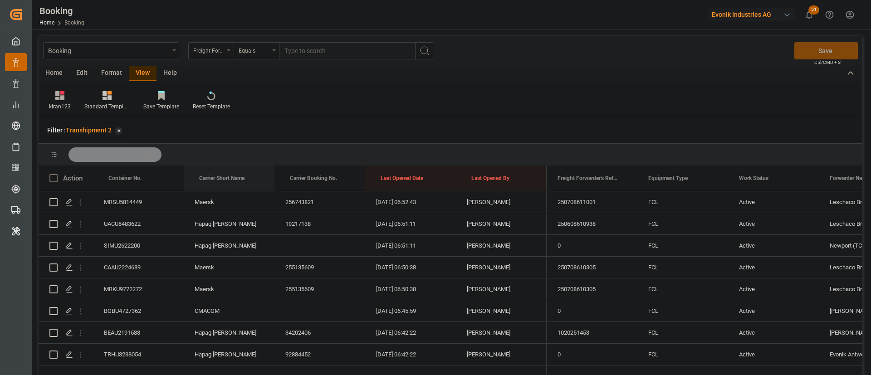
drag, startPoint x: 217, startPoint y: 176, endPoint x: 230, endPoint y: 159, distance: 21.3
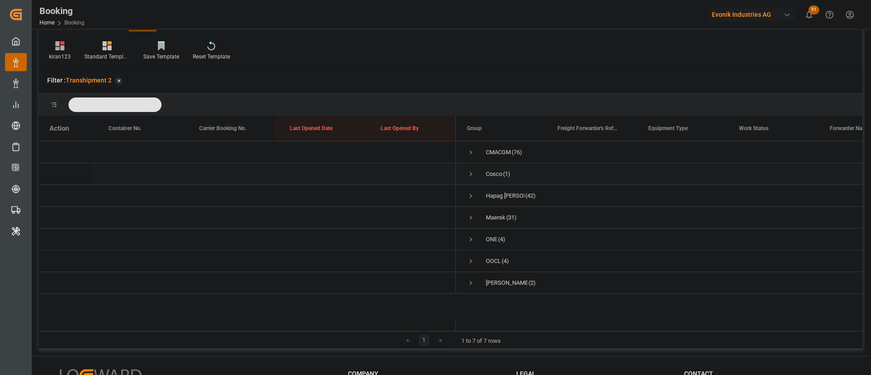
scroll to position [68, 0]
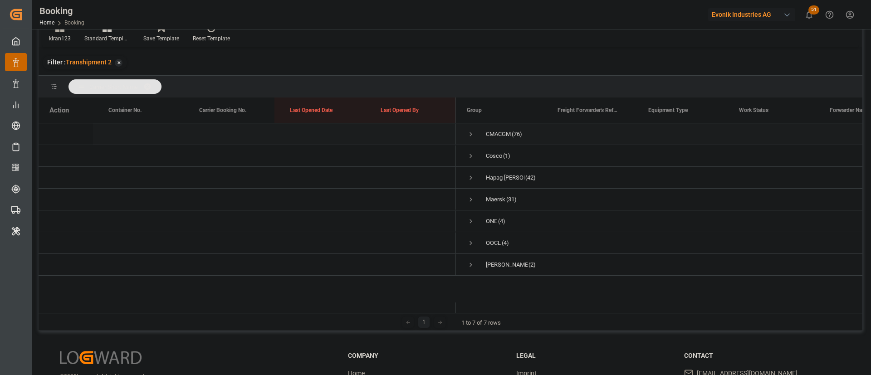
click at [468, 132] on span "Press SPACE to select this row." at bounding box center [471, 134] width 8 height 8
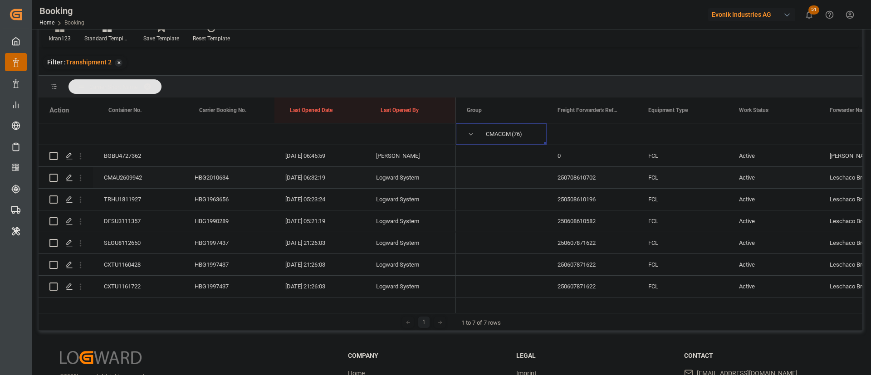
click at [211, 182] on div "HBG2010634" at bounding box center [229, 177] width 91 height 21
click at [233, 206] on div "HBG1963656" at bounding box center [229, 199] width 91 height 21
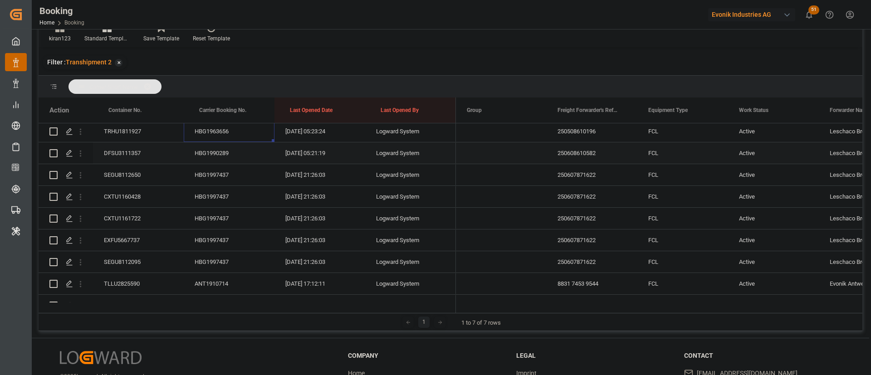
click at [233, 162] on div "HBG1990289" at bounding box center [229, 152] width 91 height 21
click at [196, 170] on div "HBG1997437" at bounding box center [229, 174] width 91 height 21
click at [77, 180] on icon "open menu" at bounding box center [81, 176] width 10 height 10
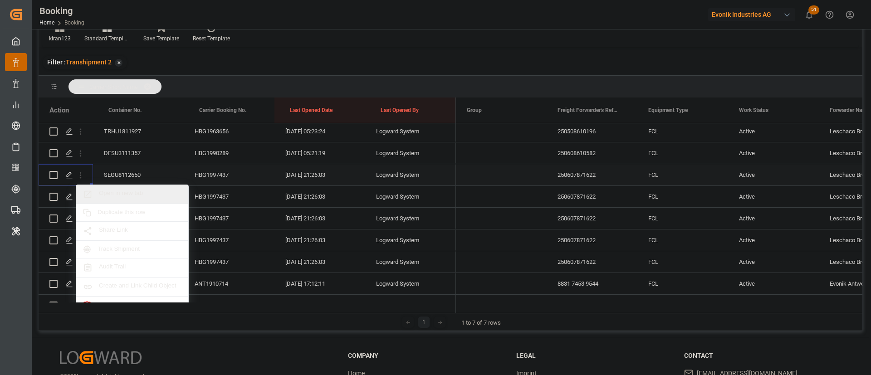
click at [146, 196] on span "Open in new tab" at bounding box center [140, 195] width 83 height 10
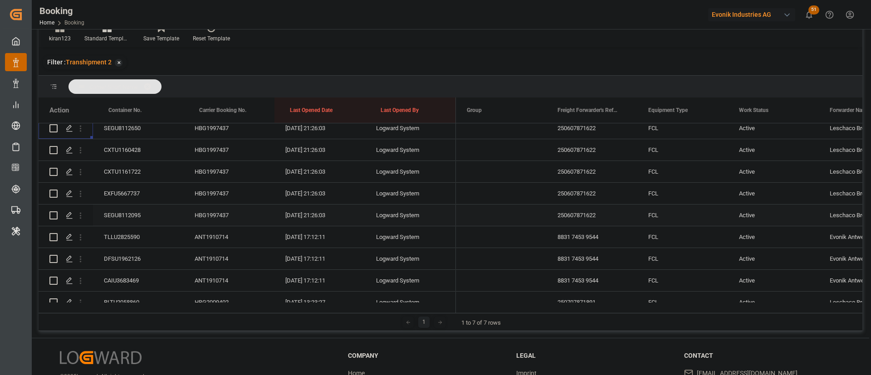
scroll to position [136, 0]
click at [196, 207] on div "ANT1910714" at bounding box center [229, 215] width 91 height 21
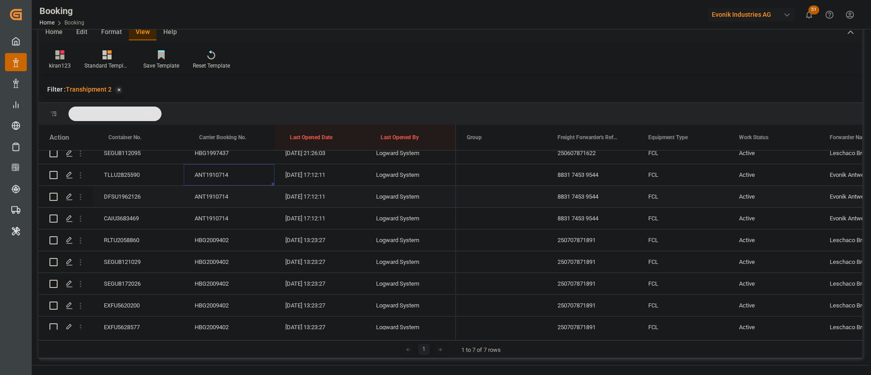
scroll to position [95, 0]
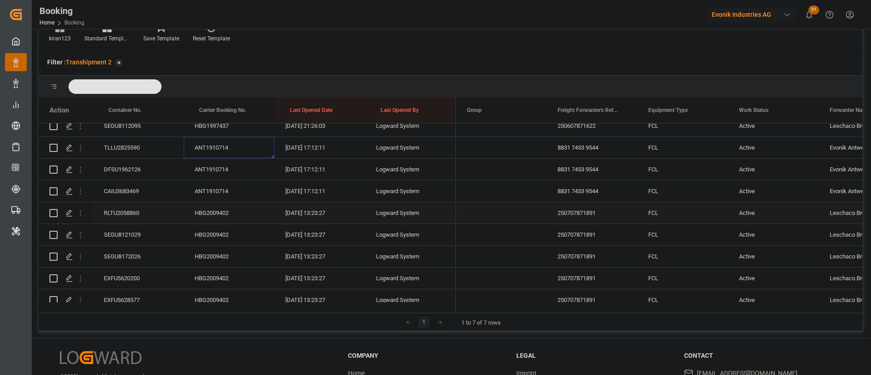
click at [204, 214] on div "HBG2009402" at bounding box center [229, 212] width 91 height 21
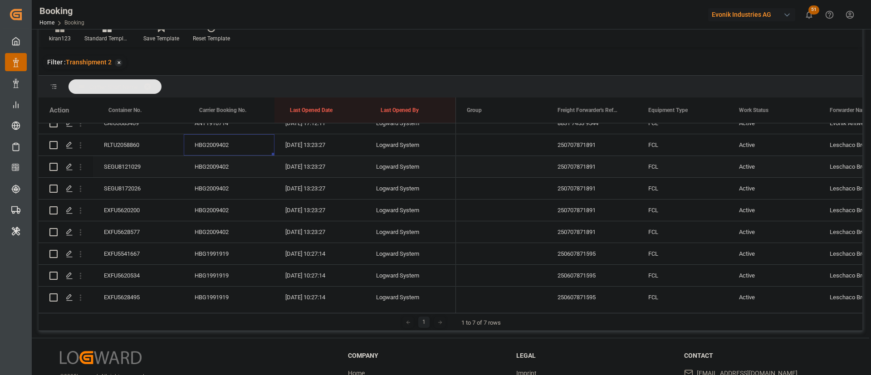
click at [216, 161] on div "HBG2009402" at bounding box center [229, 166] width 91 height 21
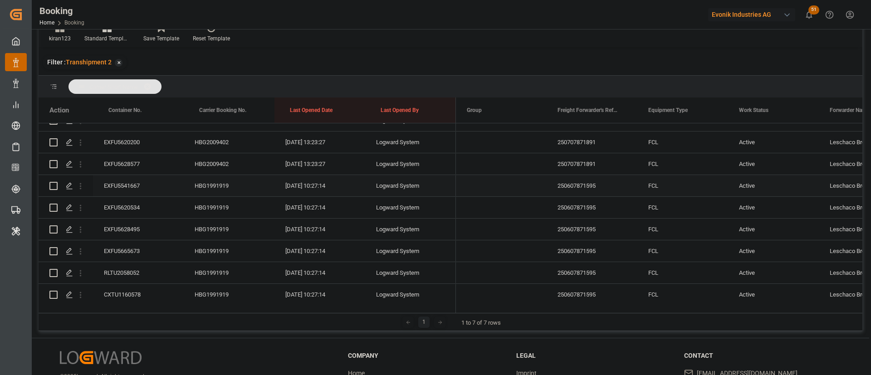
click at [211, 179] on div "HBG1991919" at bounding box center [229, 185] width 91 height 21
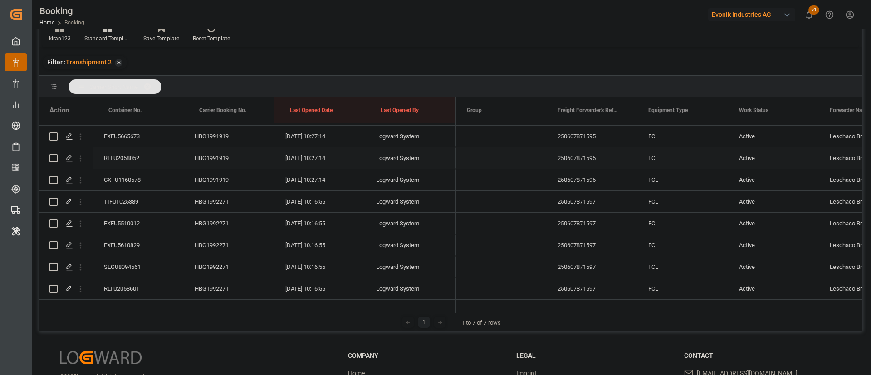
scroll to position [476, 0]
click at [214, 181] on div "HBG1992271" at bounding box center [229, 180] width 91 height 21
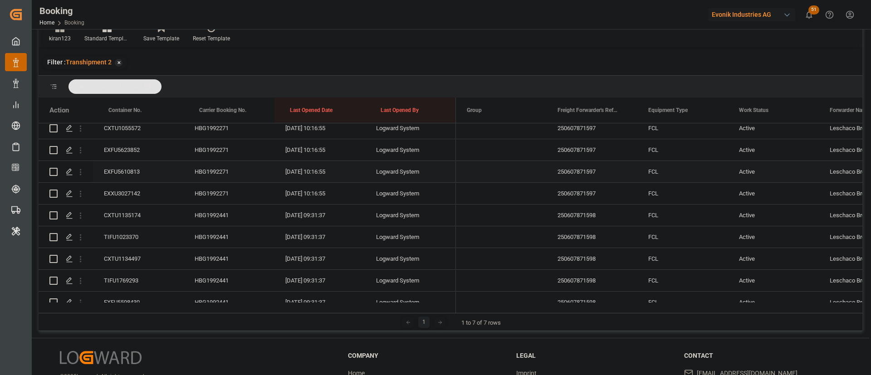
scroll to position [680, 0]
click at [197, 199] on div "HBG1992441" at bounding box center [229, 193] width 91 height 21
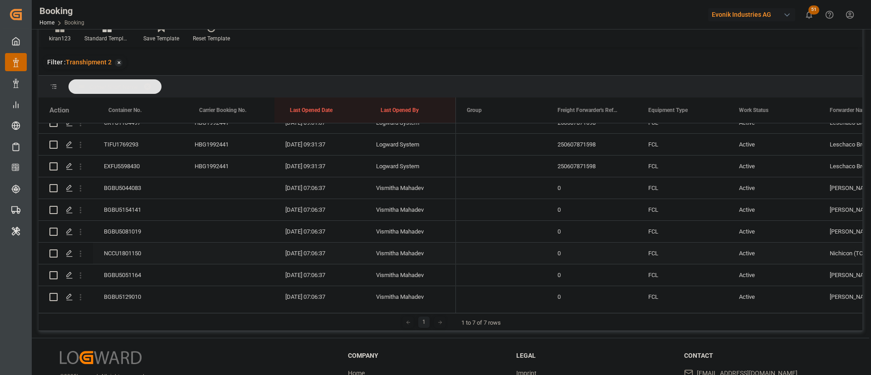
scroll to position [817, 0]
click at [135, 167] on div "BGBU5044083" at bounding box center [138, 166] width 91 height 21
click at [127, 199] on div "BGBU5154141" at bounding box center [138, 188] width 91 height 21
click at [128, 208] on div "BGBU5081019" at bounding box center [138, 210] width 91 height 21
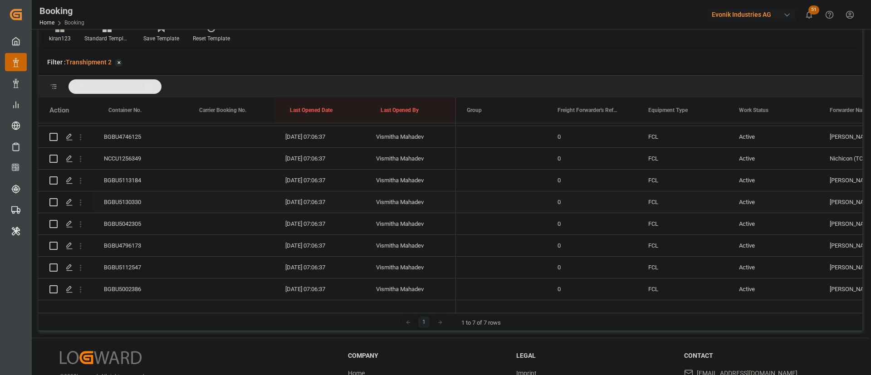
scroll to position [885, 0]
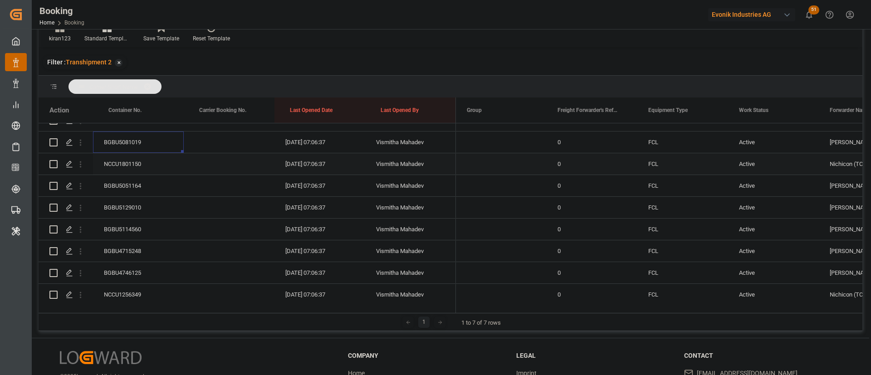
click at [137, 163] on div "NCCU1801150" at bounding box center [138, 163] width 91 height 21
click at [132, 186] on div "BGBU5051164" at bounding box center [138, 185] width 91 height 21
click at [113, 212] on div "BGBU5129010" at bounding box center [138, 207] width 91 height 21
click at [136, 233] on div "BGBU5114560" at bounding box center [138, 229] width 91 height 21
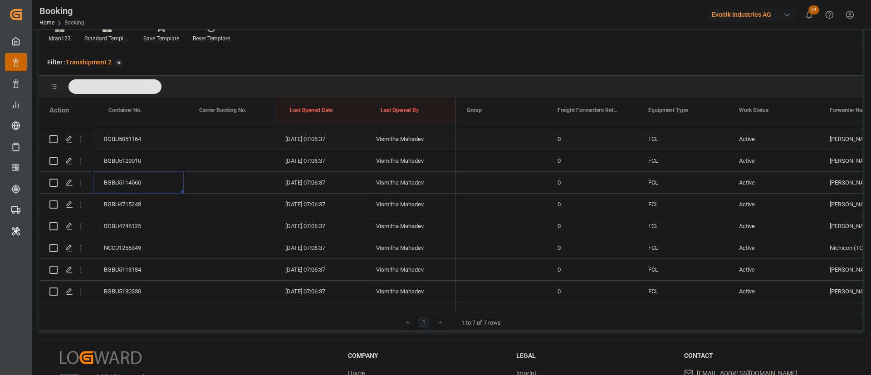
scroll to position [953, 0]
click at [130, 185] on div "BGBU4715248" at bounding box center [138, 182] width 91 height 21
click at [126, 208] on div "BGBU4746125" at bounding box center [138, 204] width 91 height 21
click at [133, 154] on div "NCCU1256349" at bounding box center [138, 158] width 91 height 21
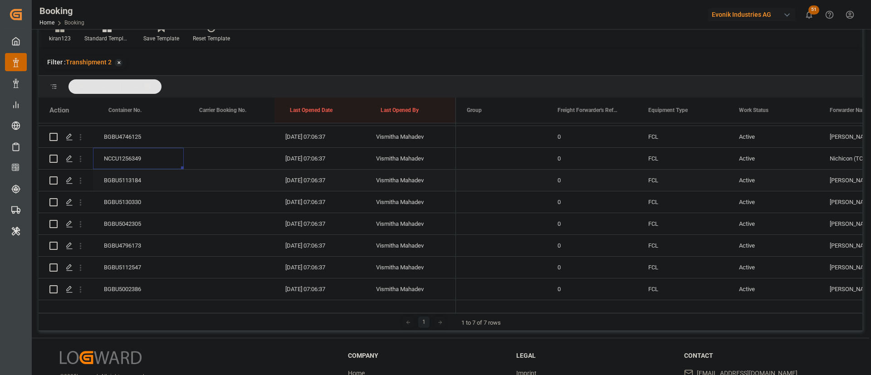
click at [132, 172] on div "BGBU5113184" at bounding box center [138, 180] width 91 height 21
click at [148, 151] on div "NCCU1256349" at bounding box center [138, 158] width 91 height 21
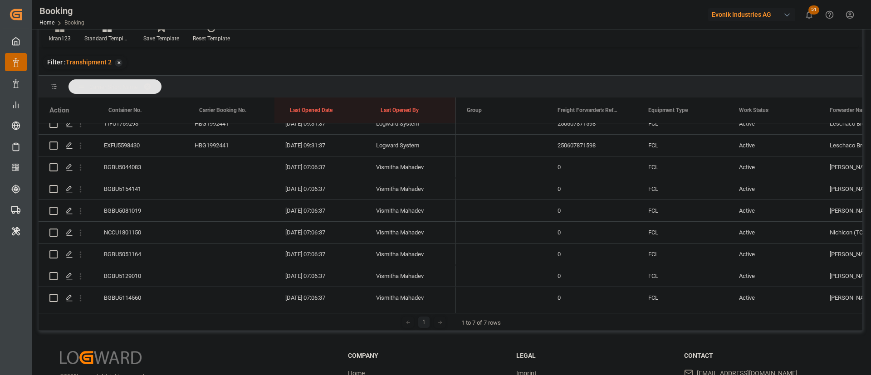
scroll to position [749, 0]
click at [125, 228] on div "BGBU5044083" at bounding box center [138, 234] width 91 height 21
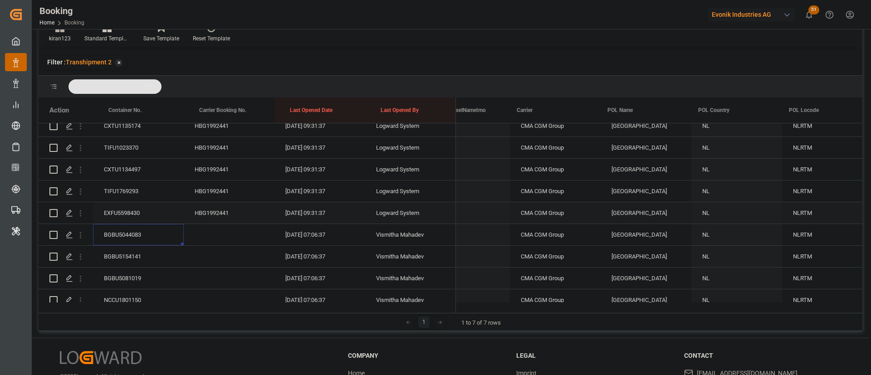
scroll to position [0, 3398]
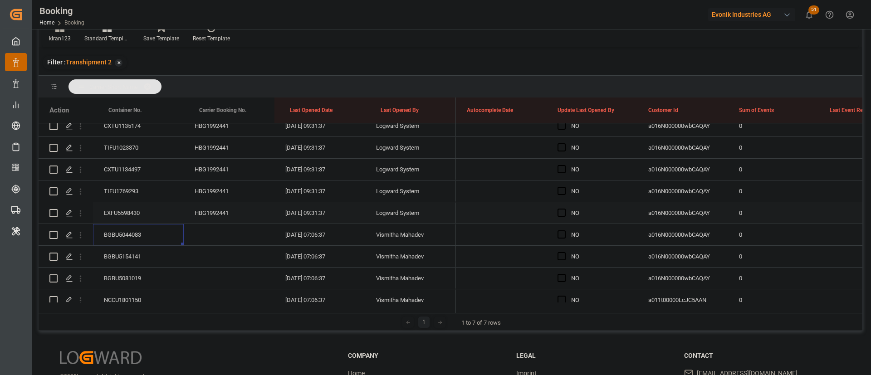
click at [558, 214] on span "Press SPACE to select this row." at bounding box center [562, 213] width 8 height 8
click at [564, 209] on input "Press SPACE to select this row." at bounding box center [564, 209] width 0 height 0
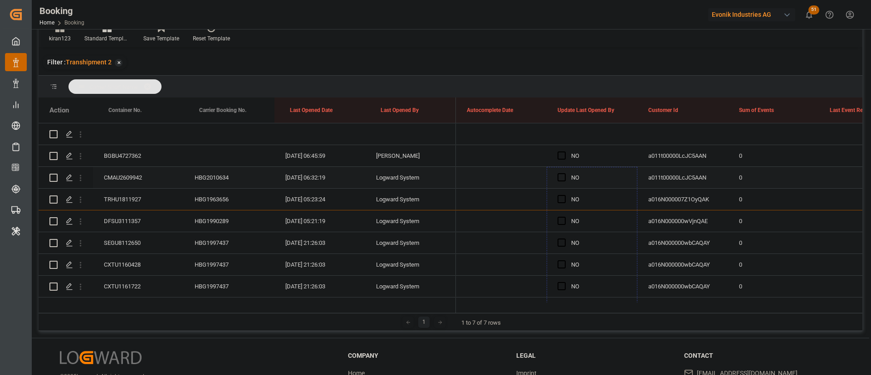
drag, startPoint x: 636, startPoint y: 223, endPoint x: 591, endPoint y: 169, distance: 70.5
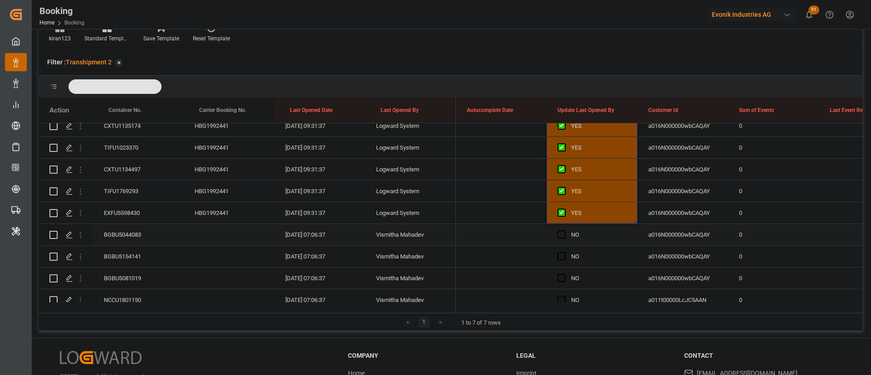
click at [131, 232] on div "BGBU5044083" at bounding box center [138, 234] width 91 height 21
click at [133, 254] on div "BGBU5154141" at bounding box center [138, 256] width 91 height 21
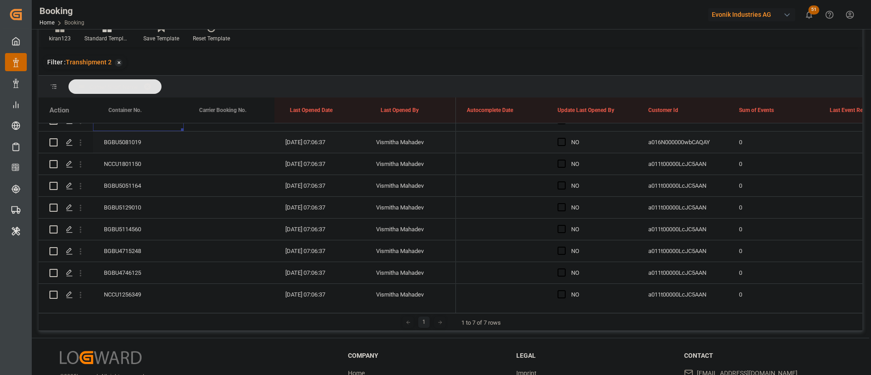
click at [137, 141] on div "BGBU5081019" at bounding box center [138, 142] width 91 height 21
click at [127, 168] on div "NCCU1801150" at bounding box center [138, 163] width 91 height 21
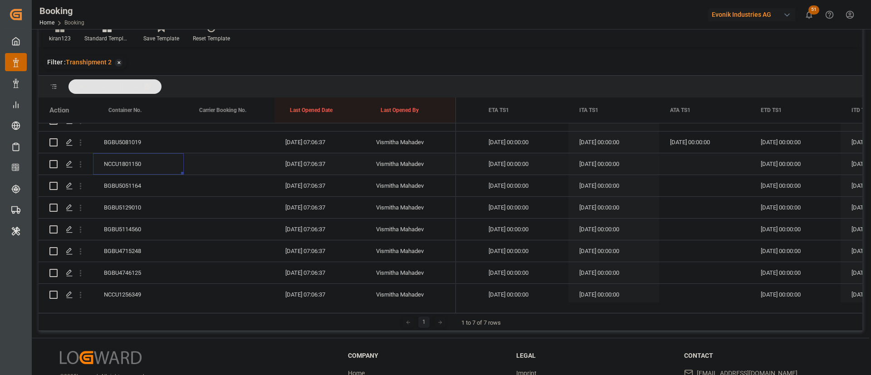
click at [694, 161] on div "Press SPACE to select this row." at bounding box center [704, 163] width 91 height 21
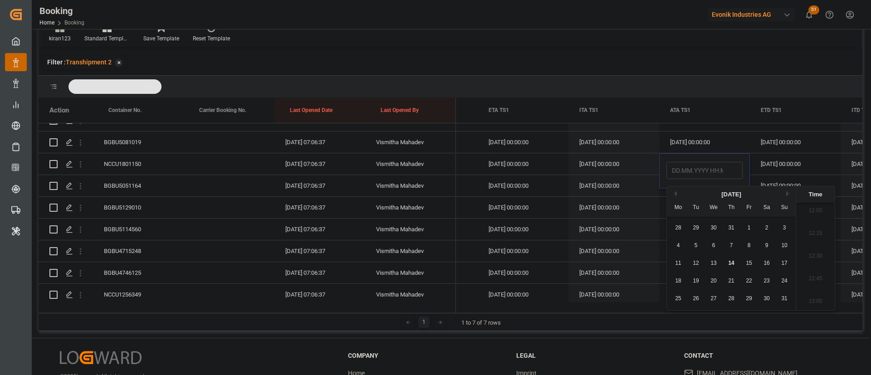
drag, startPoint x: 729, startPoint y: 263, endPoint x: 642, endPoint y: 232, distance: 92.7
click at [730, 263] on span "14" at bounding box center [731, 263] width 6 height 6
type input "[DATE] 00:00"
click at [568, 209] on div "[DATE] 00:00:00" at bounding box center [523, 207] width 91 height 21
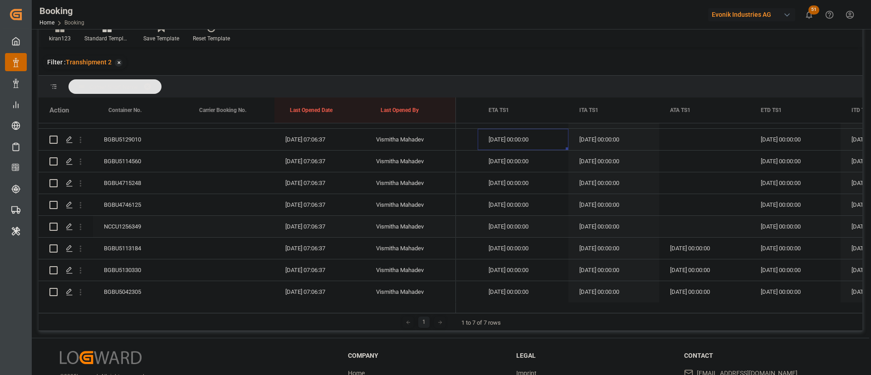
click at [130, 228] on div "NCCU1256349" at bounding box center [138, 226] width 91 height 21
click at [693, 221] on div "Press SPACE to select this row." at bounding box center [704, 226] width 91 height 21
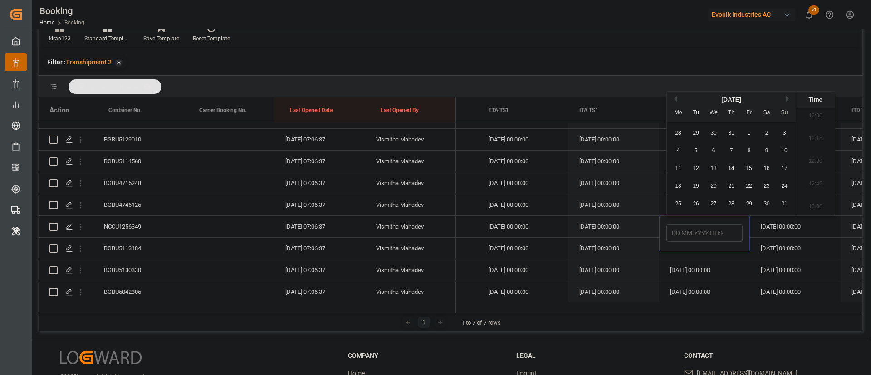
click at [731, 171] on span "14" at bounding box center [731, 168] width 6 height 6
type input "[DATE] 00:00"
click at [605, 210] on div "[DATE] 00:00:00" at bounding box center [613, 204] width 91 height 21
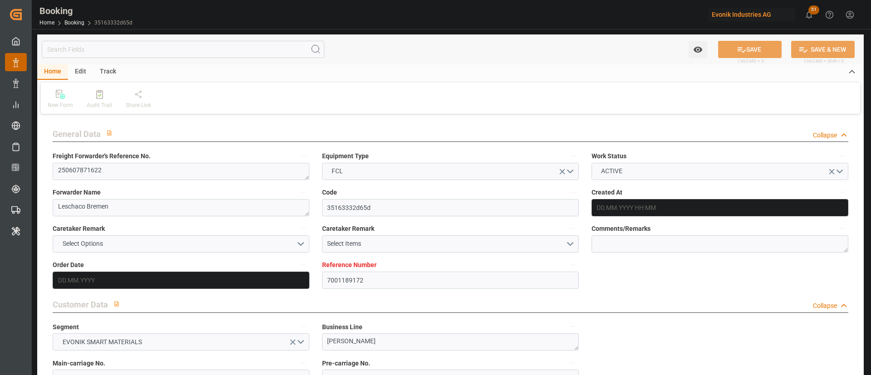
type input "7001189172"
type input "9776420"
type input "CMACGM"
type input "CMA CGM Group"
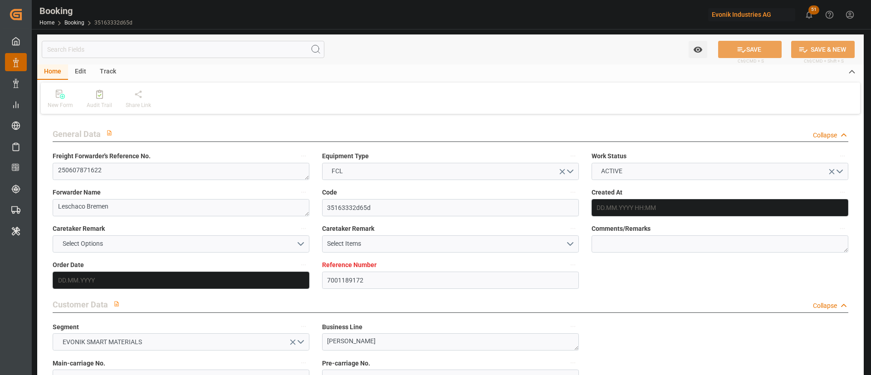
type input "NLRTM"
type input "IDBDJ"
type input "MYPKG"
type input "IDJKT"
type input "49"
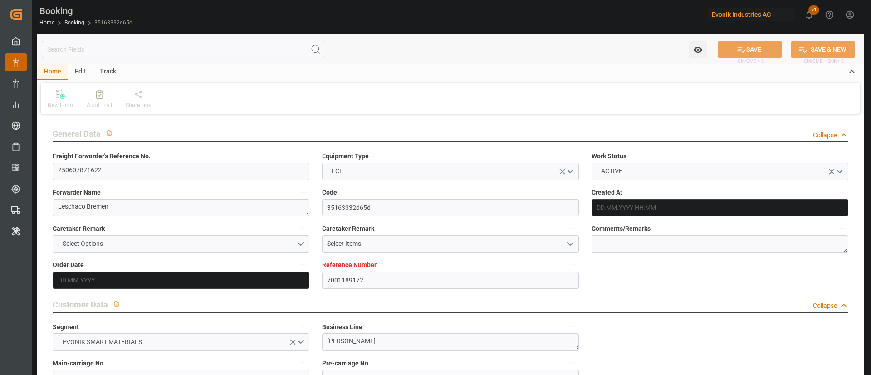
type input "0"
type input "NLRTM"
type input "IDBDJ"
type input "9983425"
type input "9463310"
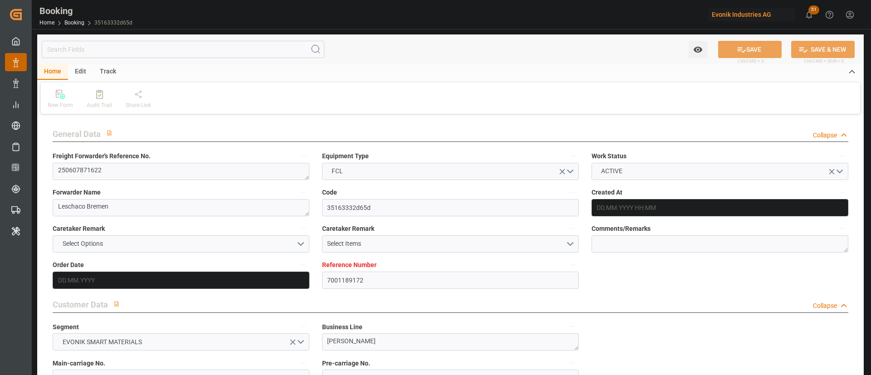
scroll to position [953, 0]
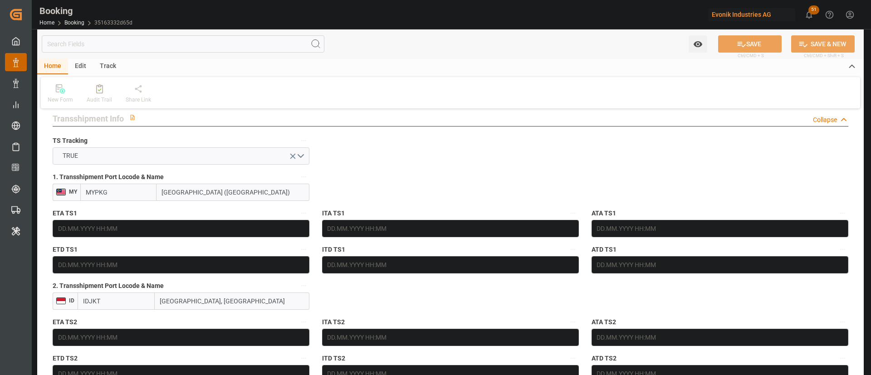
type input "06.06.2025 07:30"
type input "06.06.2025"
type input "22.08.2025"
type input "[DATE]"
type input "13.06.2025"
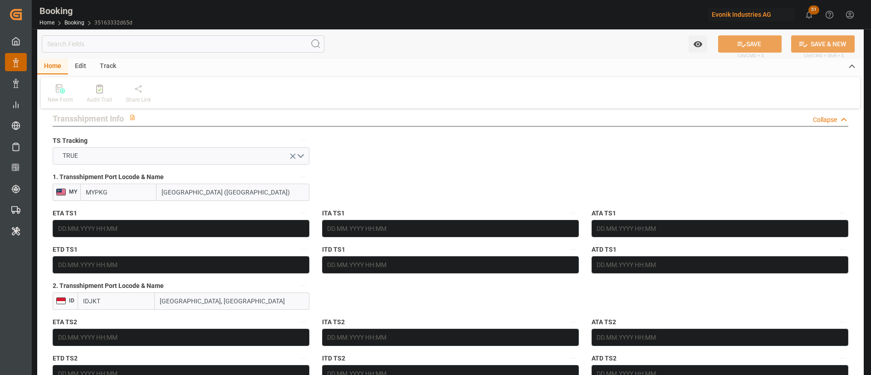
type input "[DATE]"
type input "05.07.2025 00:00"
type input "05.07.2025 15:39"
type input "30.06.2025 17:10"
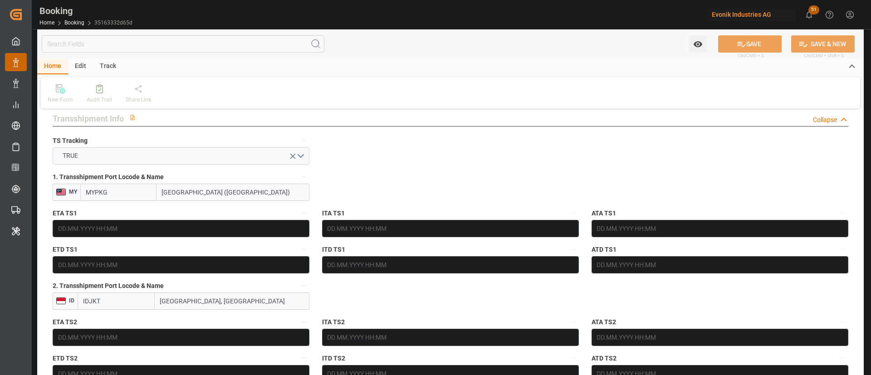
type input "04.09.2025 09:00"
type input "22.08.2025 00:00"
type input "13.08.2025 19:00"
type input "[DATE] 00:00"
type input "14.08.2025 02:56"
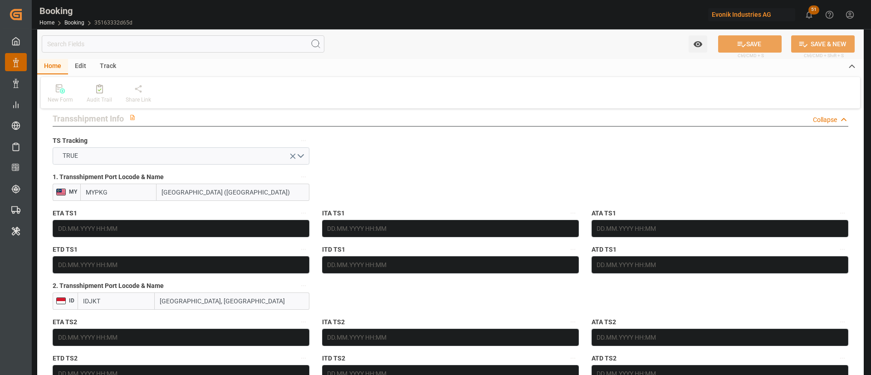
type input "15.08.2025 18:00"
type input "16.08.2025 00:00"
type input "20.08.2025 04:00"
type input "20.08.2025 00:00"
type input "31.08.2025 15:00"
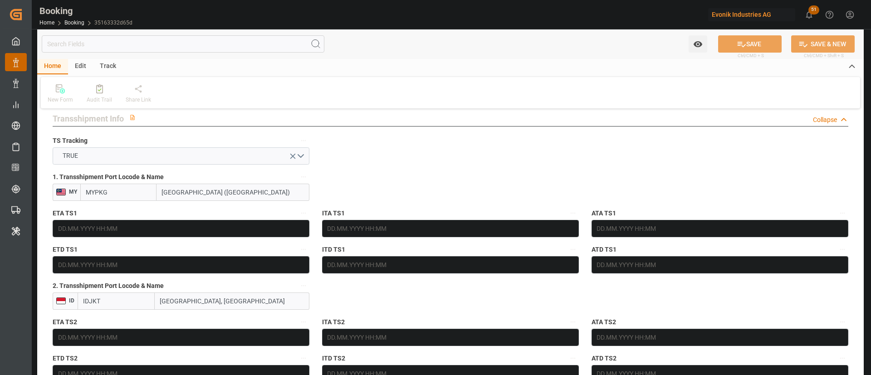
type input "20.08.2025 00:00"
type input "25.06.2025"
type input "13.08.2025 21:26"
type input "[DATE]"
type input "04.07.2025 15:31"
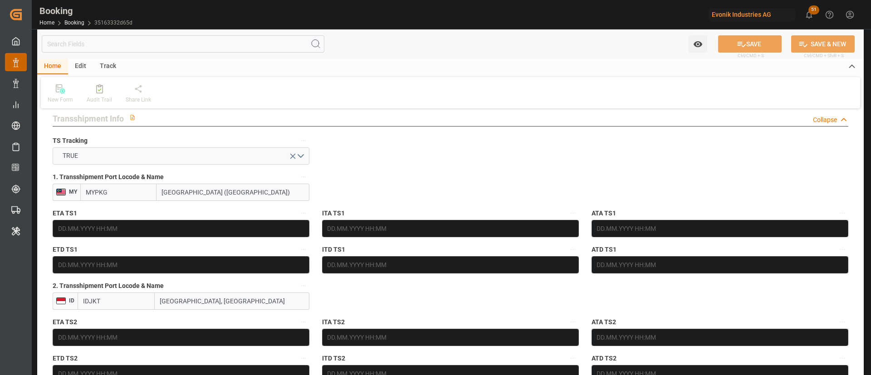
type input "05.07.2025 14:57"
type input "13.08.2025 19:00"
type input "13.08.2025 18:48"
type input "14.08.2025 04:02"
type input "15.08.2025 18:00"
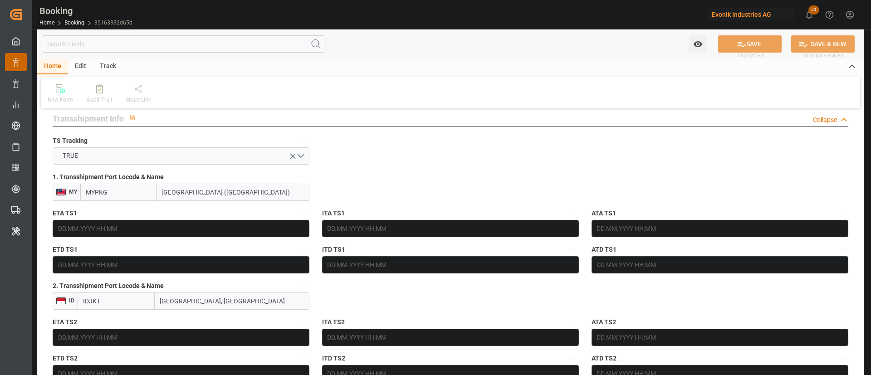
type input "20.08.2025 04:00"
type input "20.08.2025 15:15"
type input "31.08.2025 15:00"
type input "22.08.2025 21:51"
type input "04.09.2025 09:00"
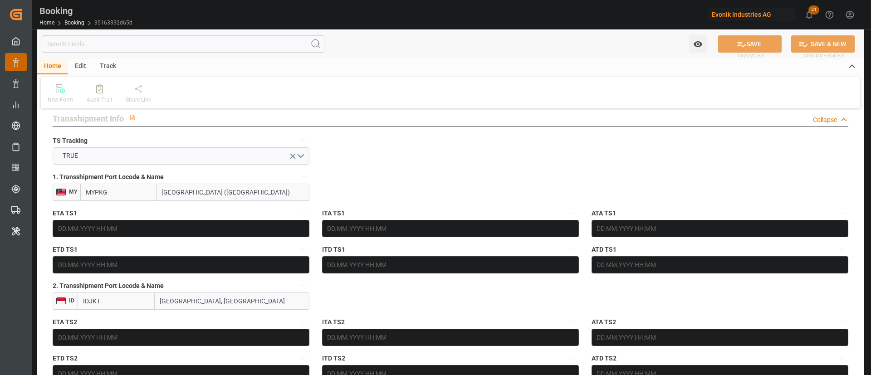
type input "04.09.2025 11:13"
type input "08.09.2025 11:13"
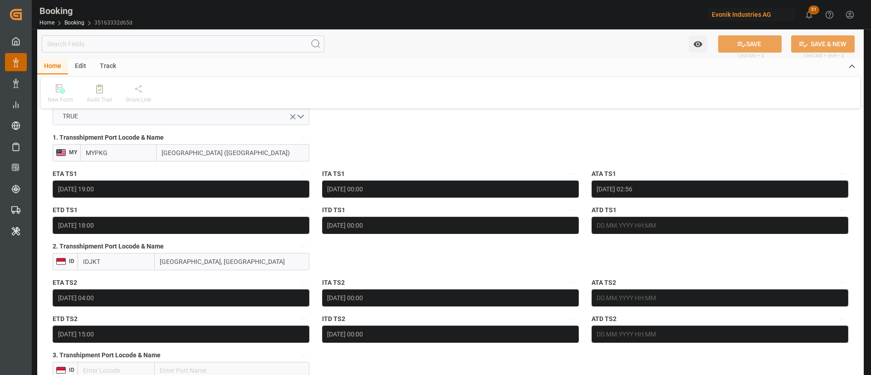
scroll to position [1021, 0]
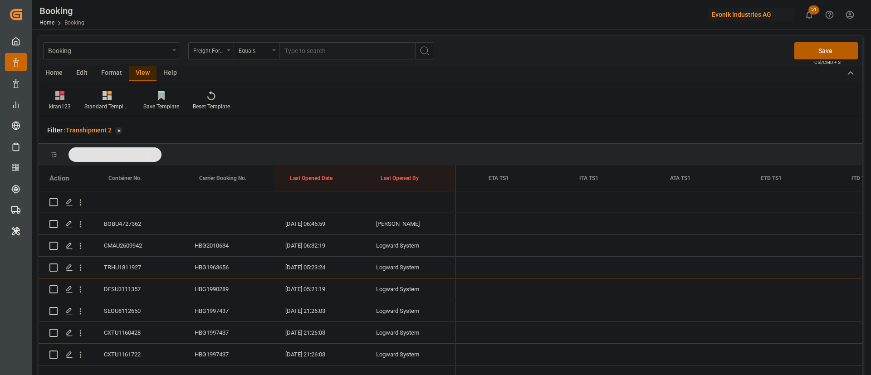
scroll to position [0, 9777]
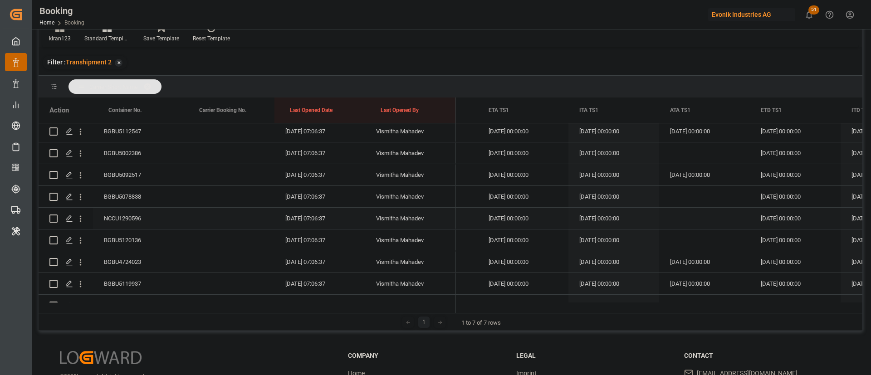
click at [136, 213] on div "NCCU1290596" at bounding box center [138, 218] width 91 height 21
click at [685, 219] on div "Press SPACE to select this row." at bounding box center [704, 218] width 91 height 21
click at [730, 319] on span "14" at bounding box center [731, 317] width 6 height 6
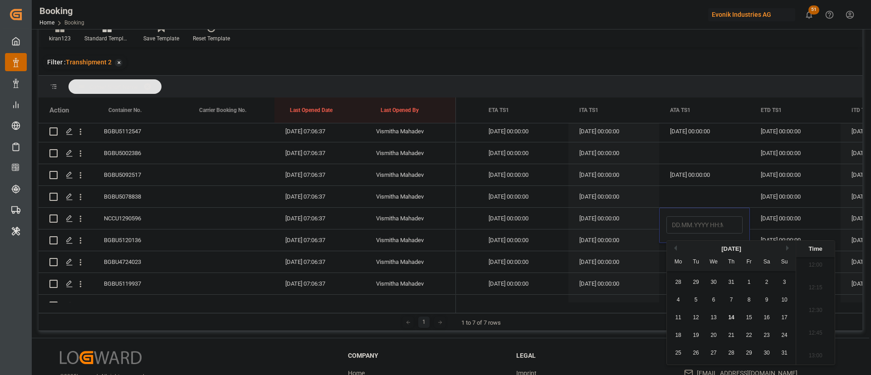
type input "[DATE] 00:00"
drag, startPoint x: 569, startPoint y: 243, endPoint x: 599, endPoint y: 232, distance: 31.4
click at [569, 242] on div "02.09.2025 00:00:00" at bounding box center [613, 240] width 91 height 21
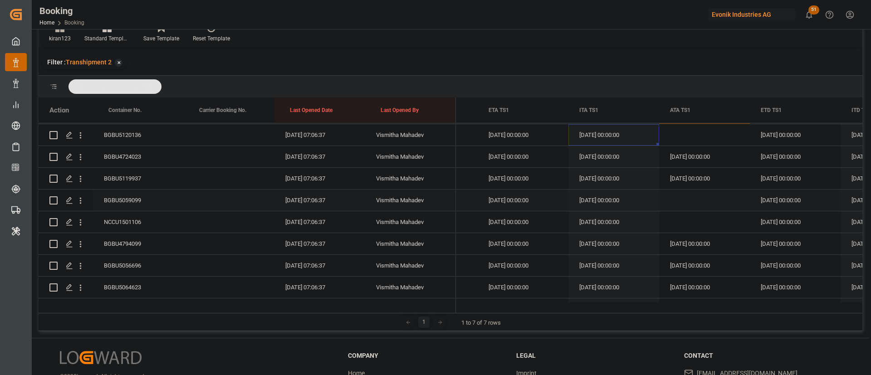
scroll to position [1293, 0]
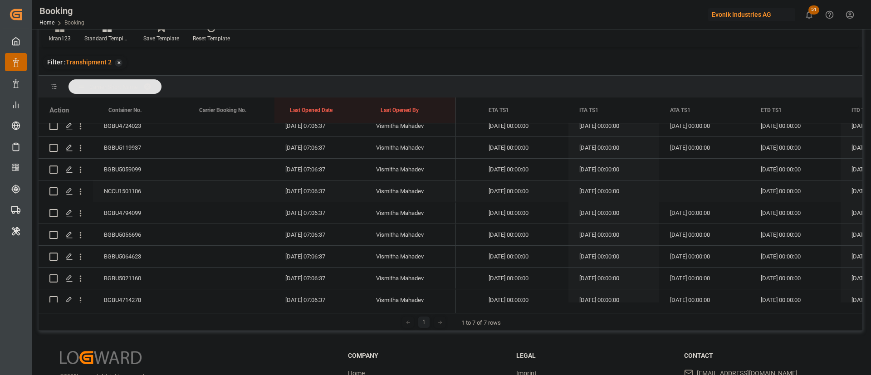
click at [128, 193] on div "NCCU1501106" at bounding box center [138, 191] width 91 height 21
click at [253, 173] on div "Press SPACE to select this row." at bounding box center [229, 169] width 91 height 21
click at [136, 190] on div "NCCU1501106" at bounding box center [138, 191] width 91 height 21
click at [686, 190] on div "Press SPACE to select this row." at bounding box center [704, 191] width 91 height 21
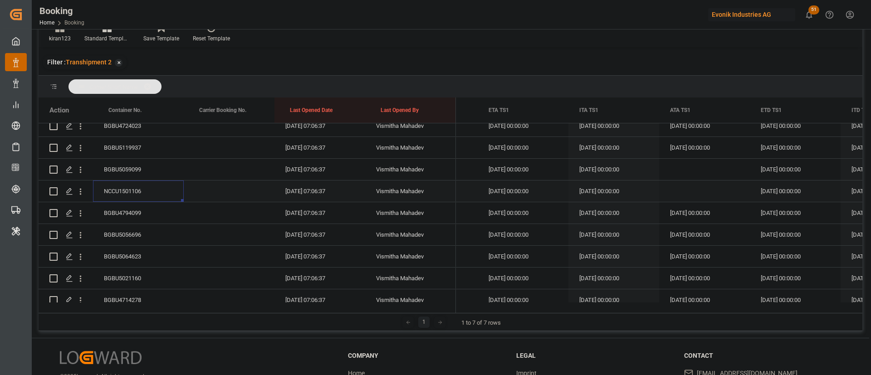
click at [686, 190] on div "Press SPACE to select this row." at bounding box center [704, 191] width 91 height 21
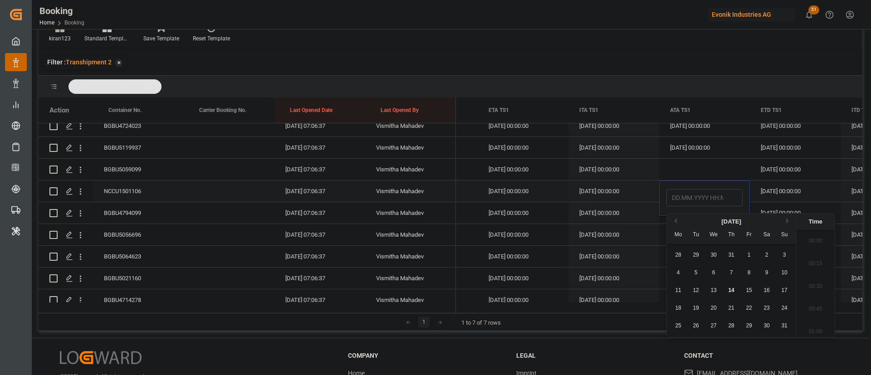
scroll to position [1092, 0]
click at [730, 292] on span "14" at bounding box center [731, 290] width 6 height 6
type input "14.08.2025 00:00"
click at [588, 224] on div "[DATE] 00:00:00" at bounding box center [613, 234] width 91 height 21
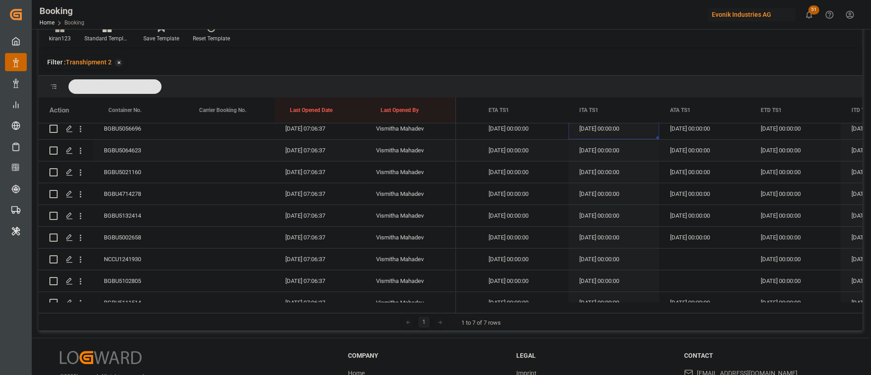
scroll to position [1429, 0]
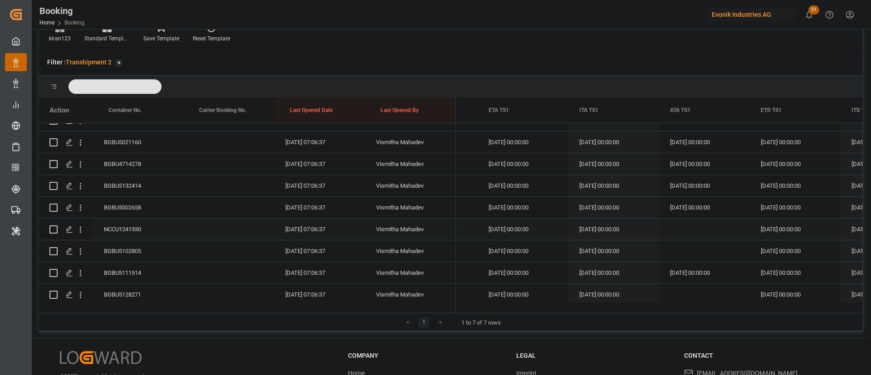
click at [142, 228] on div "NCCU1241930" at bounding box center [138, 229] width 91 height 21
click at [690, 221] on div "Press SPACE to select this row." at bounding box center [704, 229] width 91 height 21
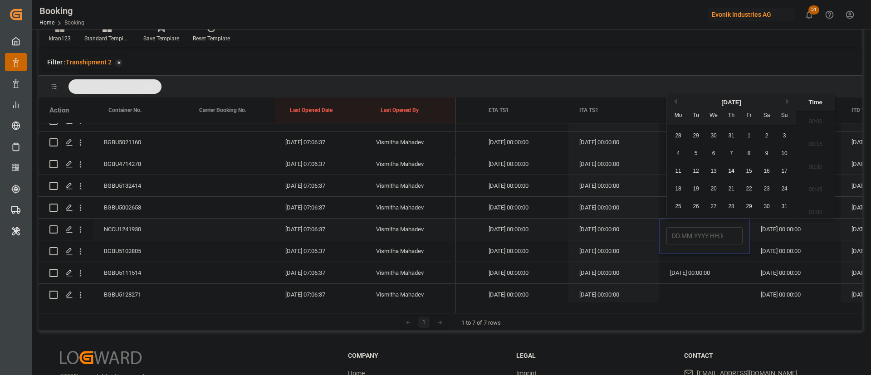
scroll to position [1092, 0]
click at [732, 177] on div "11 12 13 14 15 16 17" at bounding box center [732, 171] width 124 height 18
click at [733, 174] on span "14" at bounding box center [731, 171] width 6 height 6
type input "[DATE] 00:00"
click at [587, 207] on div "[DATE] 00:00:00" at bounding box center [613, 207] width 91 height 21
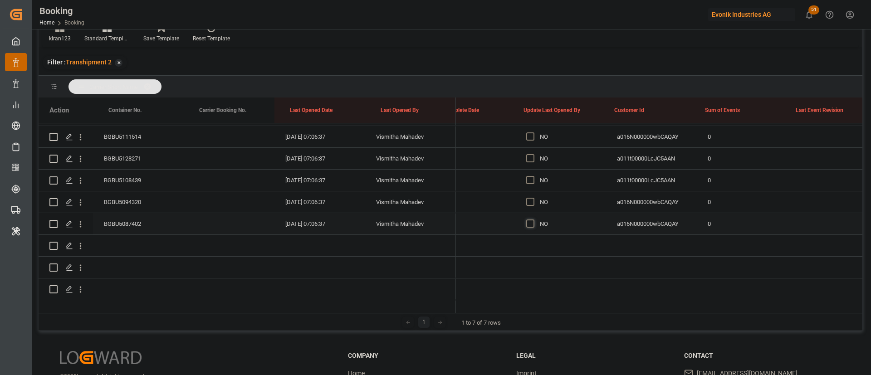
scroll to position [0, 7106]
click at [533, 221] on span "Press SPACE to select this row." at bounding box center [532, 224] width 8 height 8
click at [535, 220] on input "Press SPACE to select this row." at bounding box center [535, 220] width 0 height 0
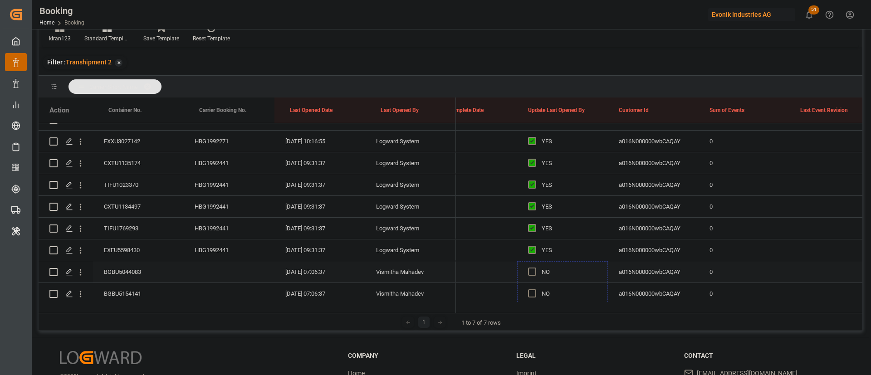
scroll to position [717, 0]
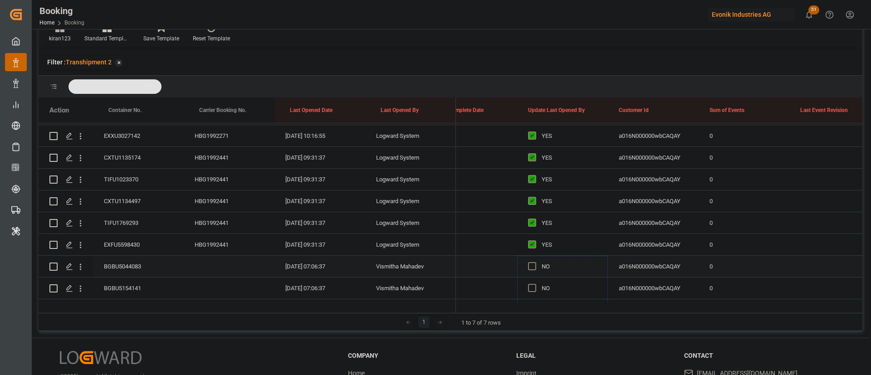
drag, startPoint x: 606, startPoint y: 233, endPoint x: 503, endPoint y: 182, distance: 114.8
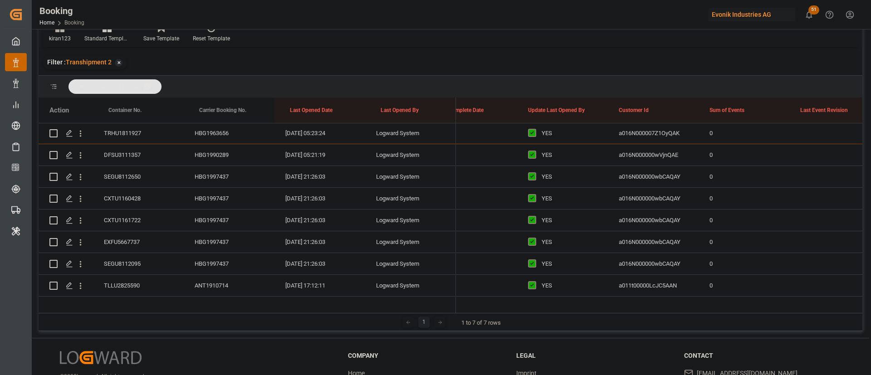
scroll to position [0, 0]
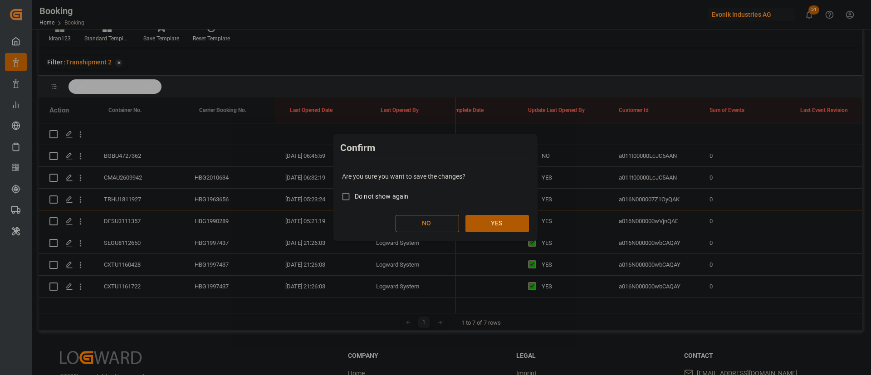
click at [494, 224] on button "YES" at bounding box center [497, 223] width 64 height 17
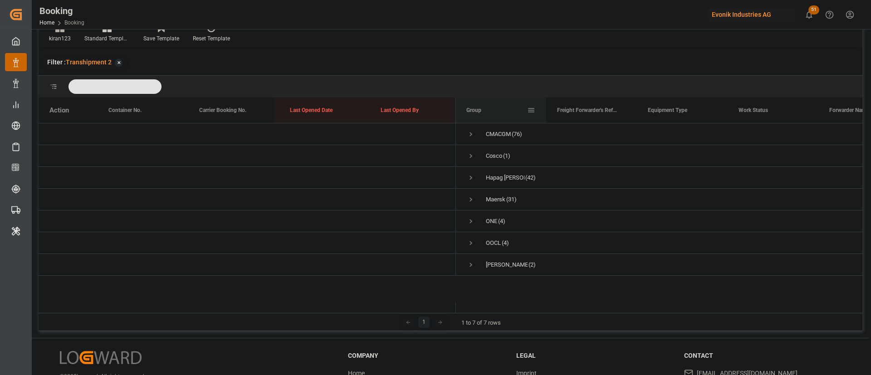
scroll to position [0, 0]
click at [466, 179] on div "Hapag Lloyd (42)" at bounding box center [500, 177] width 91 height 21
click at [468, 179] on span "Press SPACE to select this row." at bounding box center [470, 178] width 8 height 8
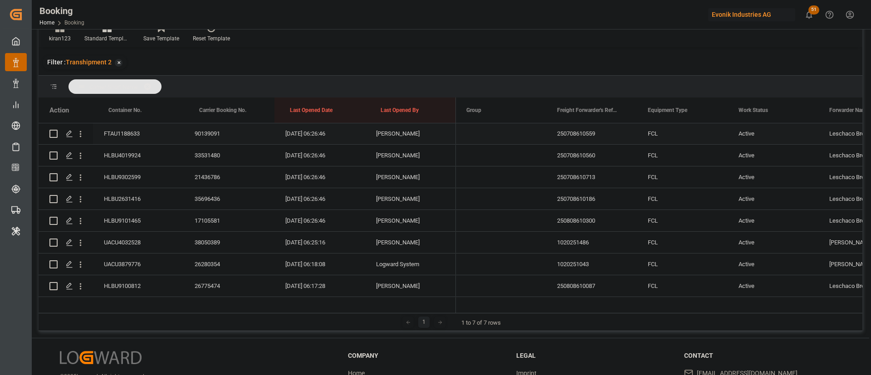
scroll to position [218, 0]
click at [116, 239] on div "UACU3879776" at bounding box center [138, 242] width 91 height 21
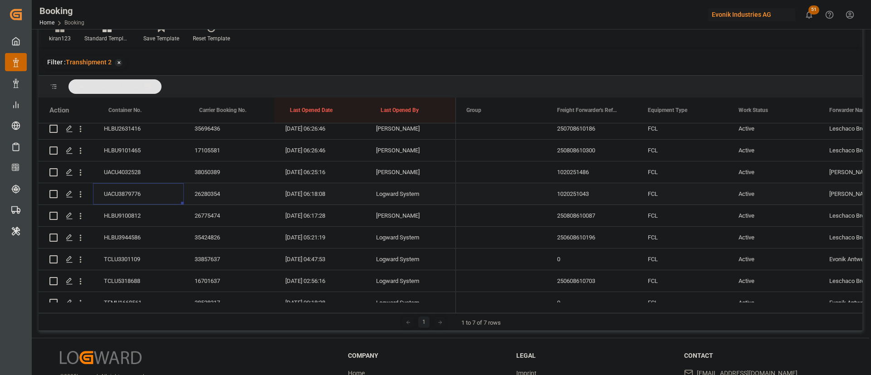
scroll to position [286, 0]
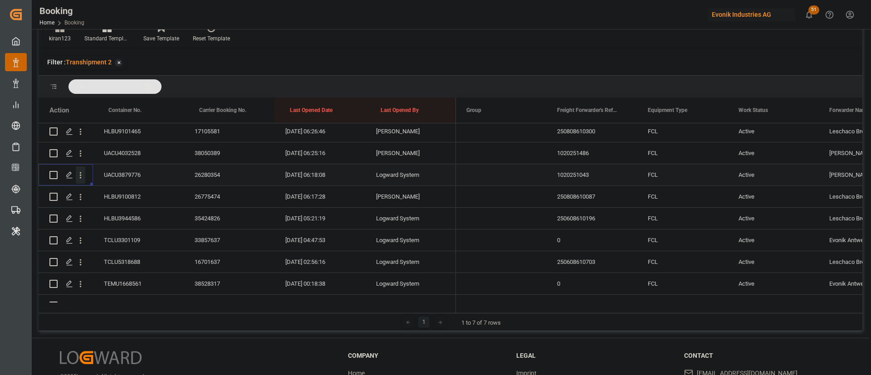
click at [84, 177] on icon "open menu" at bounding box center [81, 176] width 10 height 10
click at [166, 193] on span "Open in new tab" at bounding box center [140, 195] width 83 height 10
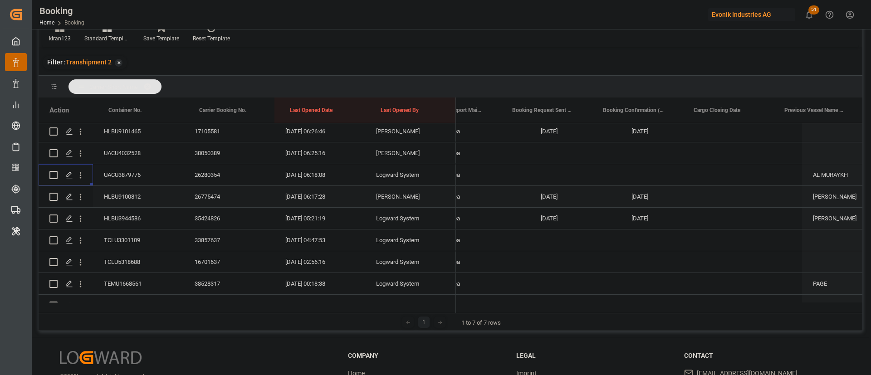
scroll to position [0, 3281]
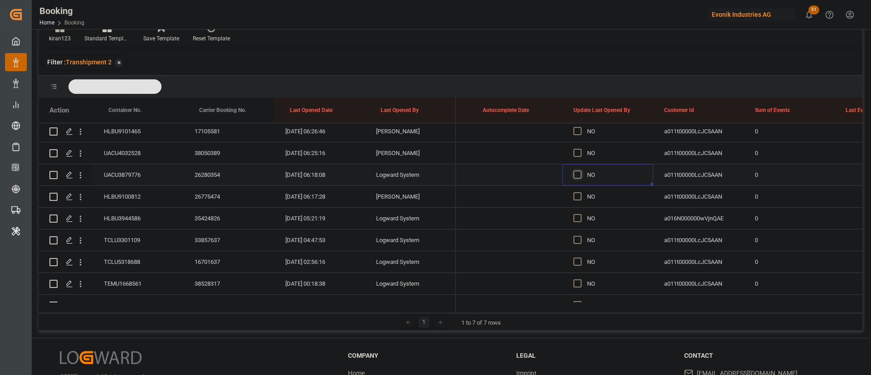
click at [576, 174] on span "Press SPACE to select this row." at bounding box center [577, 175] width 8 height 8
click at [580, 171] on input "Press SPACE to select this row." at bounding box center [580, 171] width 0 height 0
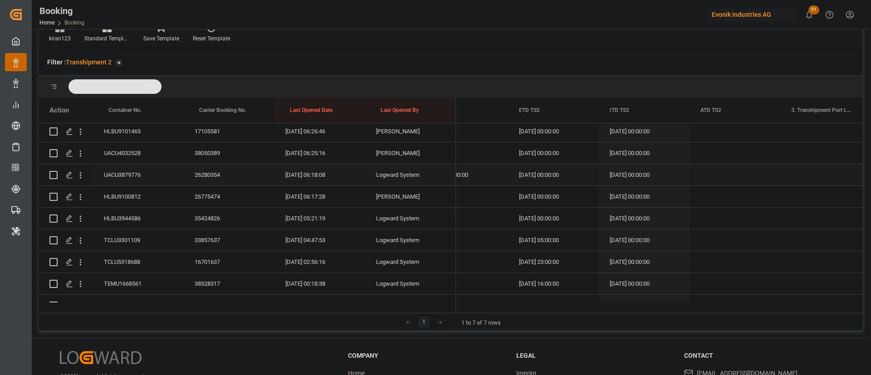
click at [704, 171] on div "Press SPACE to select this row." at bounding box center [735, 174] width 91 height 21
click at [742, 274] on span "13" at bounding box center [744, 274] width 6 height 6
type input "13.08.2025 00:00"
click at [642, 223] on div "02.08.2025 00:00:00" at bounding box center [644, 218] width 91 height 21
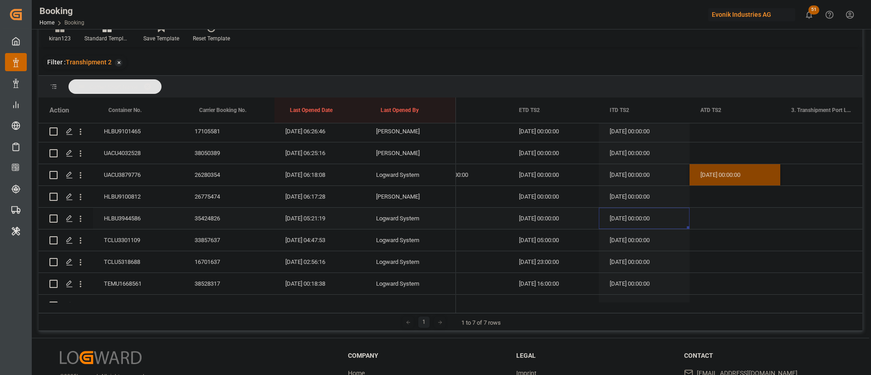
click at [149, 216] on div "HLBU3944586" at bounding box center [138, 218] width 91 height 21
click at [137, 210] on div "HLBU3944586" at bounding box center [138, 218] width 91 height 21
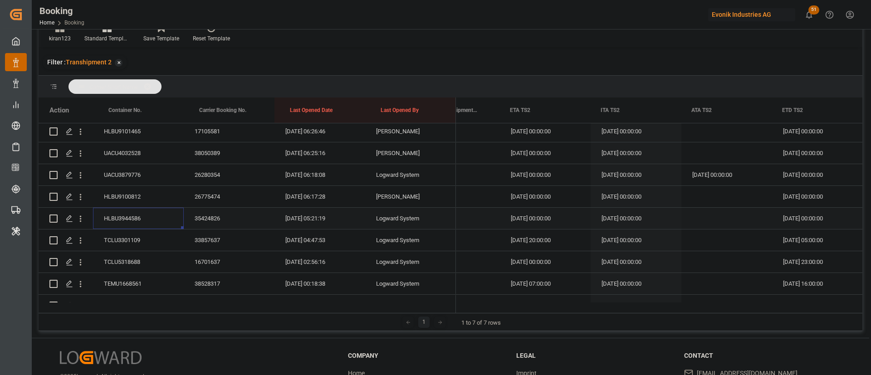
scroll to position [0, 10570]
click at [708, 215] on div "Press SPACE to select this row." at bounding box center [728, 218] width 91 height 21
click at [739, 319] on span "13" at bounding box center [737, 317] width 6 height 6
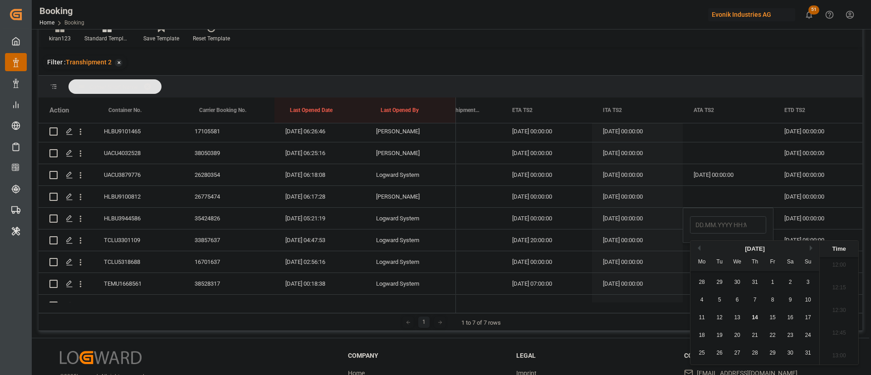
type input "13.08.2025 00:00"
click at [644, 266] on div "25.08.2025 00:00:00" at bounding box center [637, 261] width 91 height 21
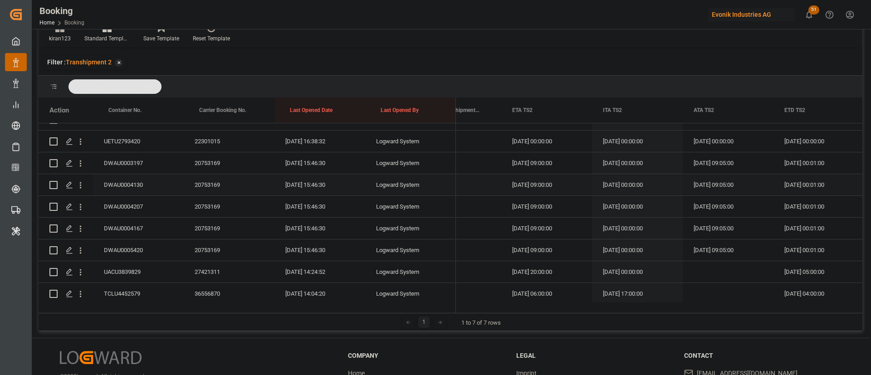
scroll to position [762, 0]
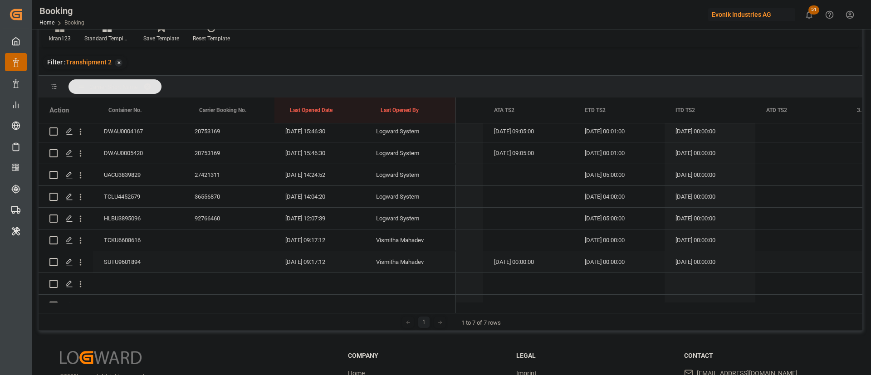
click at [133, 260] on div "SUTU9601894" at bounding box center [138, 261] width 91 height 21
click at [80, 264] on icon "open menu" at bounding box center [81, 262] width 2 height 6
click at [125, 280] on span "Open in new tab" at bounding box center [140, 282] width 83 height 10
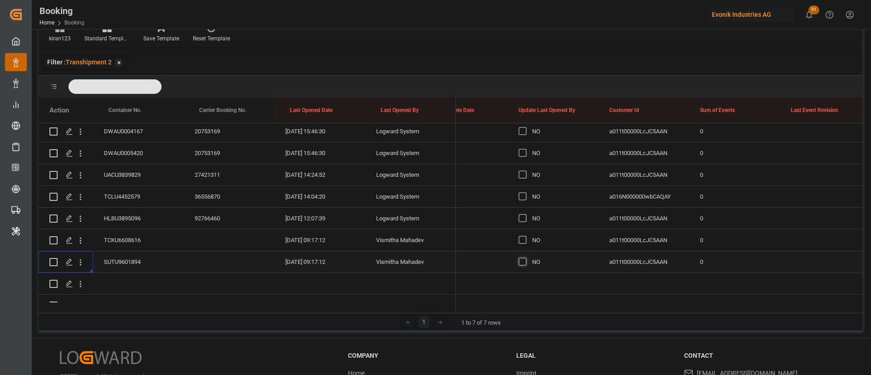
click at [525, 260] on span "Press SPACE to select this row." at bounding box center [523, 262] width 8 height 8
click at [525, 258] on input "Press SPACE to select this row." at bounding box center [525, 258] width 0 height 0
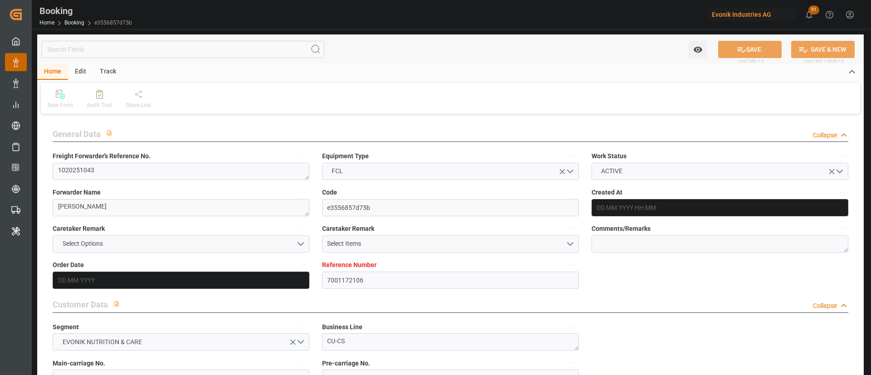
type input "7001172106"
type input "9708863"
type input "Hapag [PERSON_NAME]"
type input "Hapag [PERSON_NAME] Aktiengesellschaft"
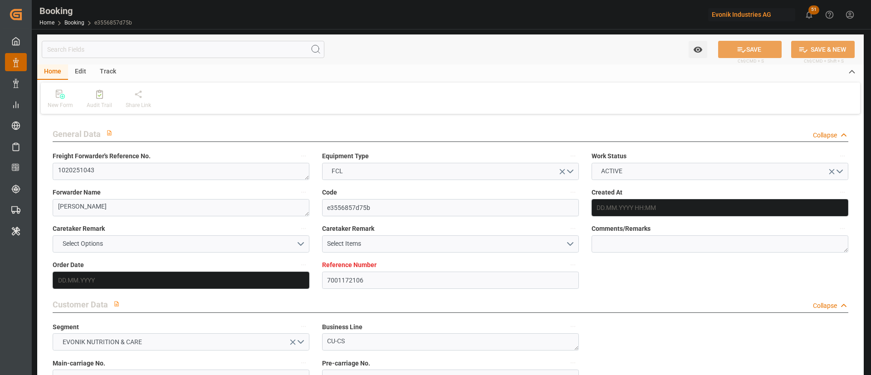
type input "NLRTM"
type input "VNSGN"
type input "SGSIN"
type input "VNVUT"
type input "0"
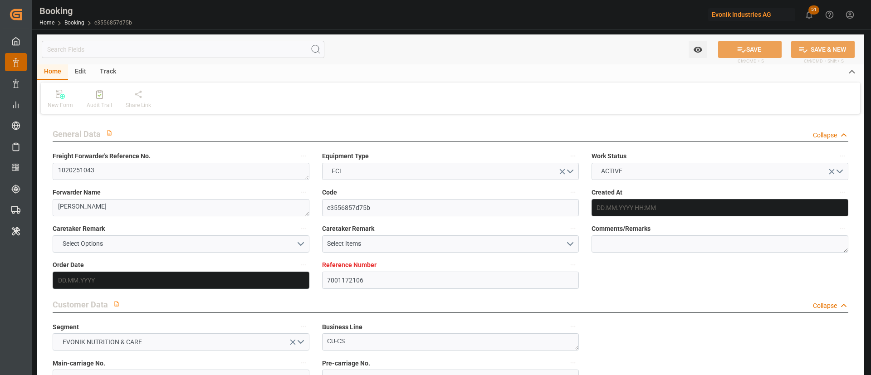
type input "-52"
type input "NLRTM"
type input "VNVUT"
type input "9456977"
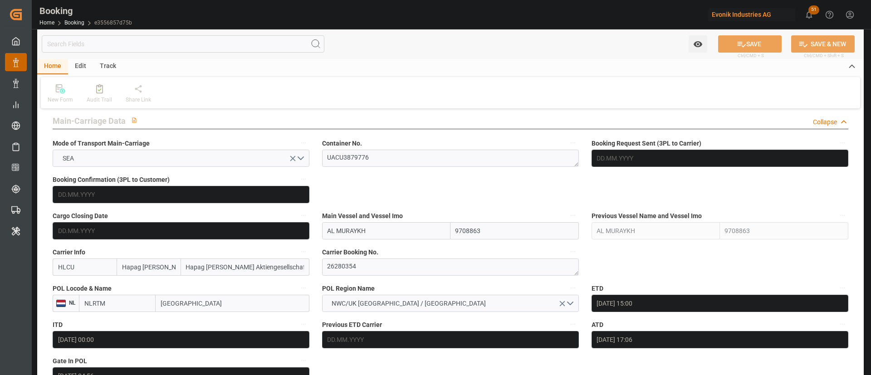
type input "[DATE] 08:54"
type input "[DATE]"
type input "05.06.2025"
type input "23.05.2025 00:00"
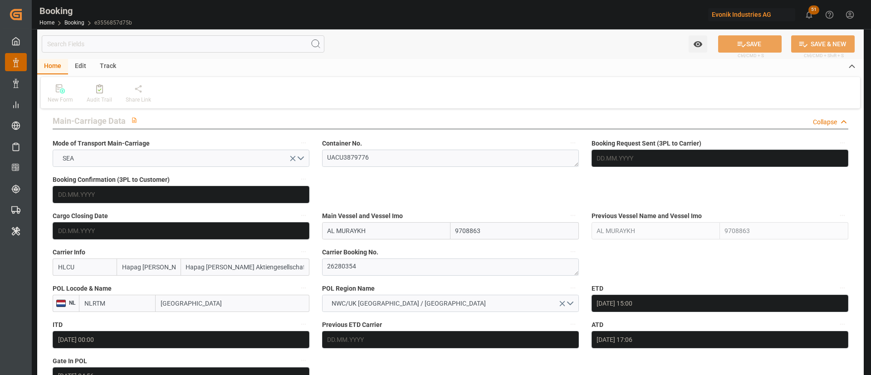
type input "05.06.2025 00:00"
type input "13.06.2025 15:00"
type input "13.06.2025 00:00"
type input "13.06.2025 17:06"
type input "09.06.2025 04:56"
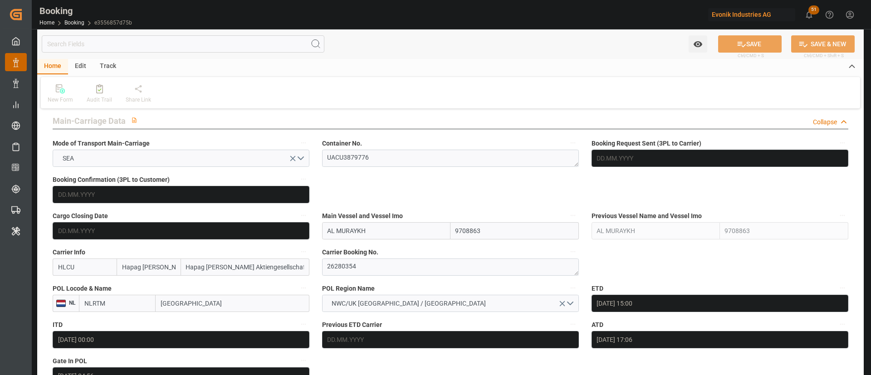
type input "08.08.2025 17:00"
type input "04.08.2025 00:00"
type input "[DATE]"
type input "19.07.2025 15:00"
type input "19.07.2025 00:00"
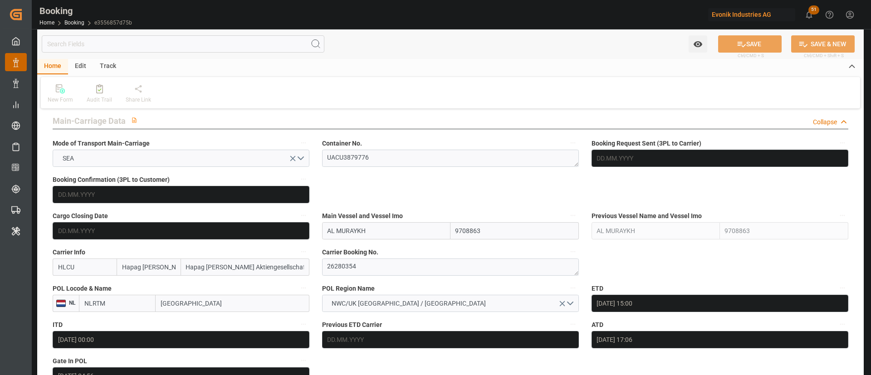
type input "19.07.2025 15:24"
type input "28.07.2025 04:00"
type input "25.07.2025 00:00"
type input "28.07.2025 05:30"
type input "05.08.2025 00:00"
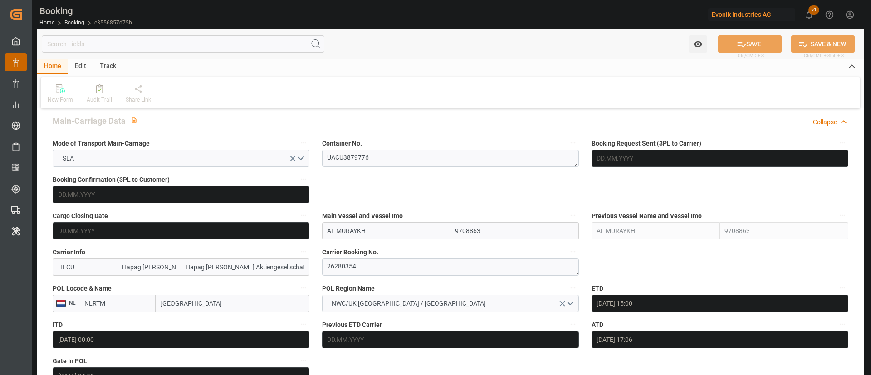
type input "05.08.2025 00:00"
type input "08.08.2025 00:00"
type input "07.08.2025 00:00"
type input "13.08.2025 21:58"
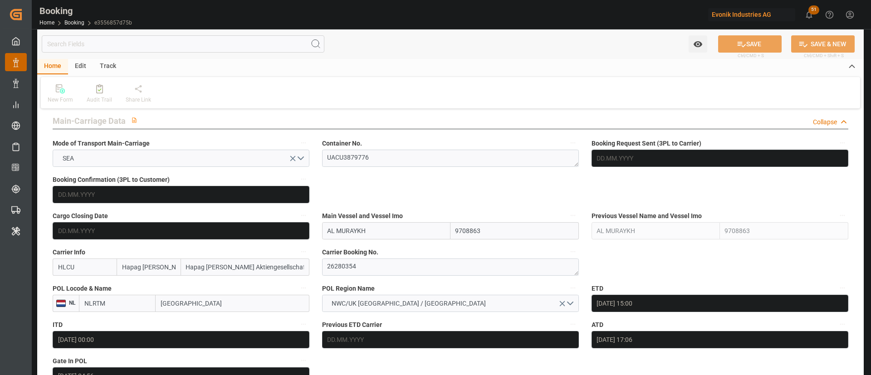
type input "[DATE]"
type input "14.08.2025 06:18"
type input "[DATE]"
type input "03.06.2025 11:55"
type input "06.06.2025 18:30"
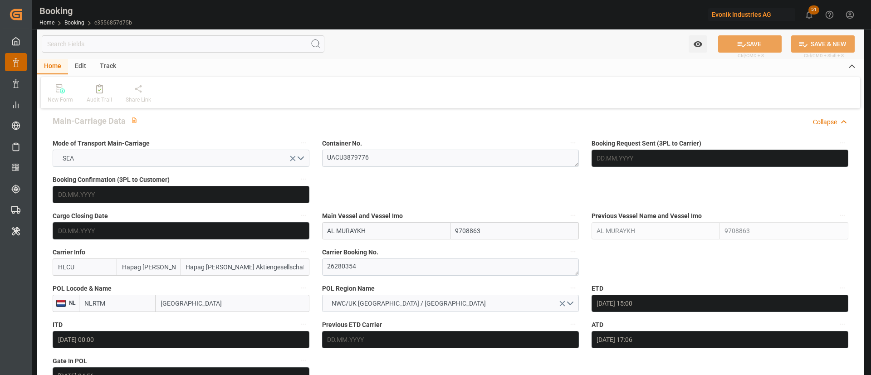
type input "12.06.2025 22:59"
type input "13.06.2025 18:22"
type input "19.07.2025 15:00"
type input "19.07.2025 15:07"
type input "19.07.2025 15:24"
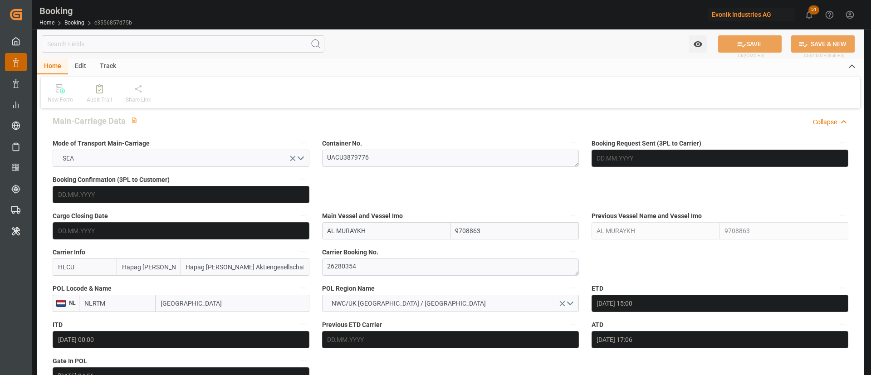
type input "19.07.2025 15:00"
type input "20.07.2025 06:18"
type input "20.07.2025 04:40"
type input "27.07.2025 22:23"
type input "28.07.2025 04:00"
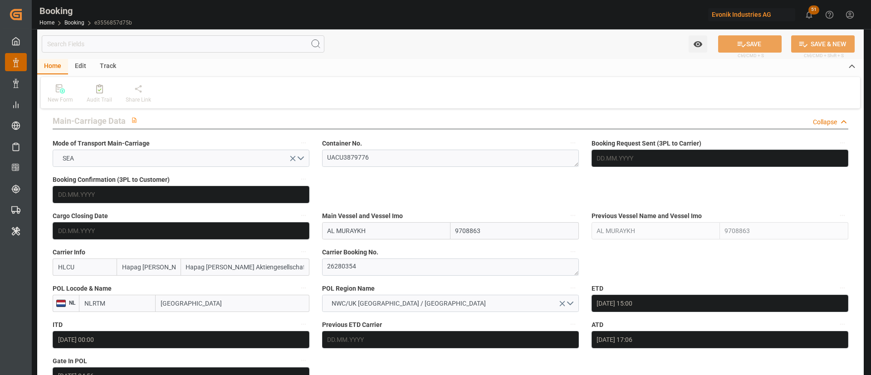
type input "28.07.2025 06:36"
type input "05.08.2025 17:00"
type input "05.08.2025 16:53"
type input "06.08.2025 05:50"
type input "06.08.2025 02:03"
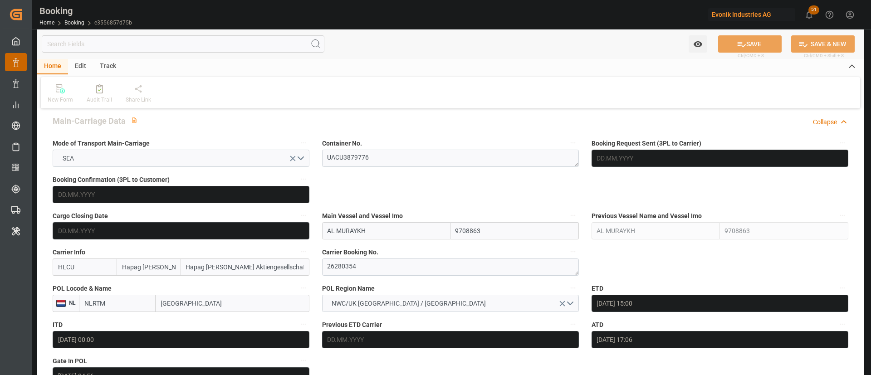
type input "07.08.2025 12:00"
type input "10.08.2025 02:03"
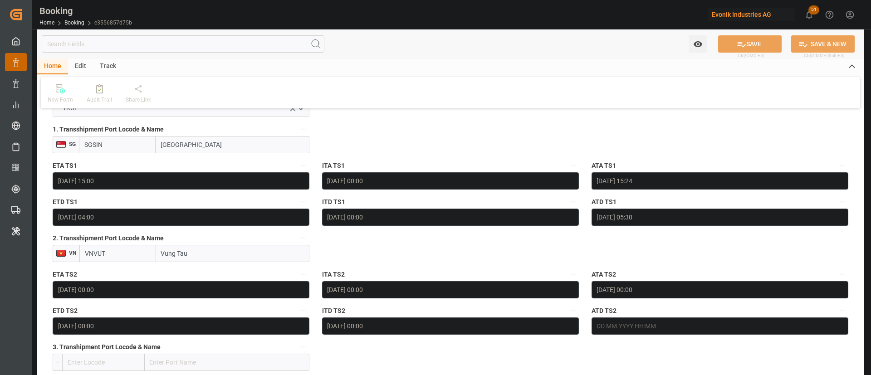
scroll to position [1021, 0]
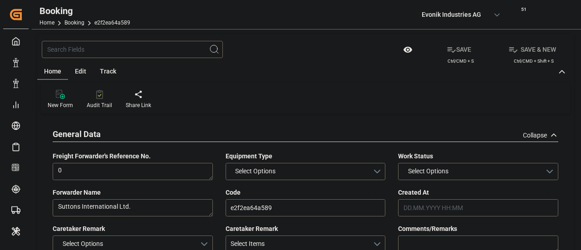
type input "7001151948"
type input "9275763"
type input "Hapag [PERSON_NAME]"
type input "Hapag [PERSON_NAME] Aktiengesellschaft"
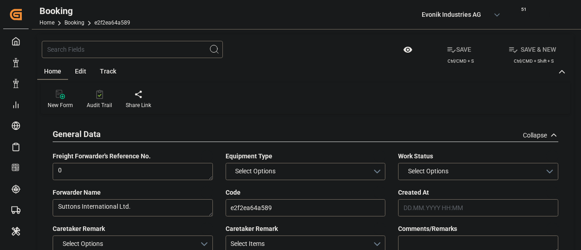
type input "BEANR"
type input "CNWHG"
type input "MAPTM"
type input "CNSGH"
type input "0"
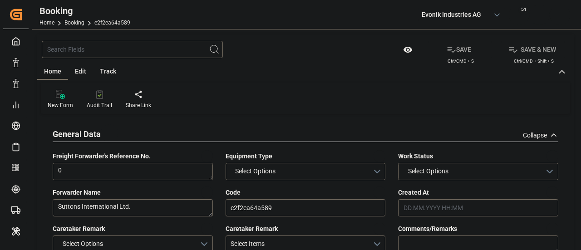
type input "-35"
type input "[DATE] 11:56"
type input "[DATE]"
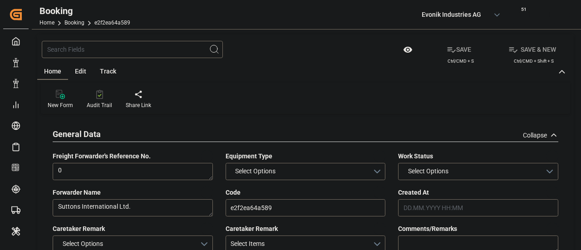
type input "[DATE] 00:00"
type input "[DATE] 17:30"
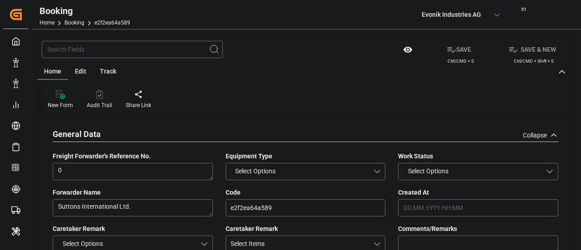
type input "[DATE] 00:00"
type input "[DATE]"
type input "[DATE] 00:00"
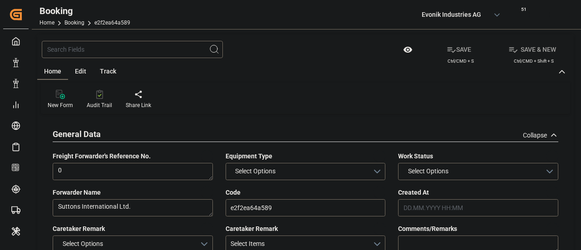
type input "[DATE] 00:00"
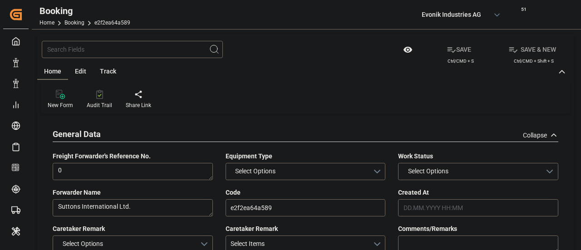
type input "[DATE] 00:00"
type input "05.08.2025 00:00"
type input "10.08.2025 00:00"
type input "11.08.2025 00:00"
type input "07.08.2025 00:00"
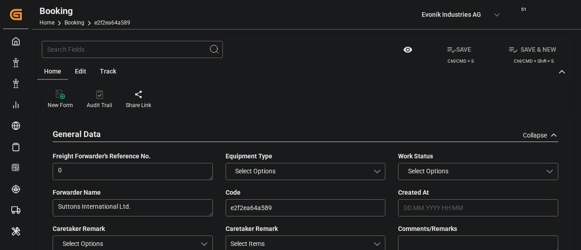
type input "[DATE]"
type input "13.08.2025 09:17"
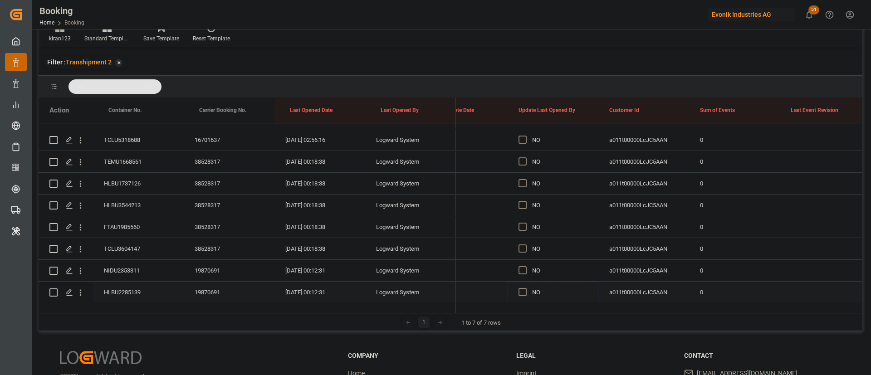
scroll to position [354, 0]
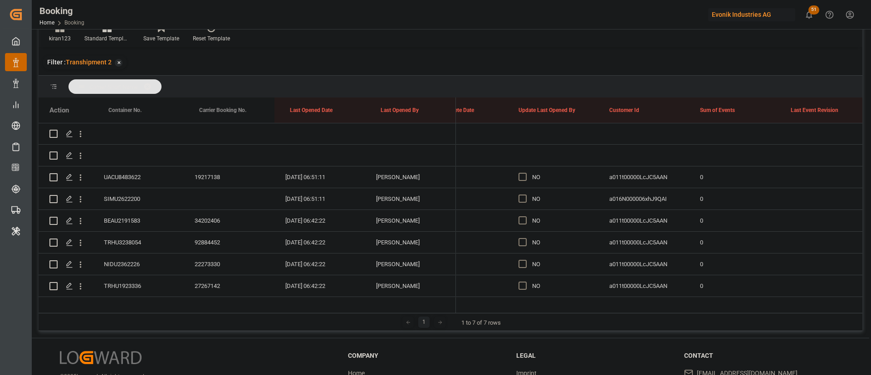
scroll to position [14, 0]
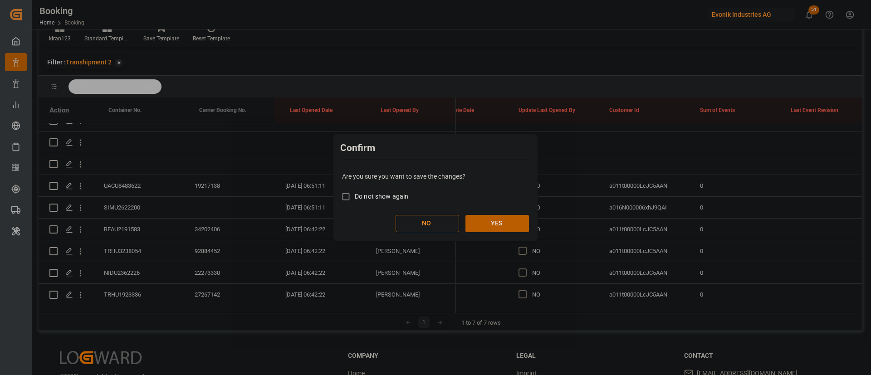
click at [497, 212] on div "Are you sure you want to save the changes? Do not show again NO YES" at bounding box center [436, 202] width 200 height 73
click at [488, 223] on button "YES" at bounding box center [497, 223] width 64 height 17
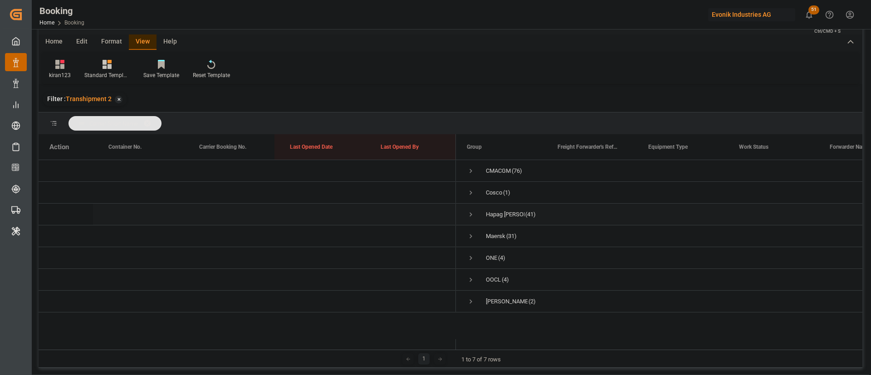
scroll to position [0, 0]
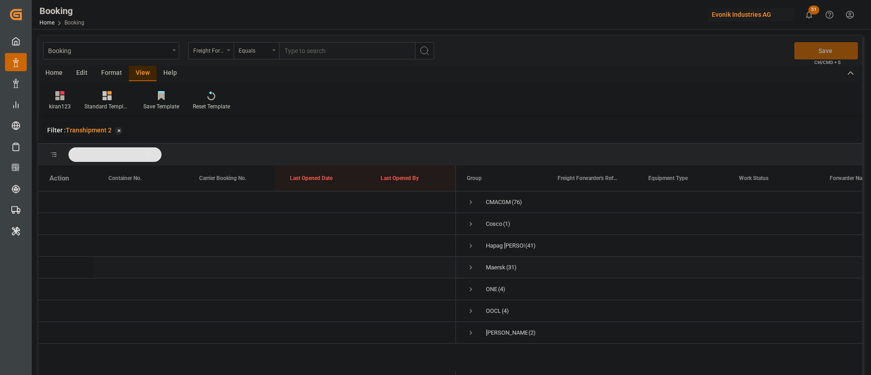
click at [472, 264] on span "Press SPACE to select this row." at bounding box center [471, 268] width 8 height 8
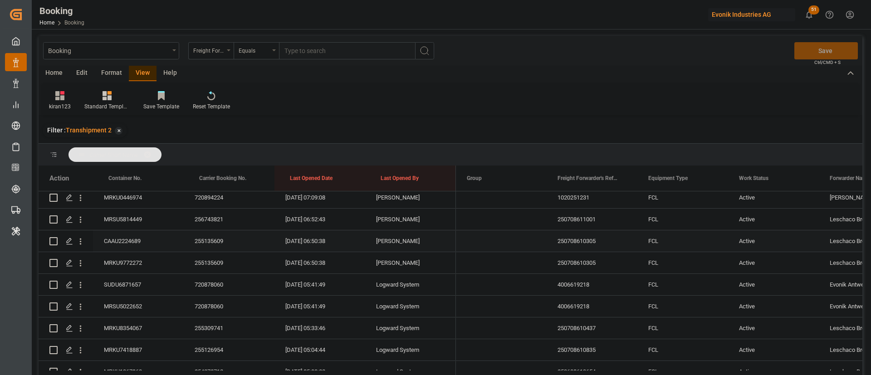
scroll to position [250, 0]
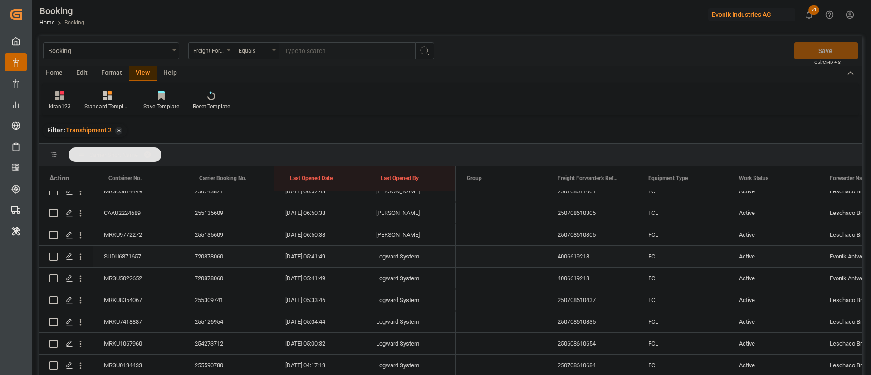
click at [198, 264] on div "720878060" at bounding box center [229, 256] width 91 height 21
click at [217, 259] on div "720878060" at bounding box center [229, 256] width 91 height 21
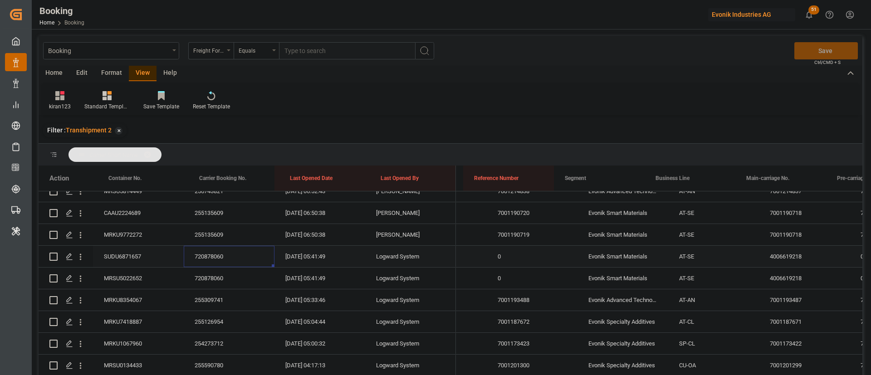
scroll to position [0, 0]
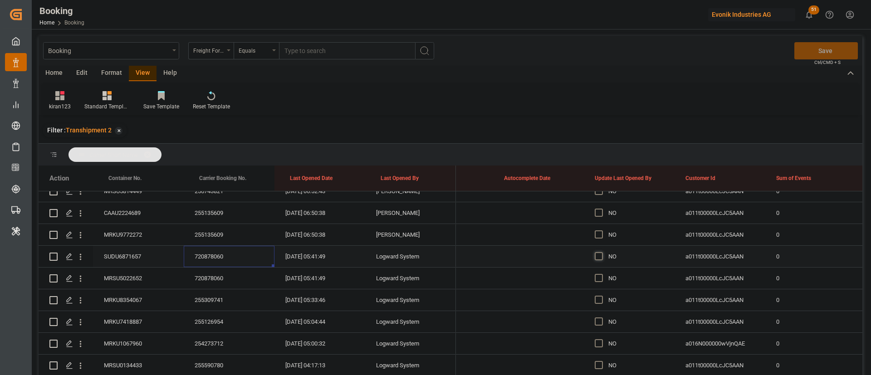
click at [598, 254] on span "Press SPACE to select this row." at bounding box center [599, 256] width 8 height 8
click at [602, 252] on input "Press SPACE to select this row." at bounding box center [602, 252] width 0 height 0
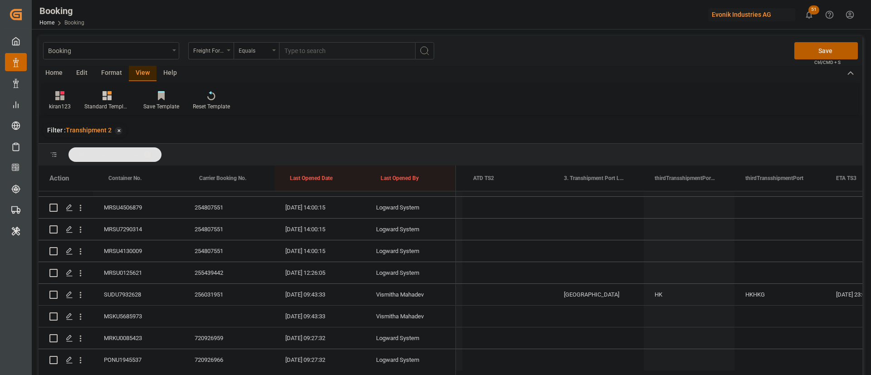
scroll to position [659, 0]
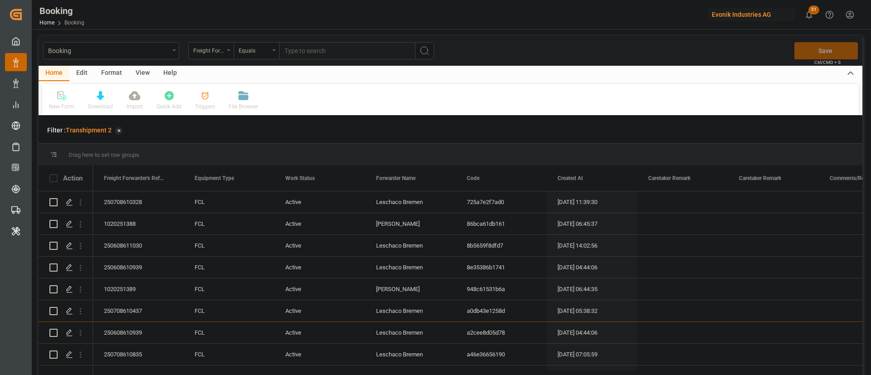
click at [147, 78] on div "View" at bounding box center [143, 73] width 28 height 15
click at [53, 105] on div "Default" at bounding box center [58, 107] width 18 height 8
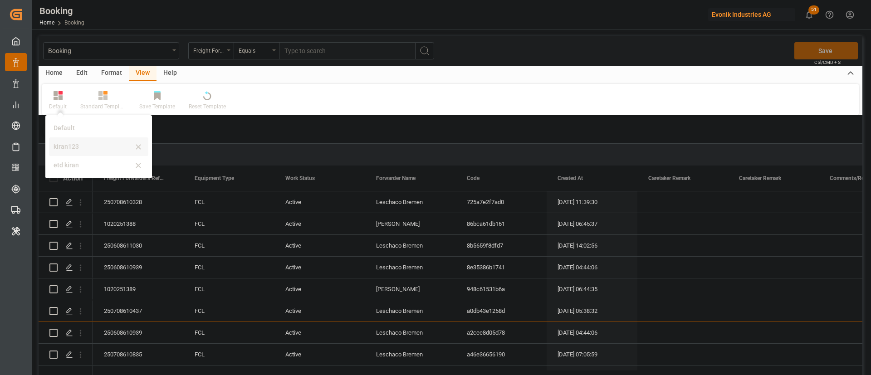
click at [87, 147] on div "kiran123" at bounding box center [93, 147] width 79 height 10
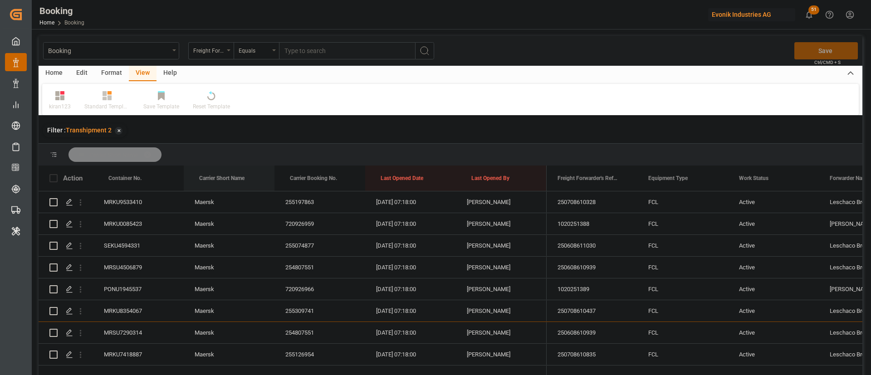
drag, startPoint x: 213, startPoint y: 177, endPoint x: 222, endPoint y: 159, distance: 20.1
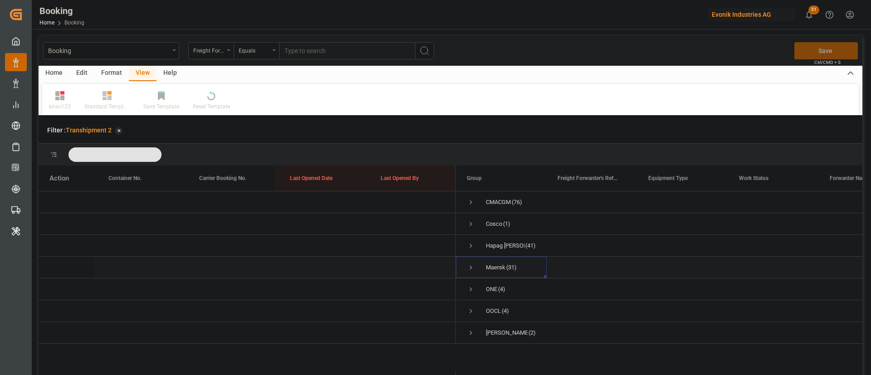
click at [467, 265] on span "Press SPACE to select this row." at bounding box center [471, 268] width 8 height 8
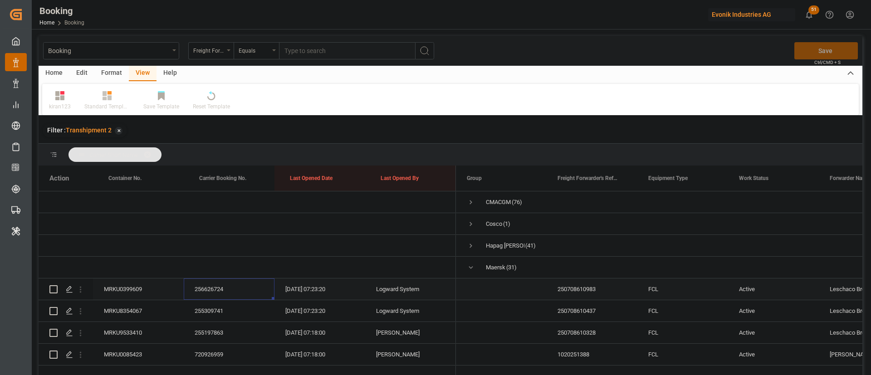
click at [215, 289] on div "256626724" at bounding box center [229, 289] width 91 height 21
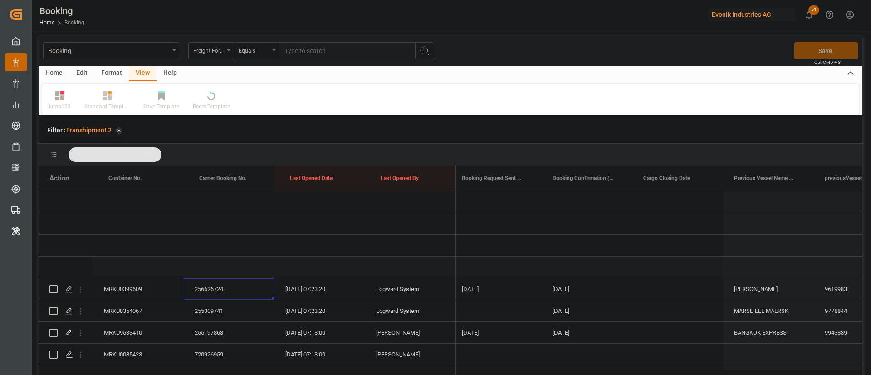
scroll to position [0, 3321]
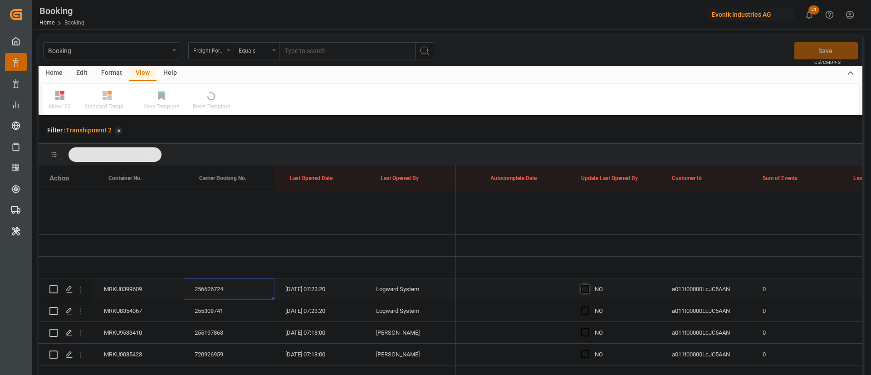
click at [585, 287] on span "Press SPACE to select this row." at bounding box center [585, 289] width 8 height 8
click at [588, 285] on input "Press SPACE to select this row." at bounding box center [588, 285] width 0 height 0
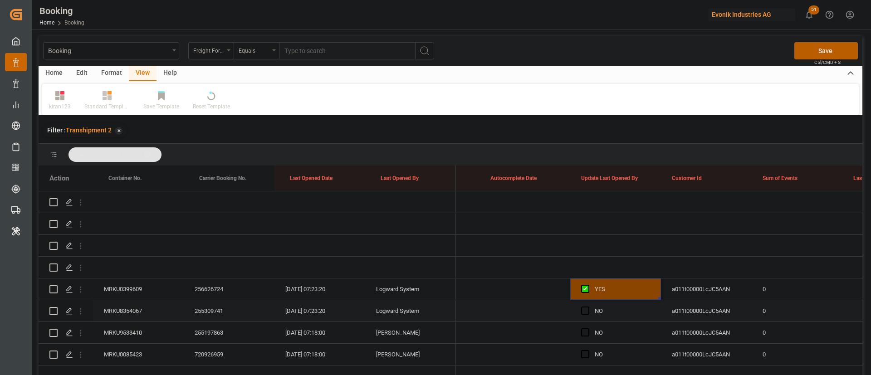
click at [227, 307] on div "255309741" at bounding box center [229, 310] width 91 height 21
click at [587, 310] on span "Press SPACE to select this row." at bounding box center [585, 311] width 8 height 8
click at [588, 307] on input "Press SPACE to select this row." at bounding box center [588, 307] width 0 height 0
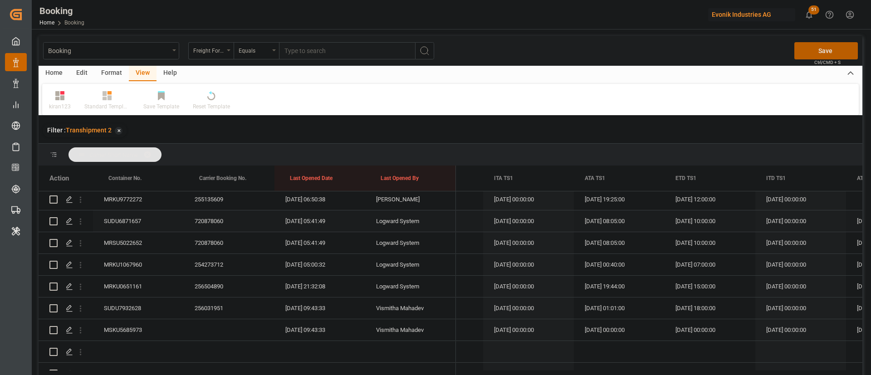
click at [127, 214] on div "SUDU6871657" at bounding box center [138, 220] width 91 height 21
click at [141, 246] on div "MRSU5022652" at bounding box center [138, 242] width 91 height 21
click at [117, 261] on div "MRKU1067960" at bounding box center [138, 264] width 91 height 21
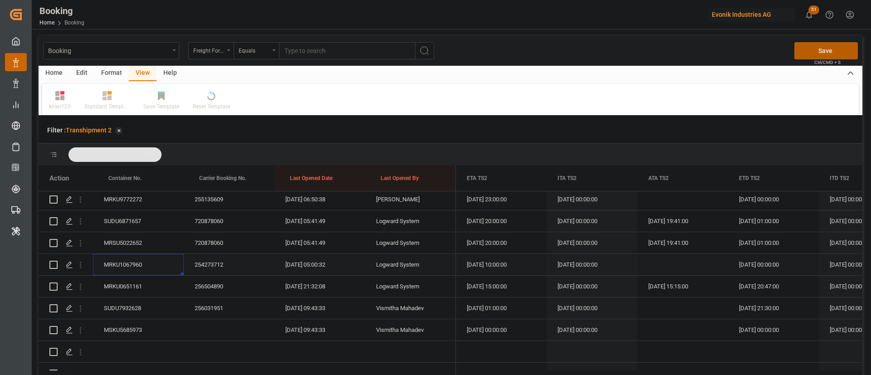
click at [669, 260] on div "Press SPACE to select this row." at bounding box center [682, 264] width 91 height 21
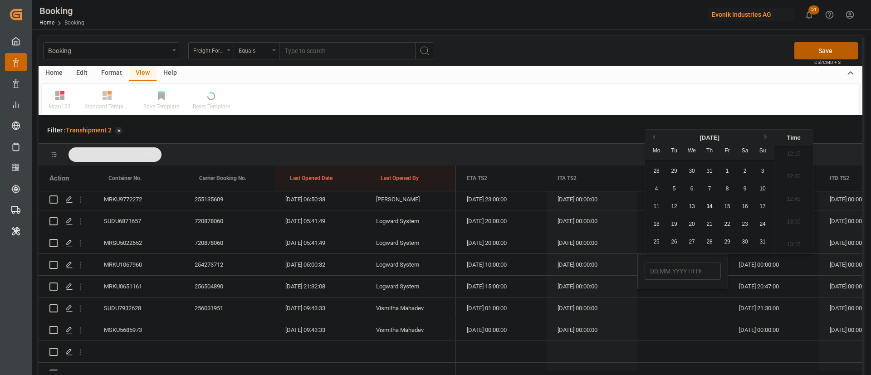
drag, startPoint x: 708, startPoint y: 209, endPoint x: 672, endPoint y: 234, distance: 43.3
click at [708, 208] on span "14" at bounding box center [709, 206] width 6 height 6
type input "14.08.2025 00:00"
click at [597, 252] on div "30.07.2025 00:00:00" at bounding box center [592, 242] width 91 height 21
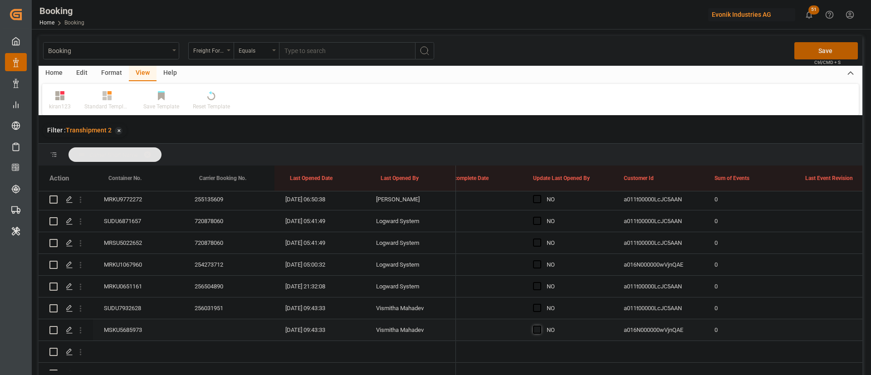
click at [536, 329] on span "Press SPACE to select this row." at bounding box center [537, 330] width 8 height 8
click at [540, 326] on input "Press SPACE to select this row." at bounding box center [540, 326] width 0 height 0
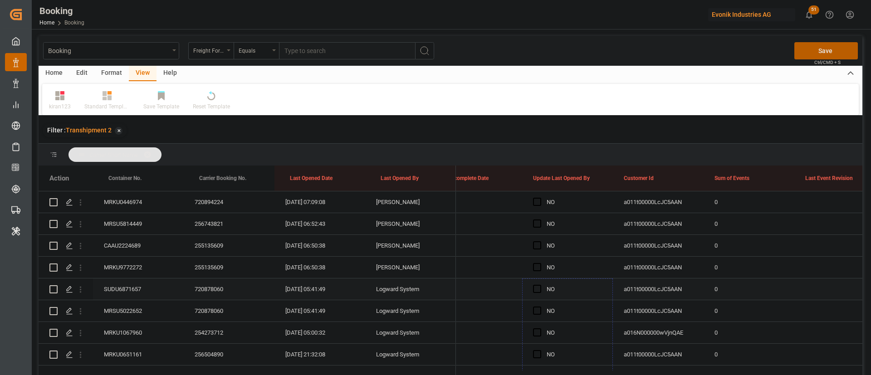
drag, startPoint x: 612, startPoint y: 339, endPoint x: 588, endPoint y: 299, distance: 46.4
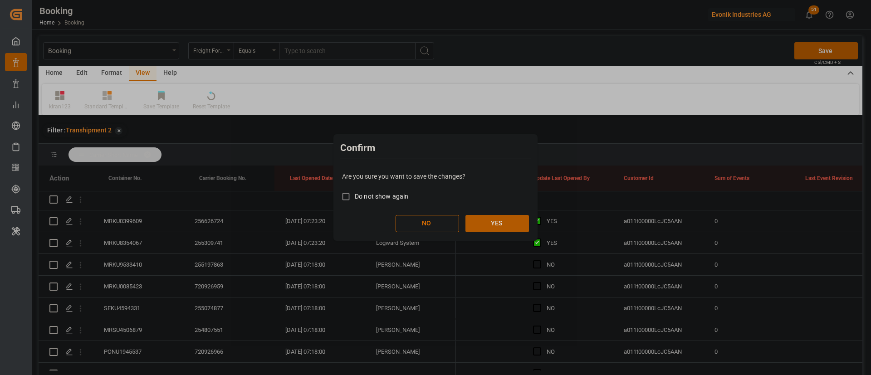
click at [493, 215] on button "YES" at bounding box center [497, 223] width 64 height 17
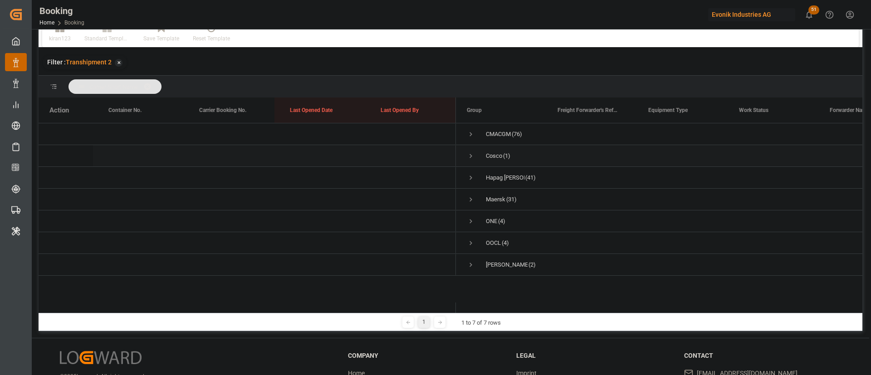
click at [472, 153] on span "Press SPACE to select this row." at bounding box center [471, 156] width 8 height 8
click at [215, 170] on div "6418338820" at bounding box center [229, 177] width 91 height 21
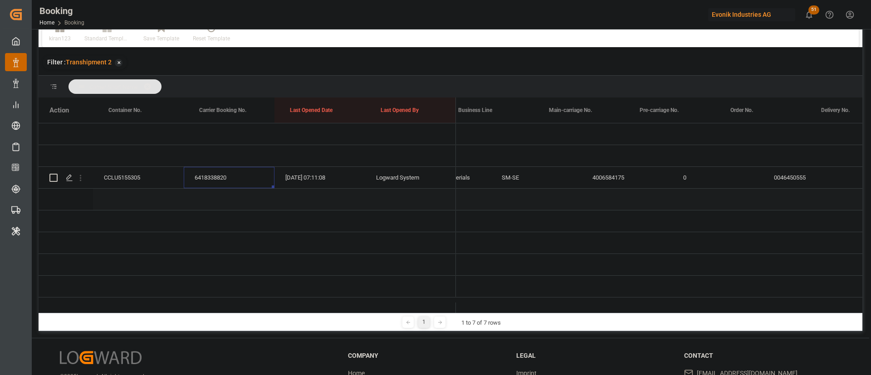
scroll to position [0, 1188]
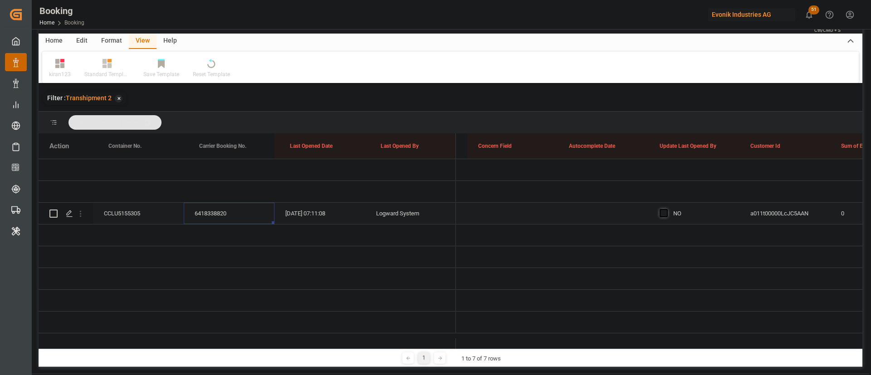
click at [666, 209] on span "Press SPACE to select this row." at bounding box center [664, 213] width 8 height 8
click at [666, 209] on input "Press SPACE to select this row." at bounding box center [666, 209] width 0 height 0
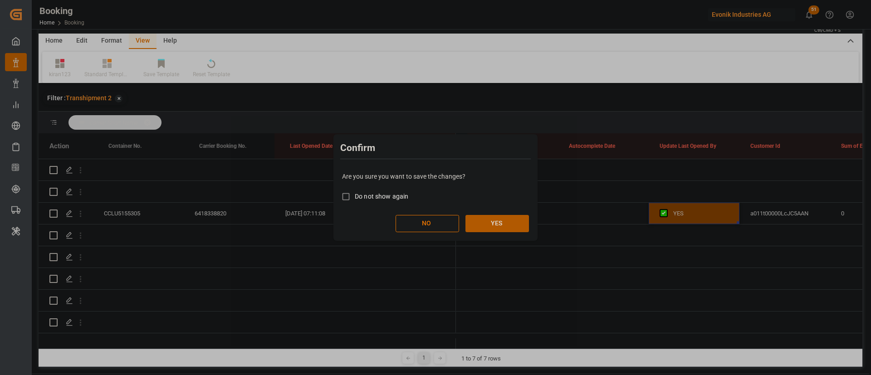
click at [511, 224] on button "YES" at bounding box center [497, 223] width 64 height 17
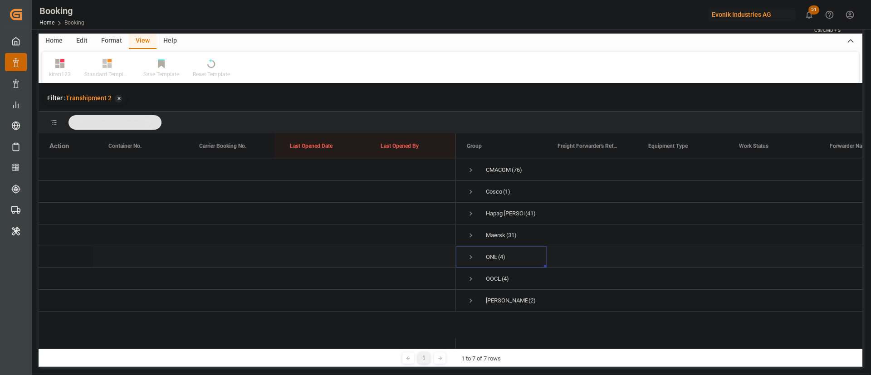
click at [470, 254] on span "Press SPACE to select this row." at bounding box center [471, 257] width 8 height 8
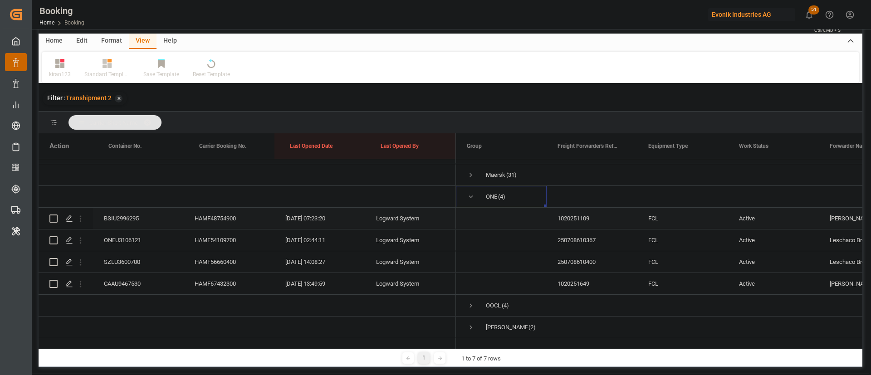
click at [200, 208] on div "HAMF48754900" at bounding box center [229, 218] width 91 height 21
click at [226, 230] on div "HAMF54109700" at bounding box center [229, 240] width 91 height 21
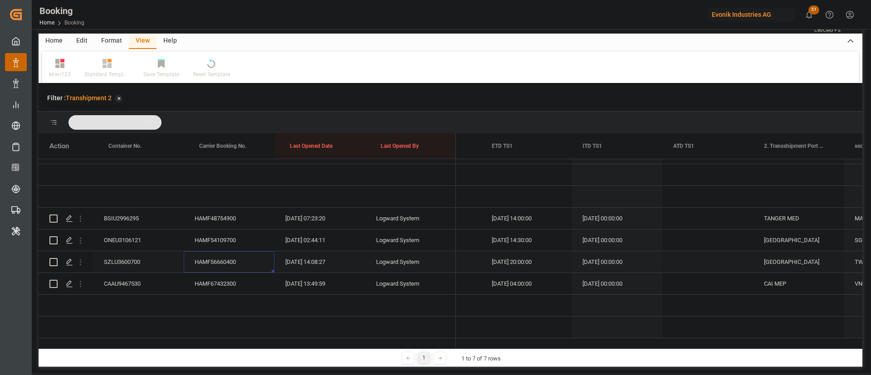
click at [232, 259] on div "HAMF56660400" at bounding box center [229, 261] width 91 height 21
click at [210, 277] on div "HAMF67432300" at bounding box center [229, 283] width 91 height 21
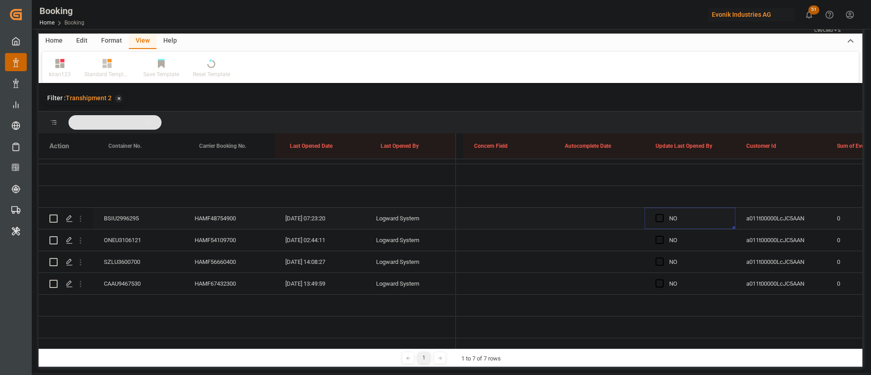
click at [665, 208] on div "Press SPACE to select this row." at bounding box center [663, 218] width 14 height 21
click at [660, 214] on span "Press SPACE to select this row." at bounding box center [660, 218] width 8 height 8
click at [662, 214] on input "Press SPACE to select this row." at bounding box center [662, 214] width 0 height 0
drag, startPoint x: 734, startPoint y: 219, endPoint x: 718, endPoint y: 269, distance: 52.8
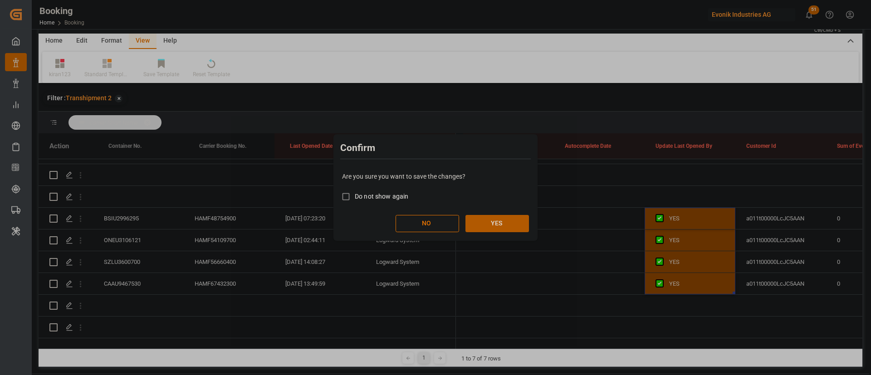
click at [495, 223] on button "YES" at bounding box center [497, 223] width 64 height 17
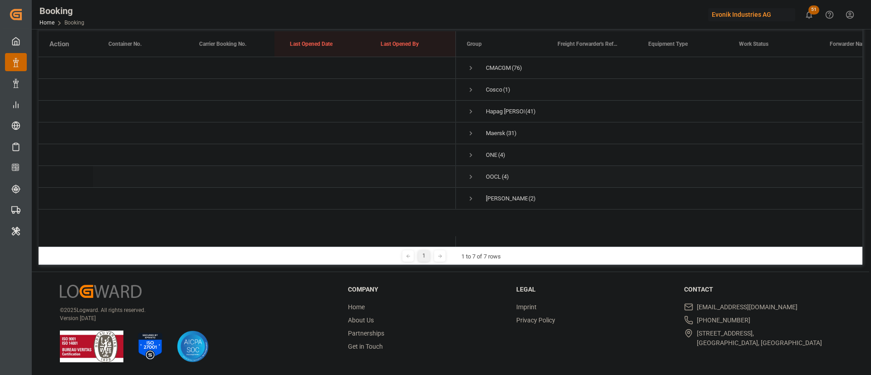
click at [472, 176] on span "Press SPACE to select this row." at bounding box center [471, 177] width 8 height 8
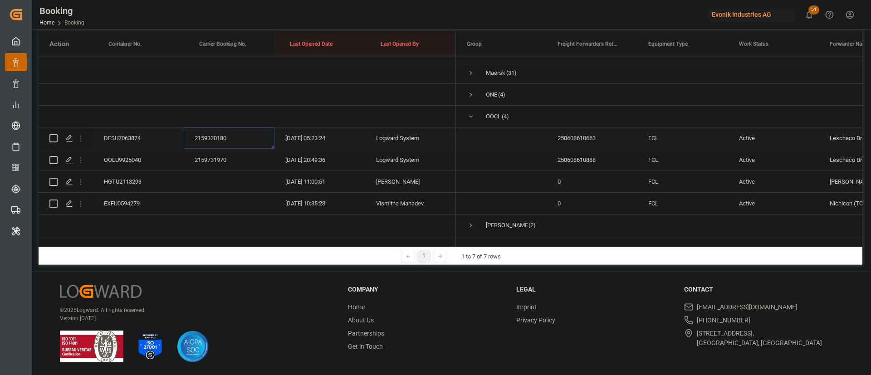
click at [205, 127] on div "2159320180" at bounding box center [229, 137] width 91 height 21
click at [129, 127] on div "DFSU7063874" at bounding box center [138, 137] width 91 height 21
click at [121, 156] on div "OOLU9925040" at bounding box center [138, 159] width 91 height 21
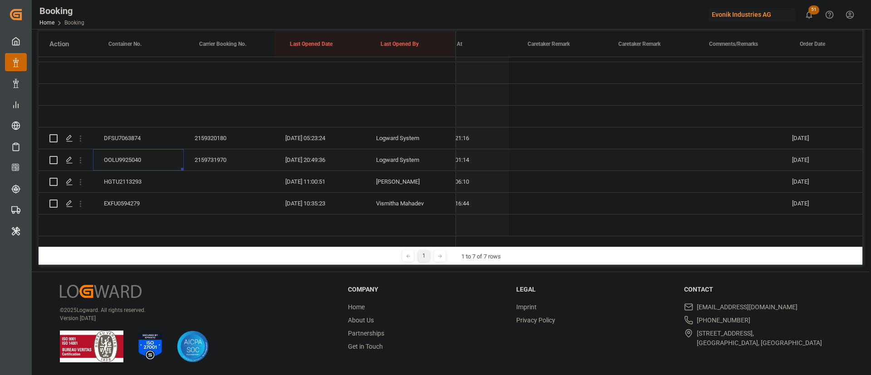
scroll to position [0, 752]
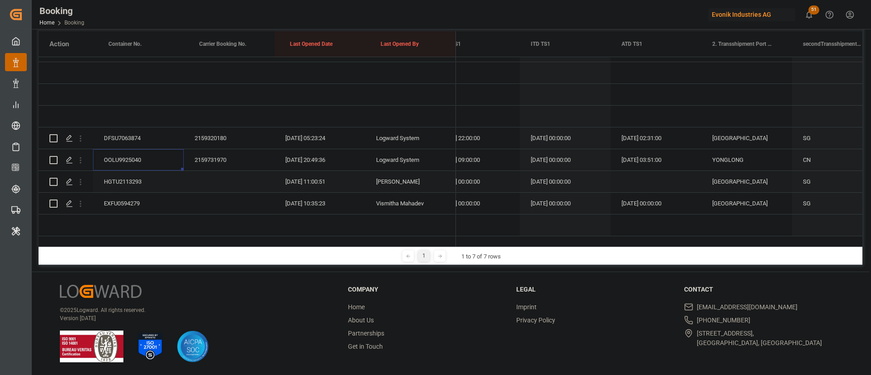
click at [137, 171] on div "HGTU2113293" at bounding box center [138, 181] width 91 height 21
click at [118, 181] on div "HGTU2113293" at bounding box center [138, 181] width 91 height 21
click at [129, 193] on div "EXFU0594279" at bounding box center [138, 203] width 91 height 21
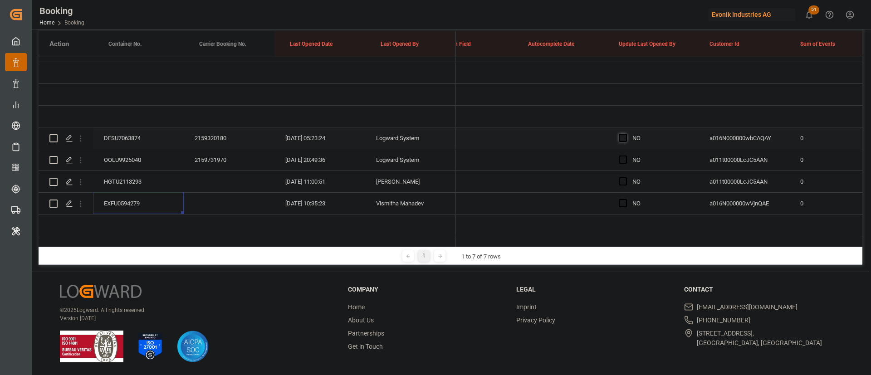
click at [623, 134] on span "Press SPACE to select this row." at bounding box center [623, 138] width 8 height 8
click at [626, 134] on input "Press SPACE to select this row." at bounding box center [626, 134] width 0 height 0
click at [695, 137] on div "YES" at bounding box center [653, 137] width 91 height 21
drag, startPoint x: 697, startPoint y: 137, endPoint x: 681, endPoint y: 185, distance: 50.6
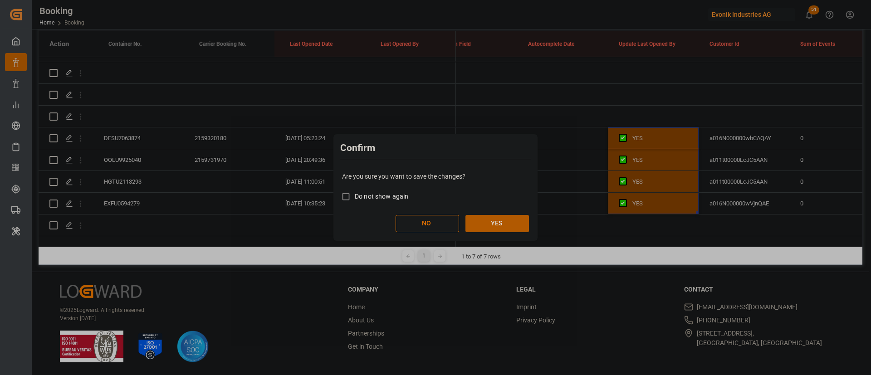
click at [499, 217] on button "YES" at bounding box center [497, 223] width 64 height 17
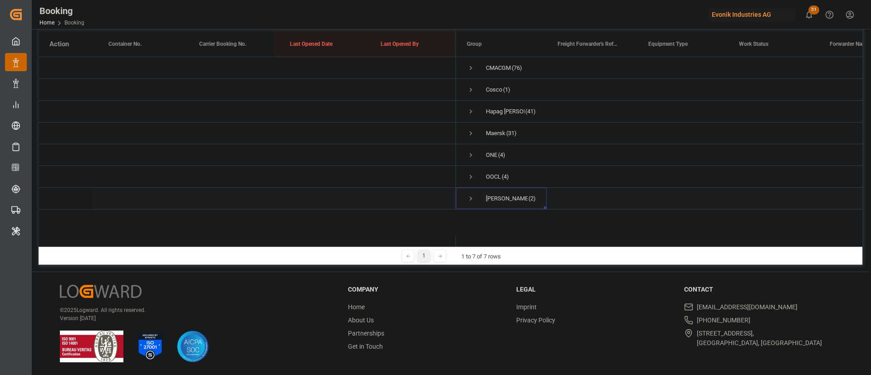
click at [473, 194] on span "Press SPACE to select this row." at bounding box center [471, 198] width 8 height 21
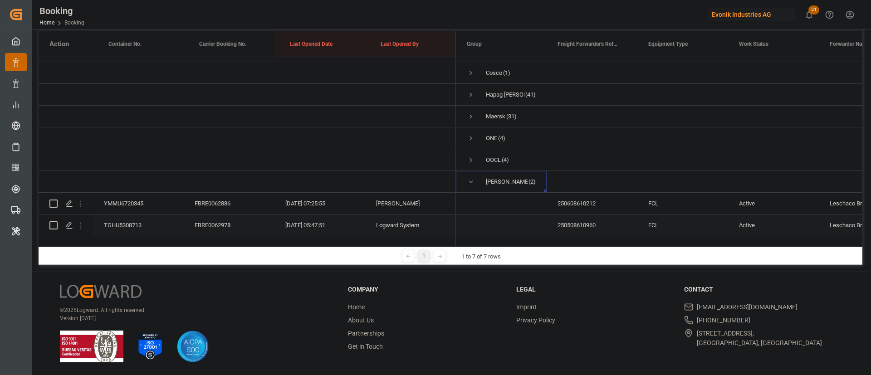
click at [230, 215] on div "FBRE0062978" at bounding box center [229, 225] width 91 height 21
click at [79, 221] on icon "open menu" at bounding box center [81, 226] width 10 height 10
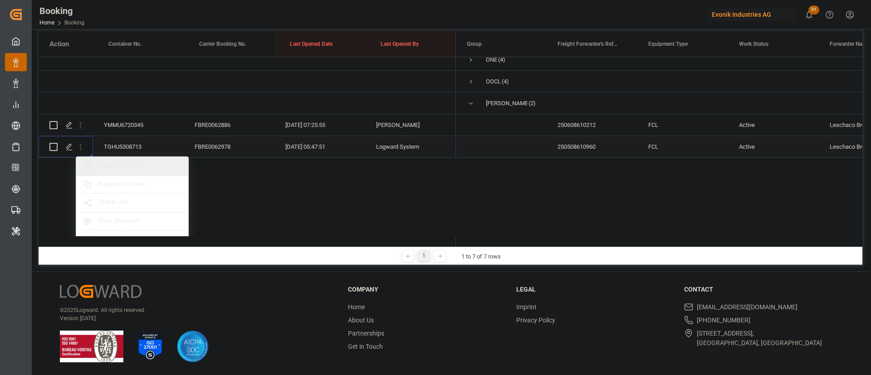
click at [118, 160] on div "Open in new tab" at bounding box center [132, 166] width 112 height 19
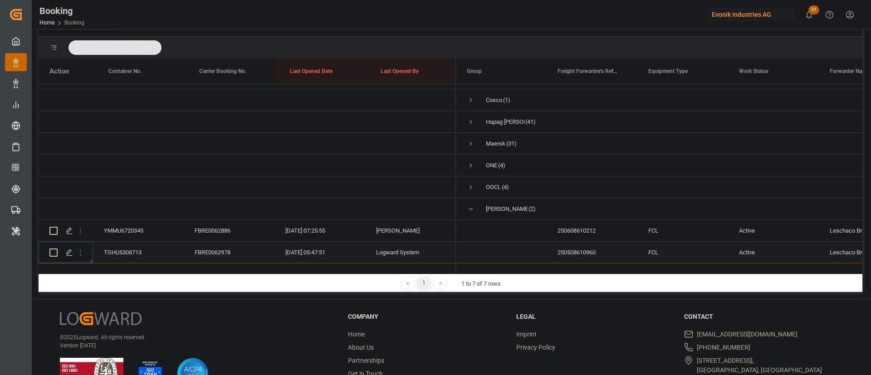
scroll to position [162, 0]
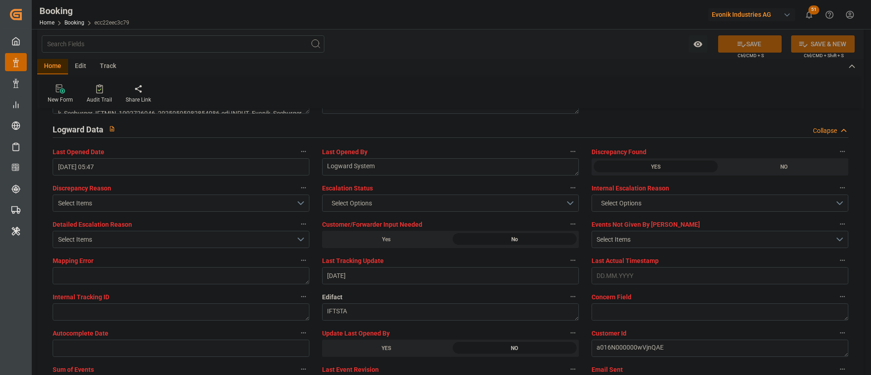
scroll to position [1701, 0]
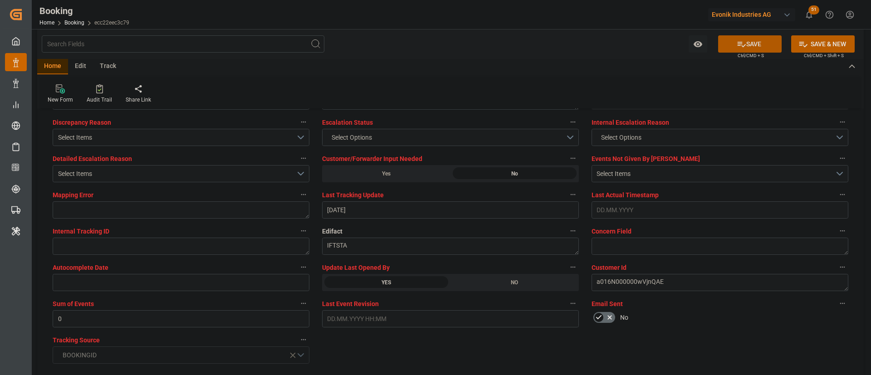
click at [580, 42] on button "SAVE" at bounding box center [750, 43] width 64 height 17
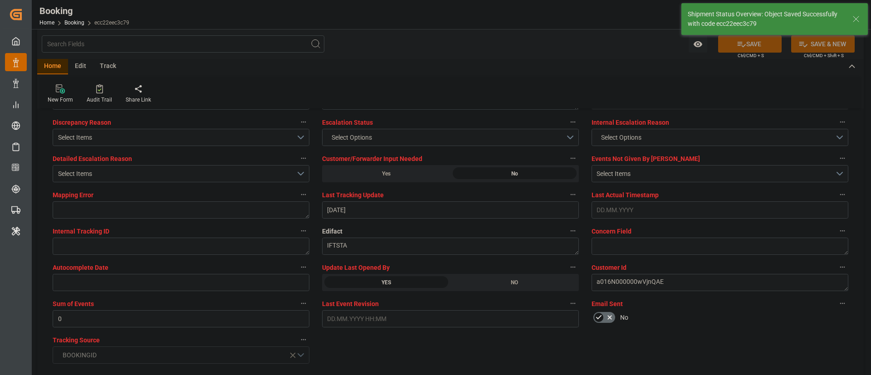
type textarea "[PERSON_NAME]"
type input "[DATE] 07:38"
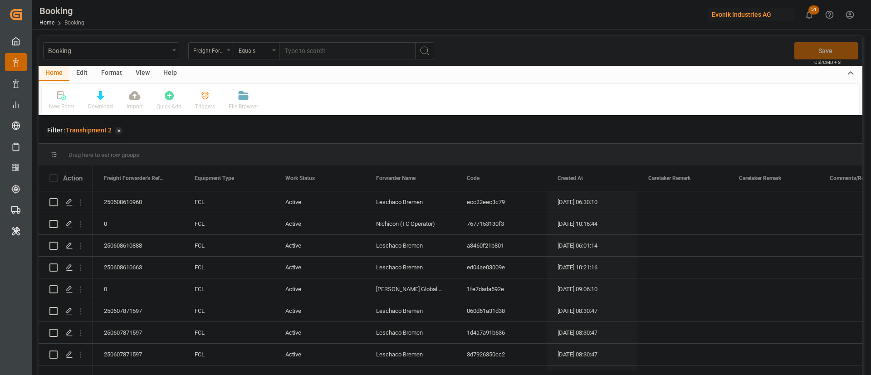
click at [140, 70] on div "View" at bounding box center [143, 73] width 28 height 15
click at [62, 106] on div "Default" at bounding box center [58, 107] width 18 height 8
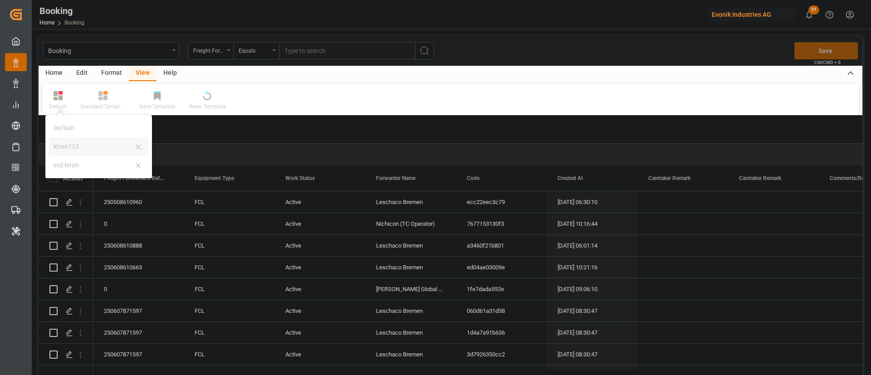
click at [69, 150] on div "kiran123" at bounding box center [93, 147] width 79 height 10
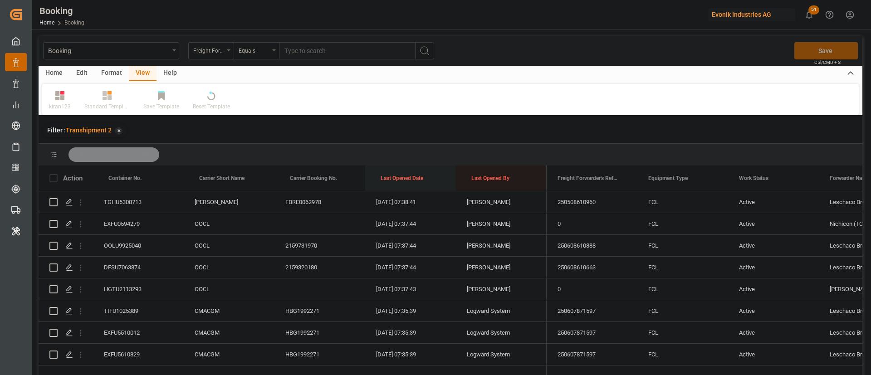
drag, startPoint x: 396, startPoint y: 180, endPoint x: 397, endPoint y: 156, distance: 24.1
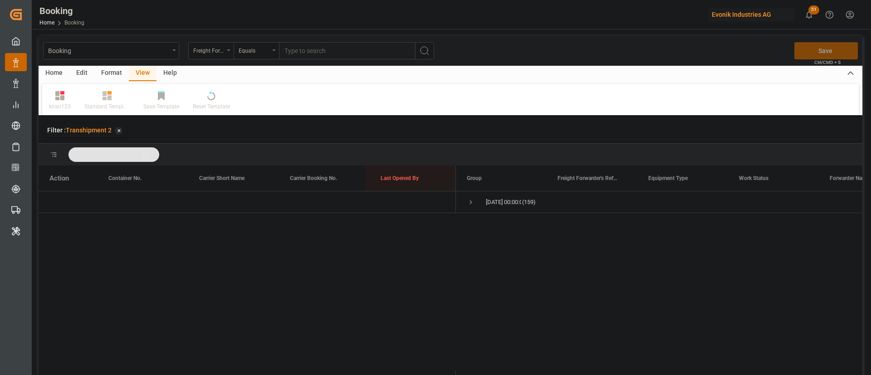
click at [110, 69] on div "Format" at bounding box center [111, 73] width 34 height 15
click at [68, 102] on div "Filter Rows" at bounding box center [62, 101] width 40 height 20
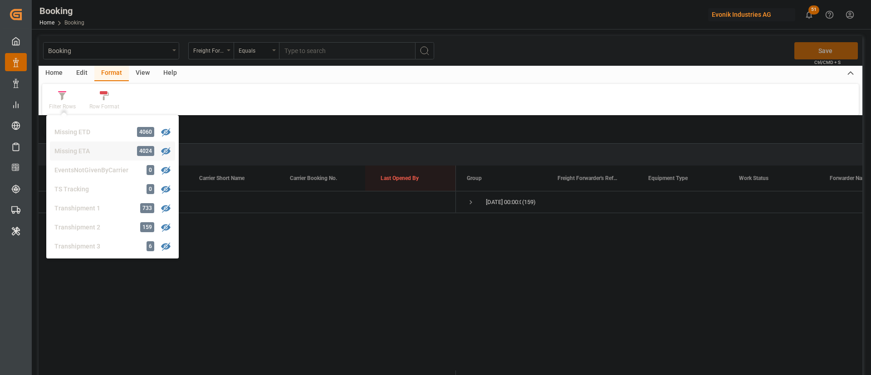
scroll to position [273, 0]
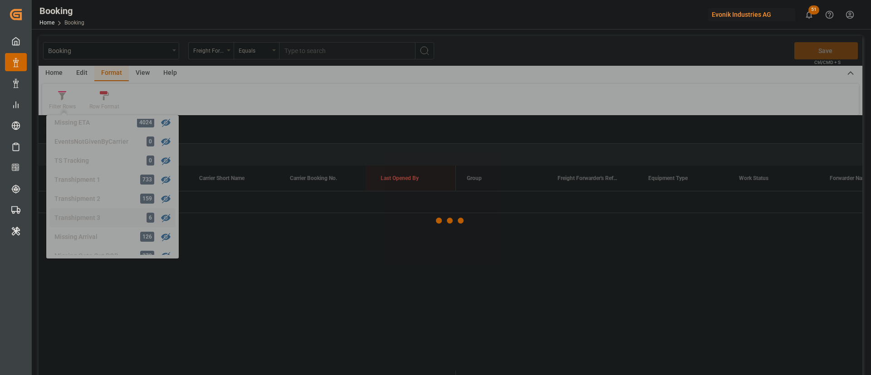
click at [93, 212] on div "Booking Freight Forwarder's Reference No. Equals Save Ctrl/CMD + S Home Edit Fo…" at bounding box center [451, 217] width 824 height 363
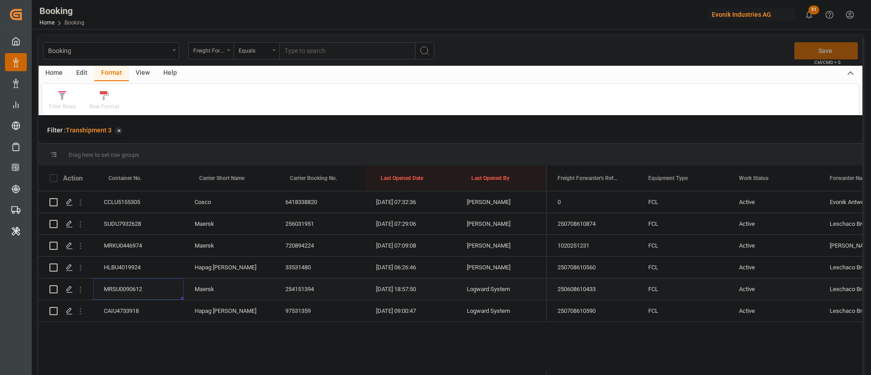
click at [135, 293] on div "MRSU0090612" at bounding box center [138, 289] width 91 height 21
click at [152, 304] on div "CAIU4733918" at bounding box center [138, 310] width 91 height 21
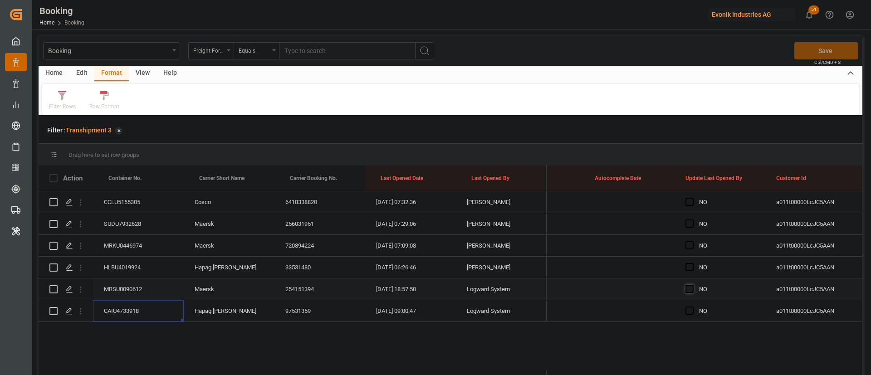
click at [687, 291] on span "Press SPACE to select this row." at bounding box center [689, 289] width 8 height 8
click at [692, 285] on input "Press SPACE to select this row." at bounding box center [692, 285] width 0 height 0
click at [690, 310] on span "Press SPACE to select this row." at bounding box center [689, 311] width 8 height 8
click at [692, 307] on input "Press SPACE to select this row." at bounding box center [692, 307] width 0 height 0
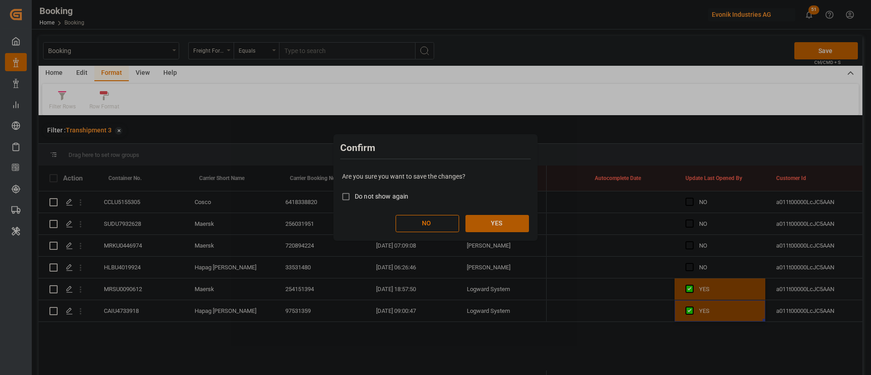
click at [498, 224] on button "YES" at bounding box center [497, 223] width 64 height 17
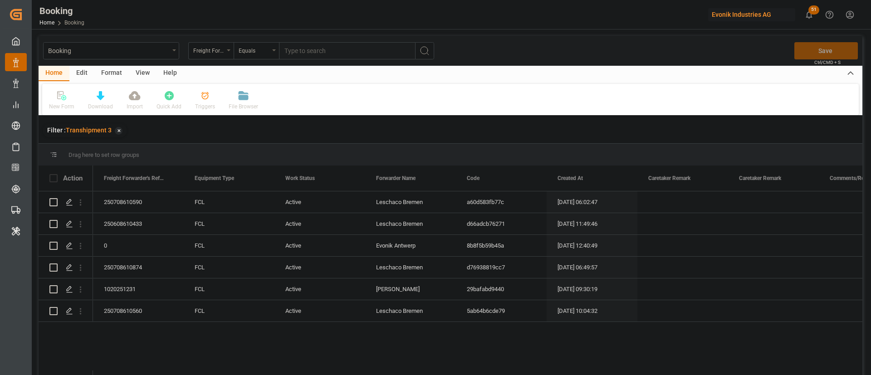
click at [141, 70] on div "View" at bounding box center [143, 73] width 28 height 15
click at [59, 99] on icon at bounding box center [58, 95] width 9 height 9
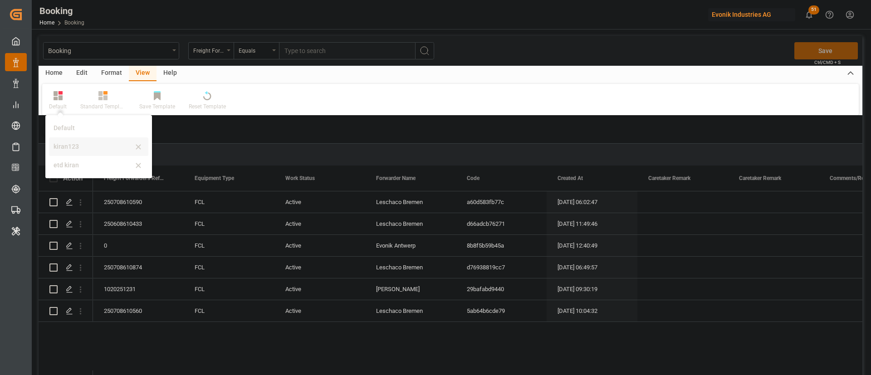
click at [90, 148] on div "kiran123" at bounding box center [93, 147] width 79 height 10
